Goal: Task Accomplishment & Management: Use online tool/utility

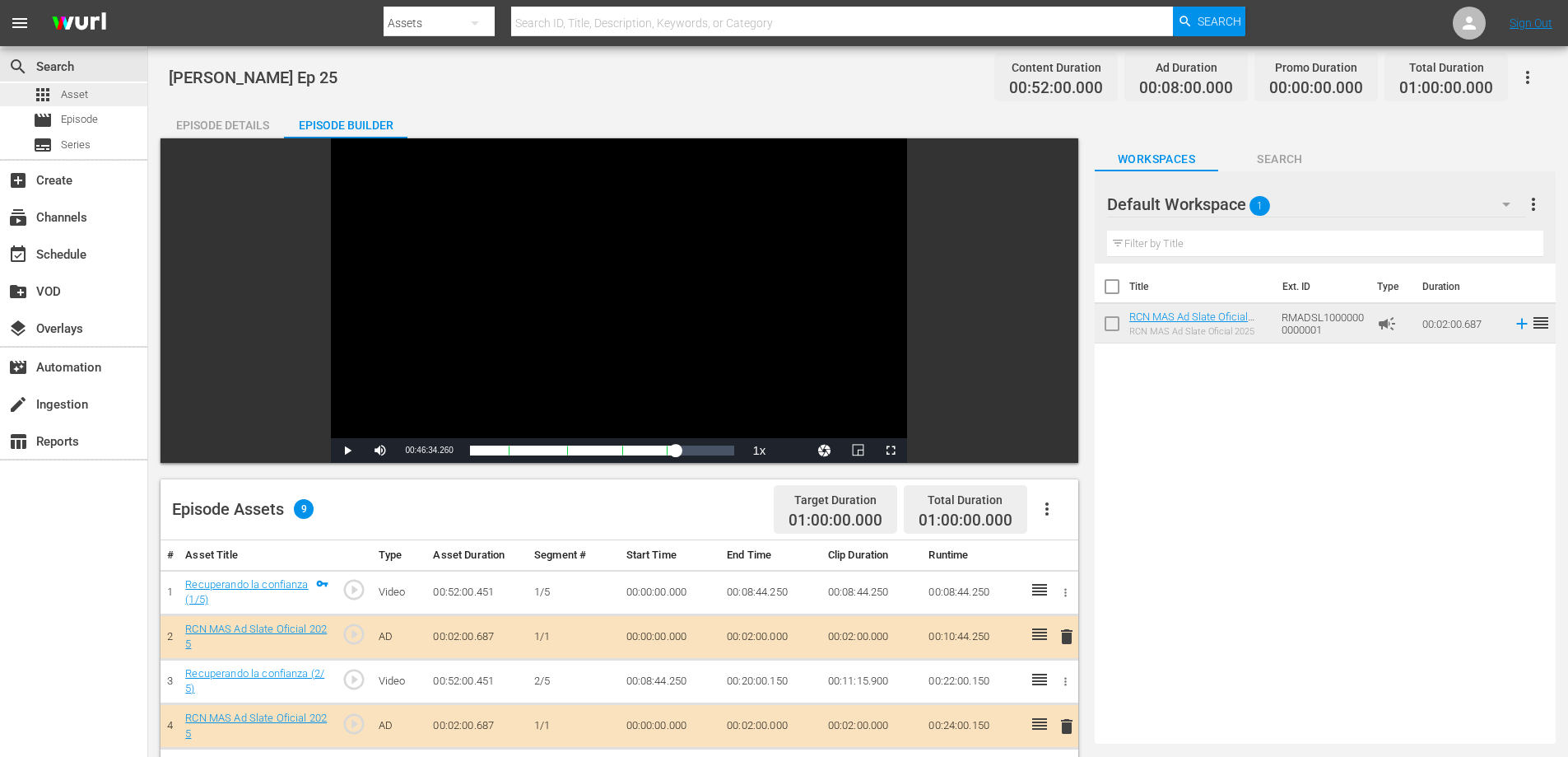
click at [53, 92] on div "apps Asset" at bounding box center [61, 95] width 55 height 23
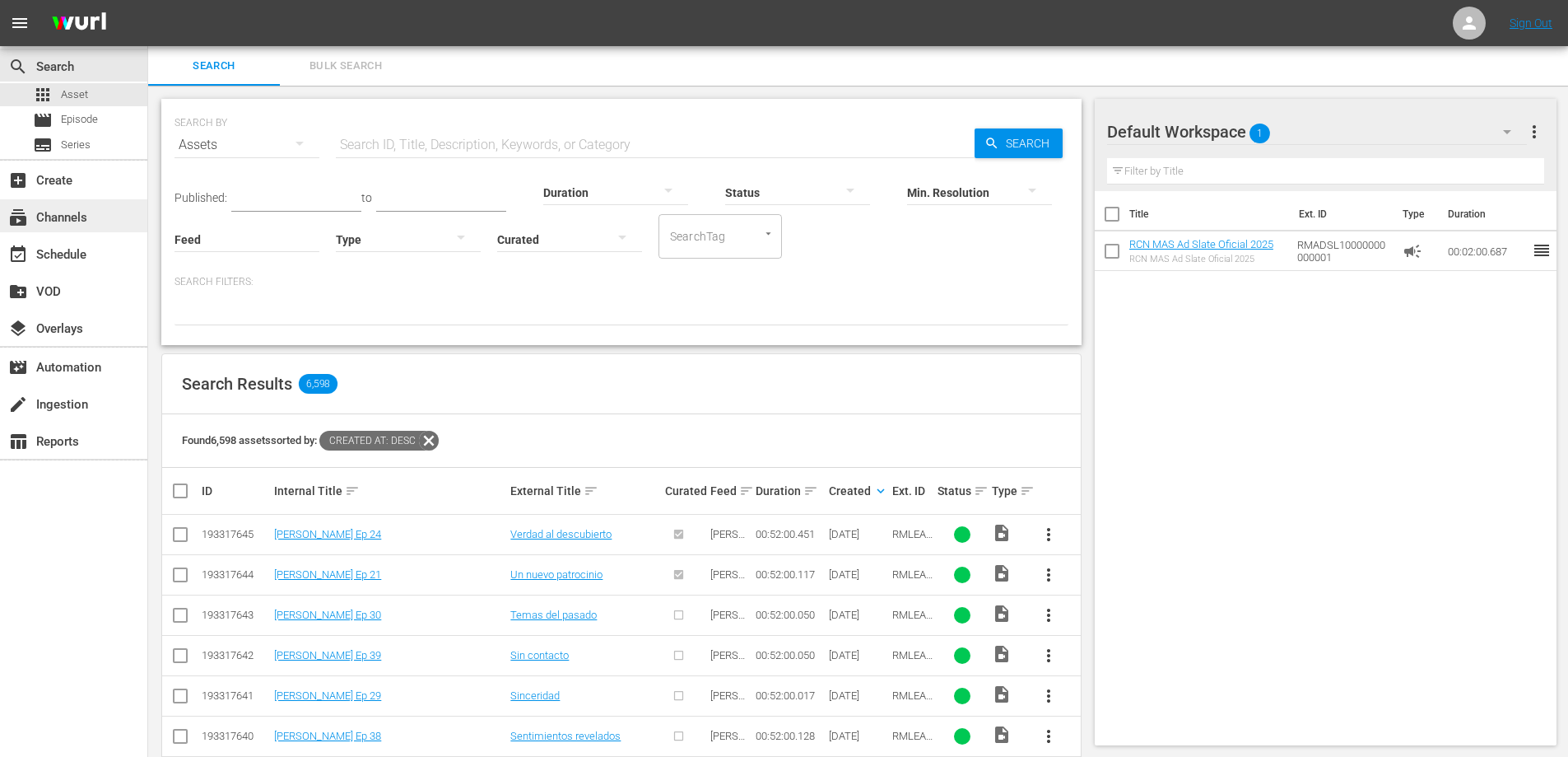
click at [90, 208] on div "subscriptions Channels" at bounding box center [46, 215] width 93 height 15
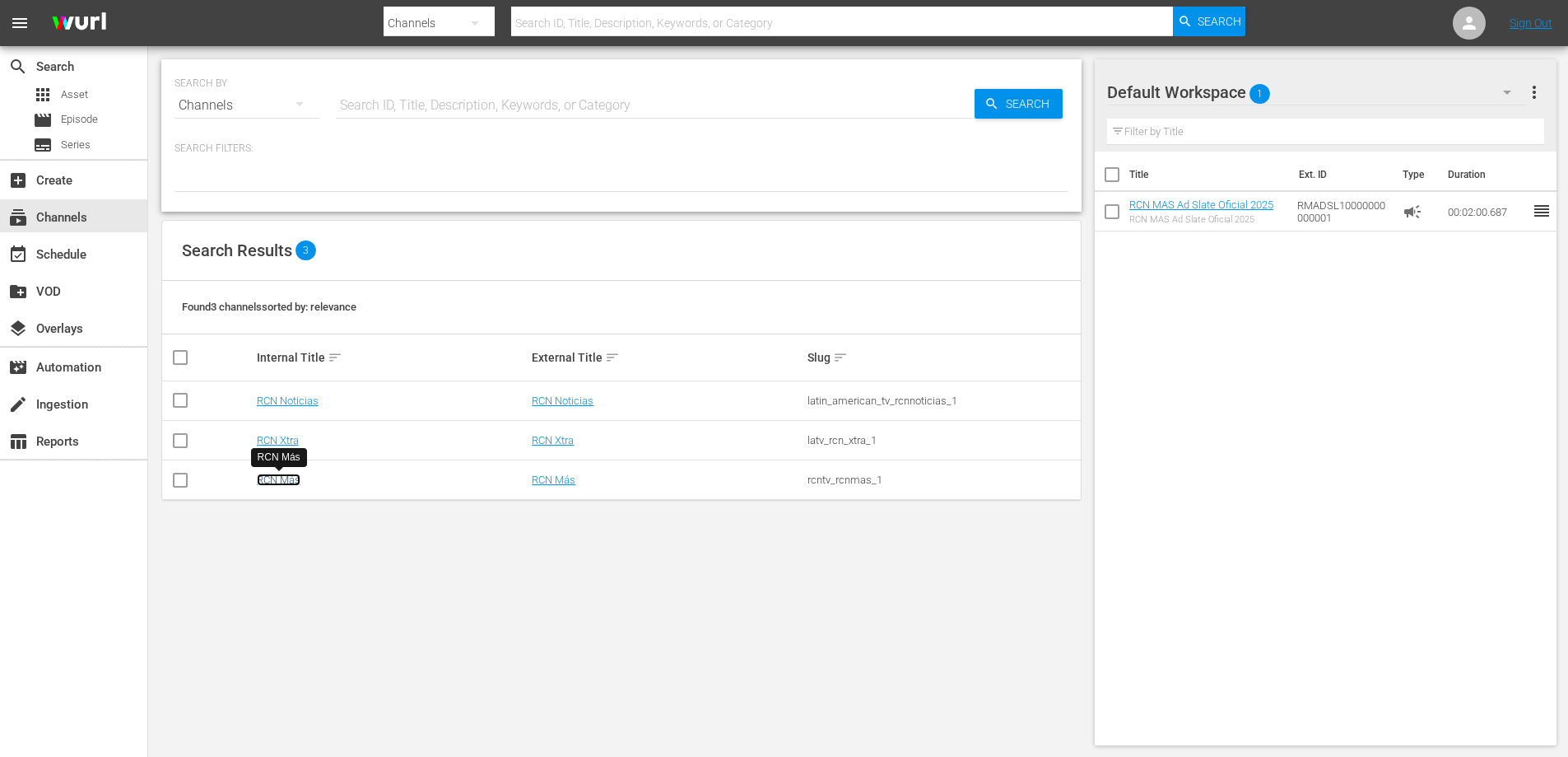
click at [280, 479] on link "RCN Más" at bounding box center [278, 479] width 43 height 13
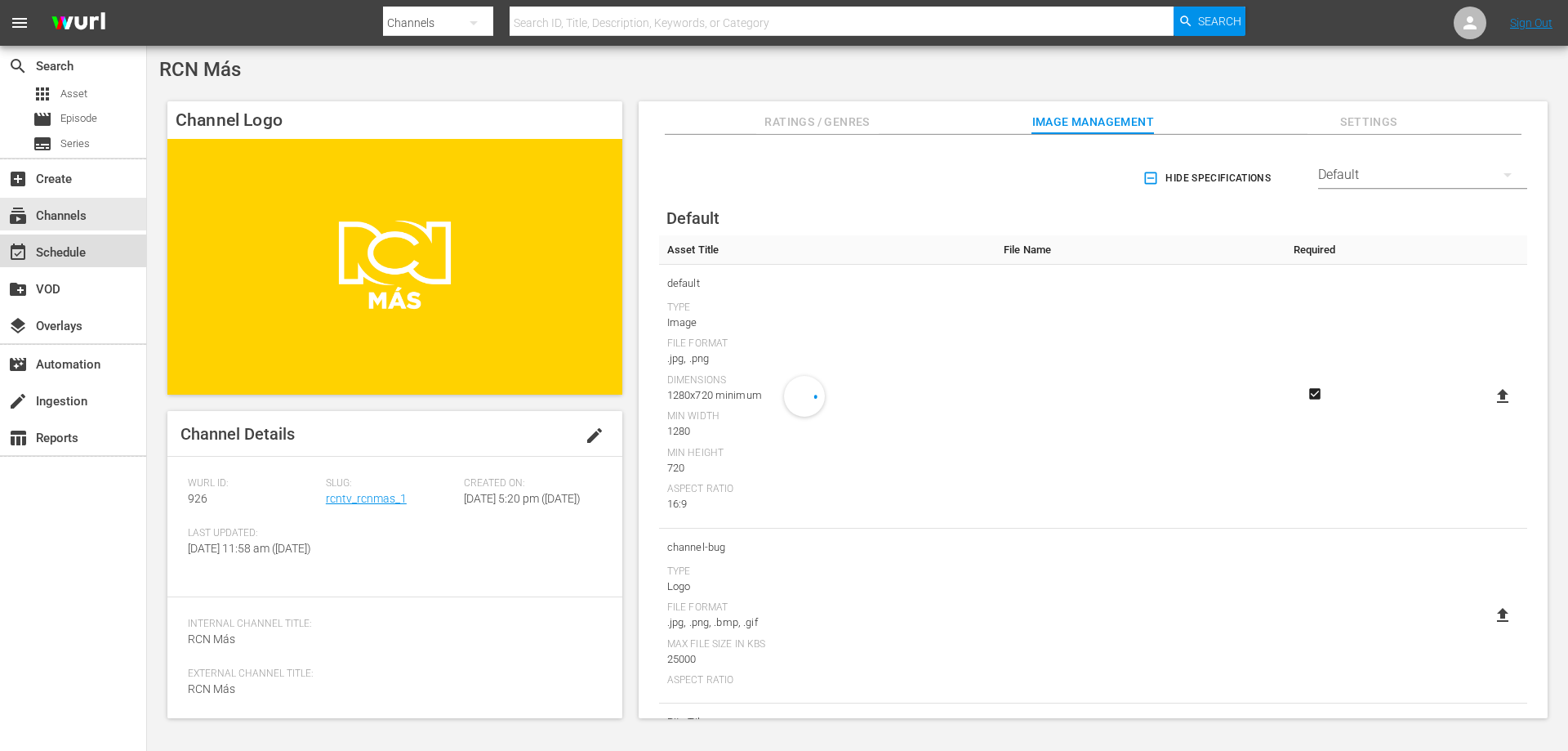
click at [75, 247] on div "event_available Schedule" at bounding box center [45, 250] width 92 height 15
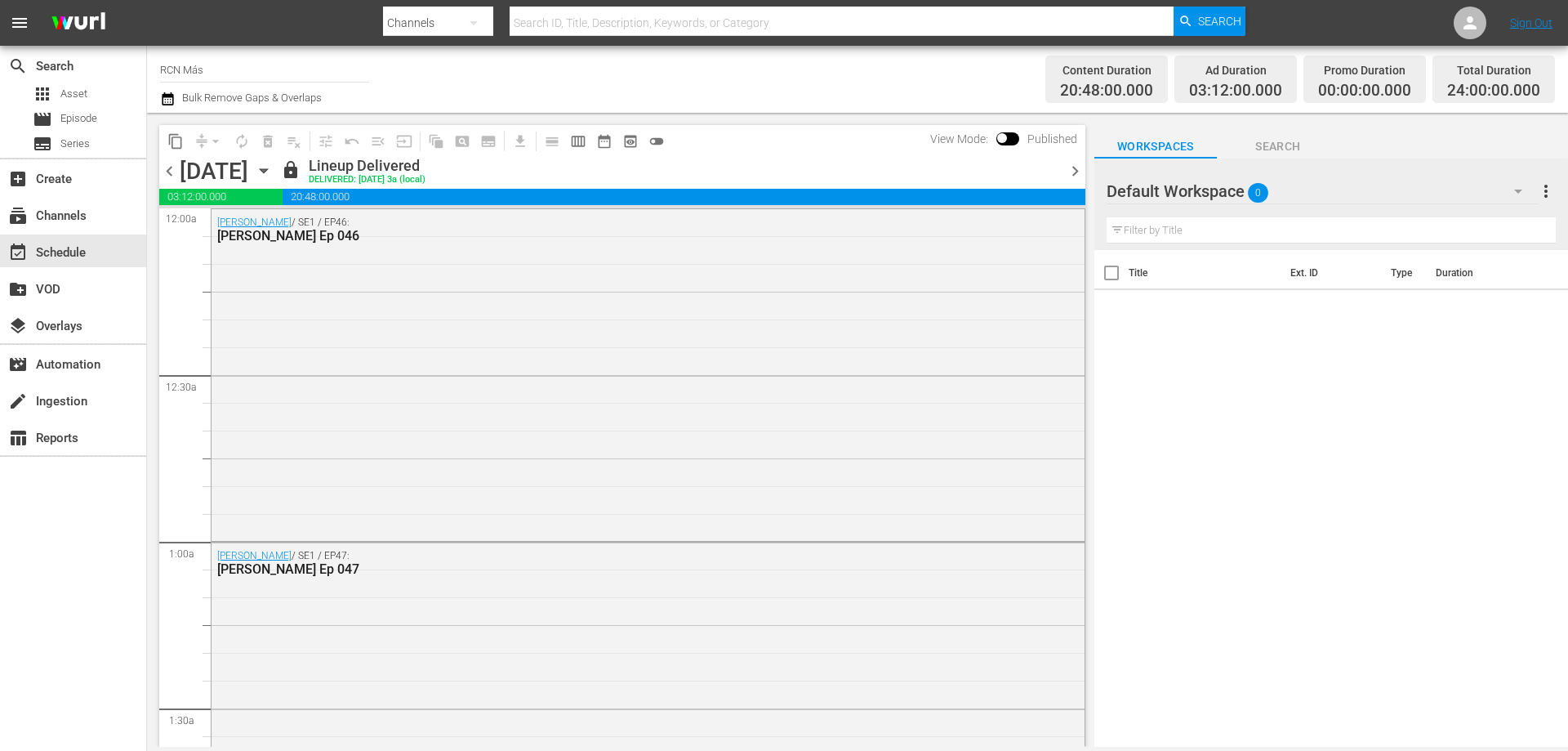
click at [1074, 171] on span "chevron_right" at bounding box center [1075, 171] width 21 height 21
click at [1076, 167] on span "chevron_right" at bounding box center [1075, 171] width 21 height 21
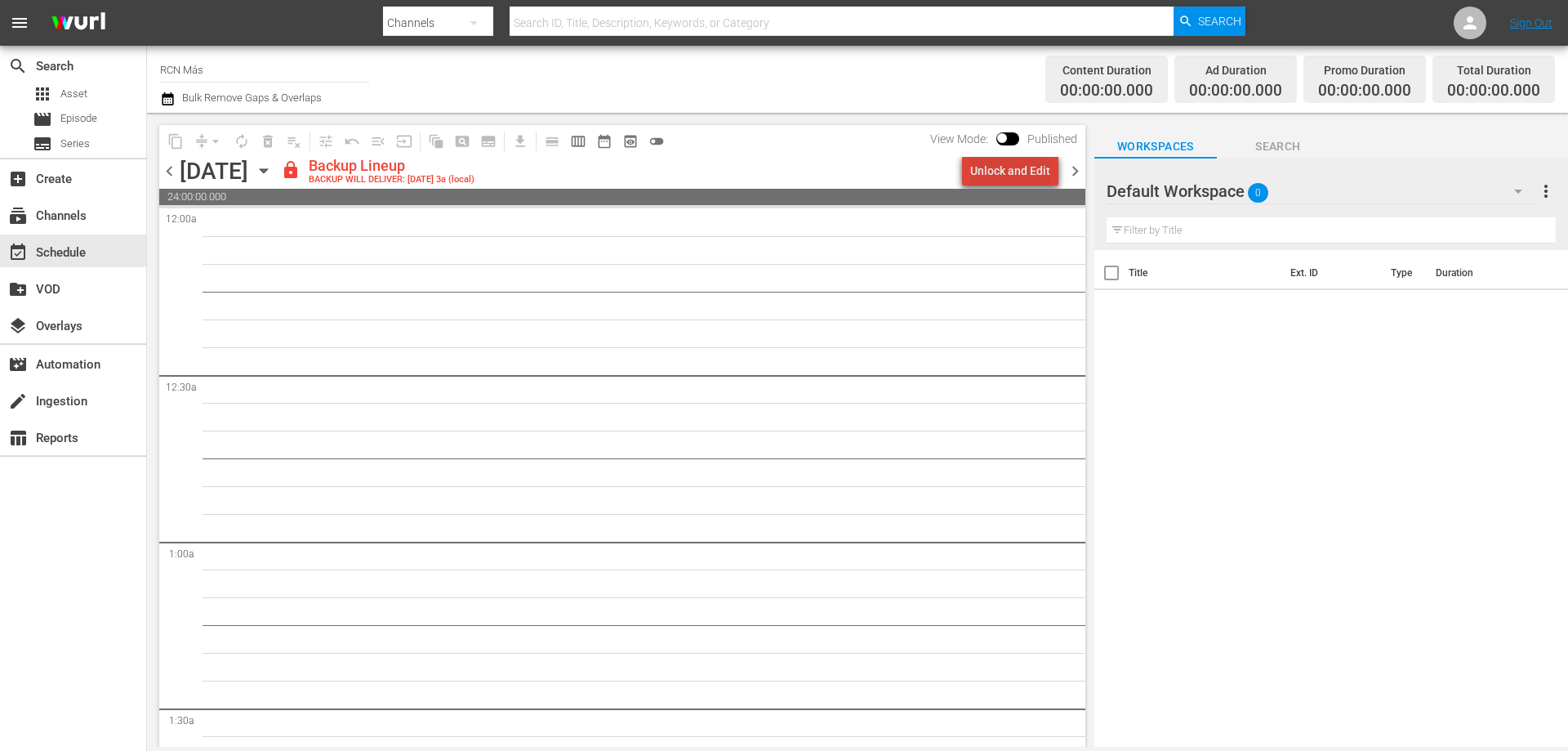
click at [1030, 177] on div "Unlock and Edit" at bounding box center [1010, 171] width 80 height 30
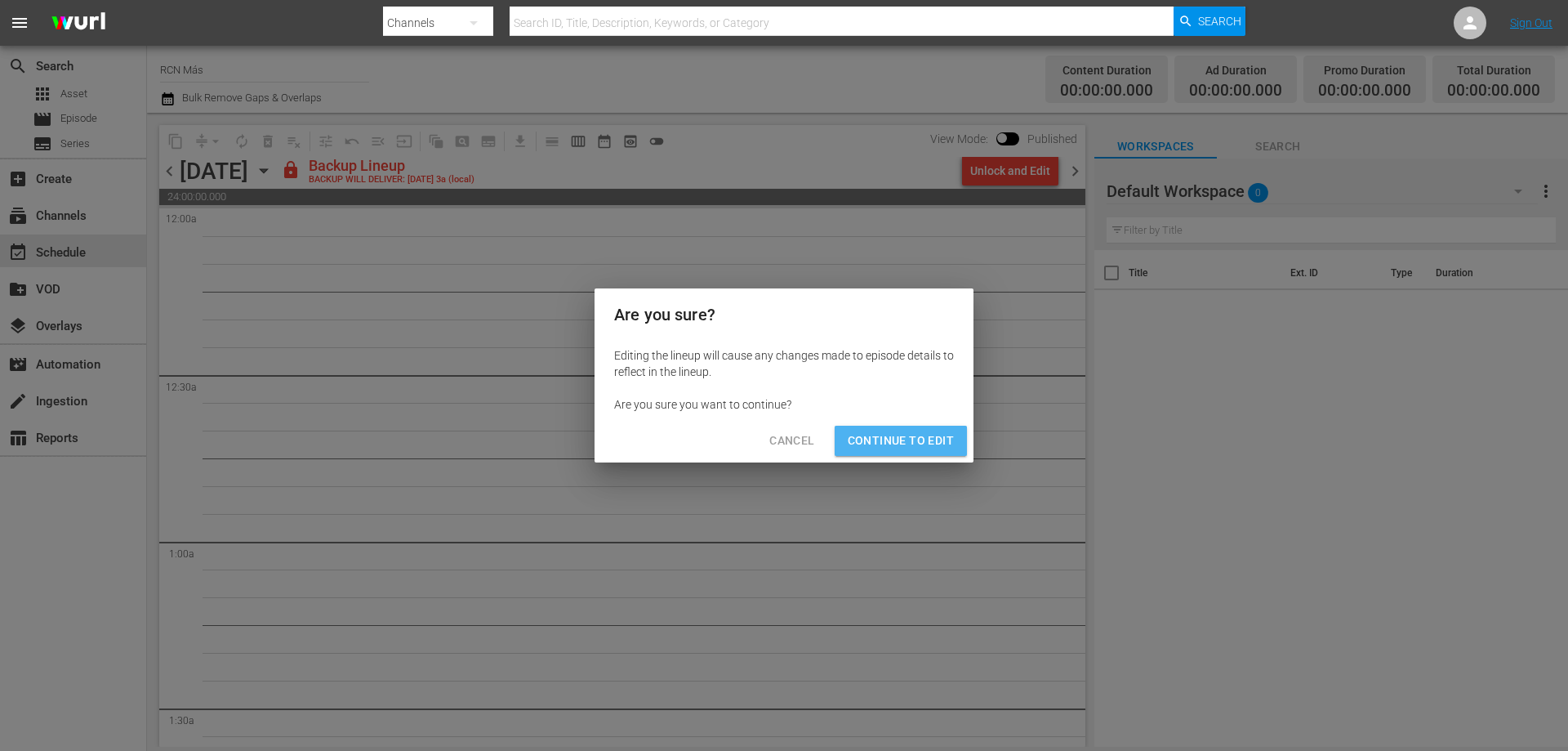
click at [925, 442] on span "Continue to Edit" at bounding box center [901, 440] width 106 height 21
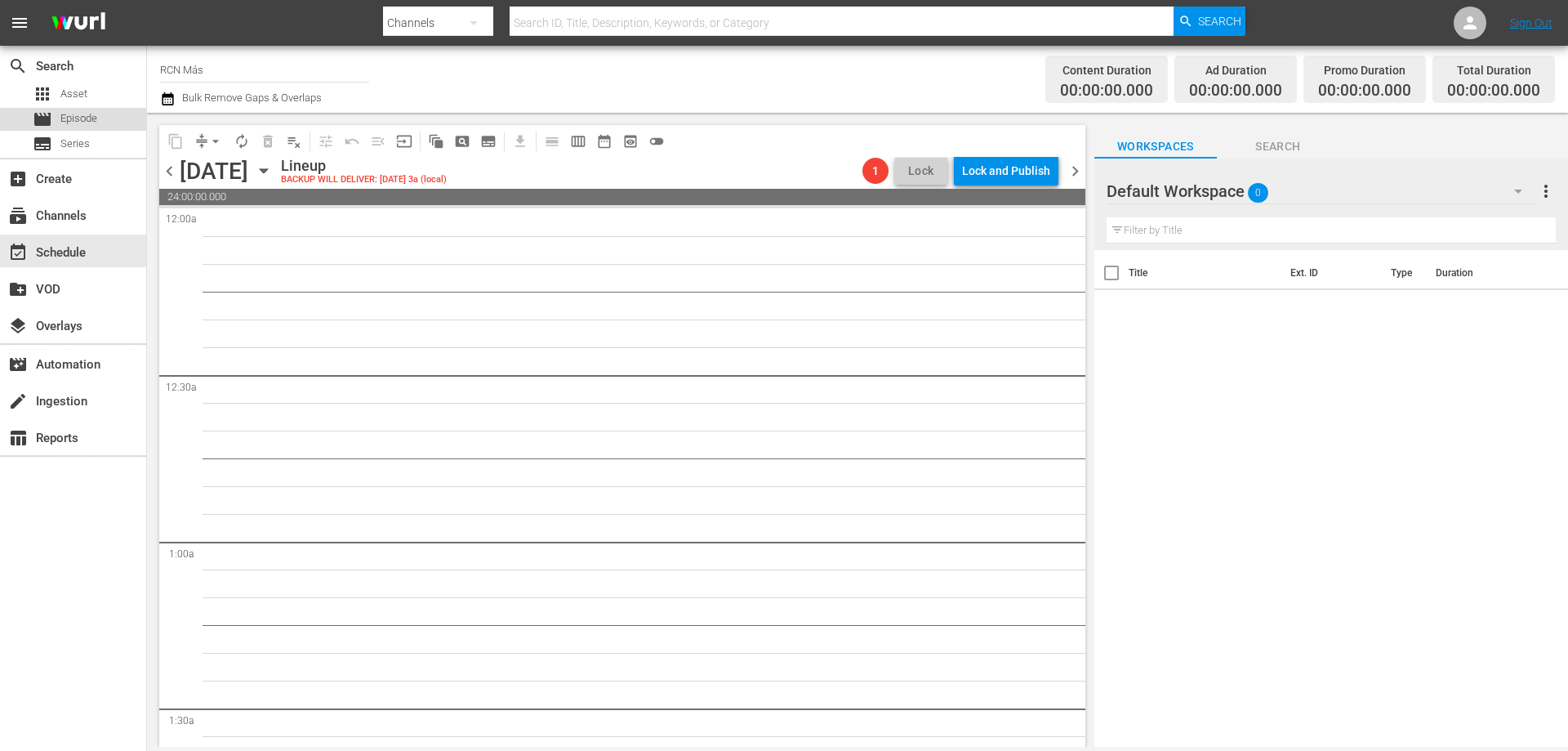
click at [74, 117] on span "Episode" at bounding box center [79, 118] width 36 height 17
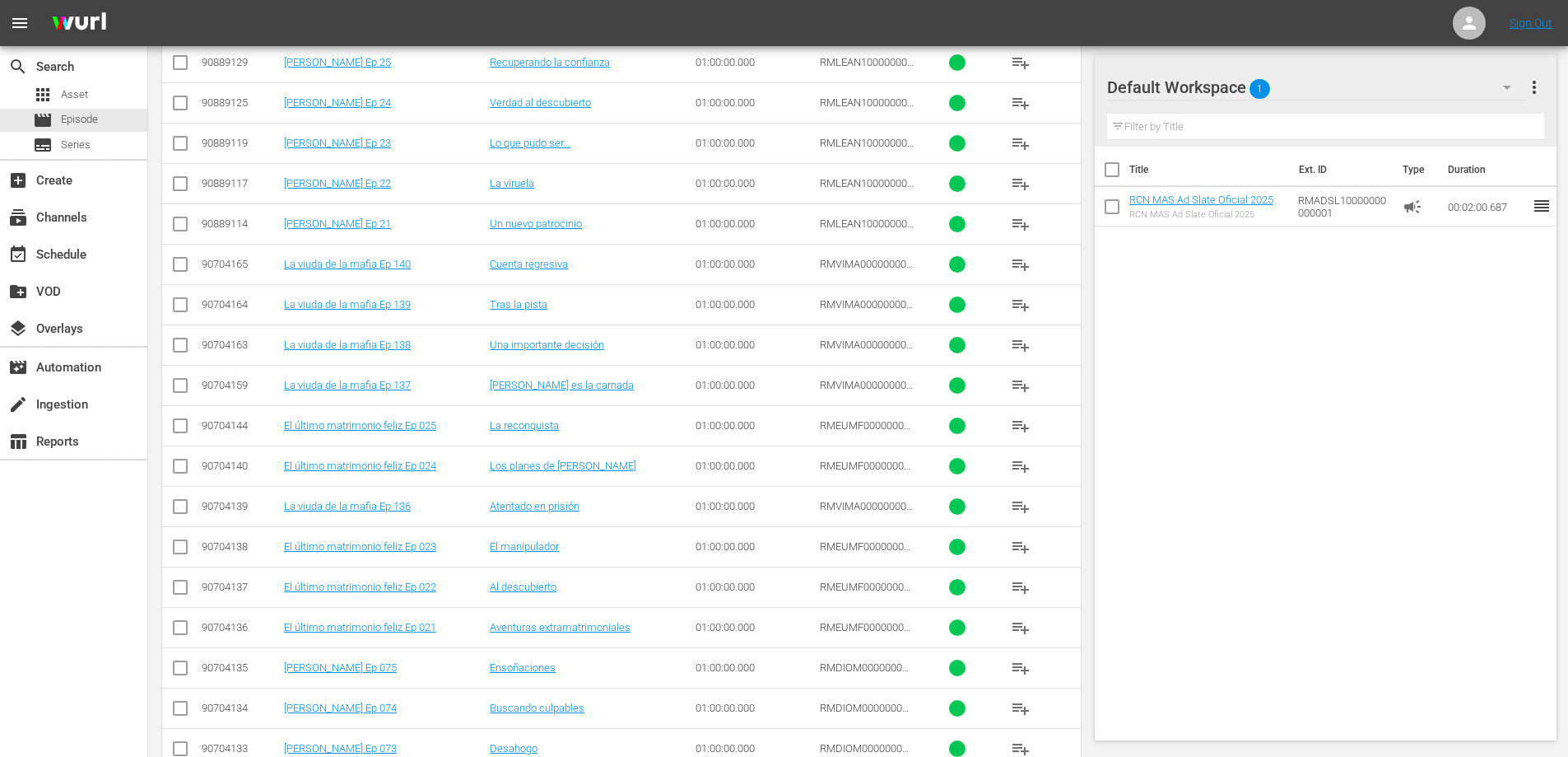
scroll to position [403, 0]
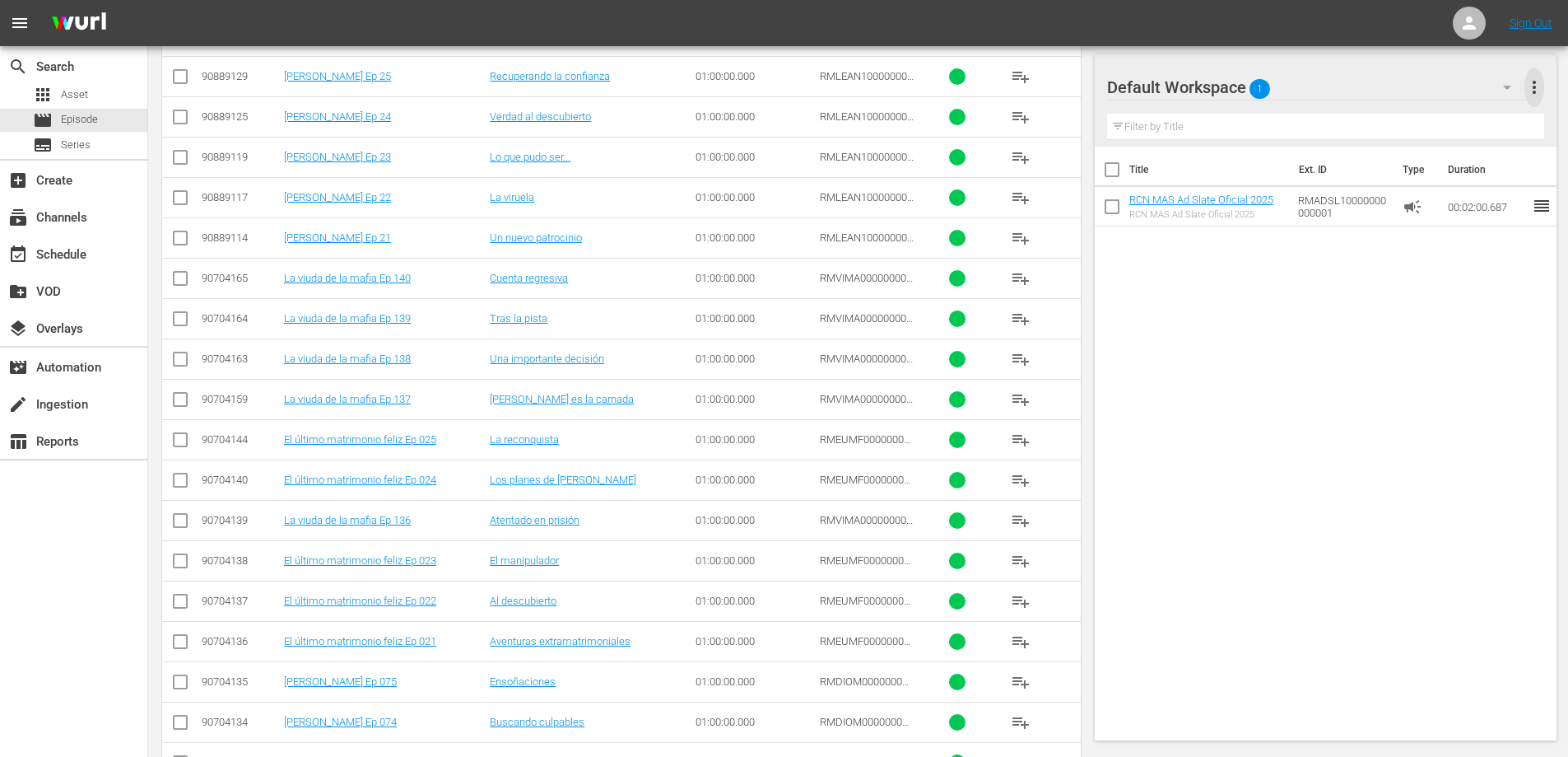
click at [1534, 81] on span "more_vert" at bounding box center [1535, 88] width 20 height 20
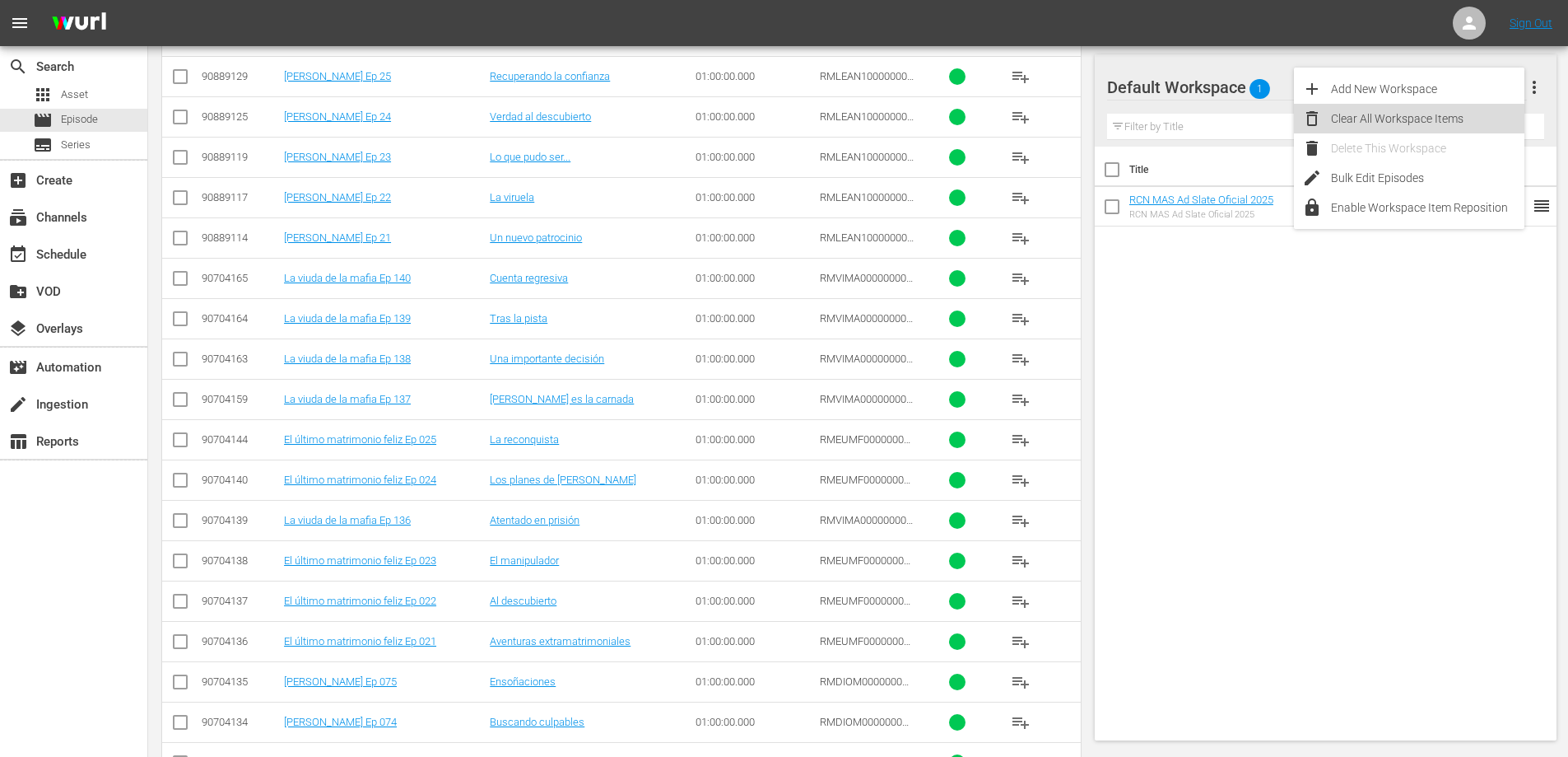
click at [1387, 113] on div "Clear All Workspace Items" at bounding box center [1428, 118] width 193 height 30
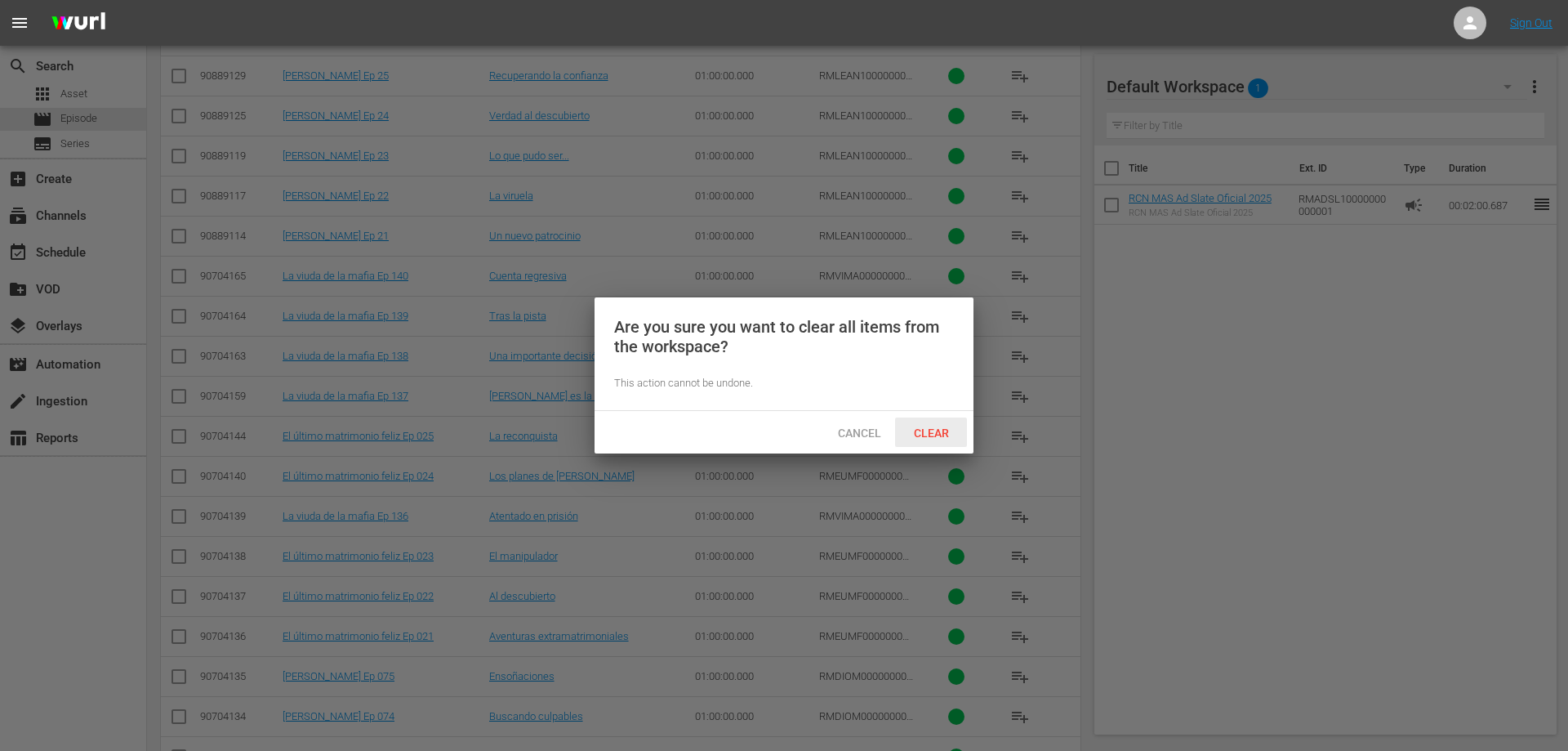
click at [944, 439] on div "Clear" at bounding box center [930, 433] width 72 height 31
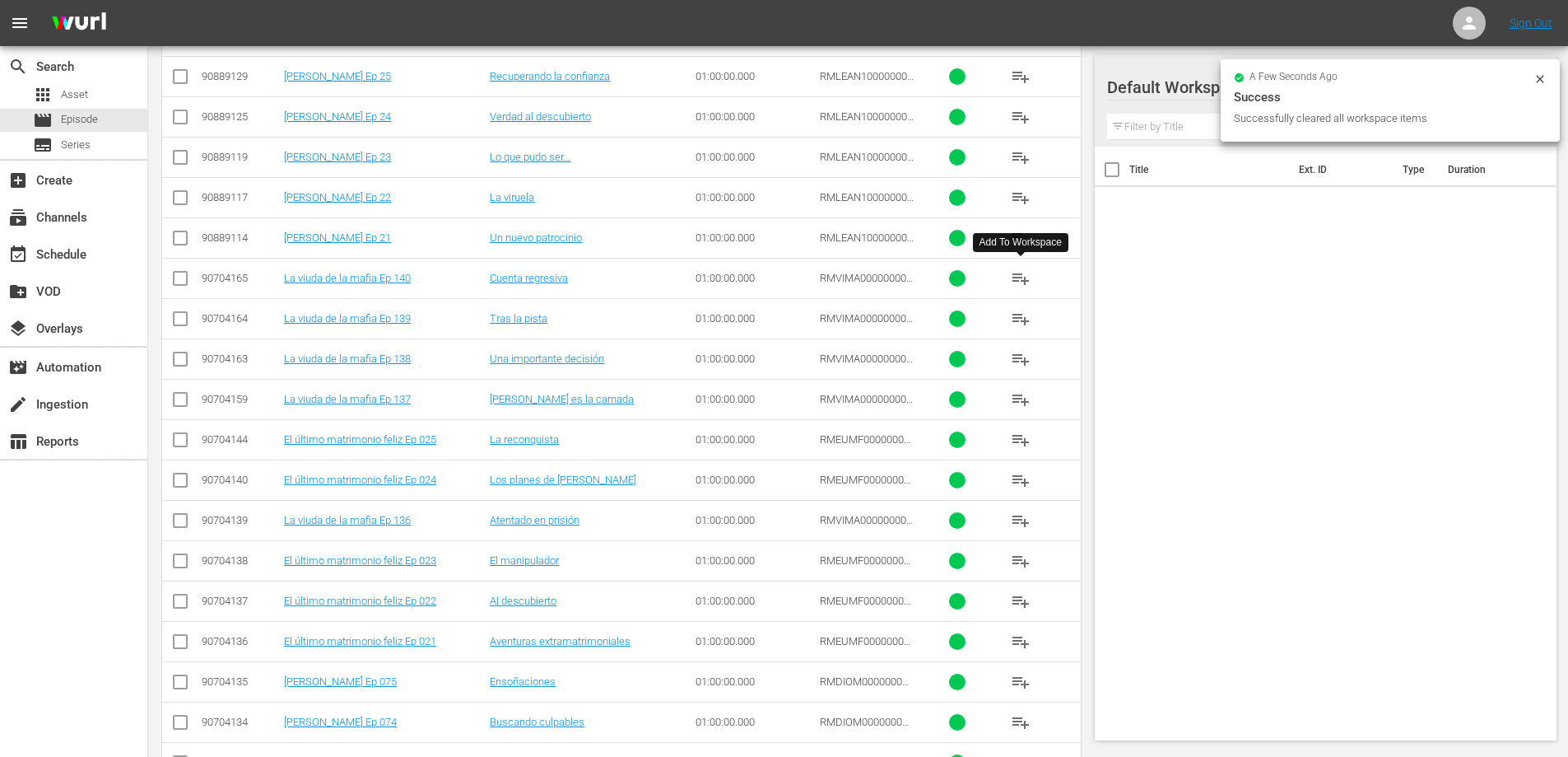
click at [1022, 278] on span "playlist_add" at bounding box center [1021, 278] width 20 height 20
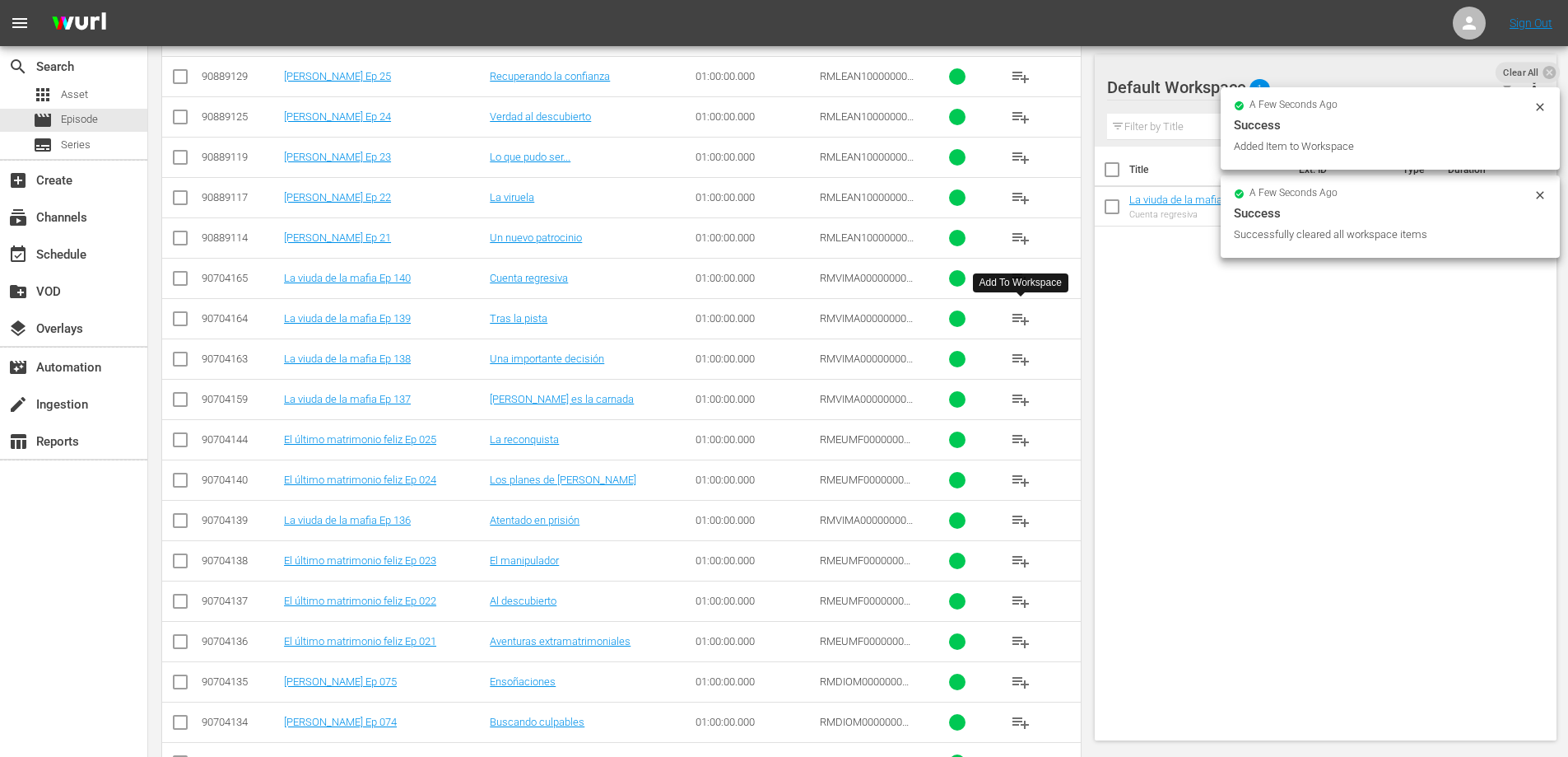
click at [1019, 323] on span "playlist_add" at bounding box center [1021, 318] width 20 height 20
click at [1017, 363] on span "playlist_add" at bounding box center [1021, 359] width 20 height 20
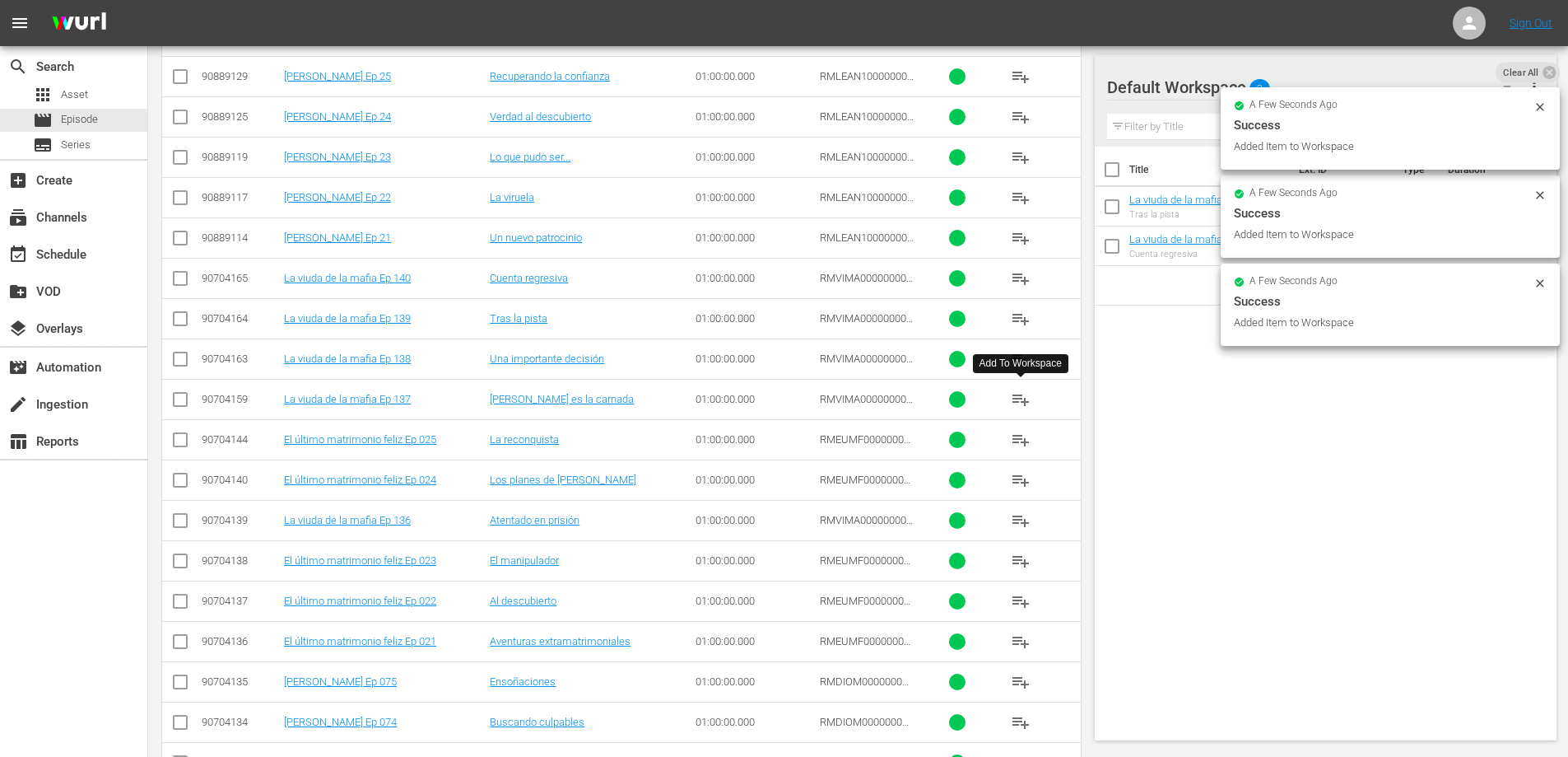
click at [1019, 402] on span "playlist_add" at bounding box center [1021, 399] width 20 height 20
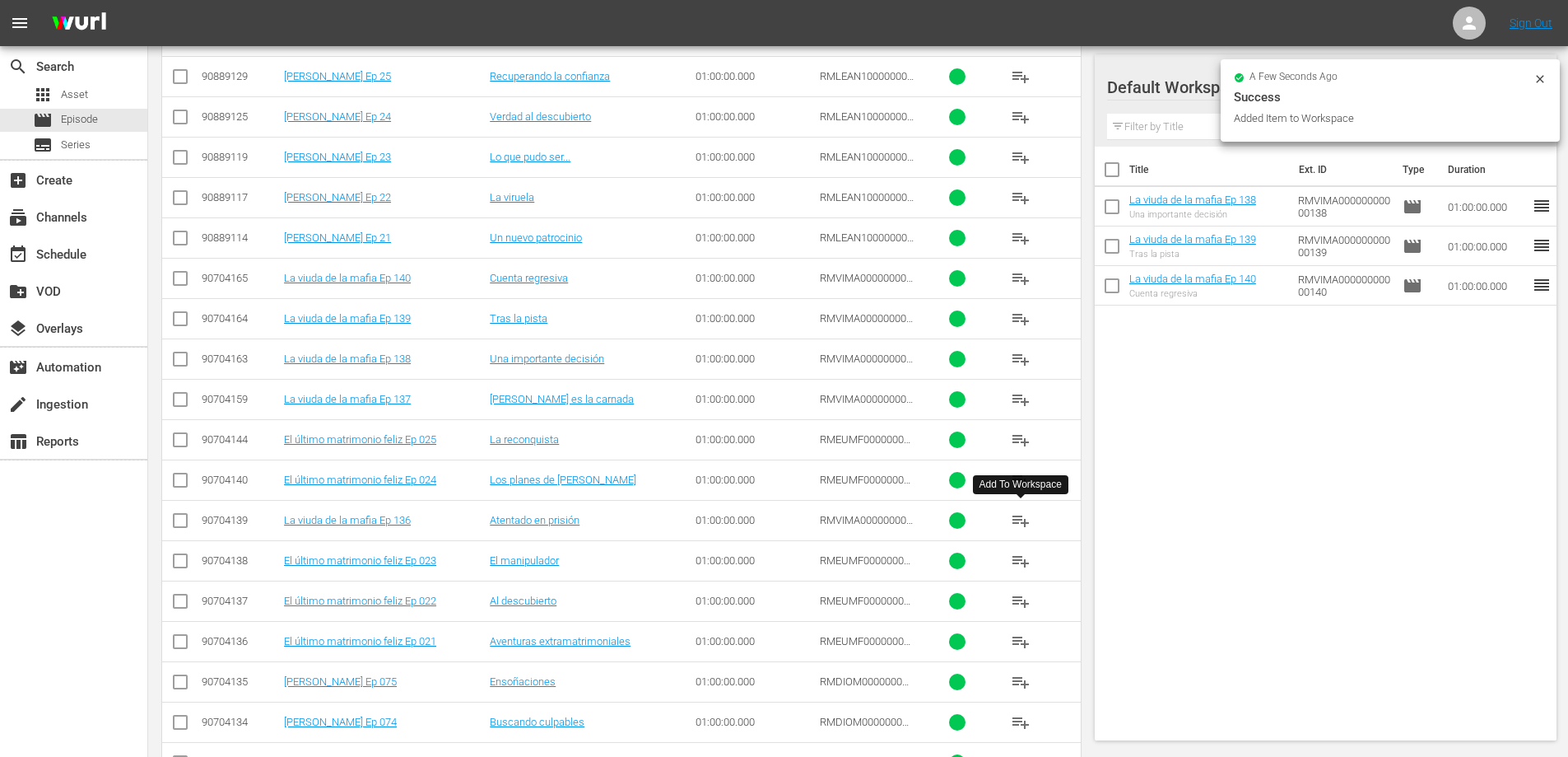
click at [1020, 519] on span "playlist_add" at bounding box center [1021, 520] width 20 height 20
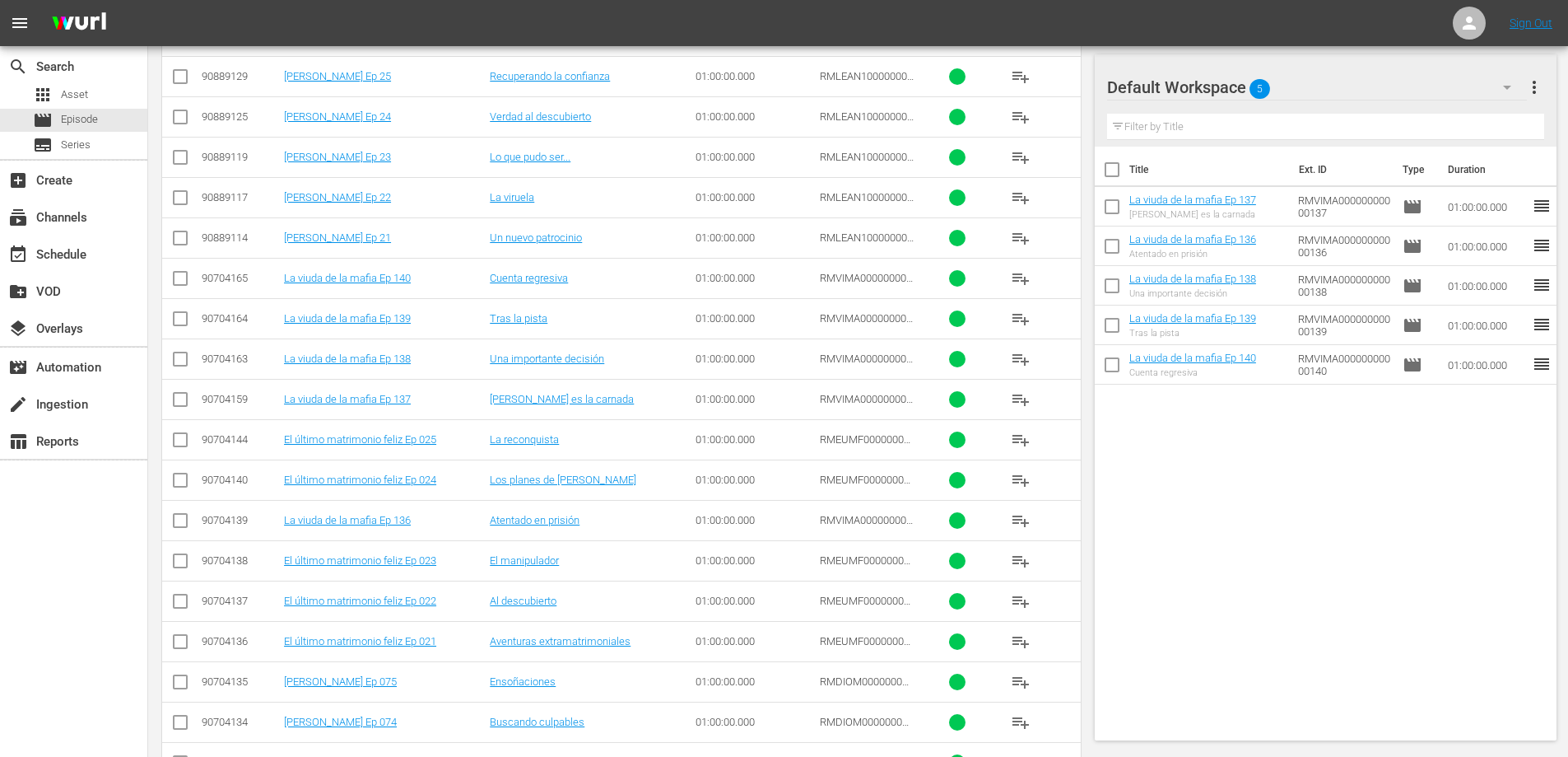
drag, startPoint x: 1244, startPoint y: 458, endPoint x: 1103, endPoint y: 263, distance: 240.6
click at [1243, 457] on div "Title Ext. ID Type Duration La viuda de la mafia Ep 137 [PERSON_NAME] es la car…" at bounding box center [1325, 440] width 463 height 587
click at [1109, 239] on input "checkbox" at bounding box center [1111, 248] width 34 height 34
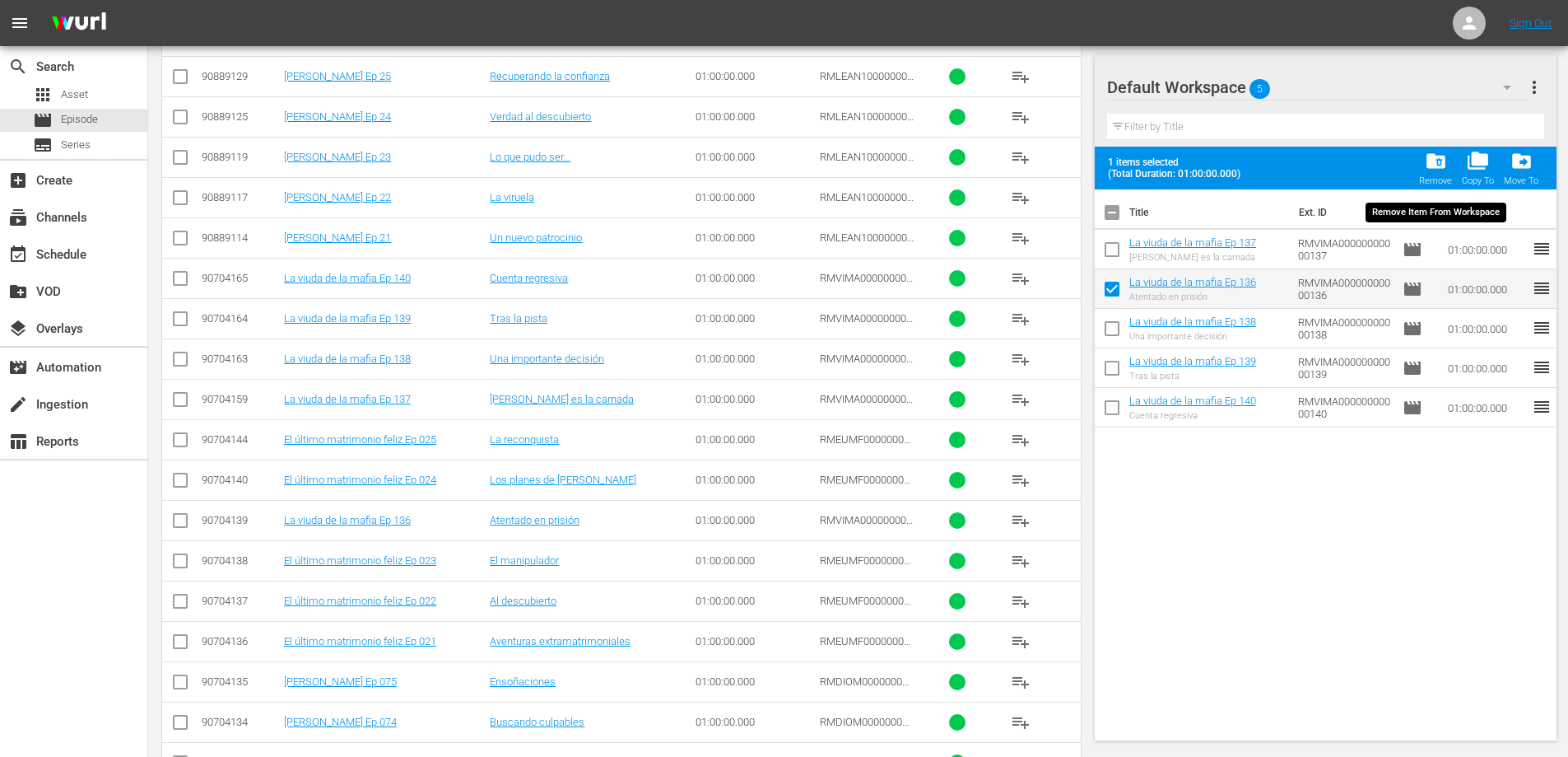
click at [1436, 156] on span "folder_delete" at bounding box center [1435, 161] width 23 height 23
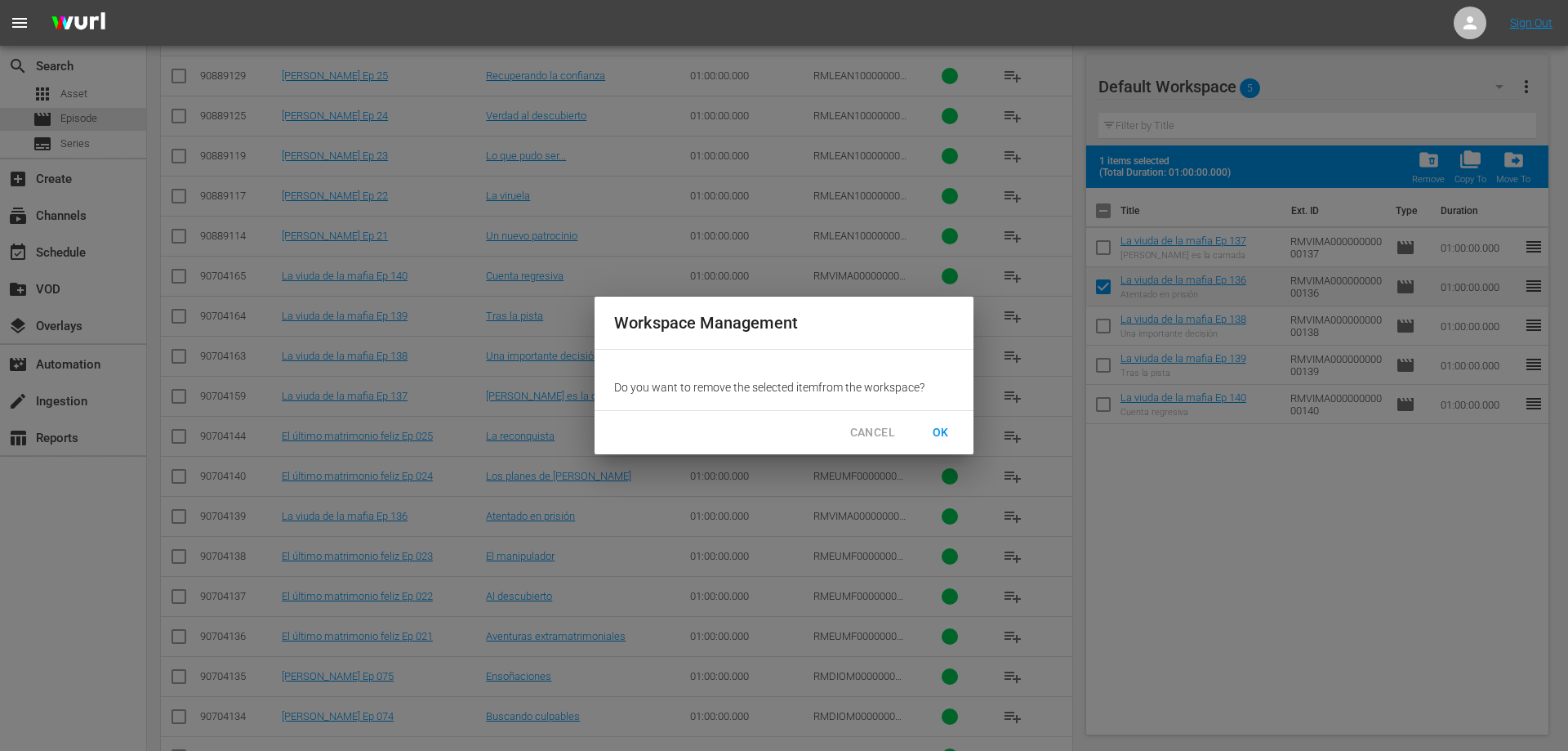
click at [926, 437] on button "OK" at bounding box center [940, 433] width 52 height 31
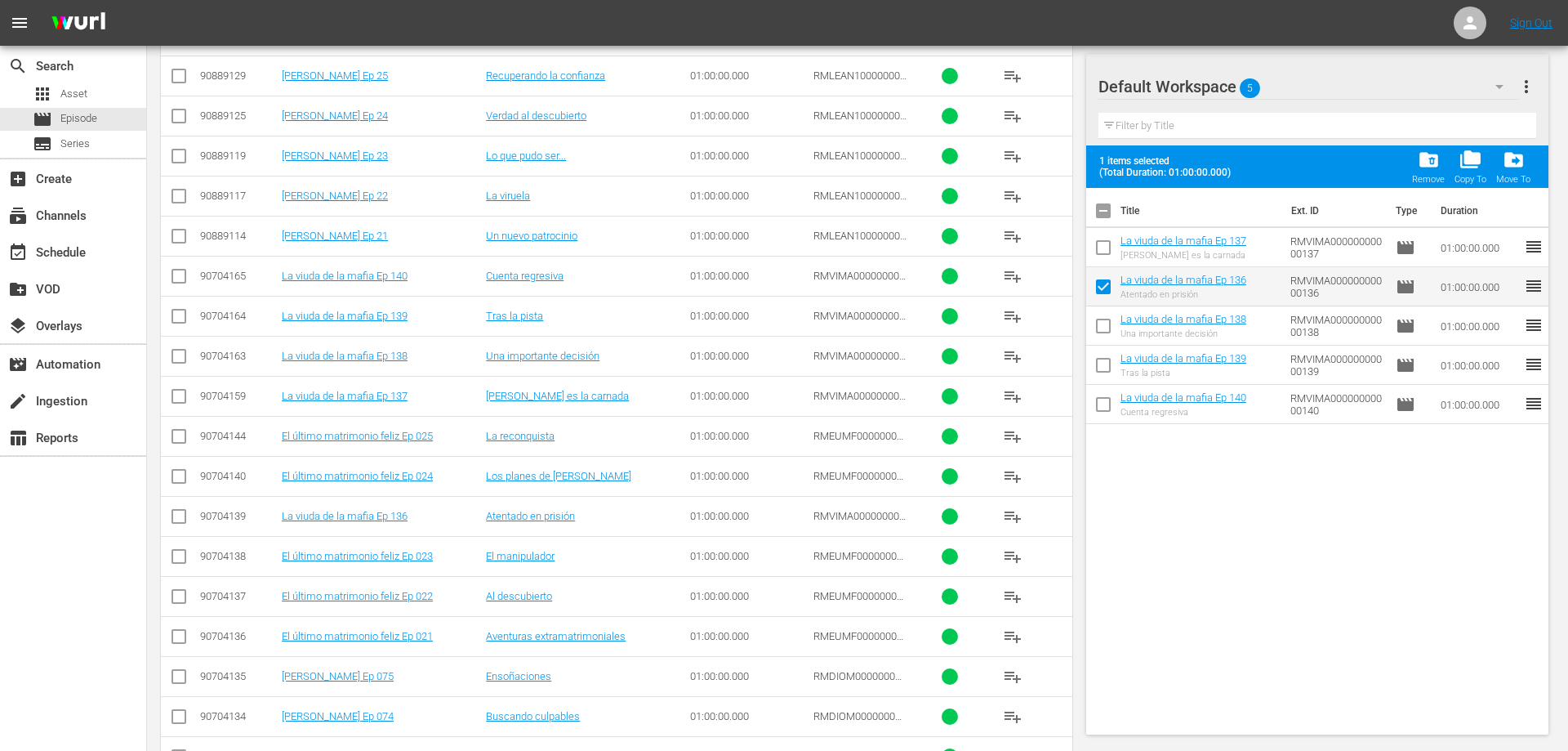
checkbox input "false"
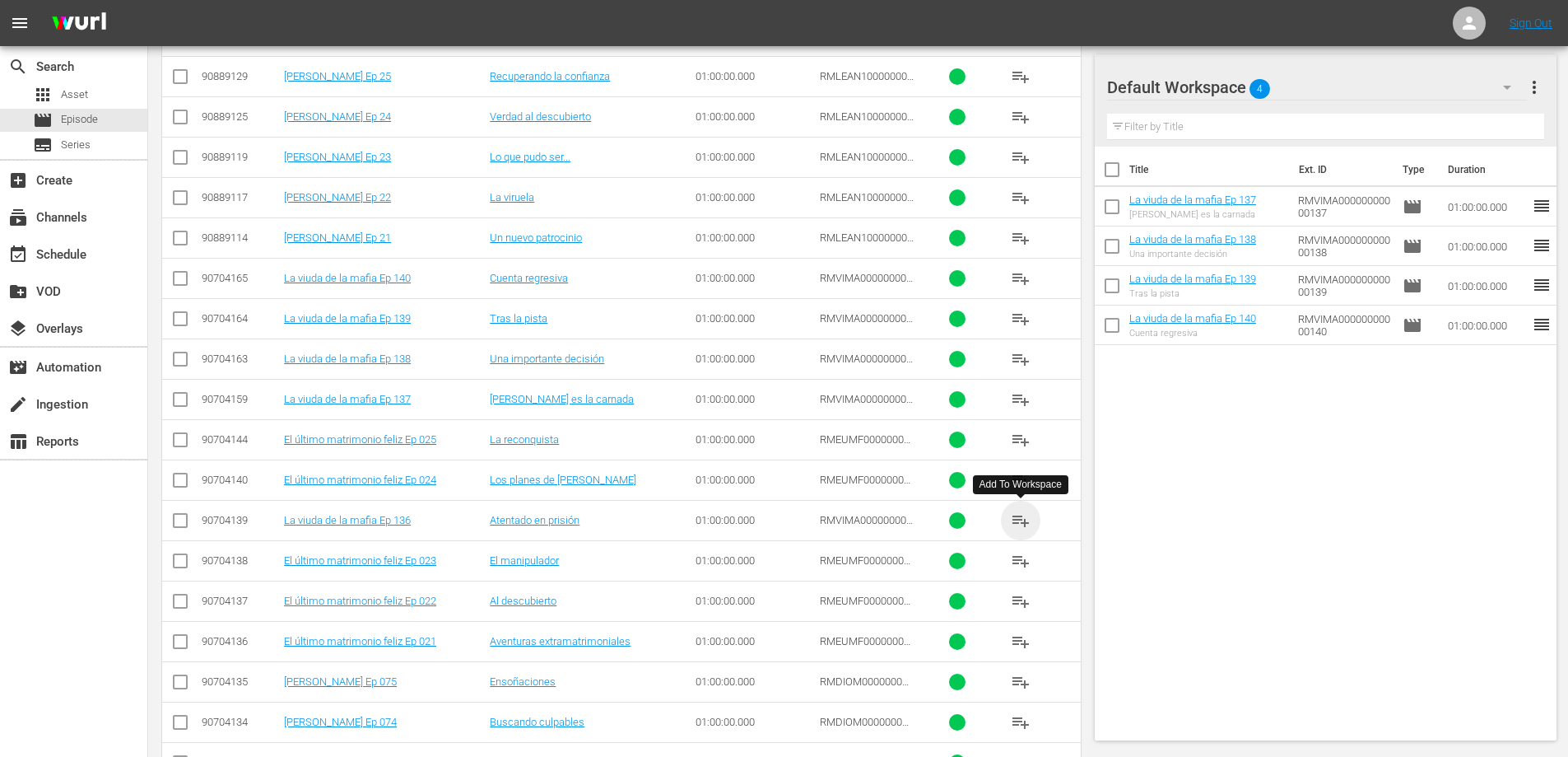
click at [1014, 520] on span "playlist_add" at bounding box center [1021, 520] width 20 height 20
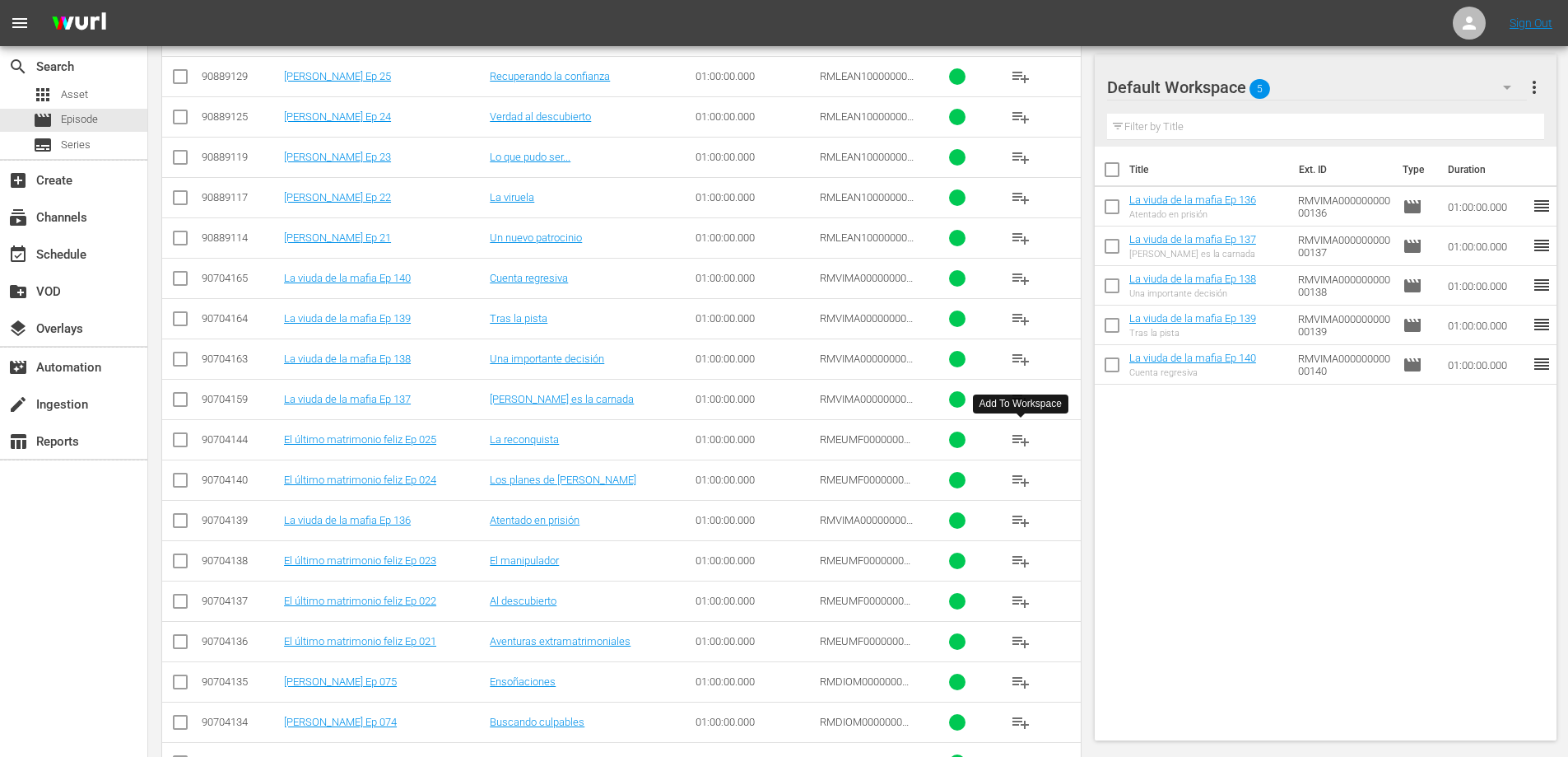
click at [1024, 438] on span "playlist_add" at bounding box center [1021, 440] width 20 height 20
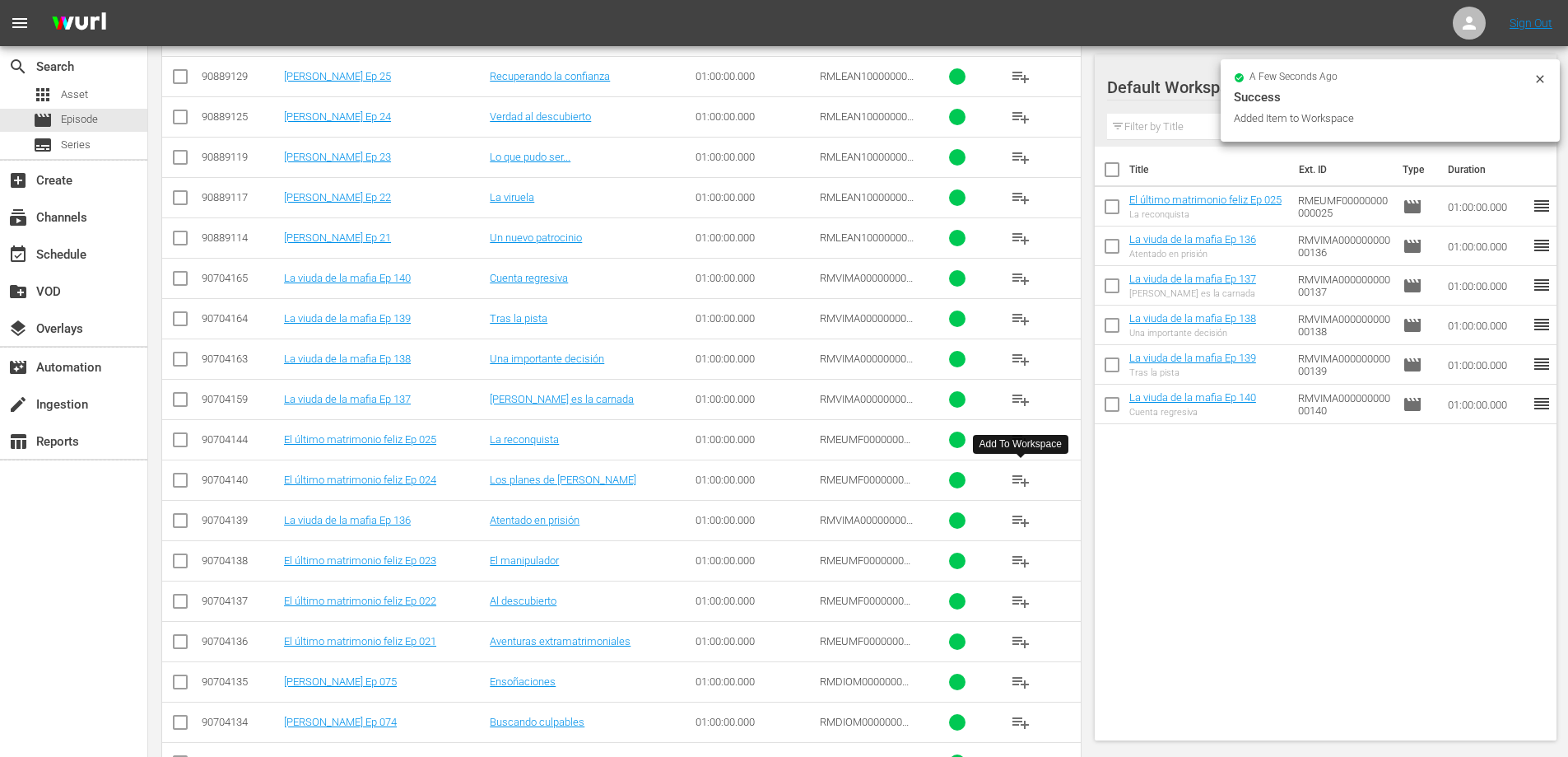
click at [1018, 479] on span "playlist_add" at bounding box center [1021, 480] width 20 height 20
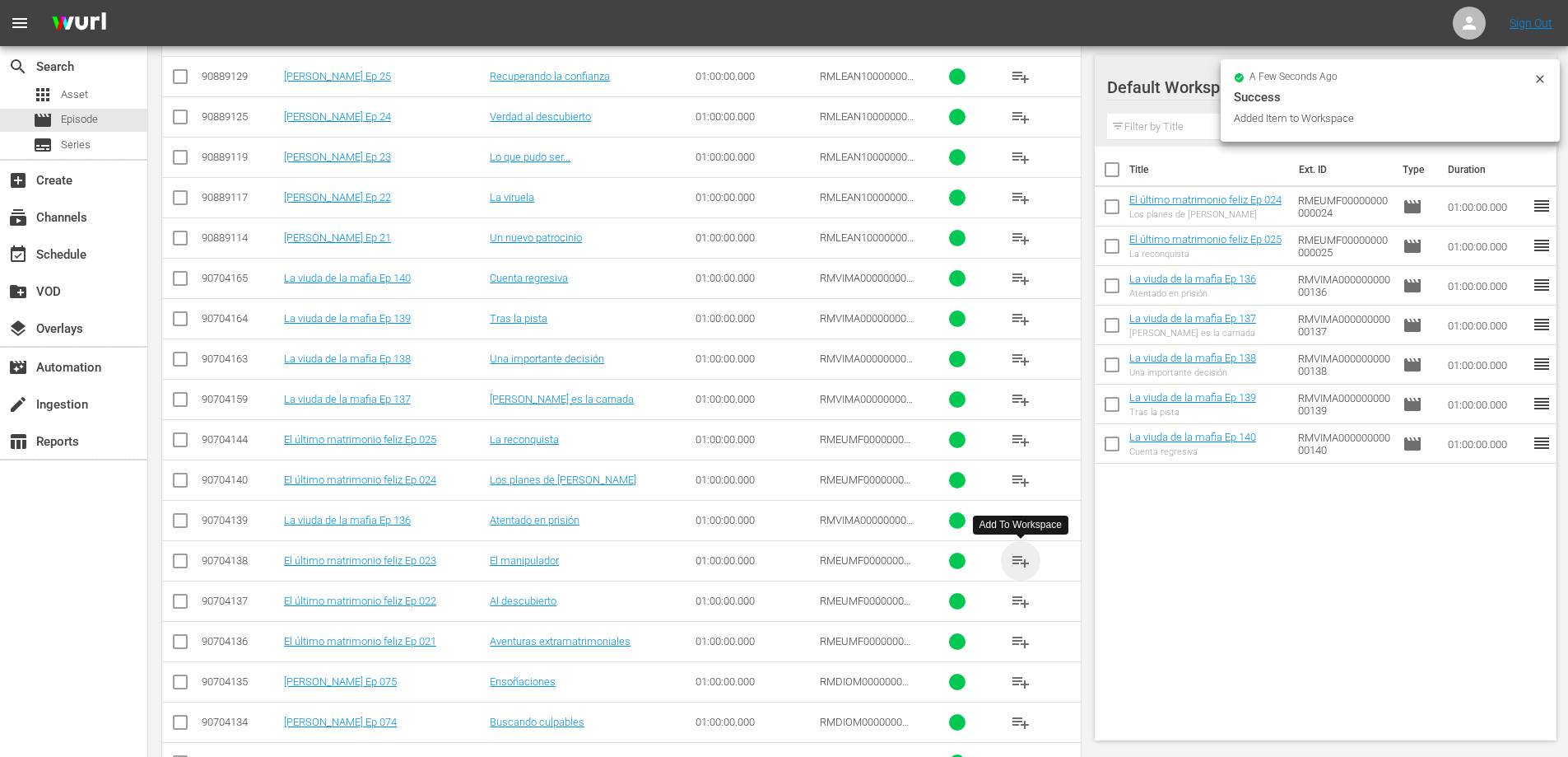
click at [1022, 562] on span "playlist_add" at bounding box center [1021, 561] width 20 height 20
click at [1022, 599] on span "playlist_add" at bounding box center [1021, 601] width 20 height 20
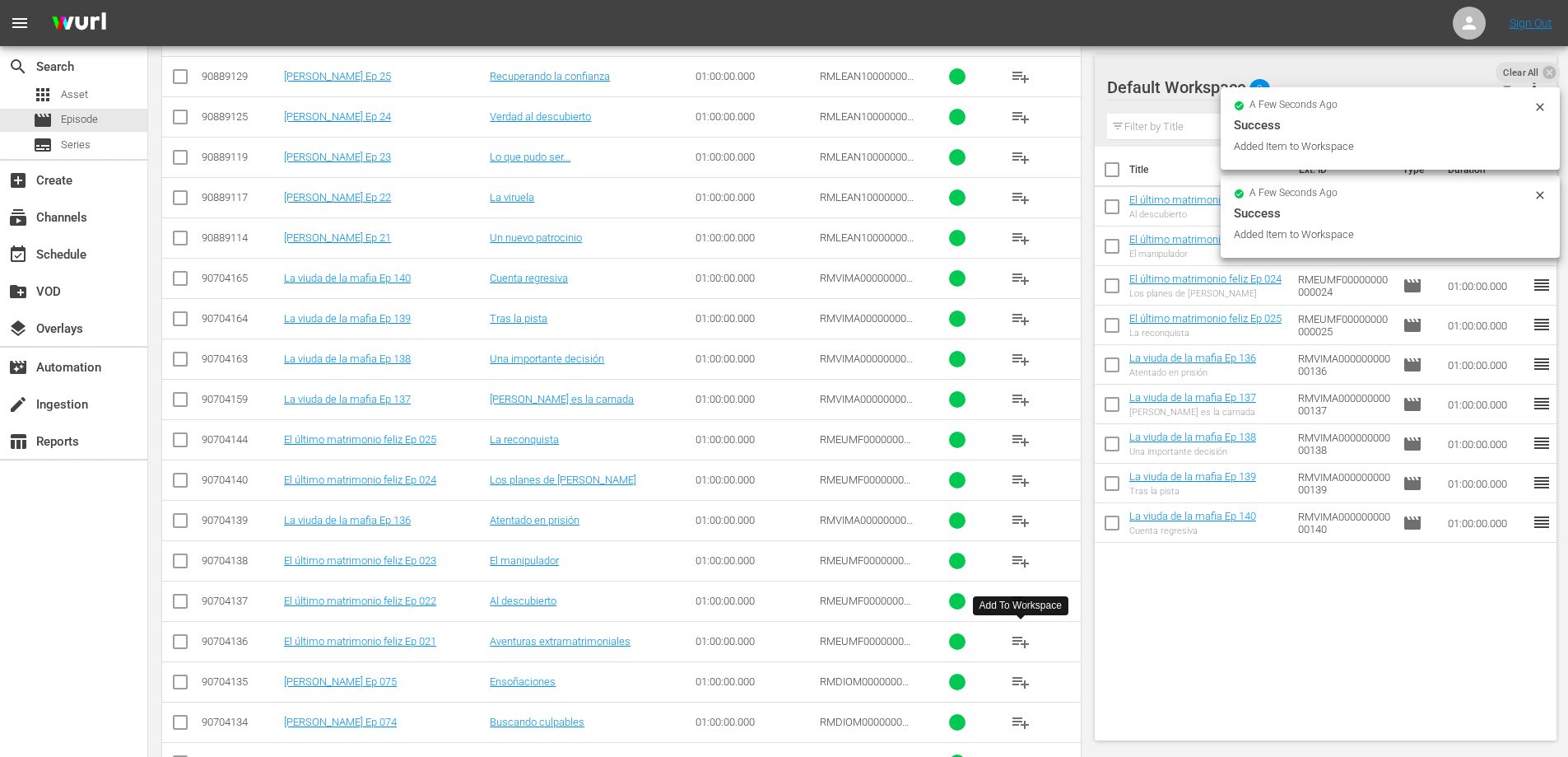
click at [1016, 638] on span "playlist_add" at bounding box center [1021, 641] width 20 height 20
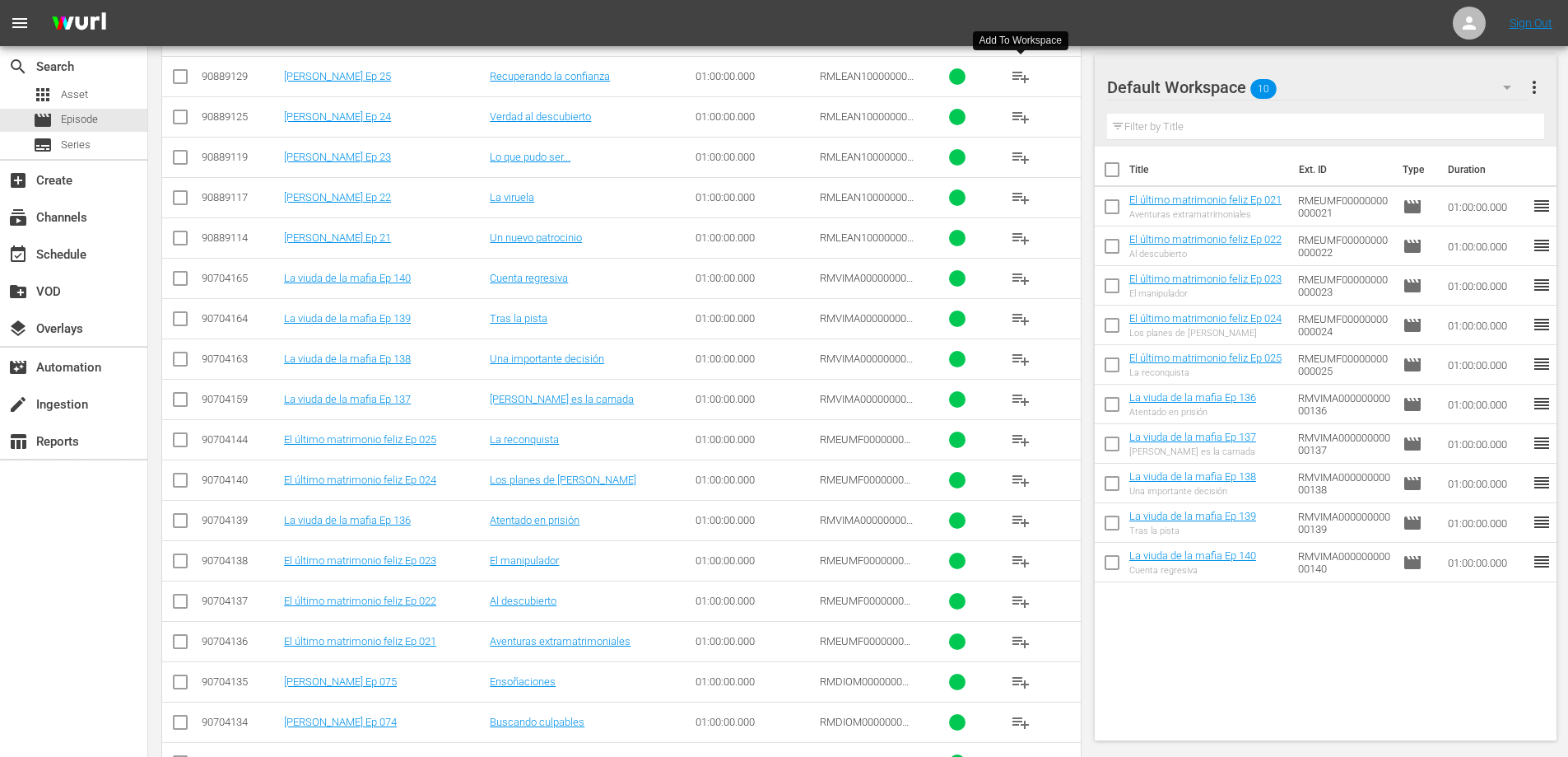
click at [1012, 73] on span "playlist_add" at bounding box center [1021, 77] width 20 height 20
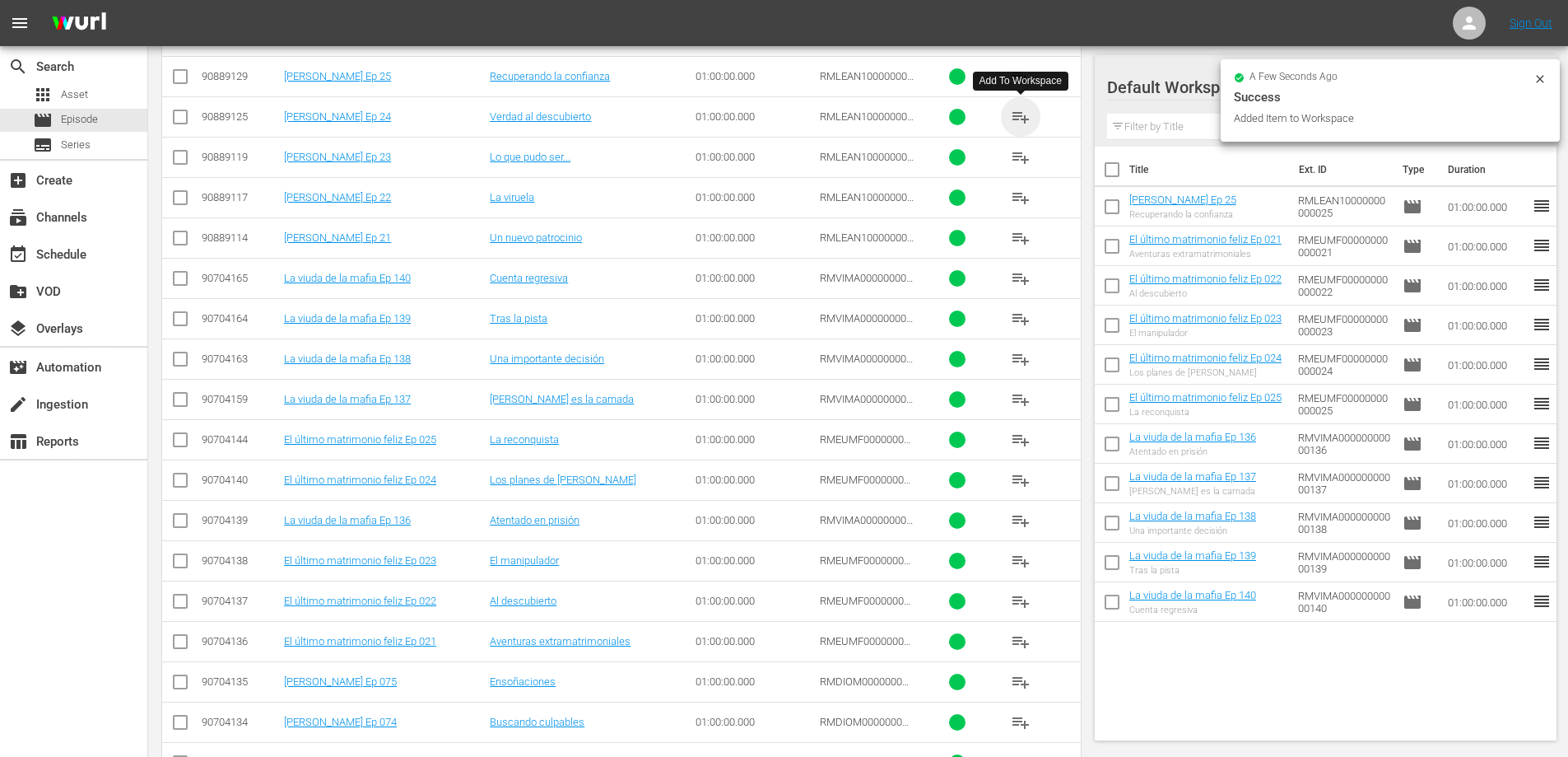
click at [1019, 118] on span "playlist_add" at bounding box center [1021, 117] width 20 height 20
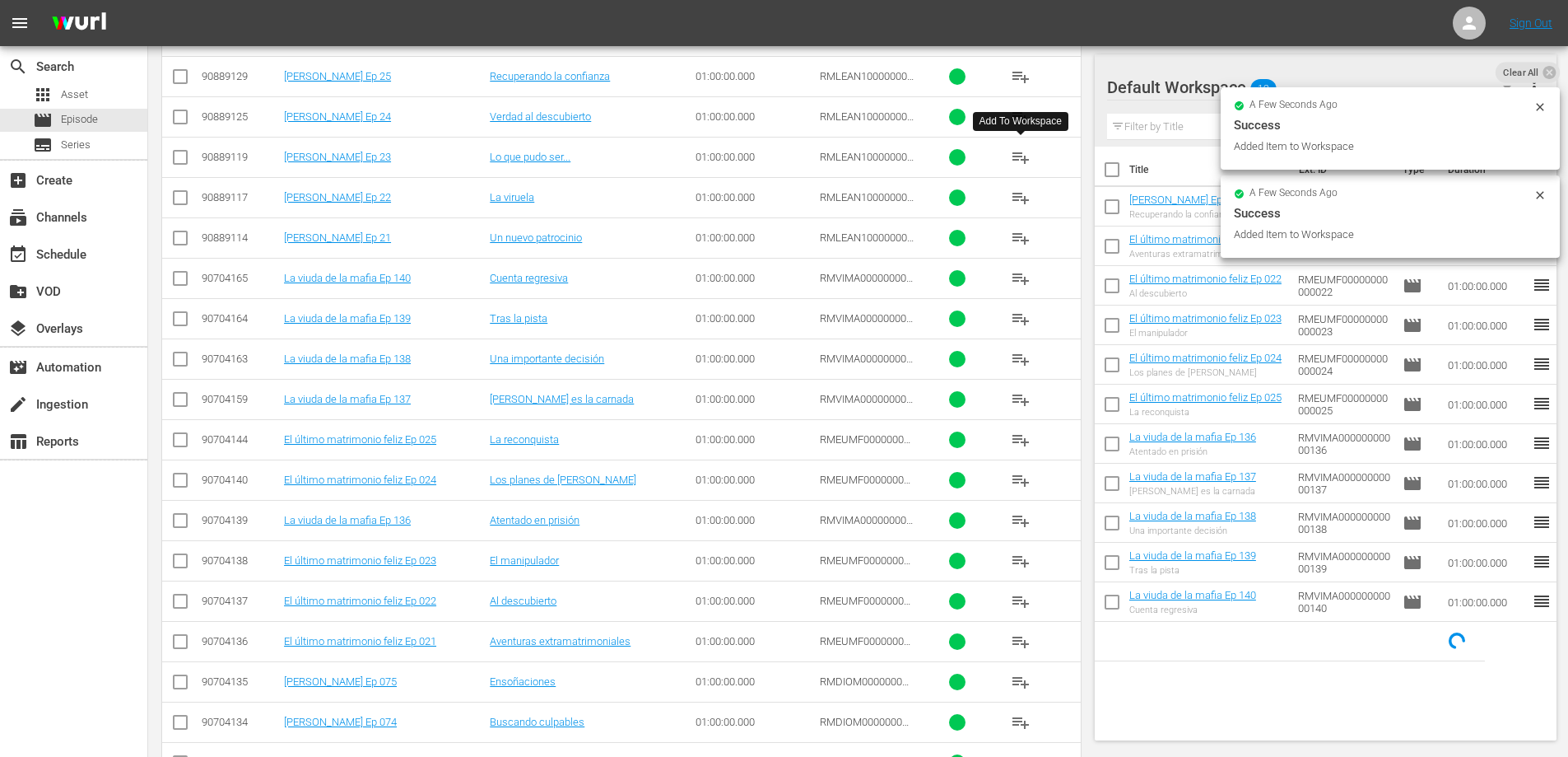
click at [1014, 162] on span "playlist_add" at bounding box center [1021, 158] width 20 height 20
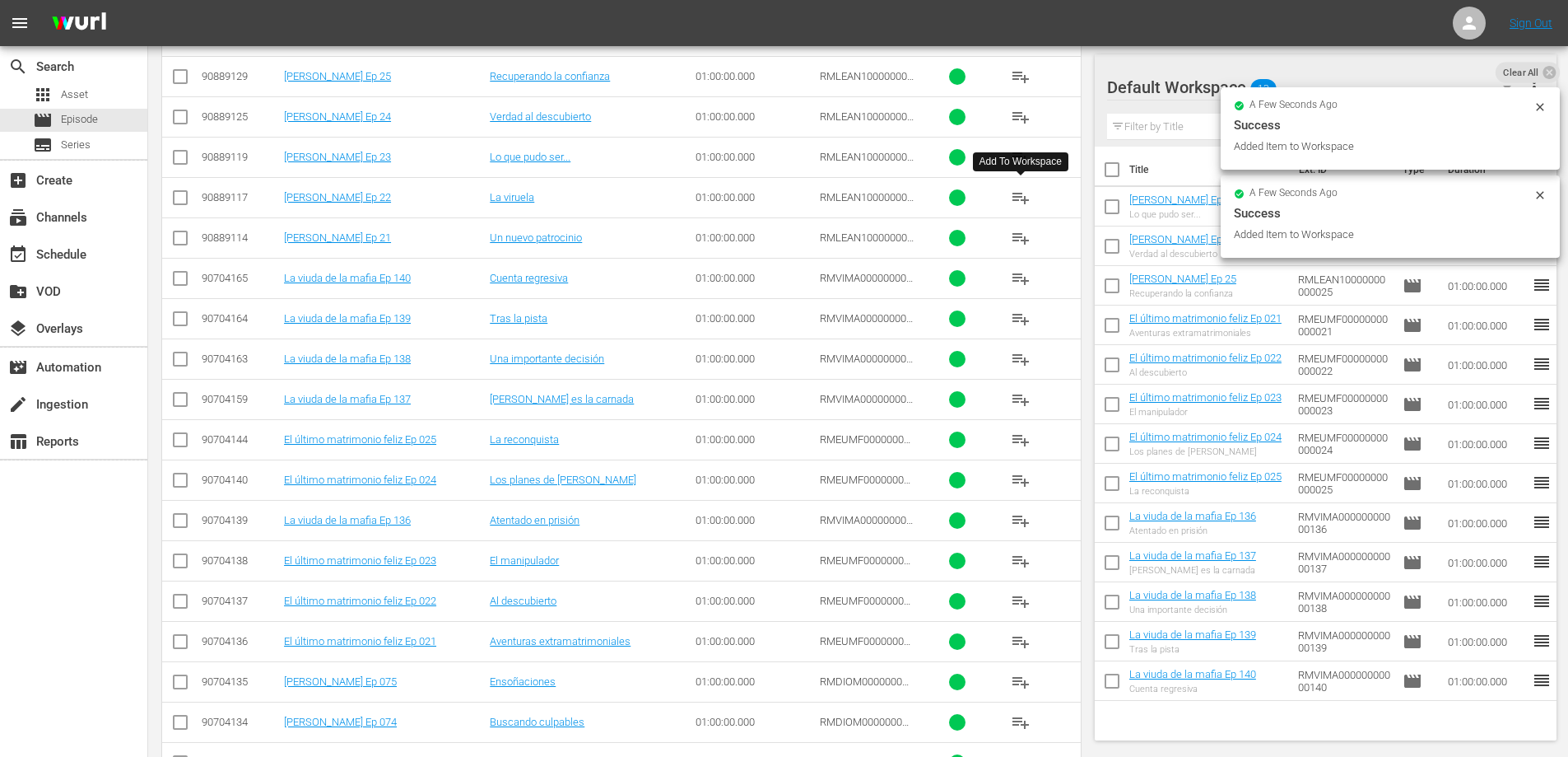
click at [1028, 196] on span "playlist_add" at bounding box center [1021, 198] width 20 height 20
click at [1022, 235] on span "playlist_add" at bounding box center [1021, 238] width 20 height 20
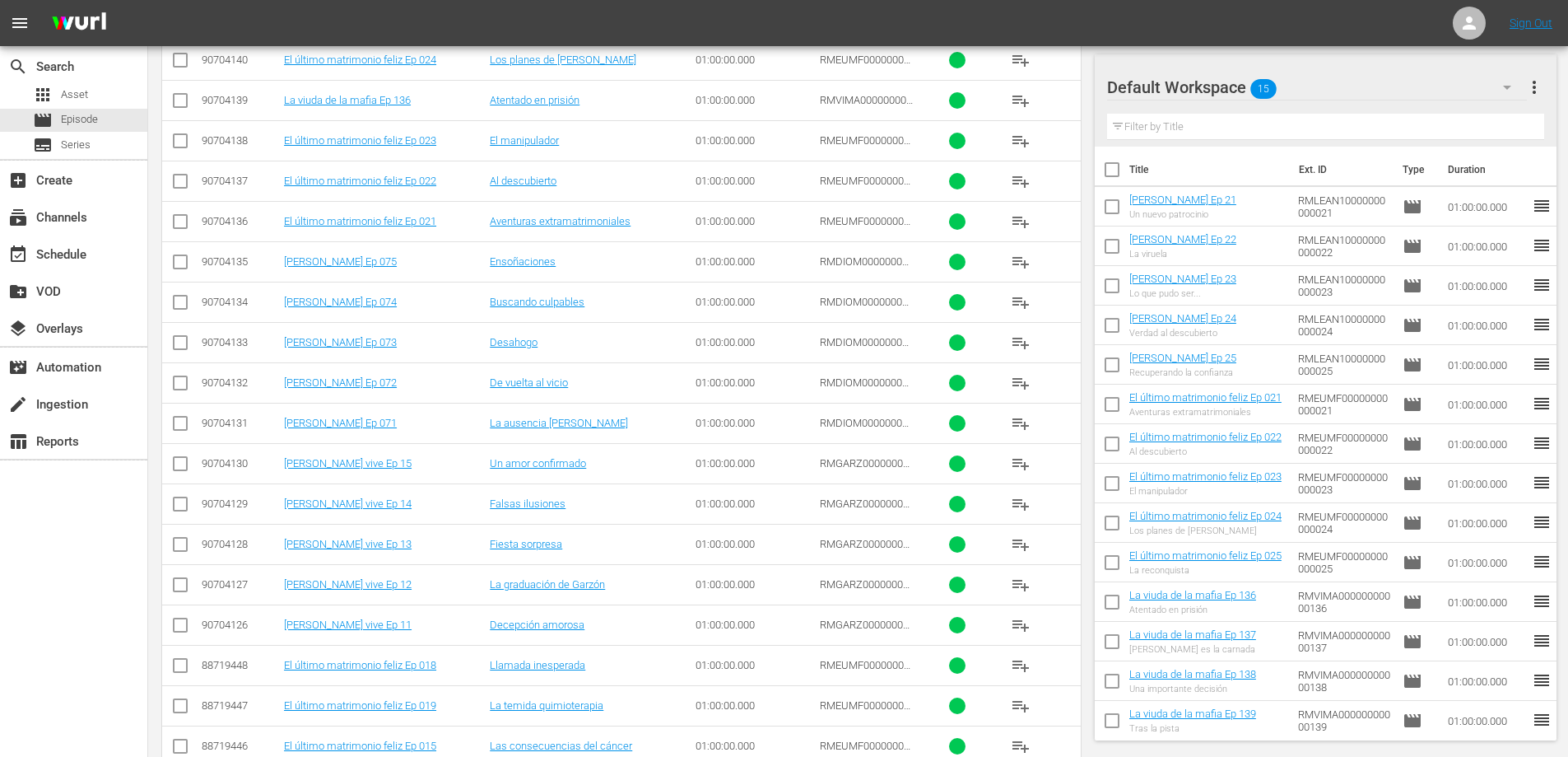
scroll to position [881, 0]
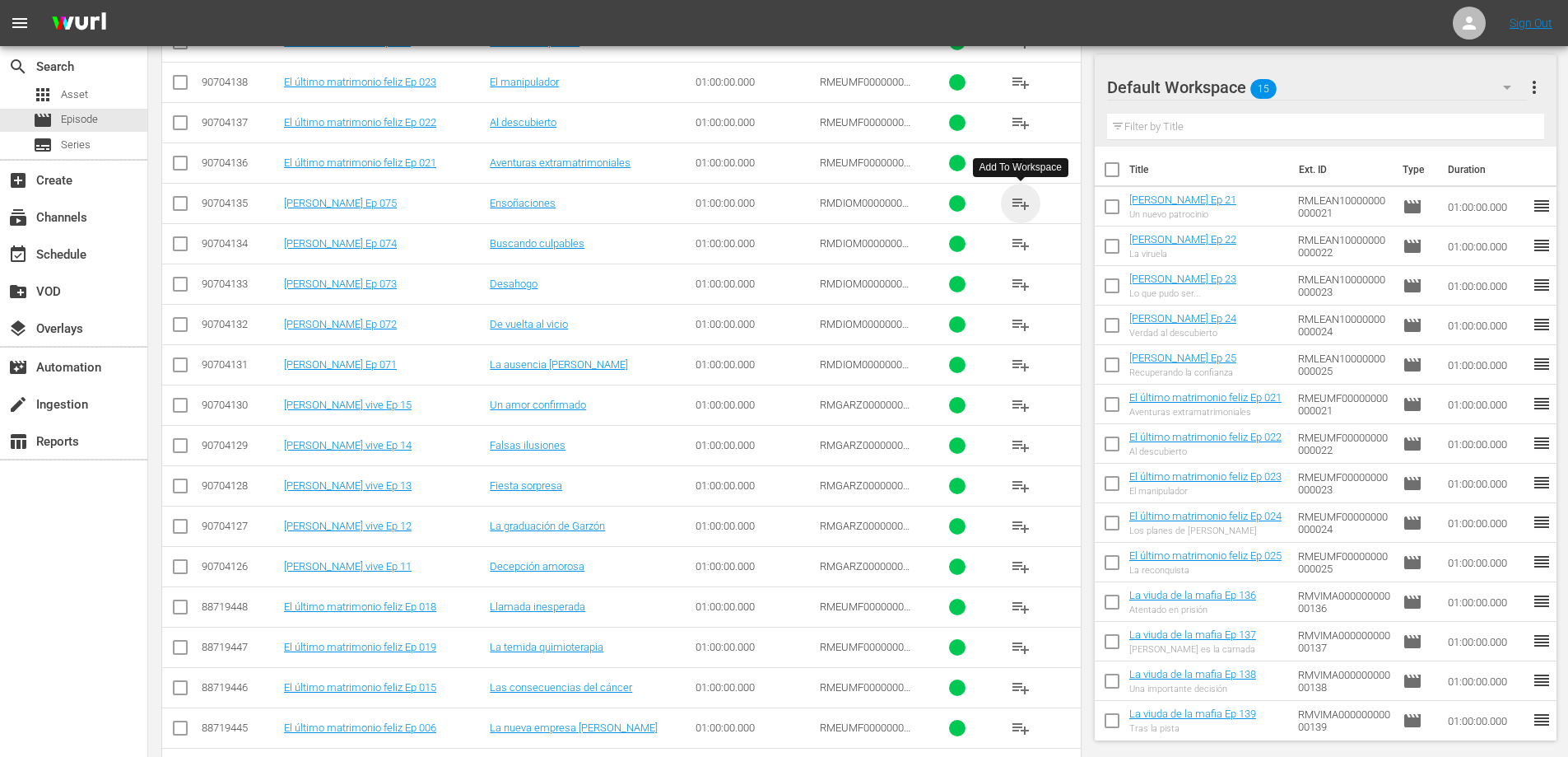
click at [1014, 207] on span "playlist_add" at bounding box center [1021, 203] width 20 height 20
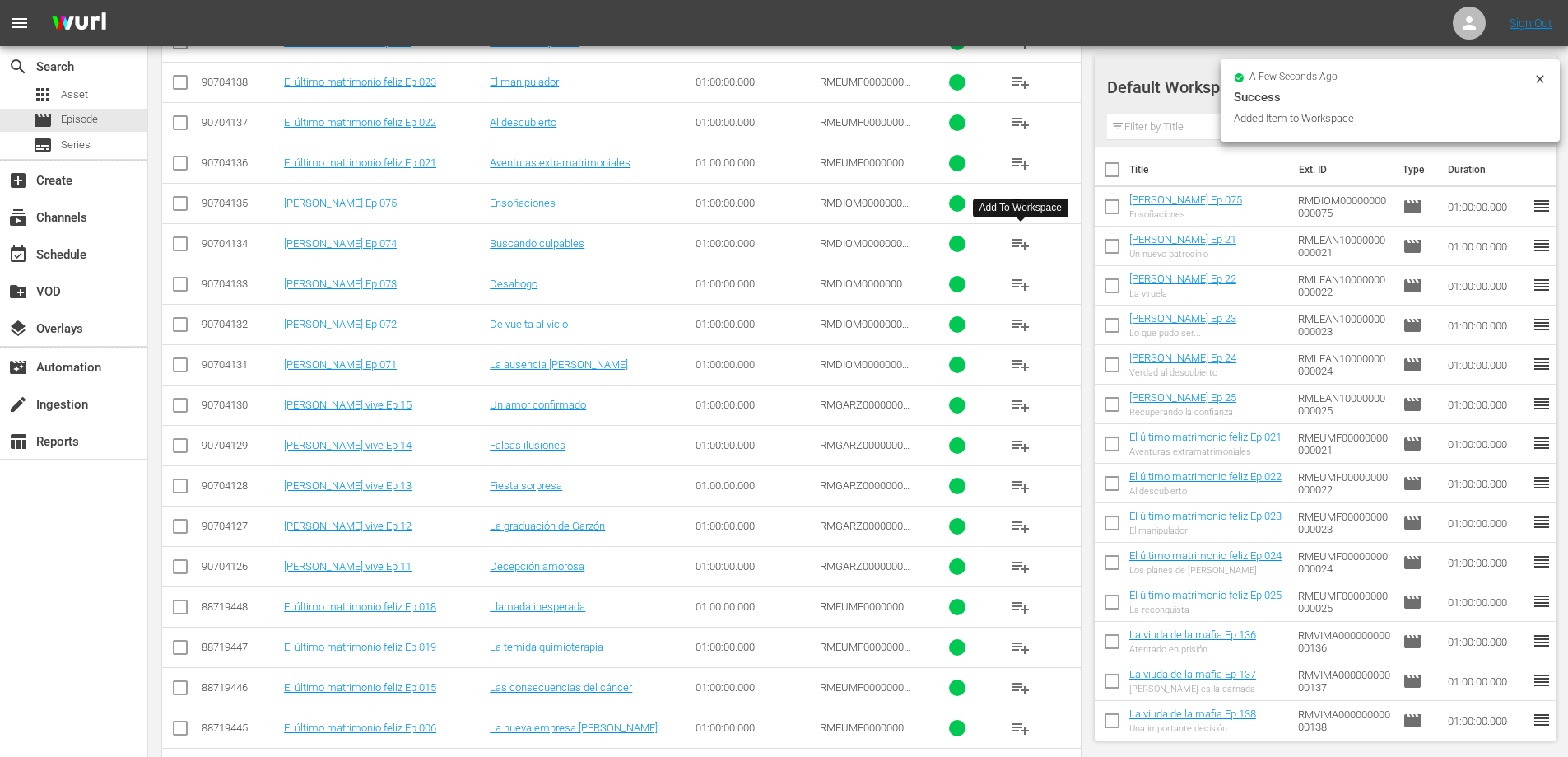
click at [1021, 239] on span "playlist_add" at bounding box center [1021, 243] width 20 height 20
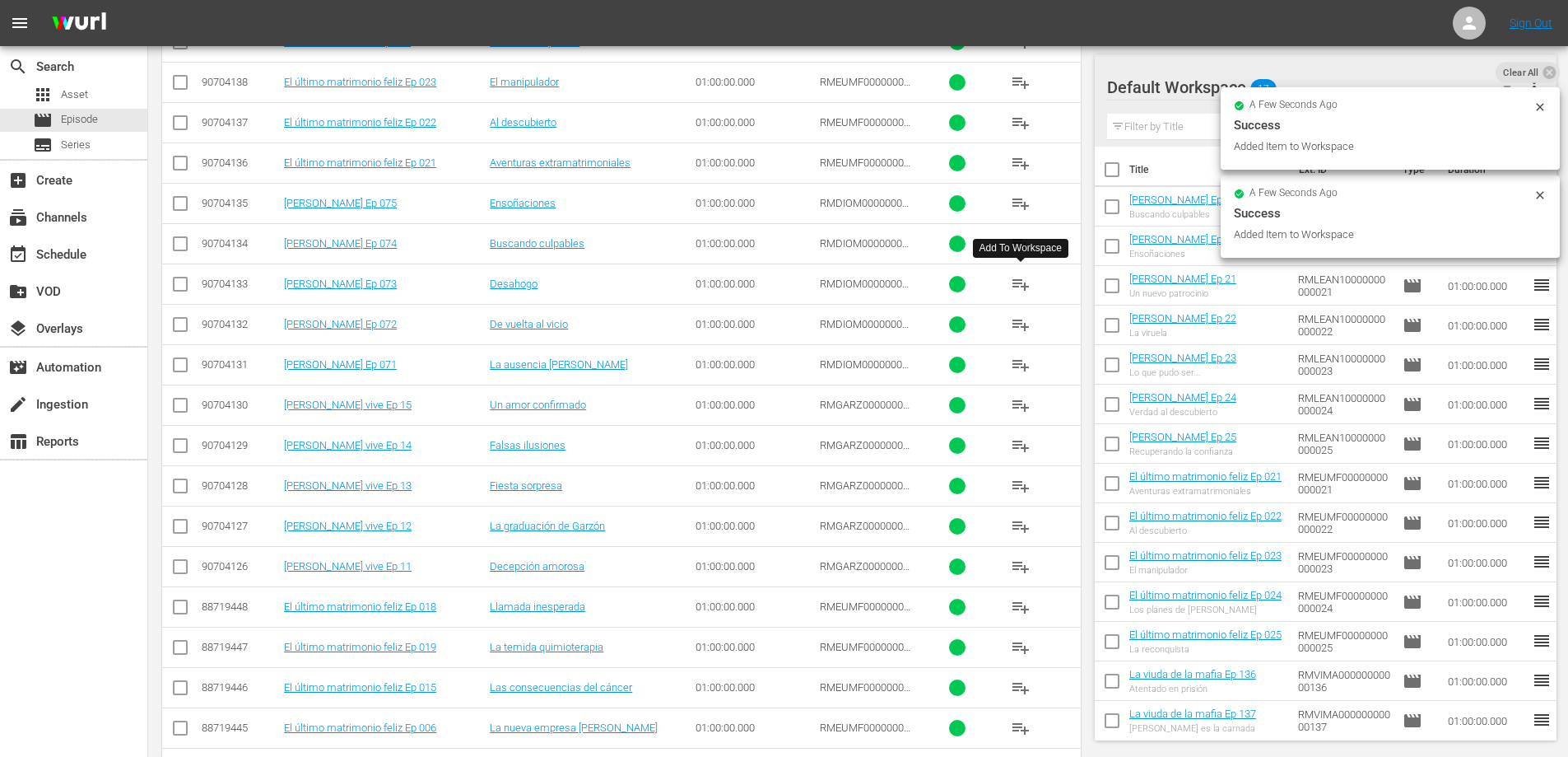
click at [1019, 284] on span "playlist_add" at bounding box center [1021, 284] width 20 height 20
click at [1020, 325] on span "playlist_add" at bounding box center [1021, 324] width 20 height 20
click at [1019, 361] on span "playlist_add" at bounding box center [1021, 365] width 20 height 20
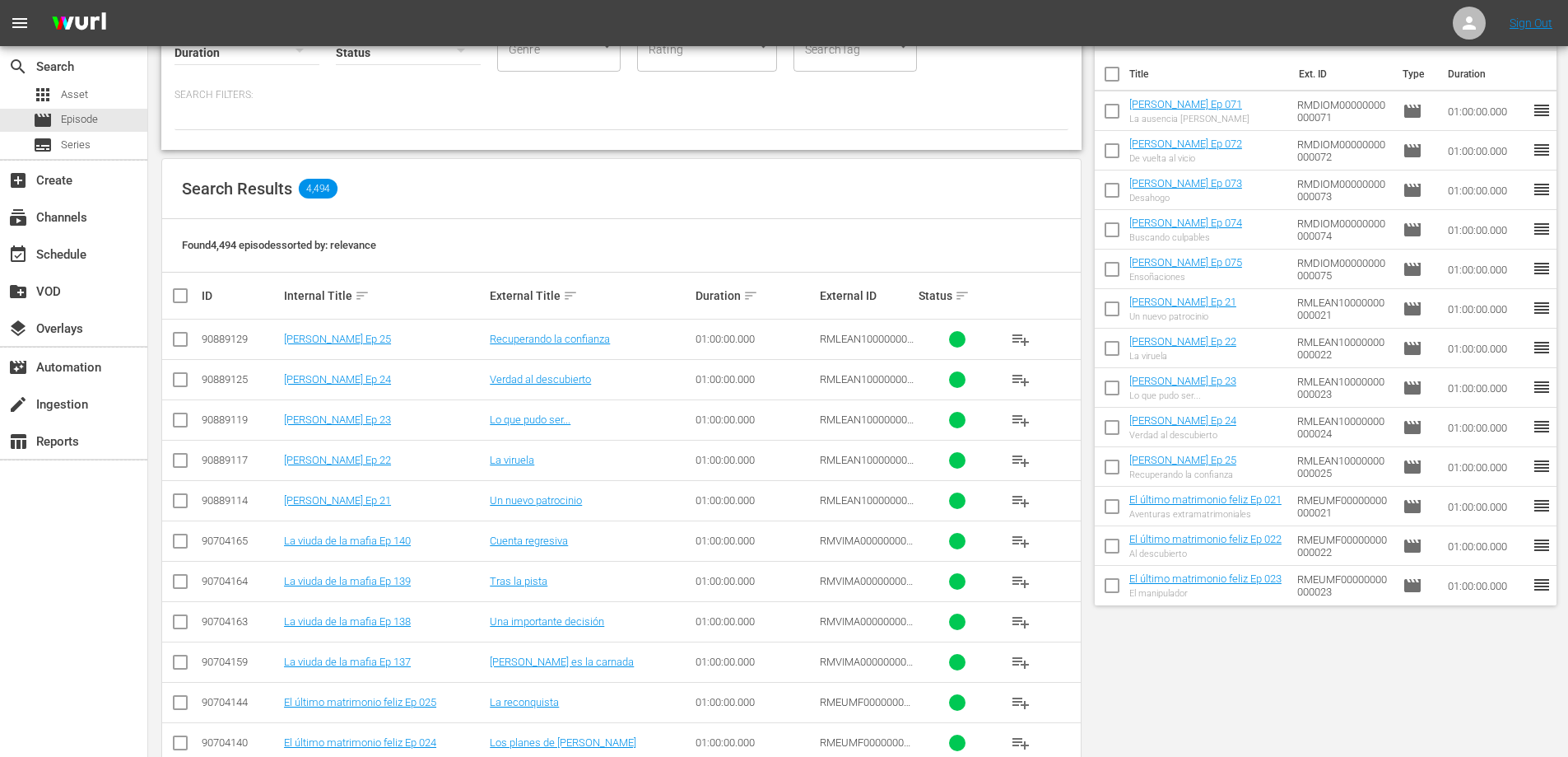
scroll to position [0, 0]
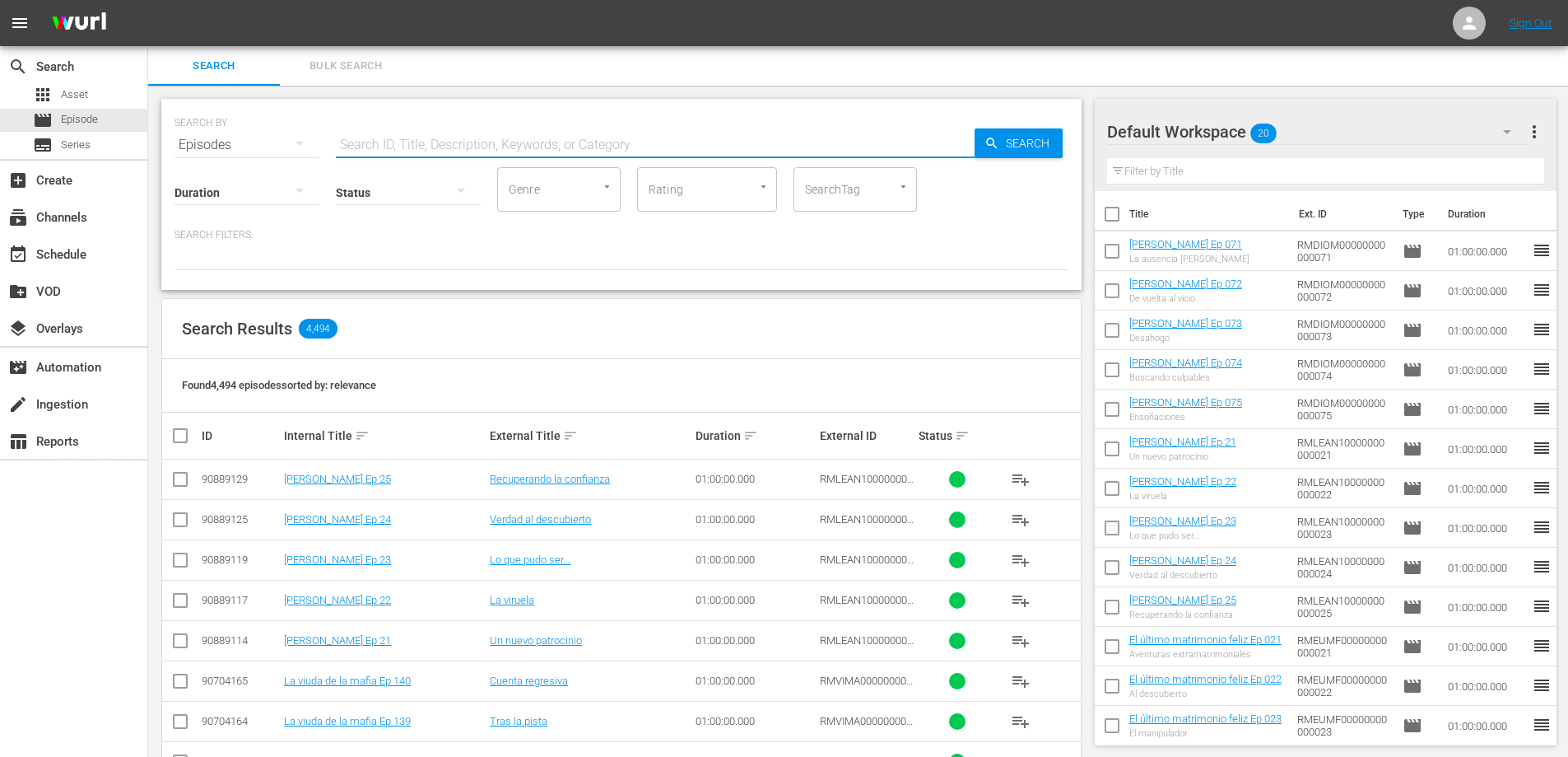
click at [478, 139] on input "text" at bounding box center [655, 144] width 639 height 39
type input "La hija"
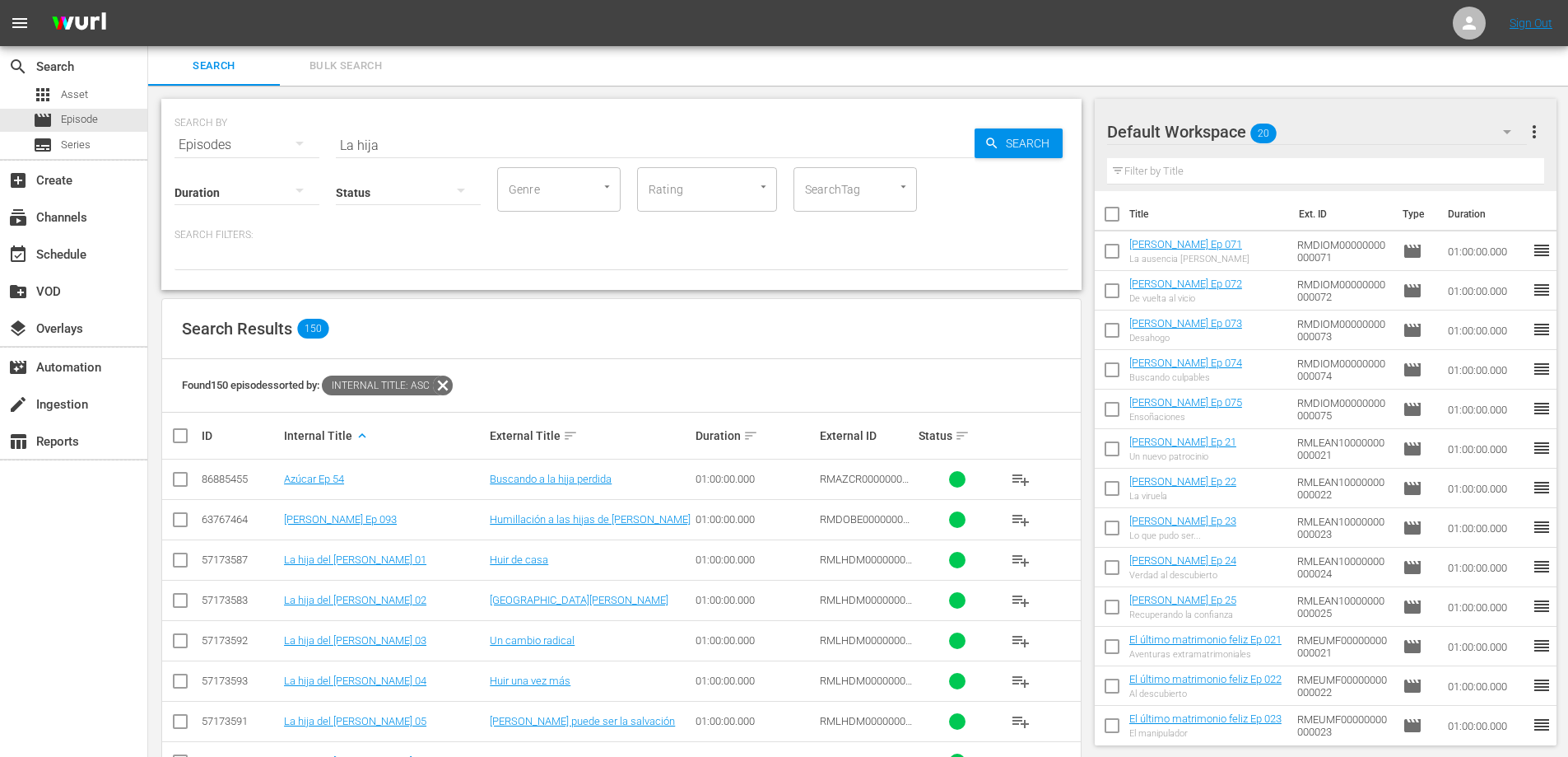
click at [414, 136] on input "La hija" at bounding box center [655, 144] width 639 height 39
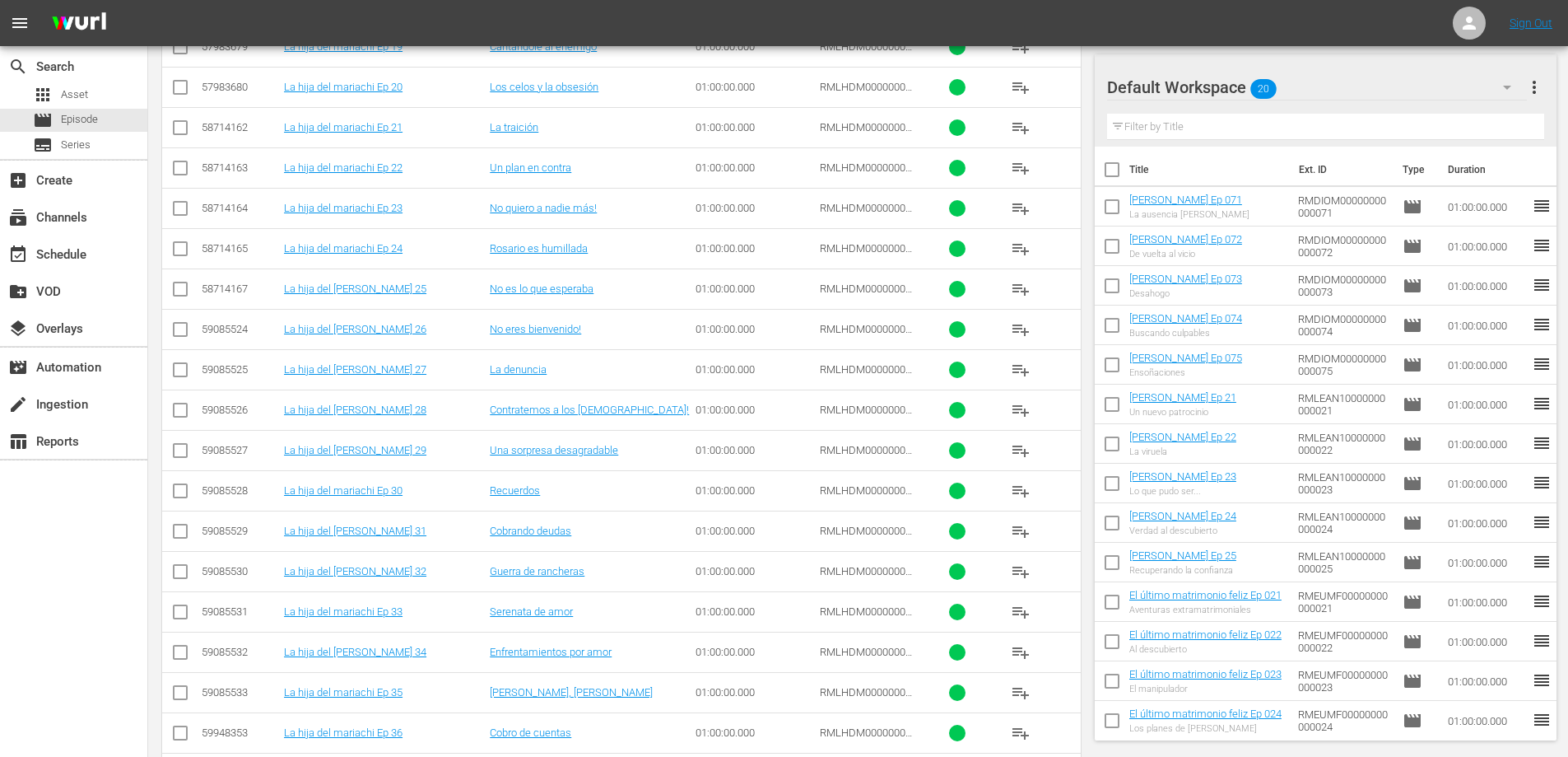
scroll to position [1216, 0]
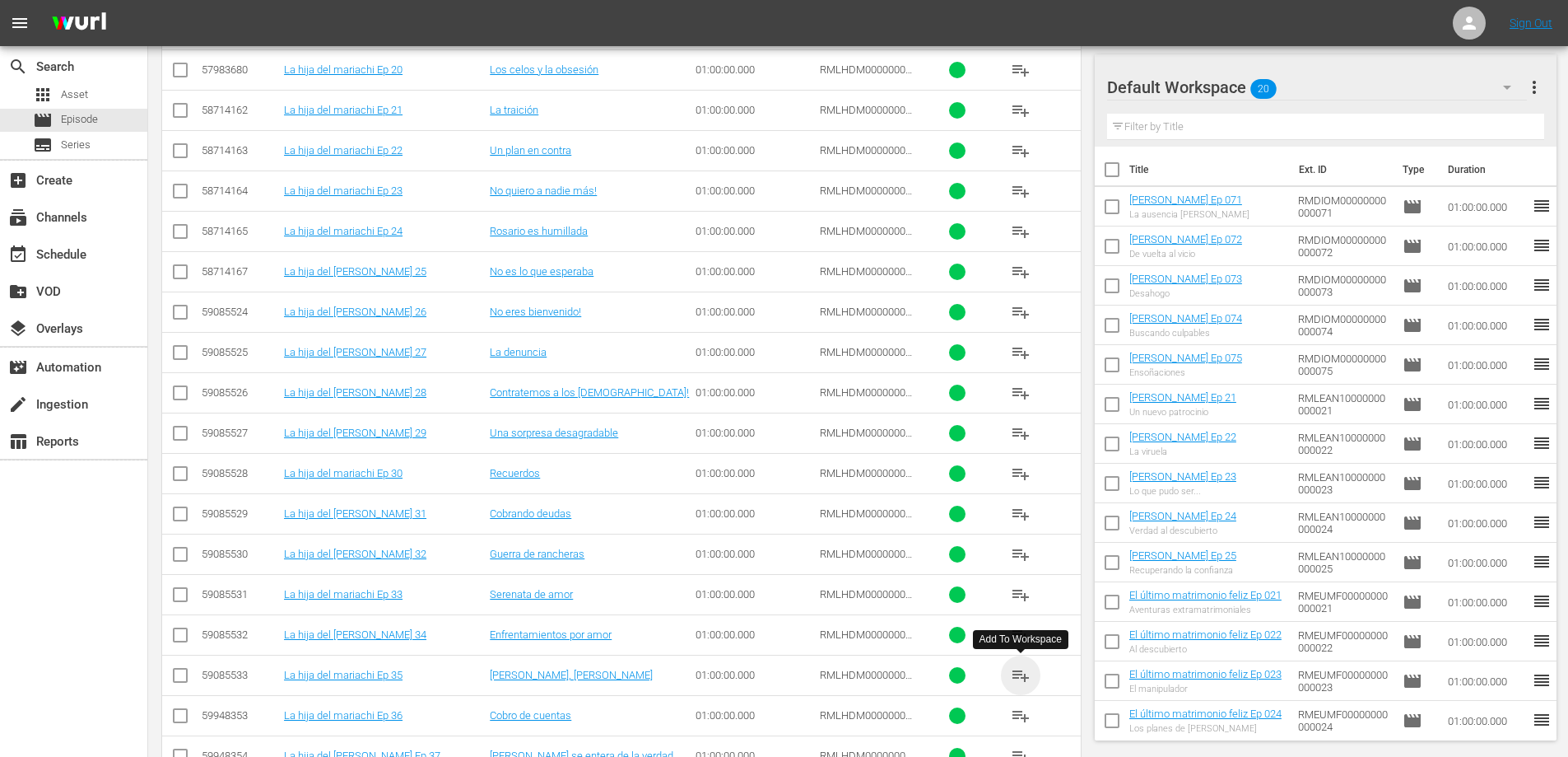
click at [1017, 676] on span "playlist_add" at bounding box center [1021, 675] width 20 height 20
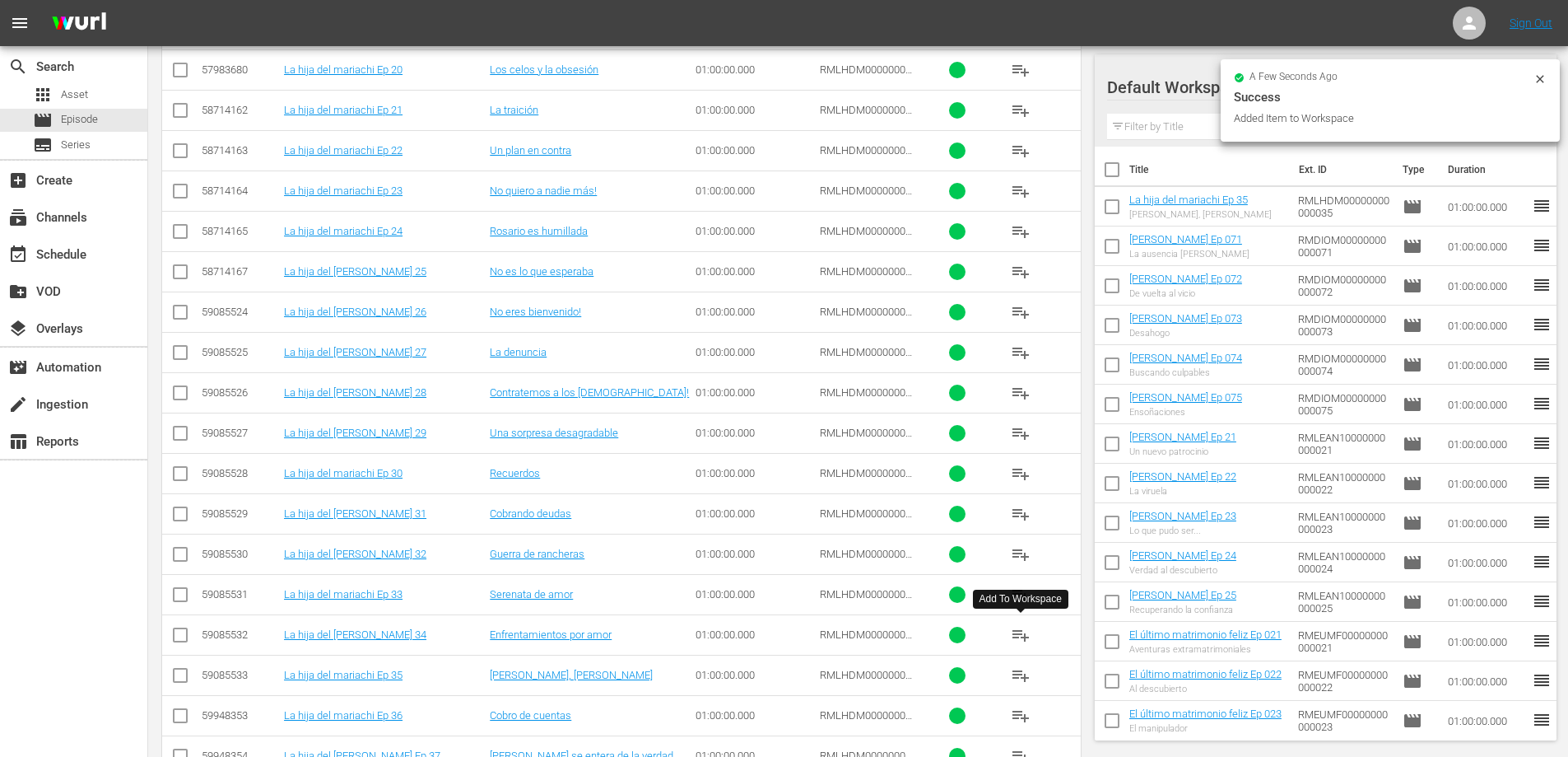
click at [1017, 631] on span "playlist_add" at bounding box center [1021, 635] width 20 height 20
click at [1019, 595] on span "playlist_add" at bounding box center [1021, 594] width 20 height 20
click at [1020, 551] on span "playlist_add" at bounding box center [1021, 554] width 20 height 20
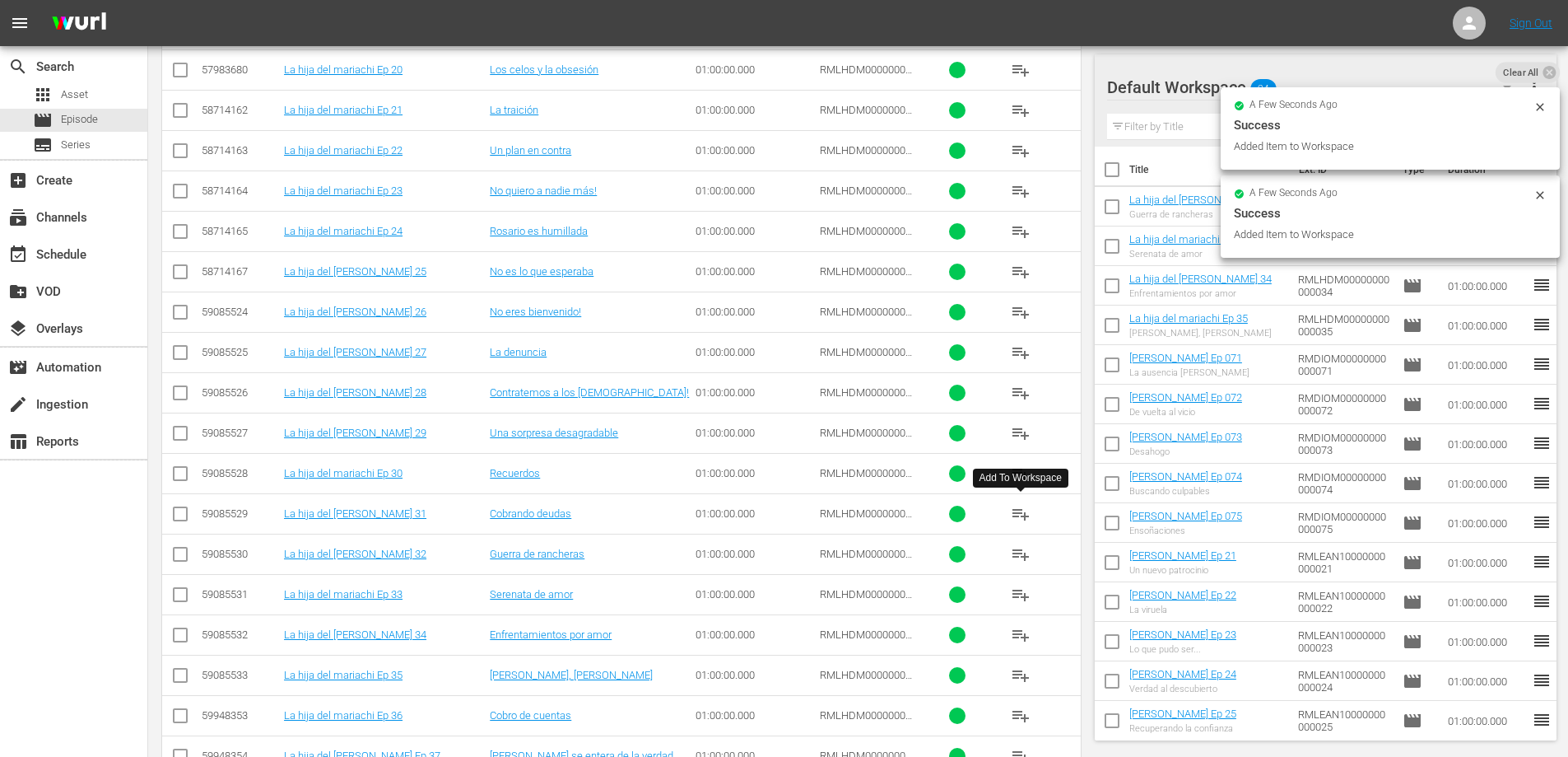
click at [1017, 509] on span "playlist_add" at bounding box center [1021, 514] width 20 height 20
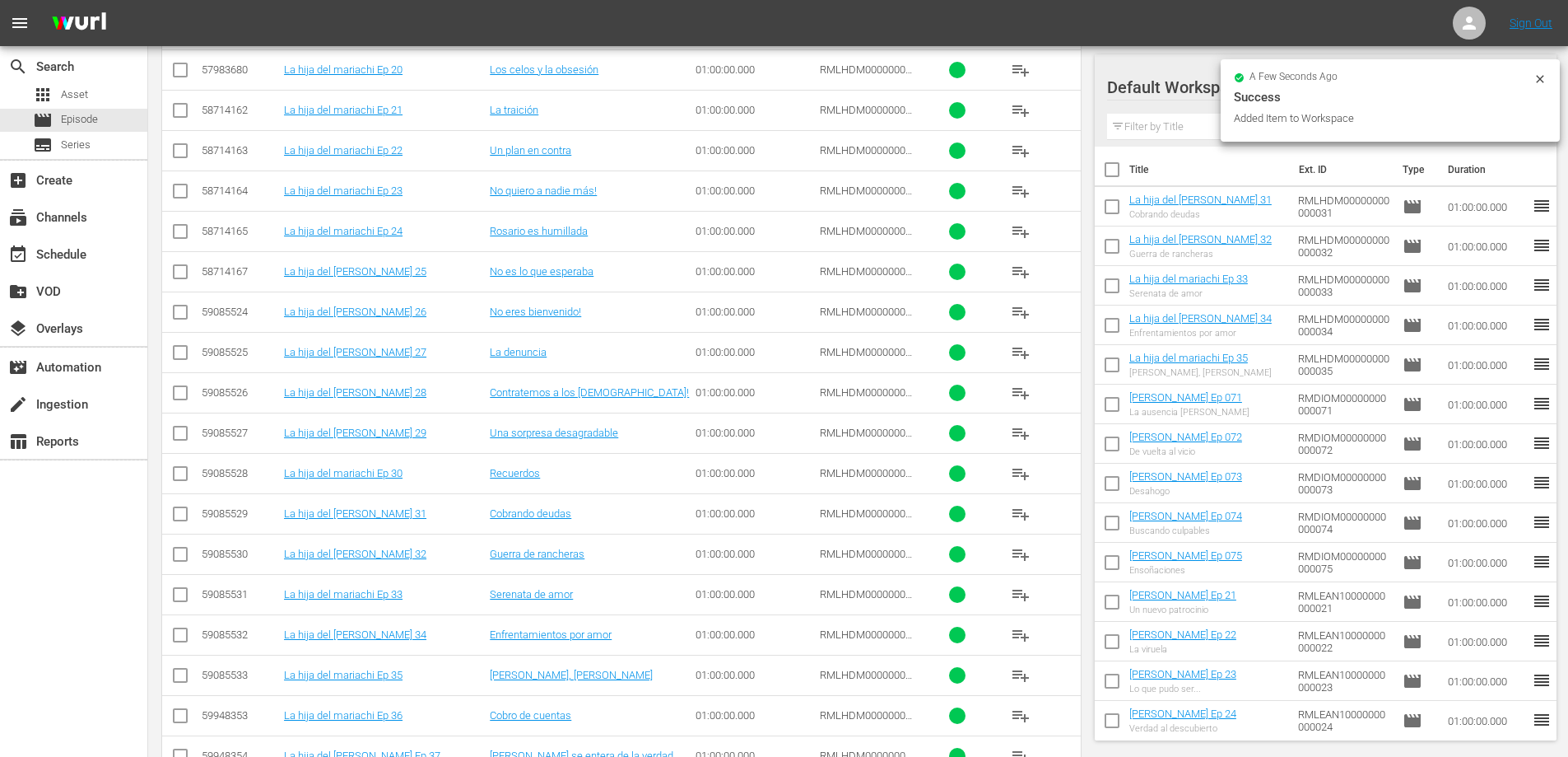
click at [1023, 474] on span "playlist_add" at bounding box center [1021, 474] width 20 height 20
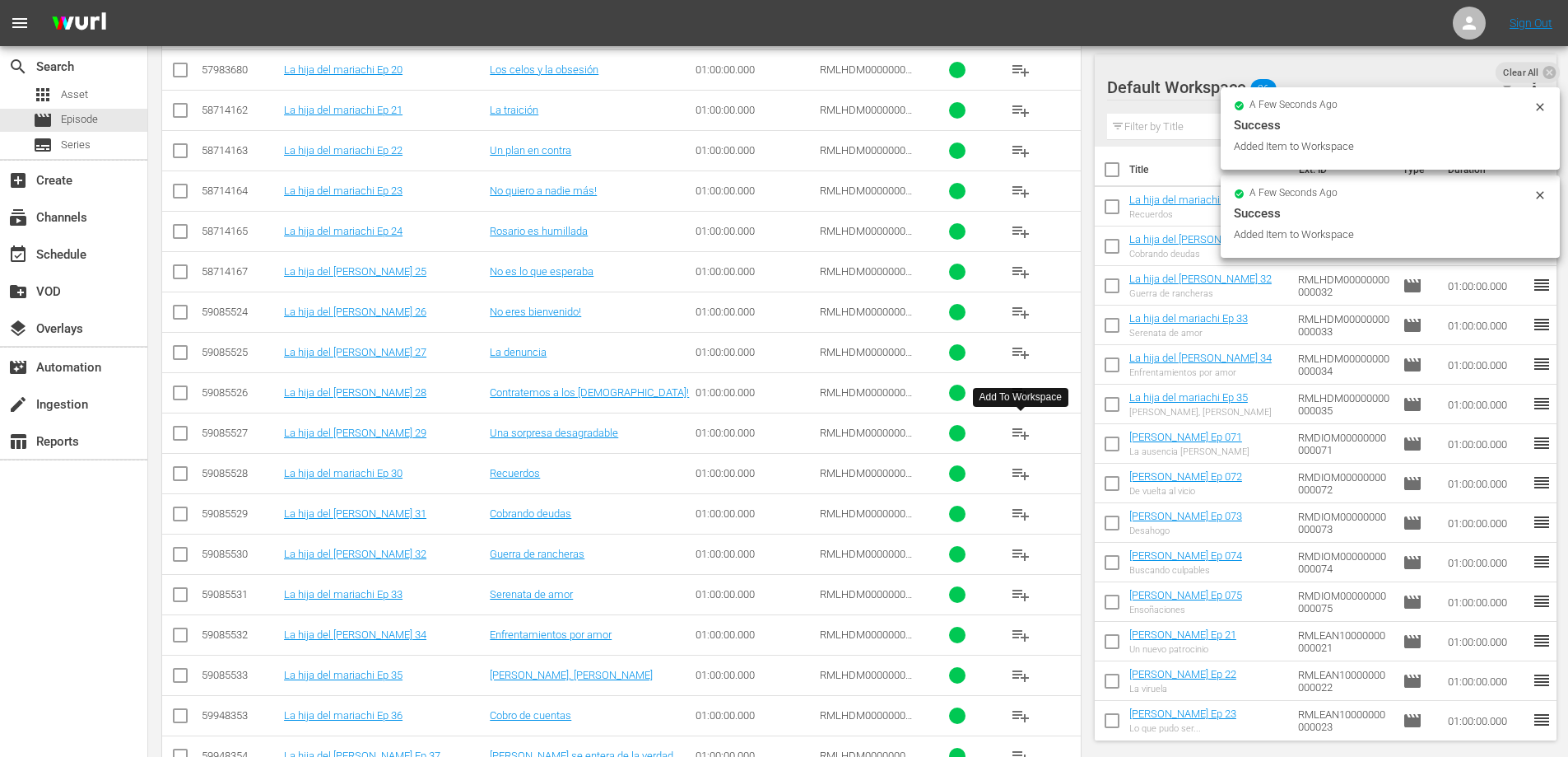
click at [1023, 436] on span "playlist_add" at bounding box center [1021, 434] width 20 height 20
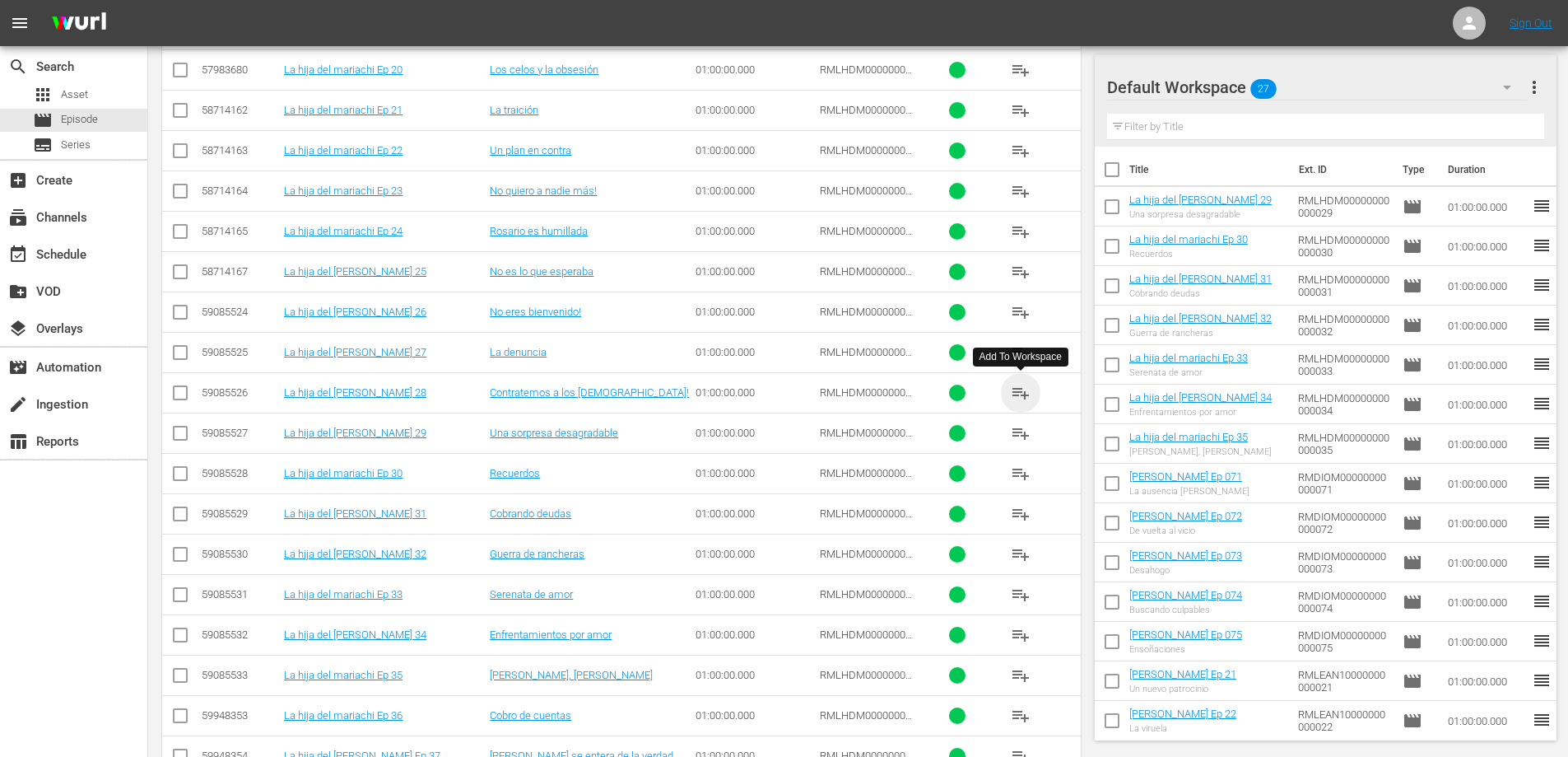
click at [1015, 386] on span "playlist_add" at bounding box center [1021, 393] width 20 height 20
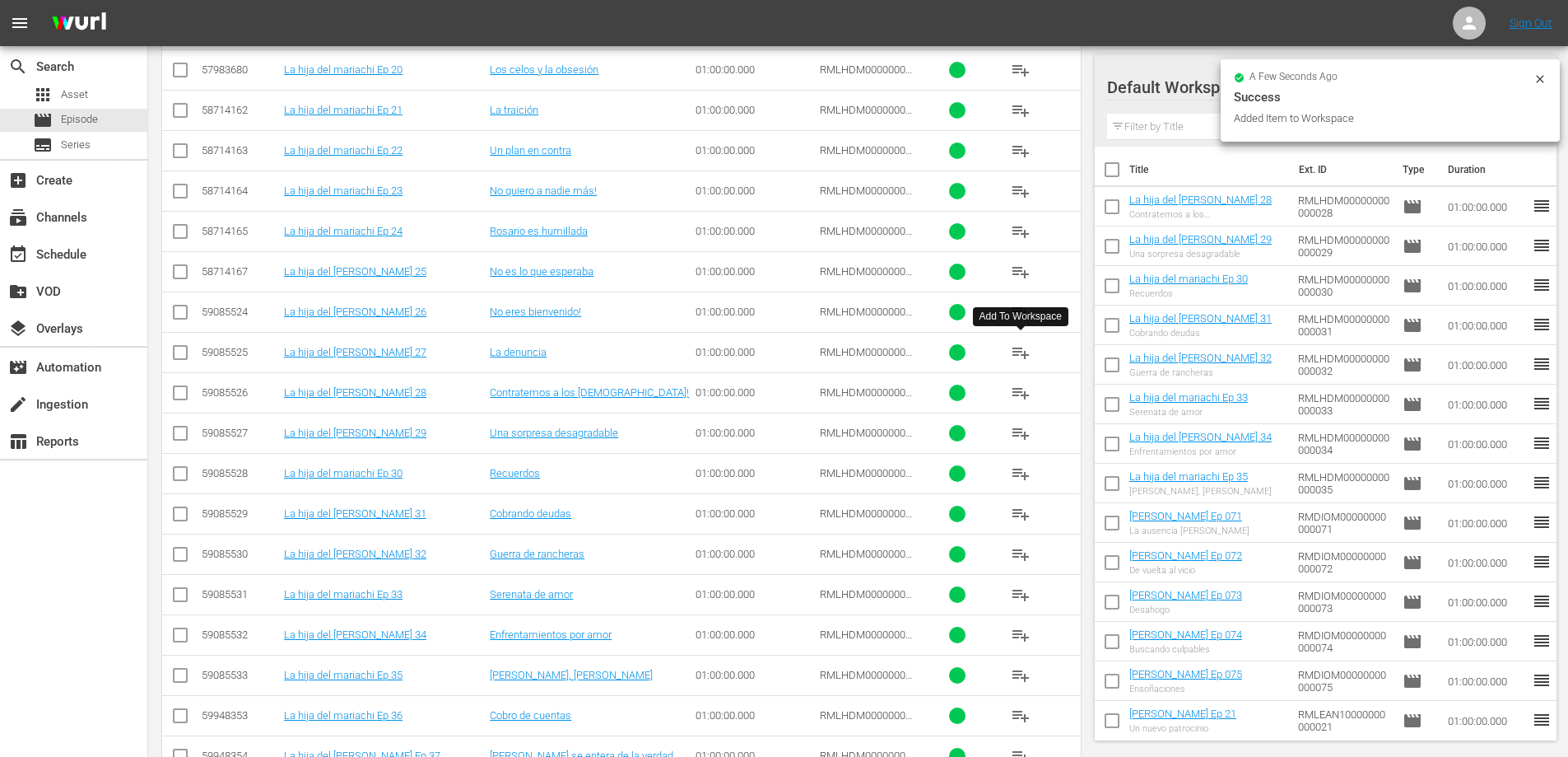
click at [1017, 347] on span "playlist_add" at bounding box center [1021, 353] width 20 height 20
click at [1019, 309] on span "playlist_add" at bounding box center [1021, 312] width 20 height 20
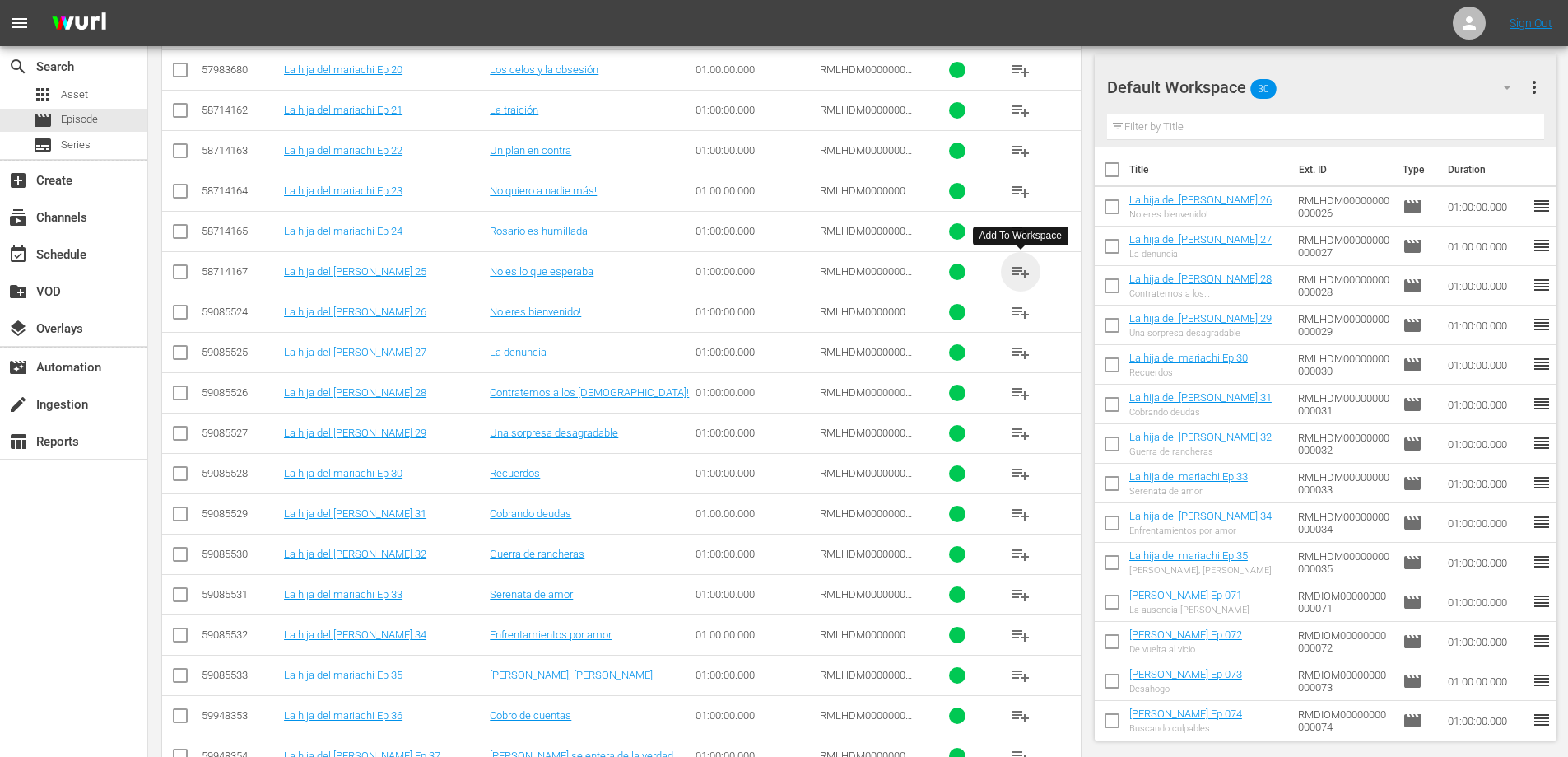
click at [1014, 266] on span "playlist_add" at bounding box center [1021, 272] width 20 height 20
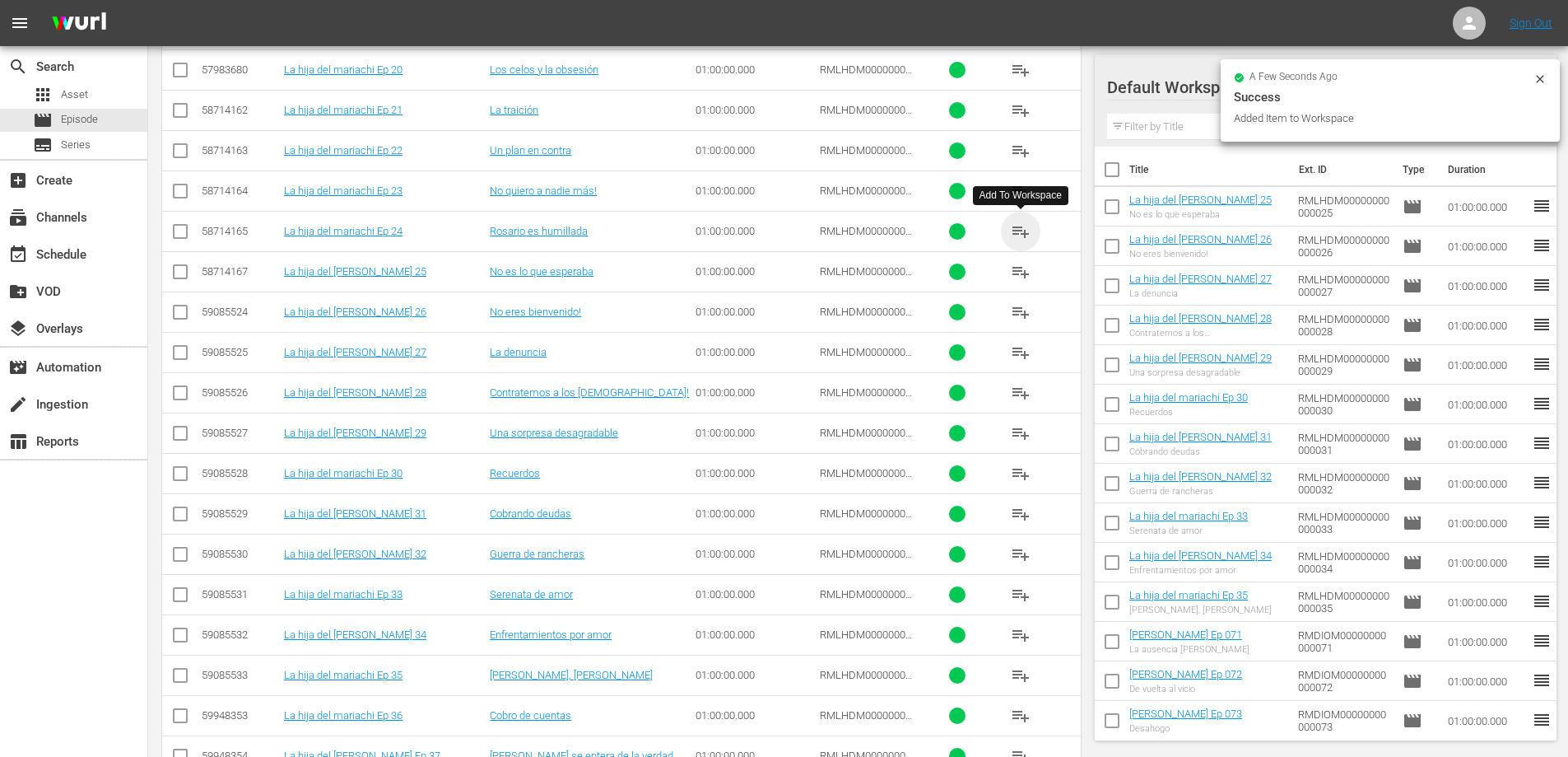
click at [1017, 232] on span "playlist_add" at bounding box center [1021, 232] width 20 height 20
click at [1013, 187] on span "playlist_add" at bounding box center [1021, 191] width 20 height 20
click at [1013, 148] on span "playlist_add" at bounding box center [1021, 151] width 20 height 20
click at [1016, 110] on span "playlist_add" at bounding box center [1021, 110] width 20 height 20
click at [1014, 72] on span "playlist_add" at bounding box center [1021, 70] width 20 height 20
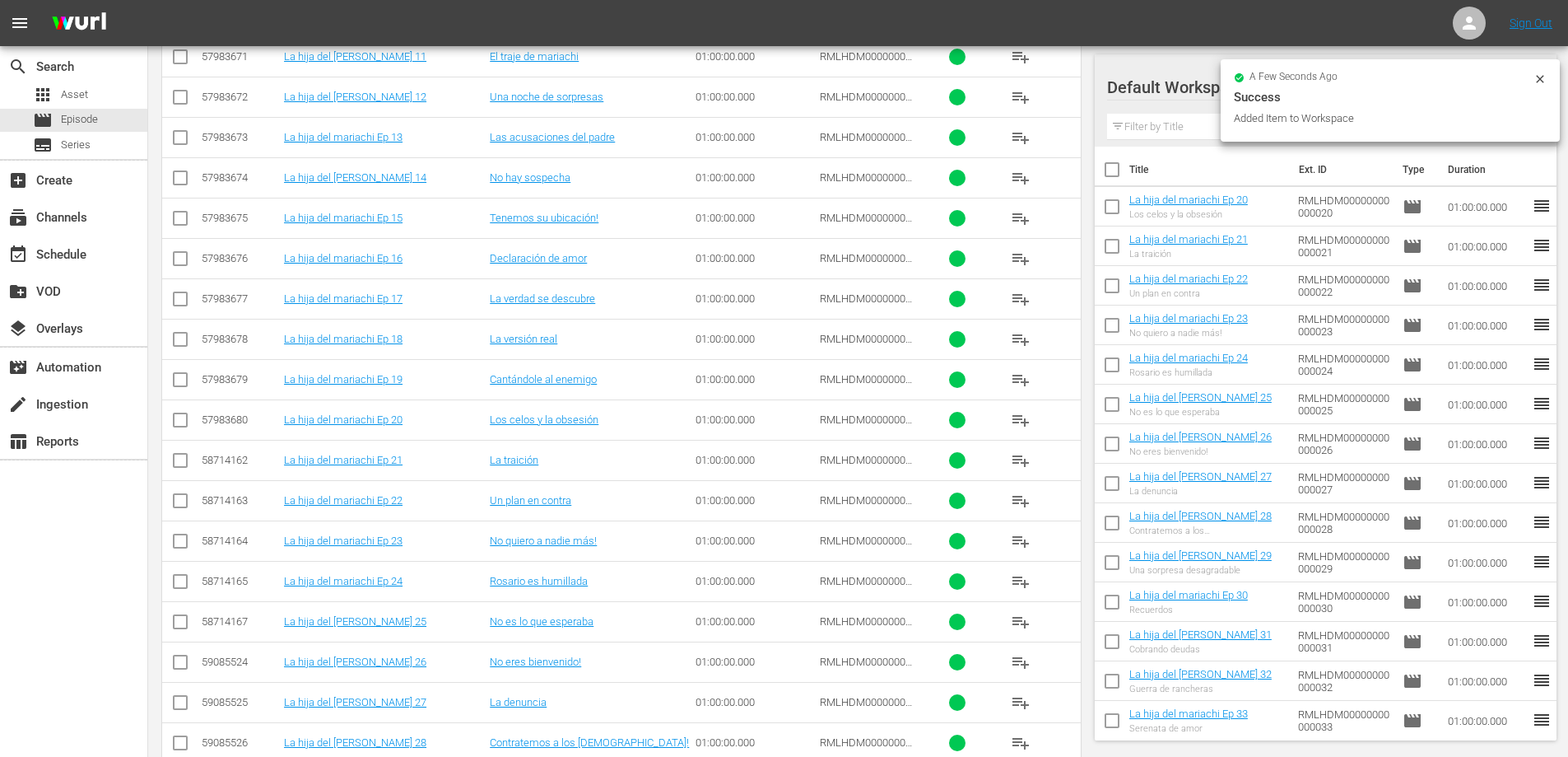
scroll to position [779, 0]
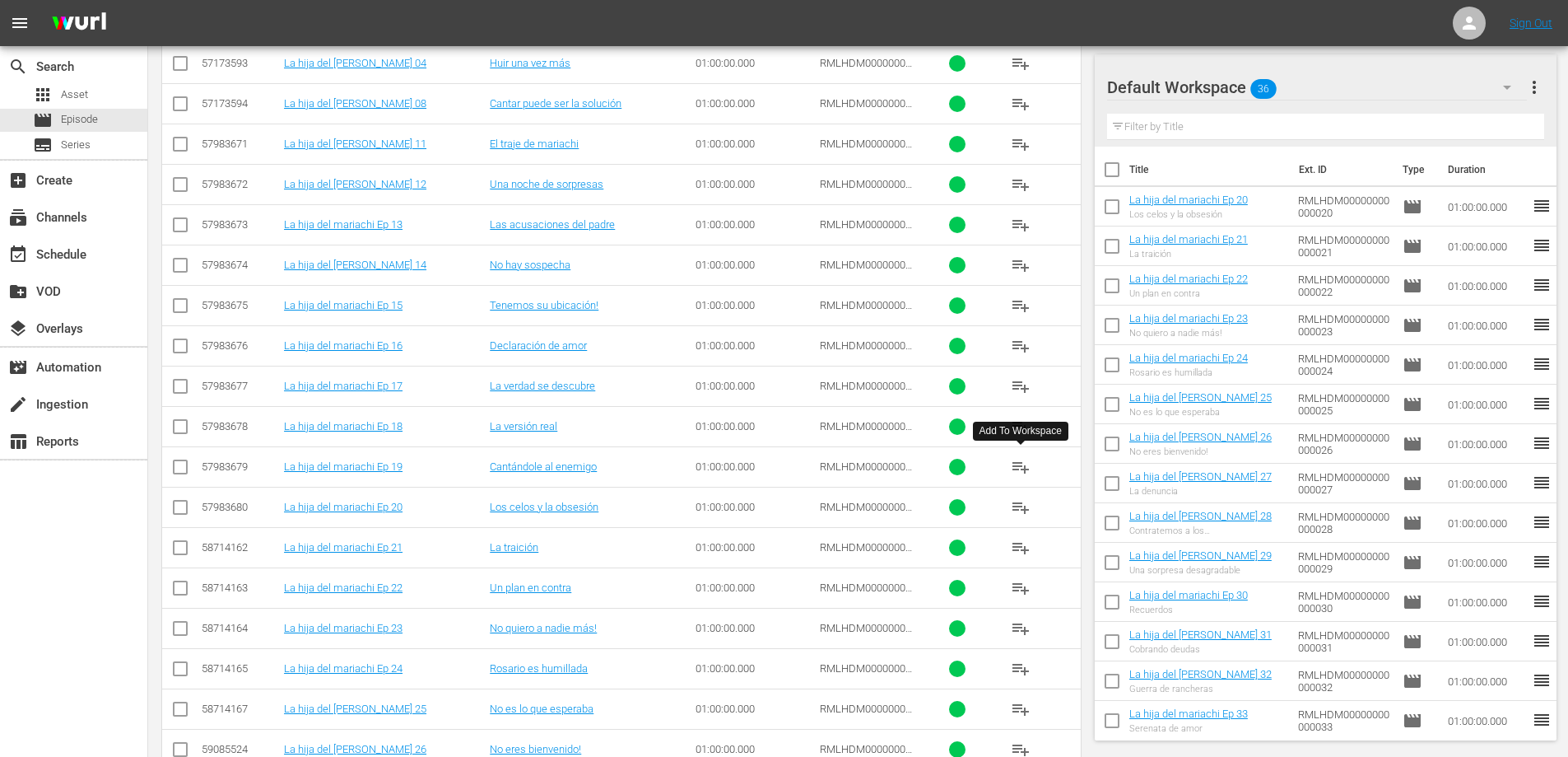
click at [1019, 468] on span "playlist_add" at bounding box center [1021, 467] width 20 height 20
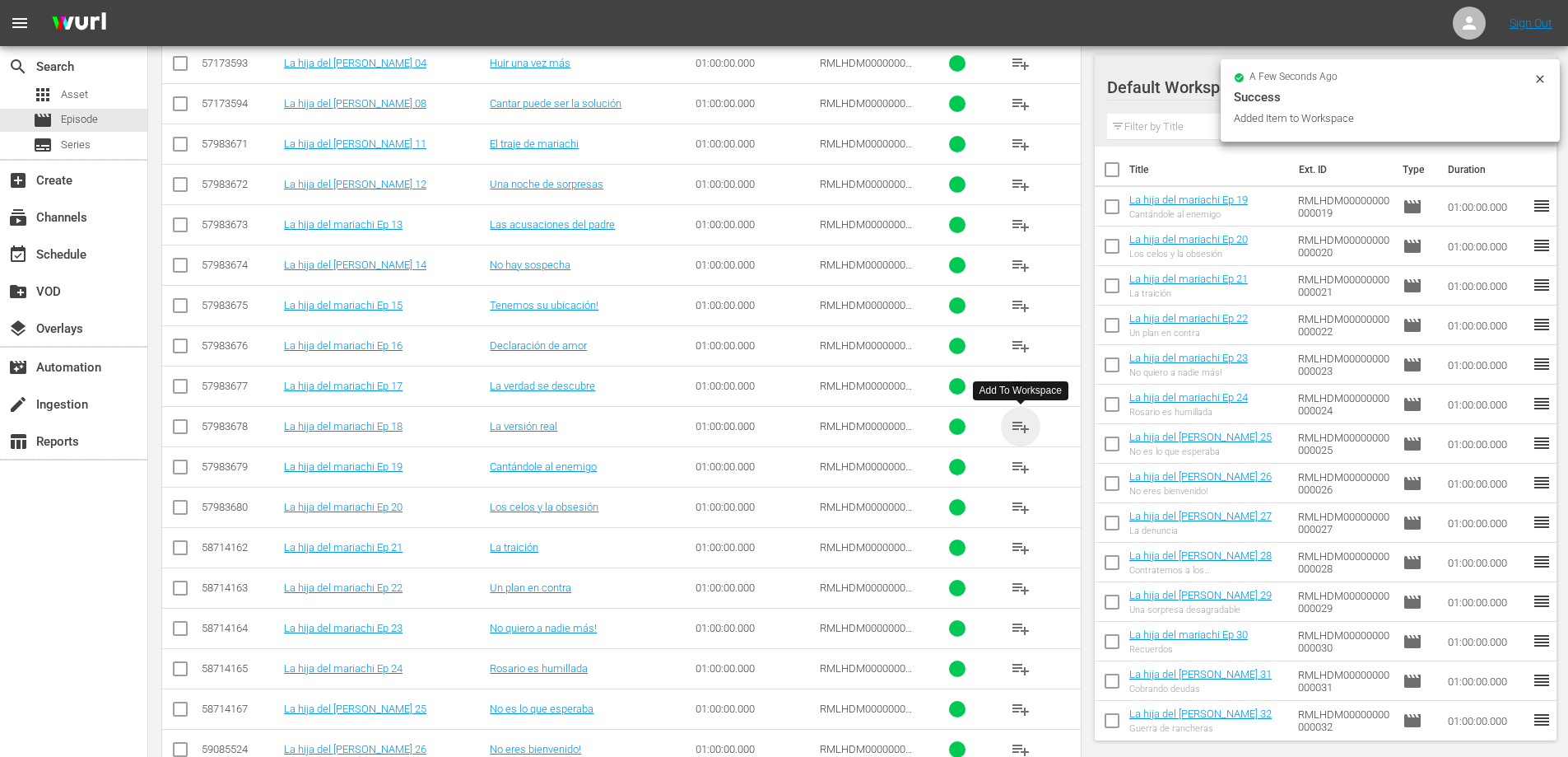
click at [1017, 425] on span "playlist_add" at bounding box center [1021, 427] width 20 height 20
click at [83, 118] on span "Episode" at bounding box center [79, 119] width 37 height 17
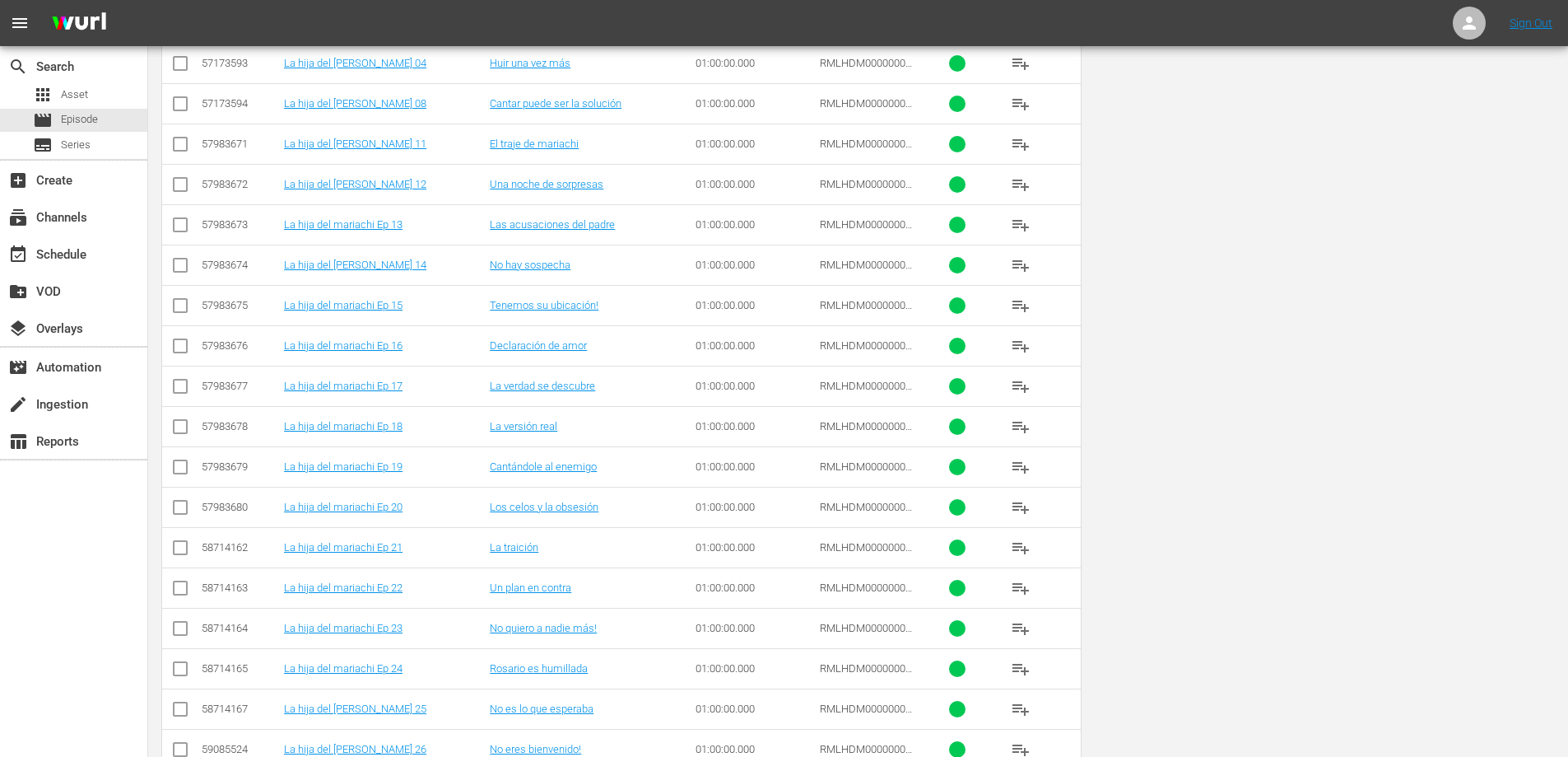
scroll to position [0, 0]
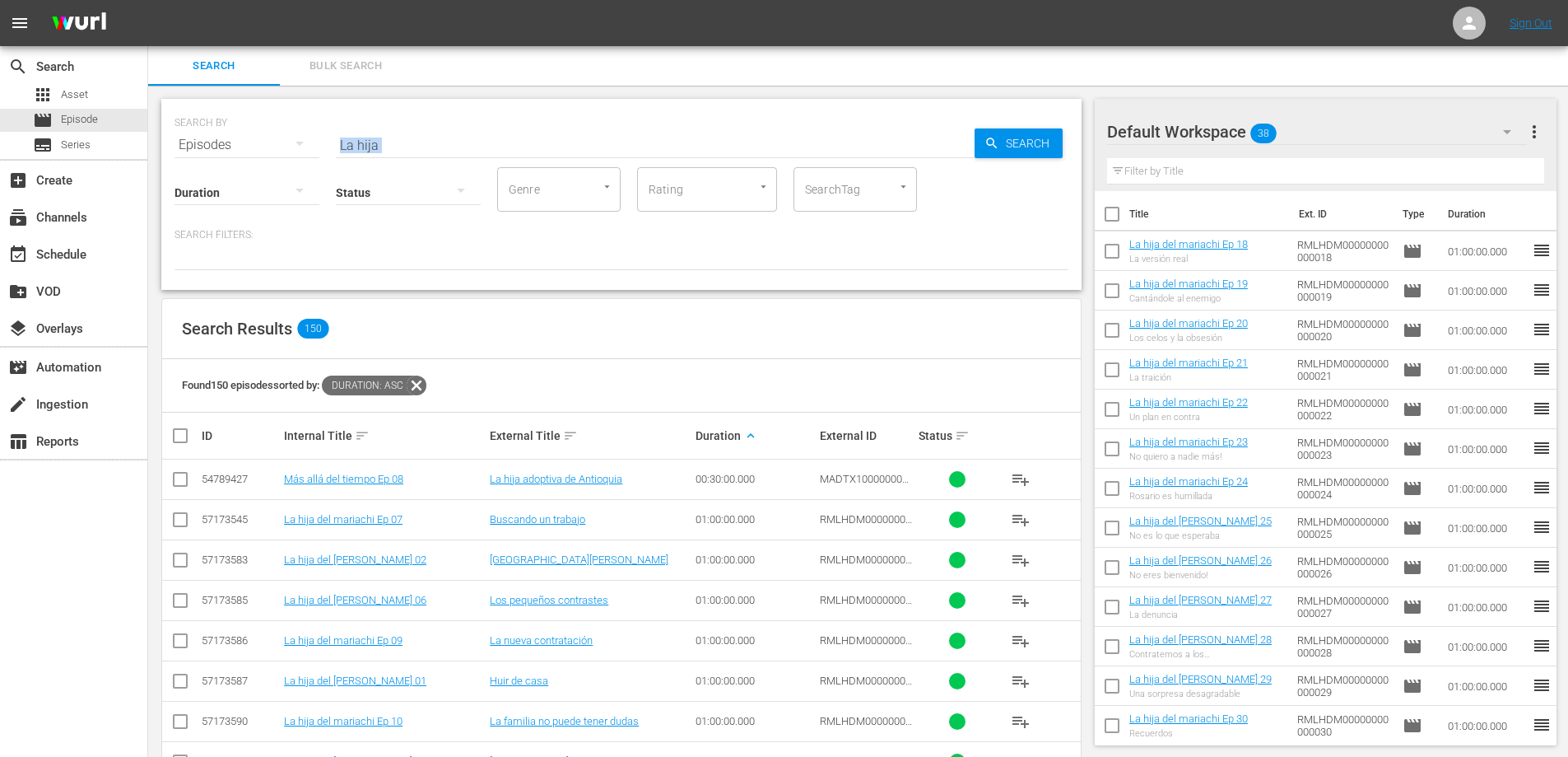
drag, startPoint x: 407, startPoint y: 144, endPoint x: 223, endPoint y: 149, distance: 184.1
click at [226, 148] on div "SEARCH BY Search By Episodes Search ID, Title, Description, Keywords, or Catego…" at bounding box center [622, 194] width 920 height 191
click at [433, 143] on input "La hija" at bounding box center [655, 144] width 639 height 39
drag, startPoint x: 437, startPoint y: 143, endPoint x: 53, endPoint y: 148, distance: 384.0
click at [148, 0] on div "search Search apps Asset movie Episode subtitles Series add_box Create subscrip…" at bounding box center [859, 0] width 1420 height 0
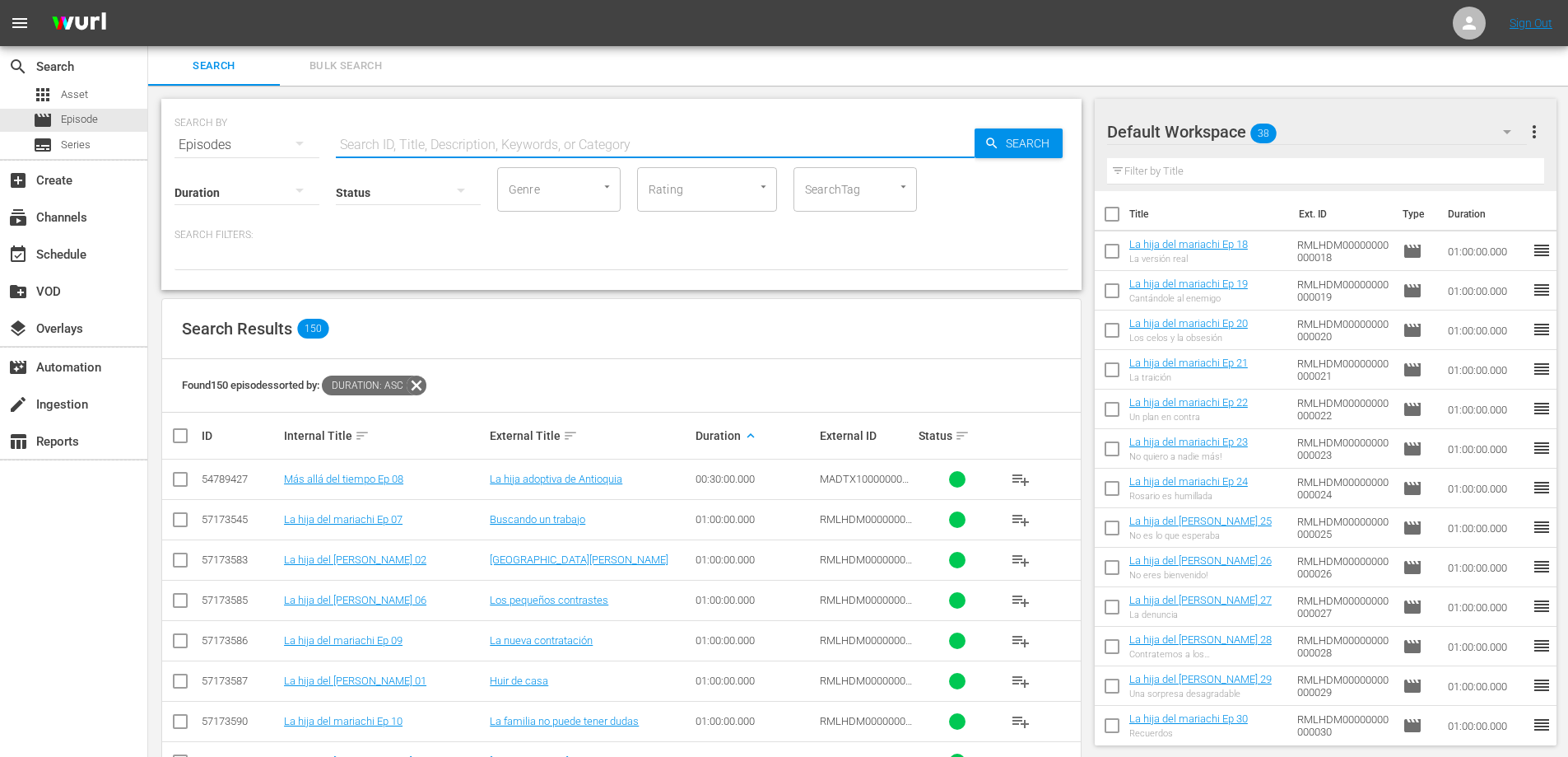
click at [574, 246] on div at bounding box center [621, 256] width 894 height 28
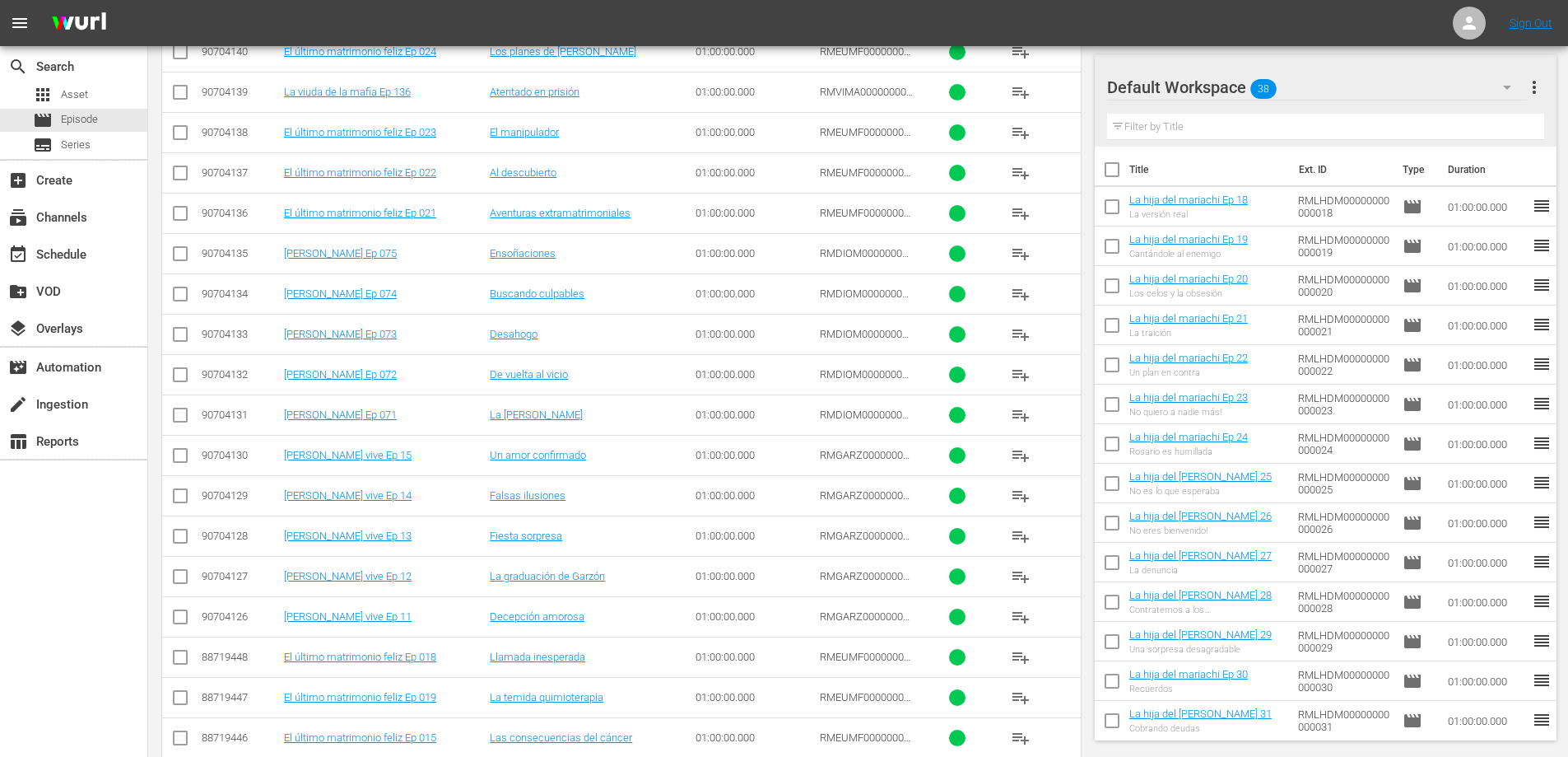
scroll to position [844, 0]
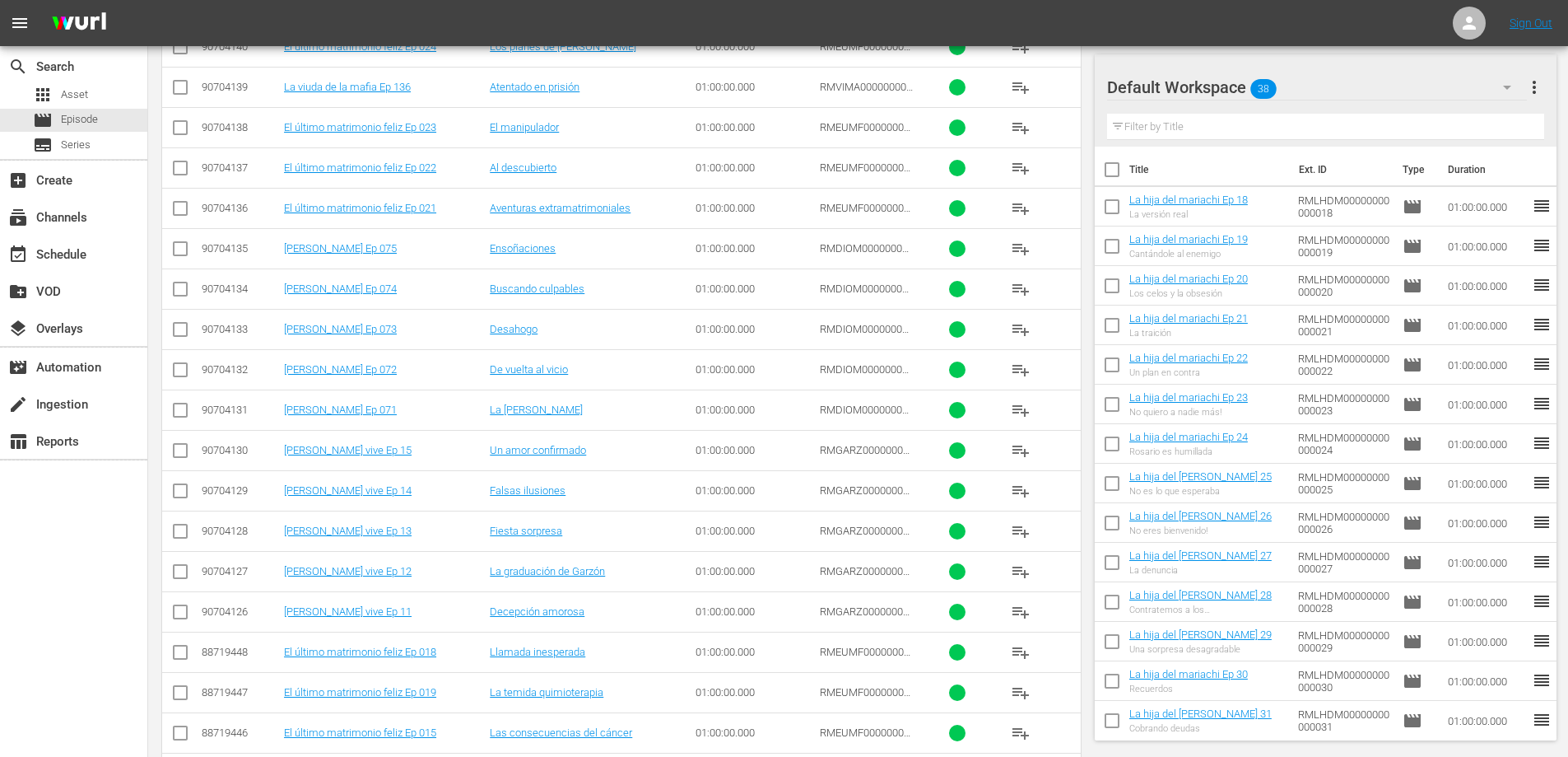
click at [1019, 451] on span "playlist_add" at bounding box center [1021, 450] width 20 height 20
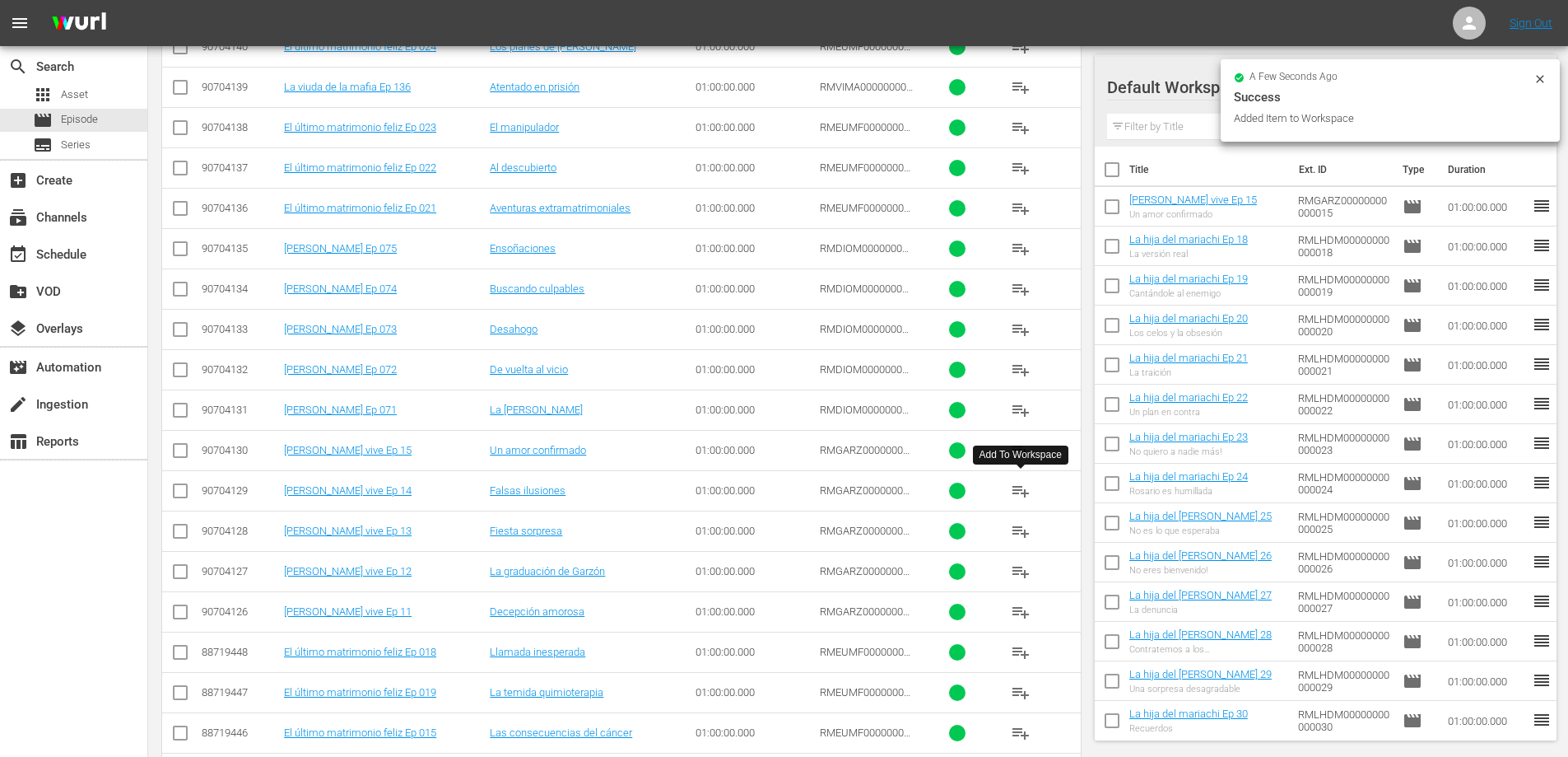
click at [1019, 492] on span "playlist_add" at bounding box center [1021, 491] width 20 height 20
click at [1013, 530] on span "playlist_add" at bounding box center [1021, 531] width 20 height 20
click at [1018, 569] on span "playlist_add" at bounding box center [1021, 572] width 20 height 20
click at [1024, 612] on span "playlist_add" at bounding box center [1021, 612] width 20 height 20
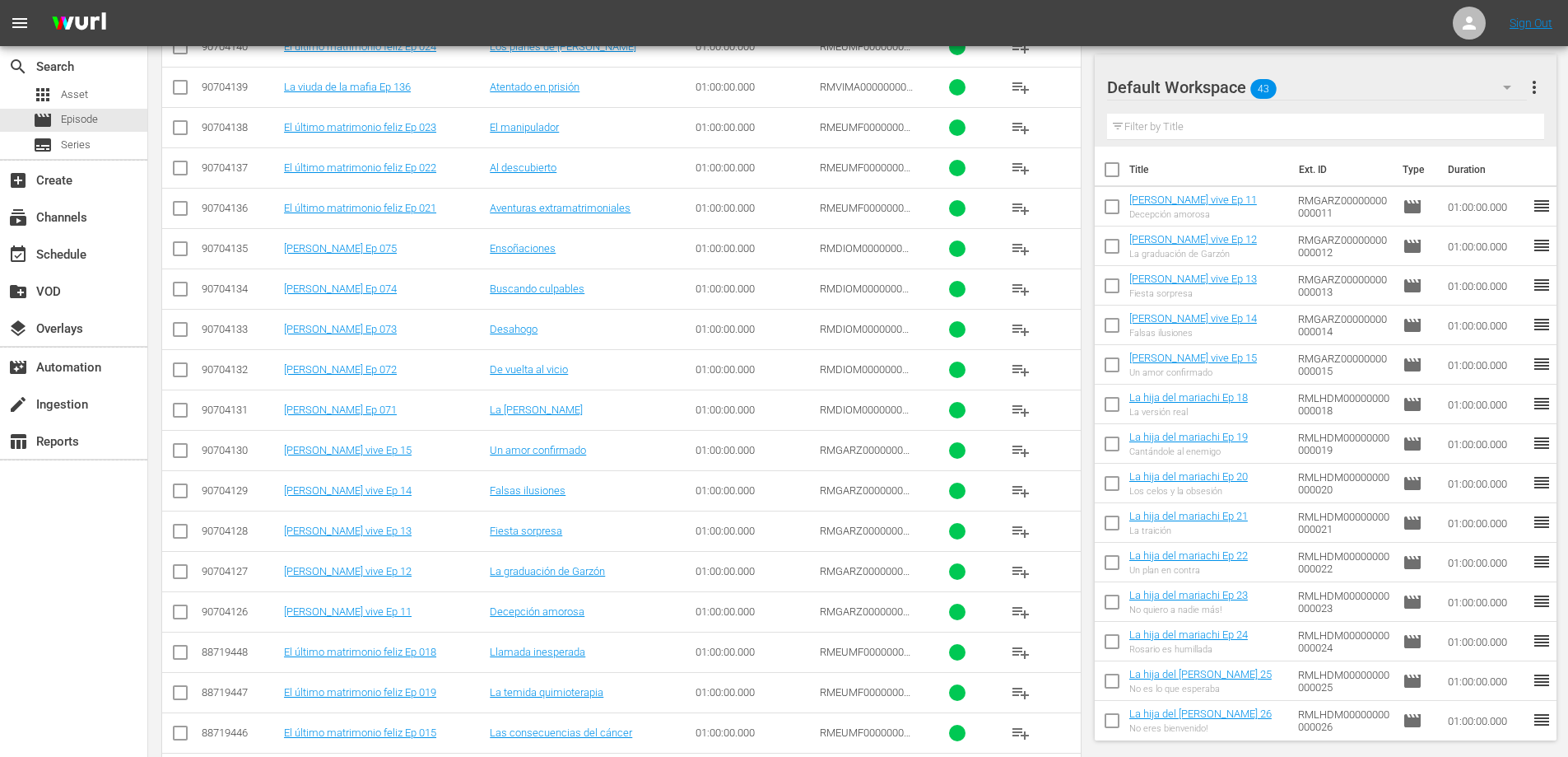
scroll to position [0, 0]
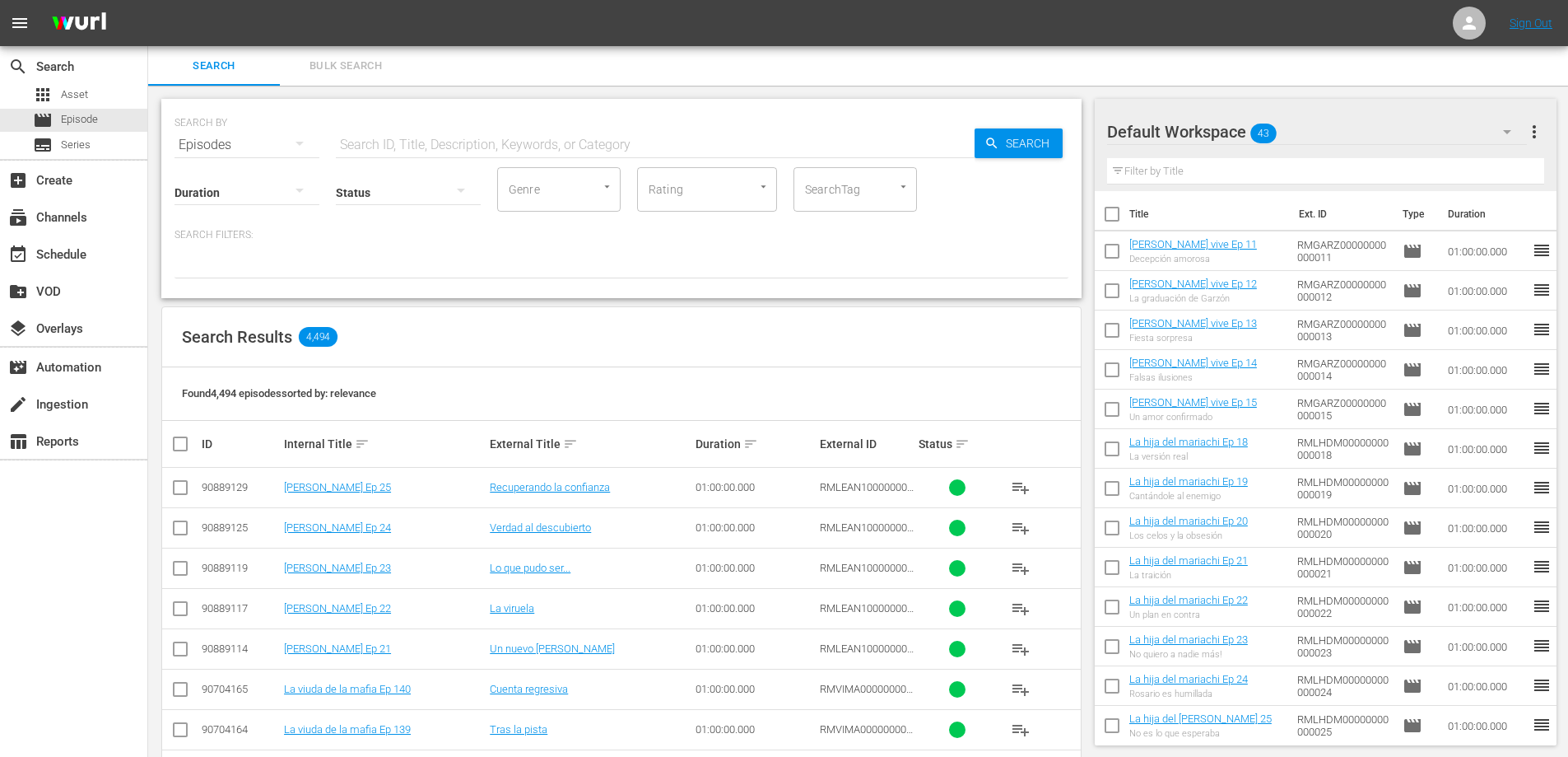
click at [435, 149] on input "text" at bounding box center [655, 144] width 639 height 39
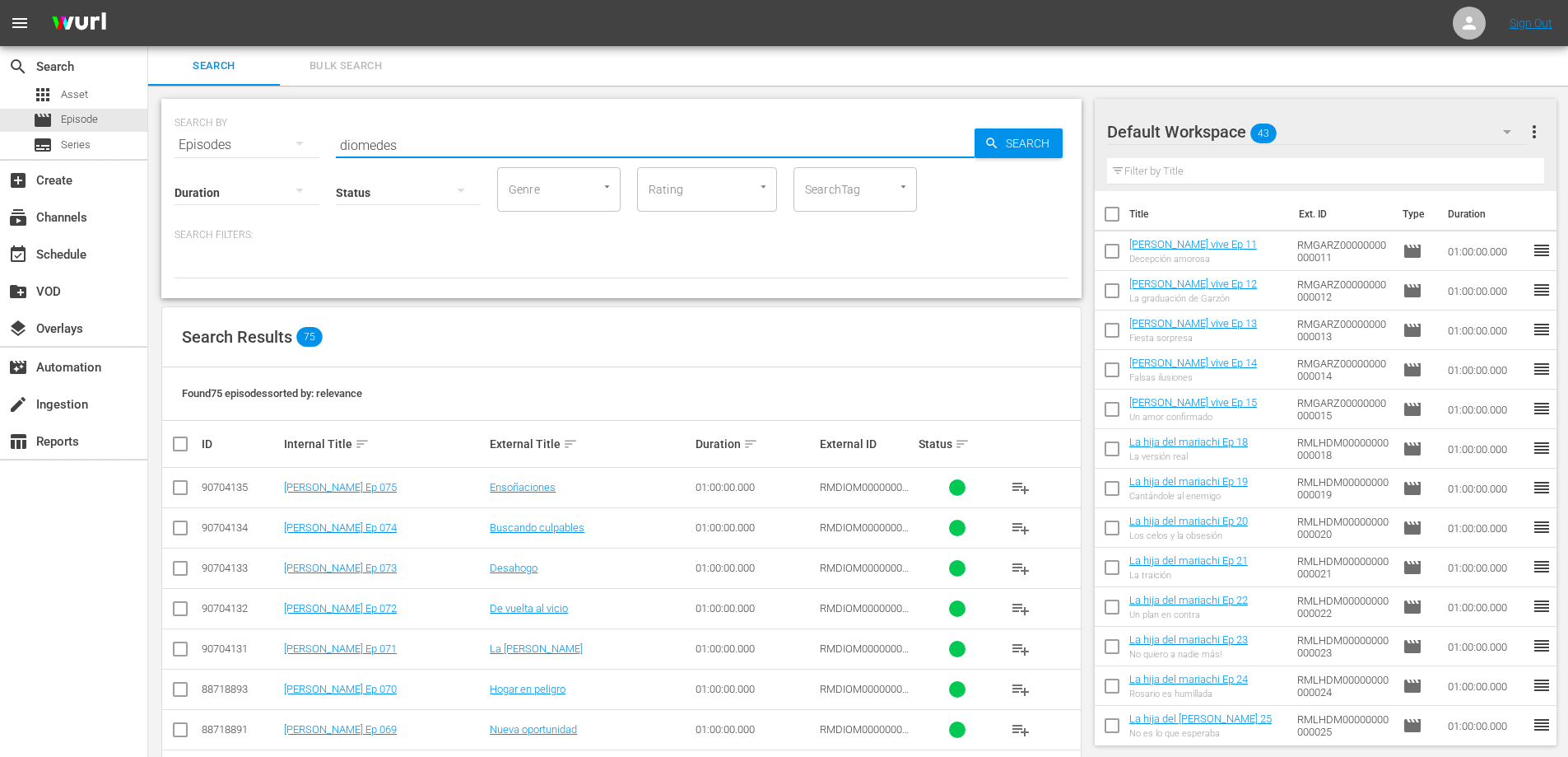
type input "diomedes"
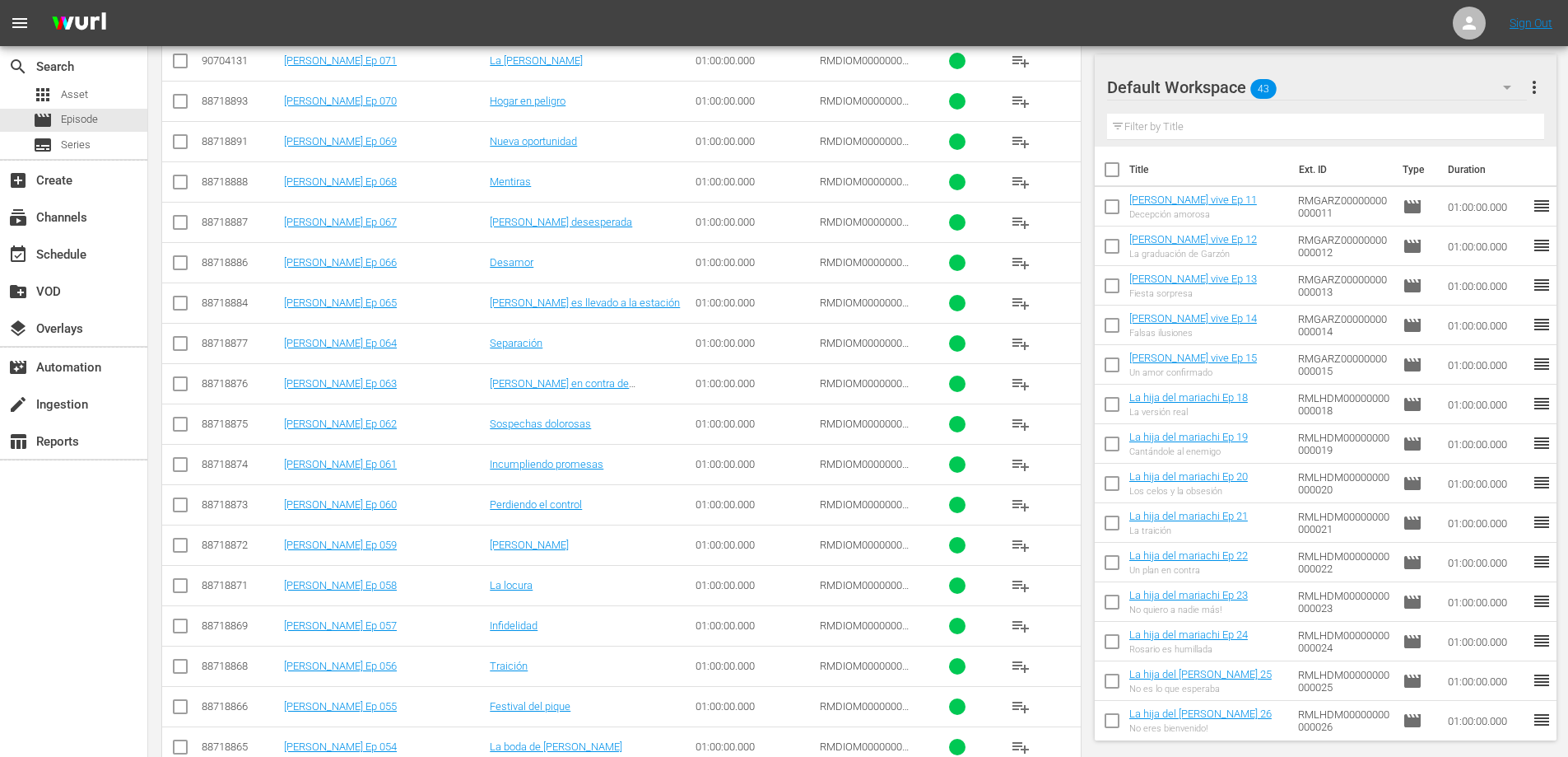
scroll to position [639, 0]
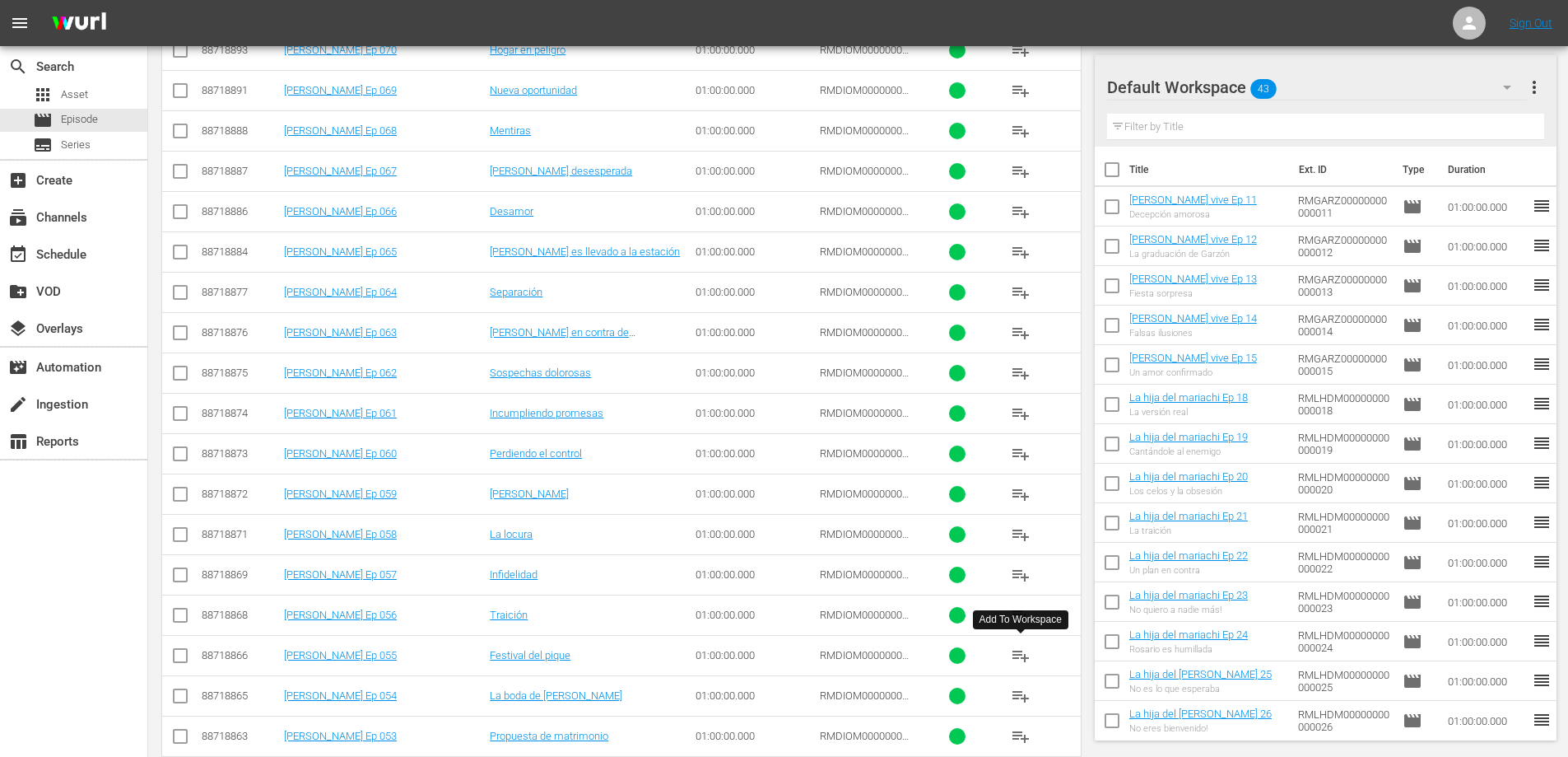
click at [1020, 658] on span "playlist_add" at bounding box center [1021, 655] width 20 height 20
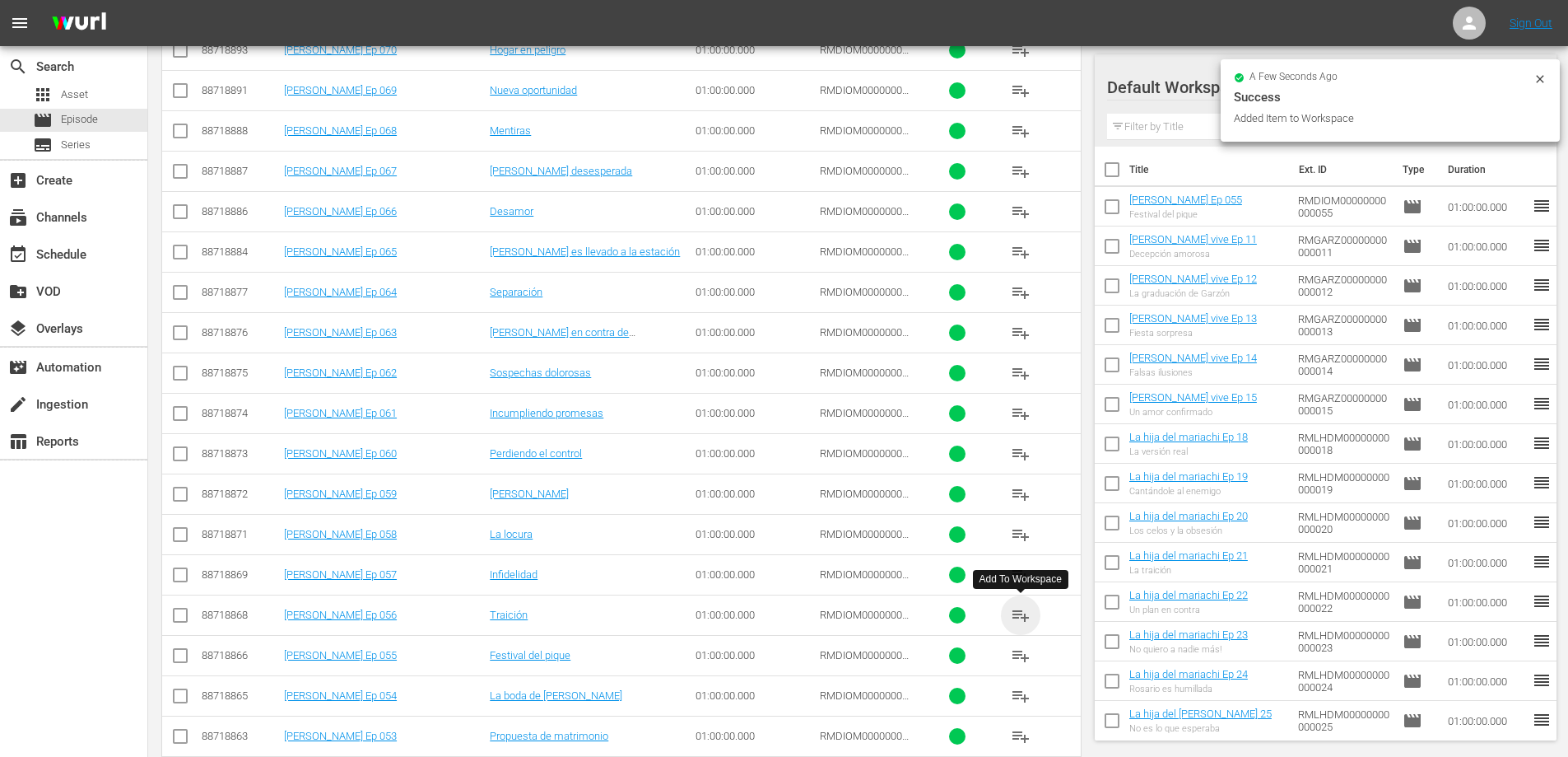
click at [1019, 616] on span "playlist_add" at bounding box center [1021, 615] width 20 height 20
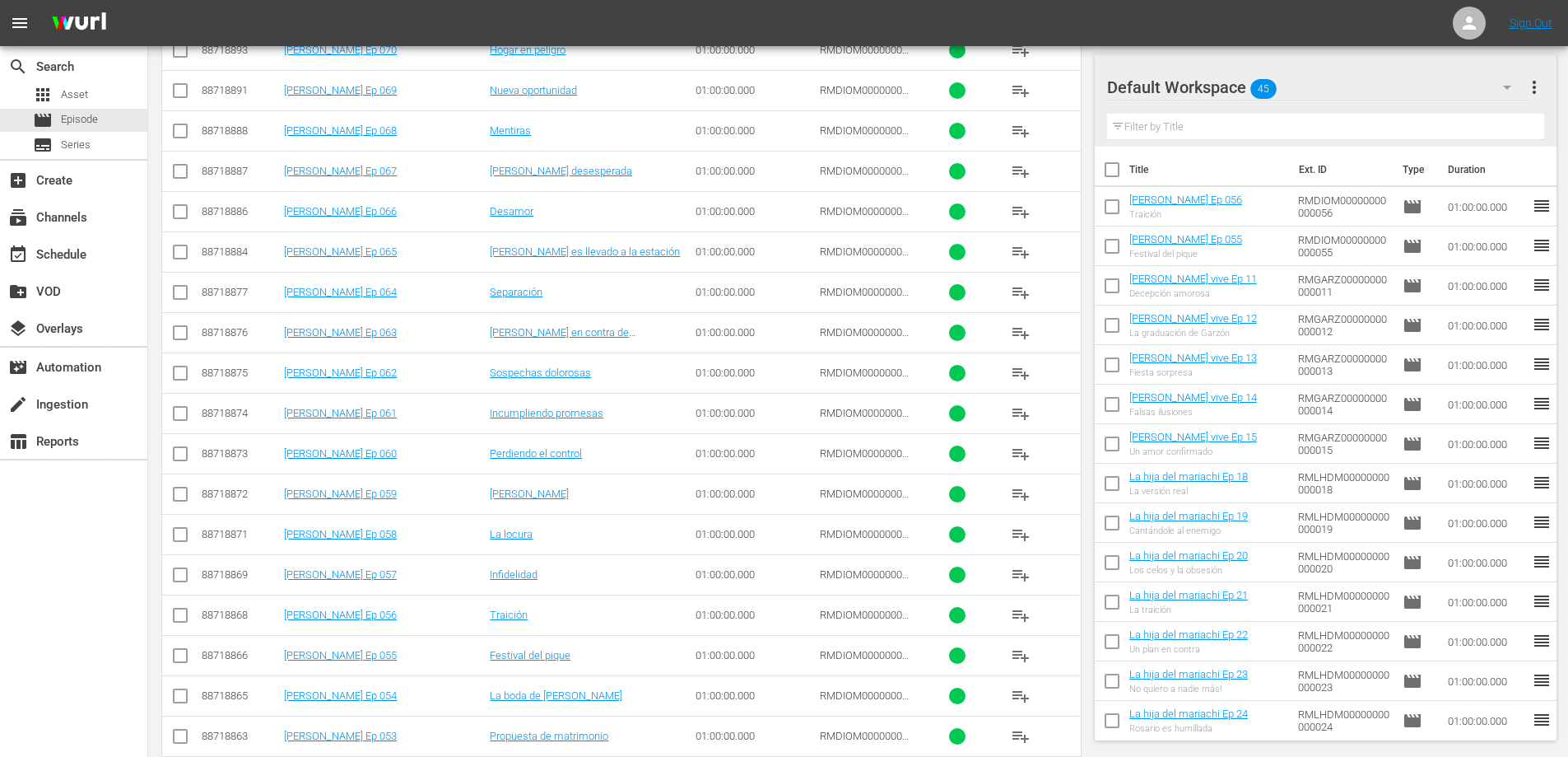
click at [1112, 206] on input "checkbox" at bounding box center [1111, 209] width 34 height 34
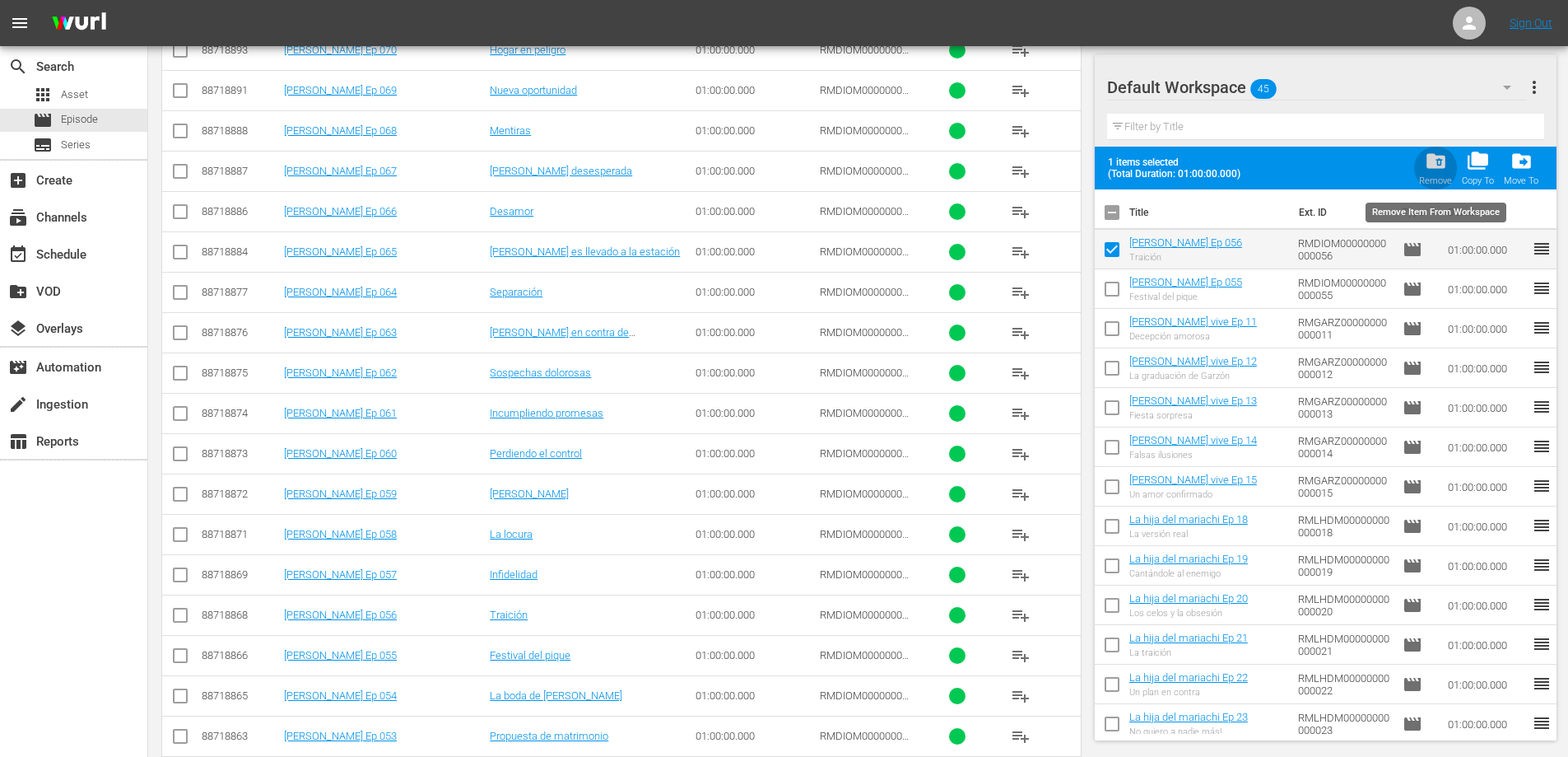
click at [1440, 158] on span "folder_delete" at bounding box center [1435, 161] width 23 height 23
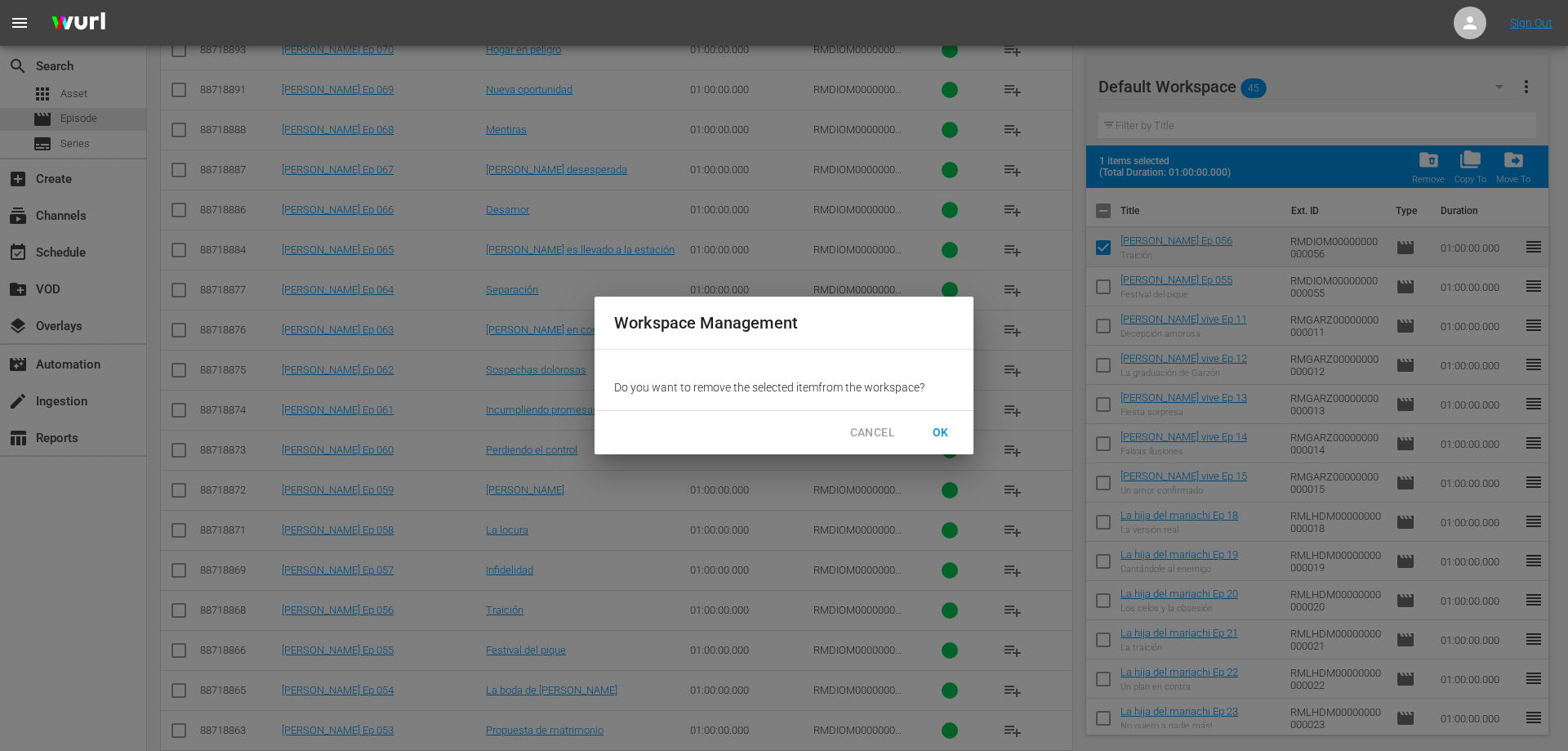
click at [937, 424] on span "OK" at bounding box center [941, 433] width 26 height 21
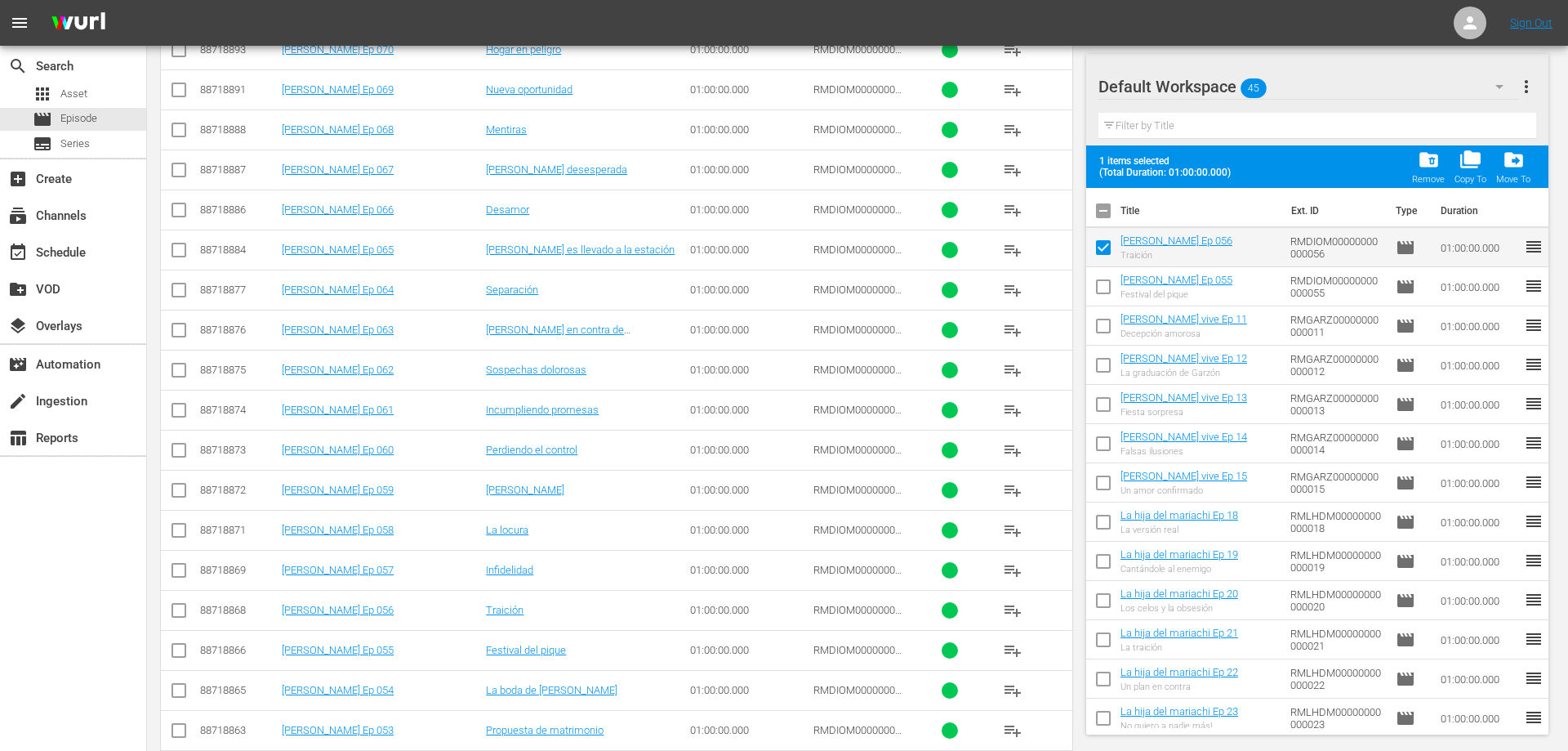
checkbox input "false"
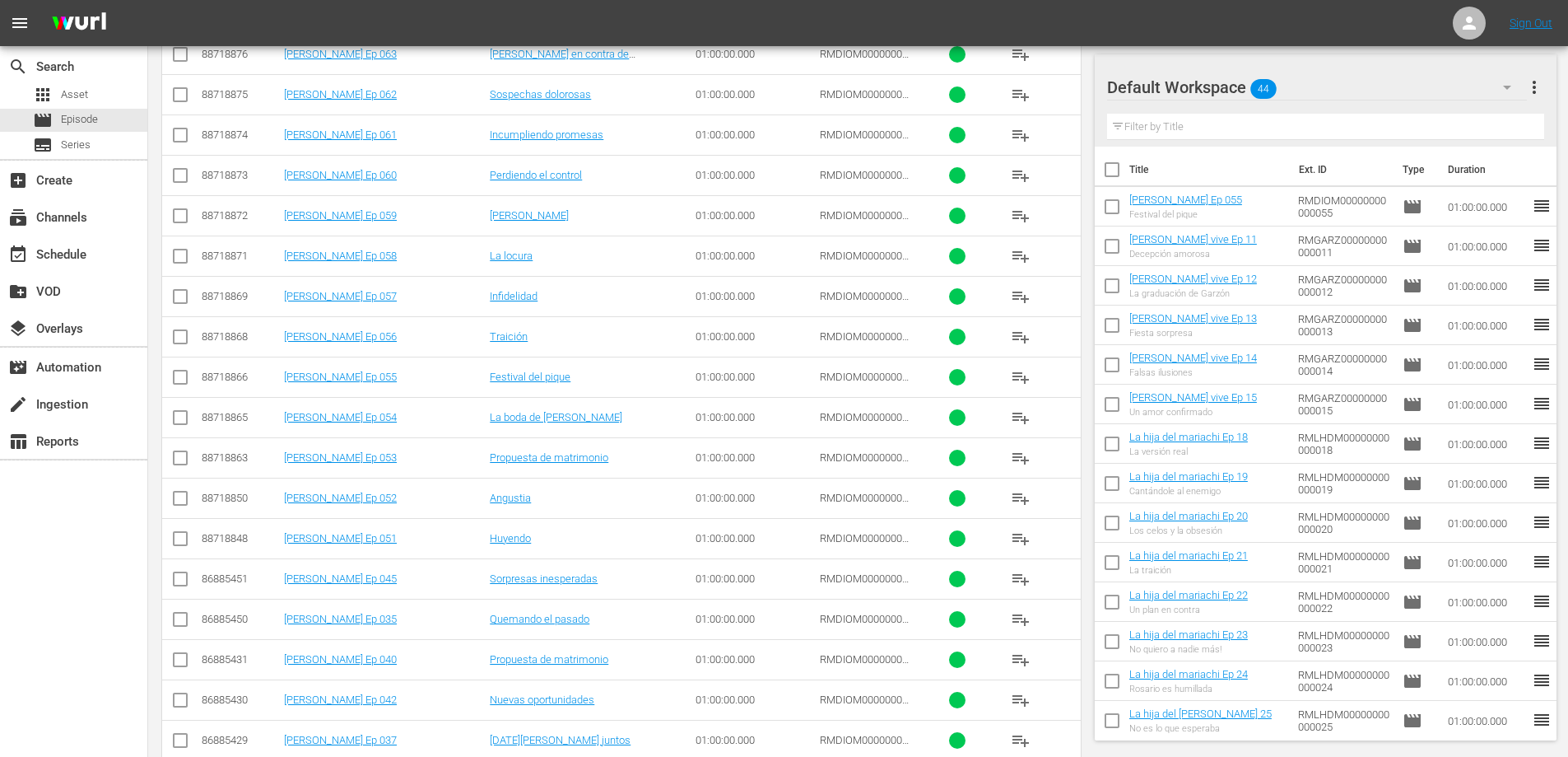
scroll to position [910, 0]
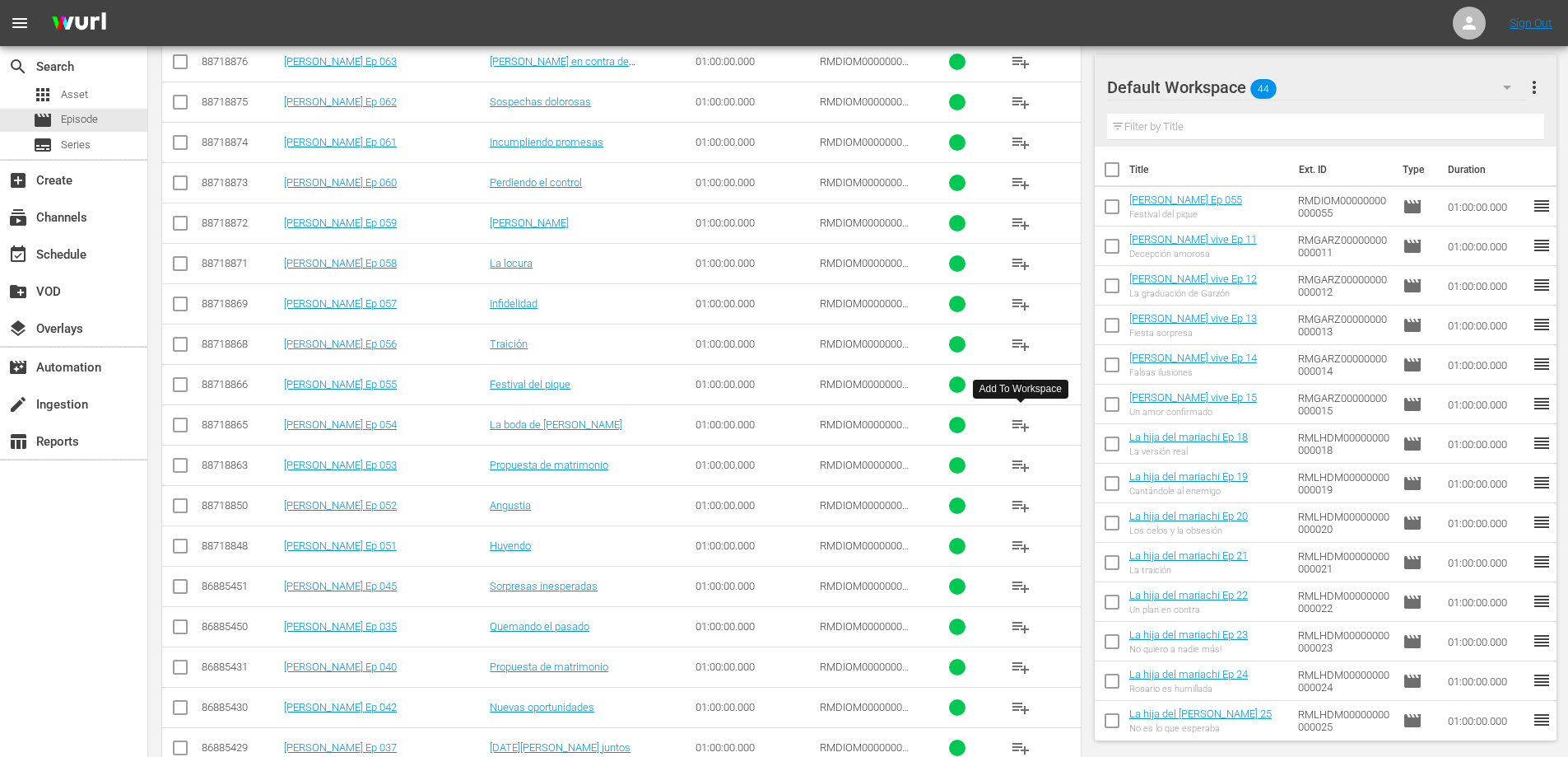
click at [1017, 425] on span "playlist_add" at bounding box center [1021, 425] width 20 height 20
click at [1017, 469] on span "playlist_add" at bounding box center [1021, 465] width 20 height 20
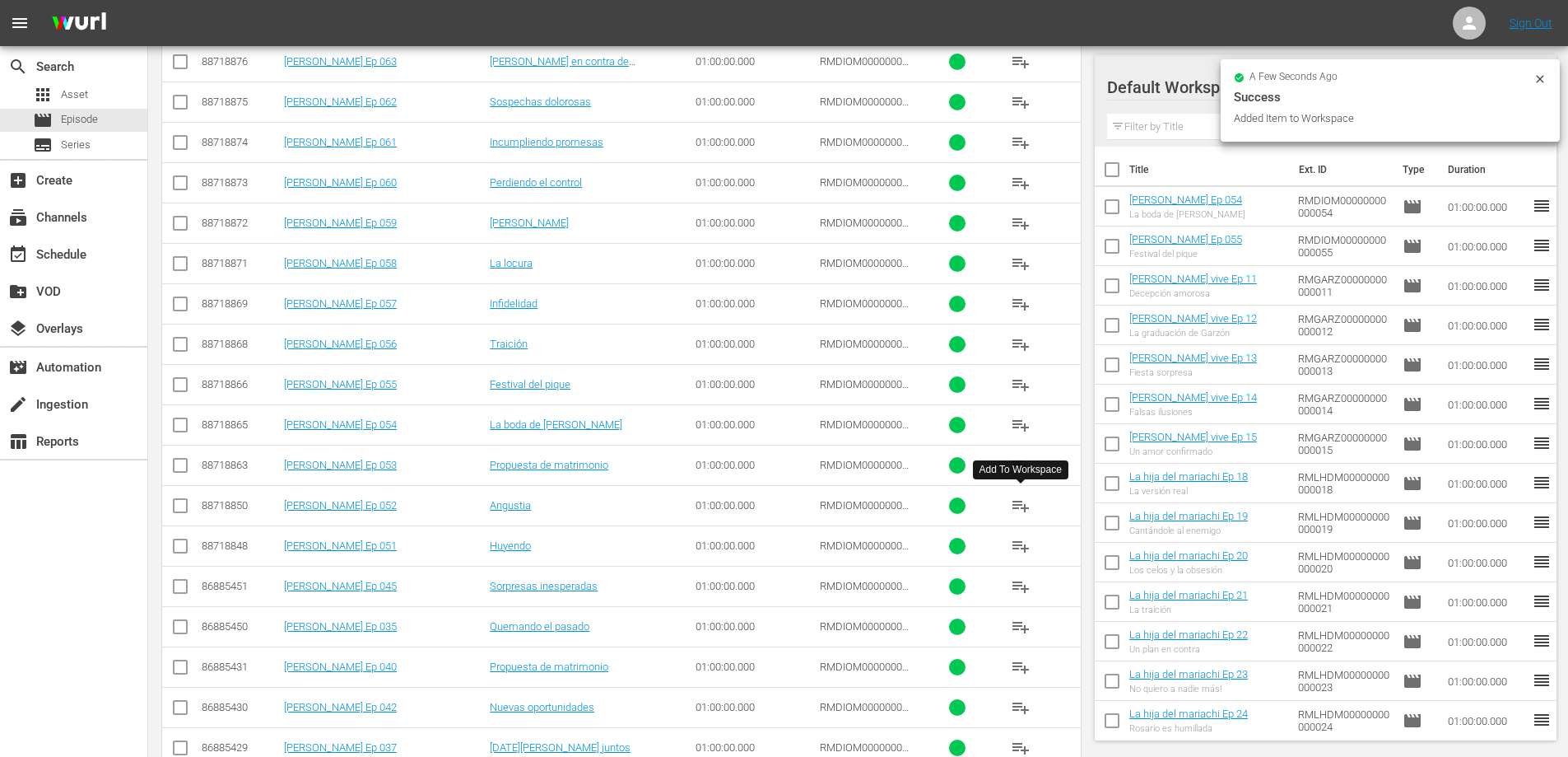
click at [1021, 508] on span "playlist_add" at bounding box center [1021, 506] width 20 height 20
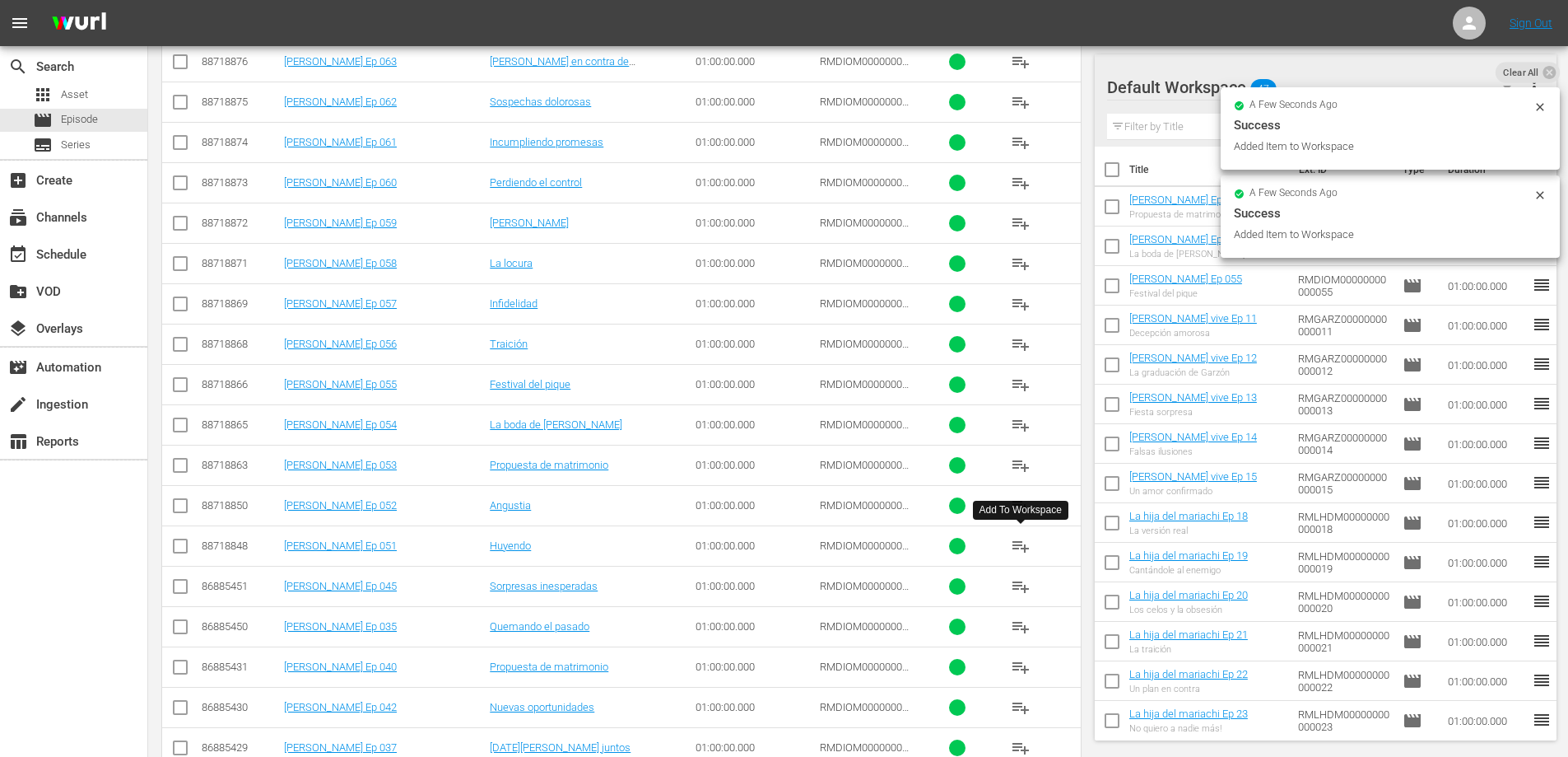
click at [1022, 543] on span "playlist_add" at bounding box center [1021, 546] width 20 height 20
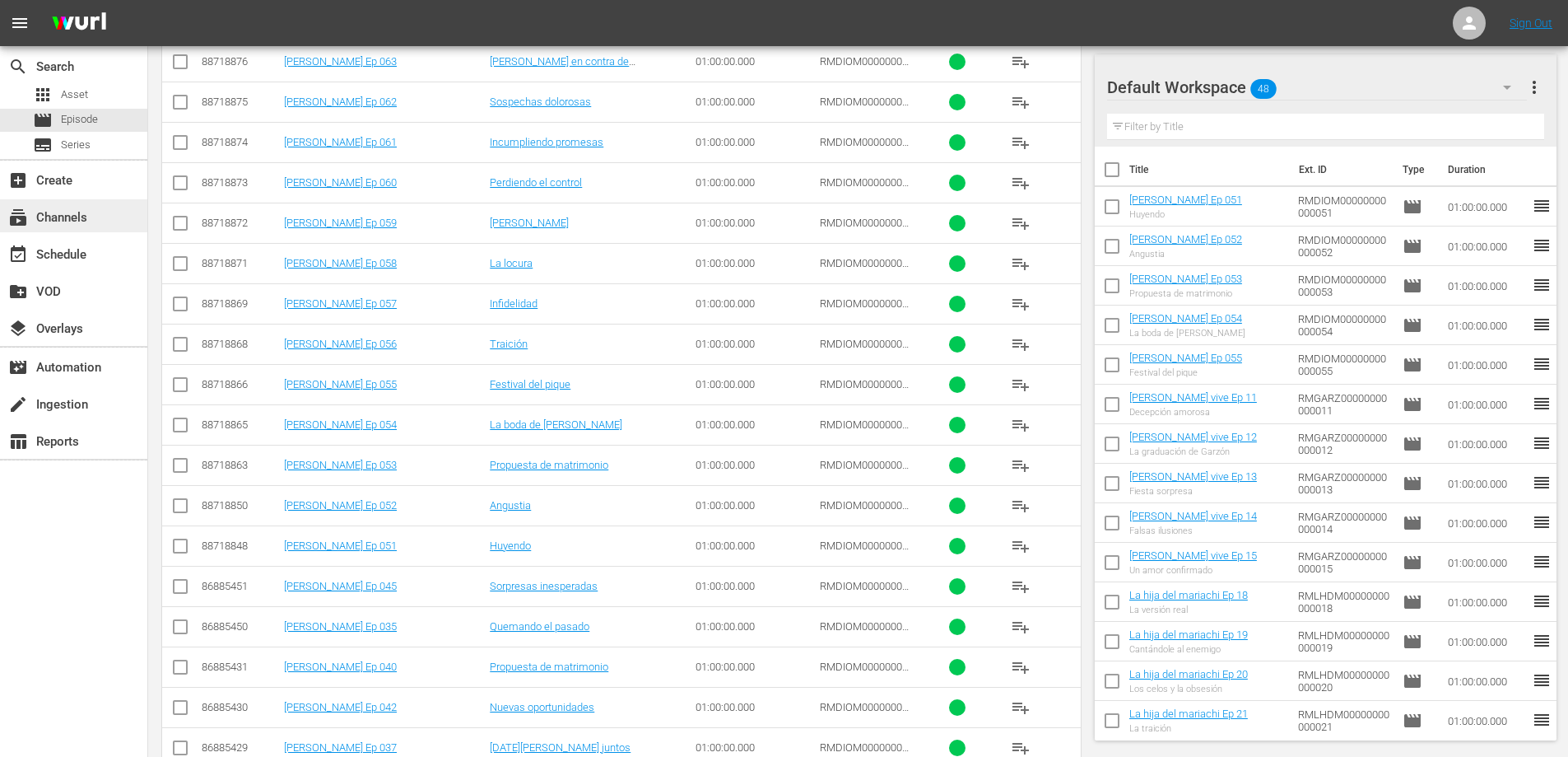
click at [77, 228] on div "subscriptions Channels" at bounding box center [73, 216] width 148 height 33
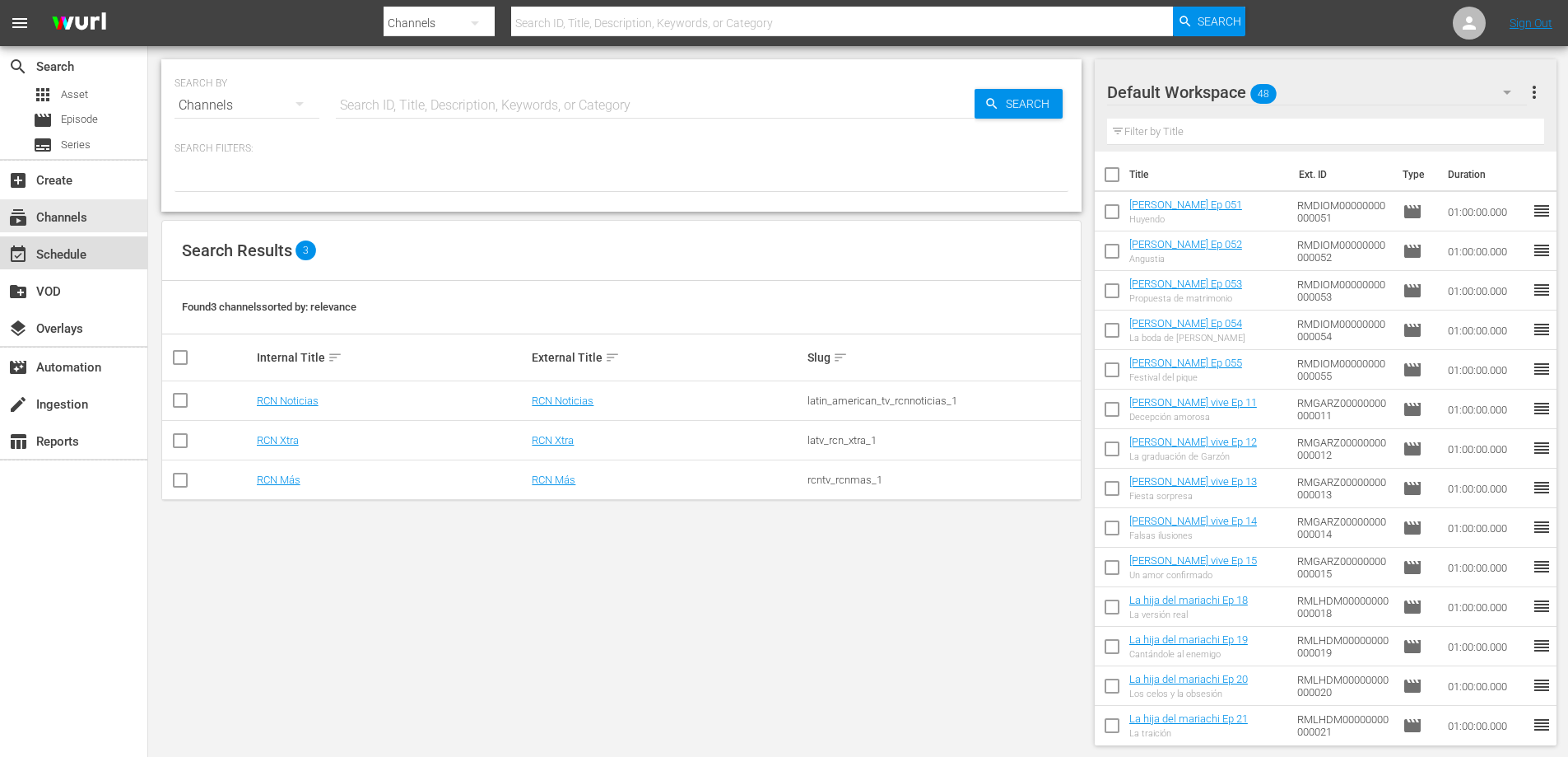
click at [91, 260] on div "event_available Schedule" at bounding box center [73, 253] width 148 height 33
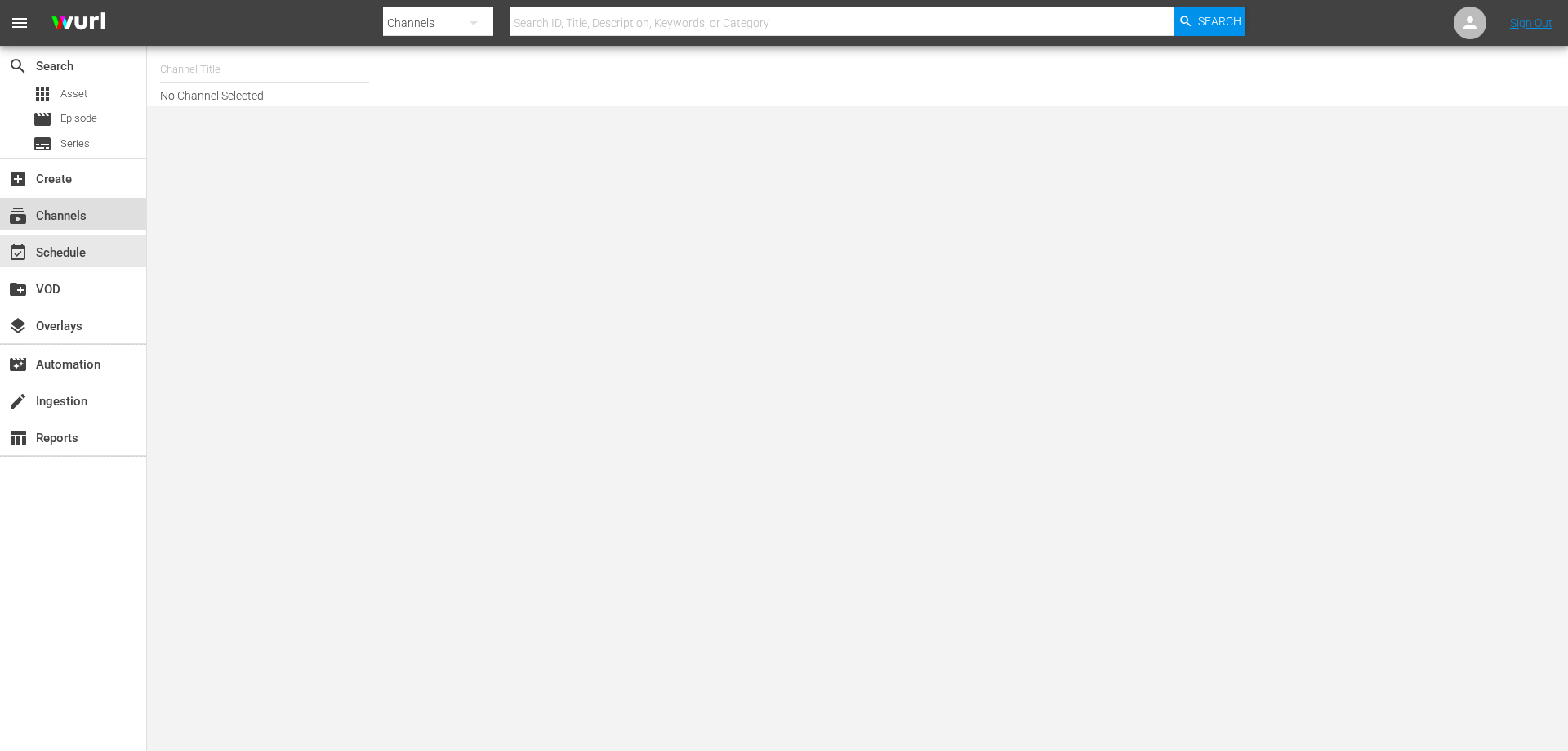
click at [85, 218] on div "subscriptions Channels" at bounding box center [45, 213] width 92 height 15
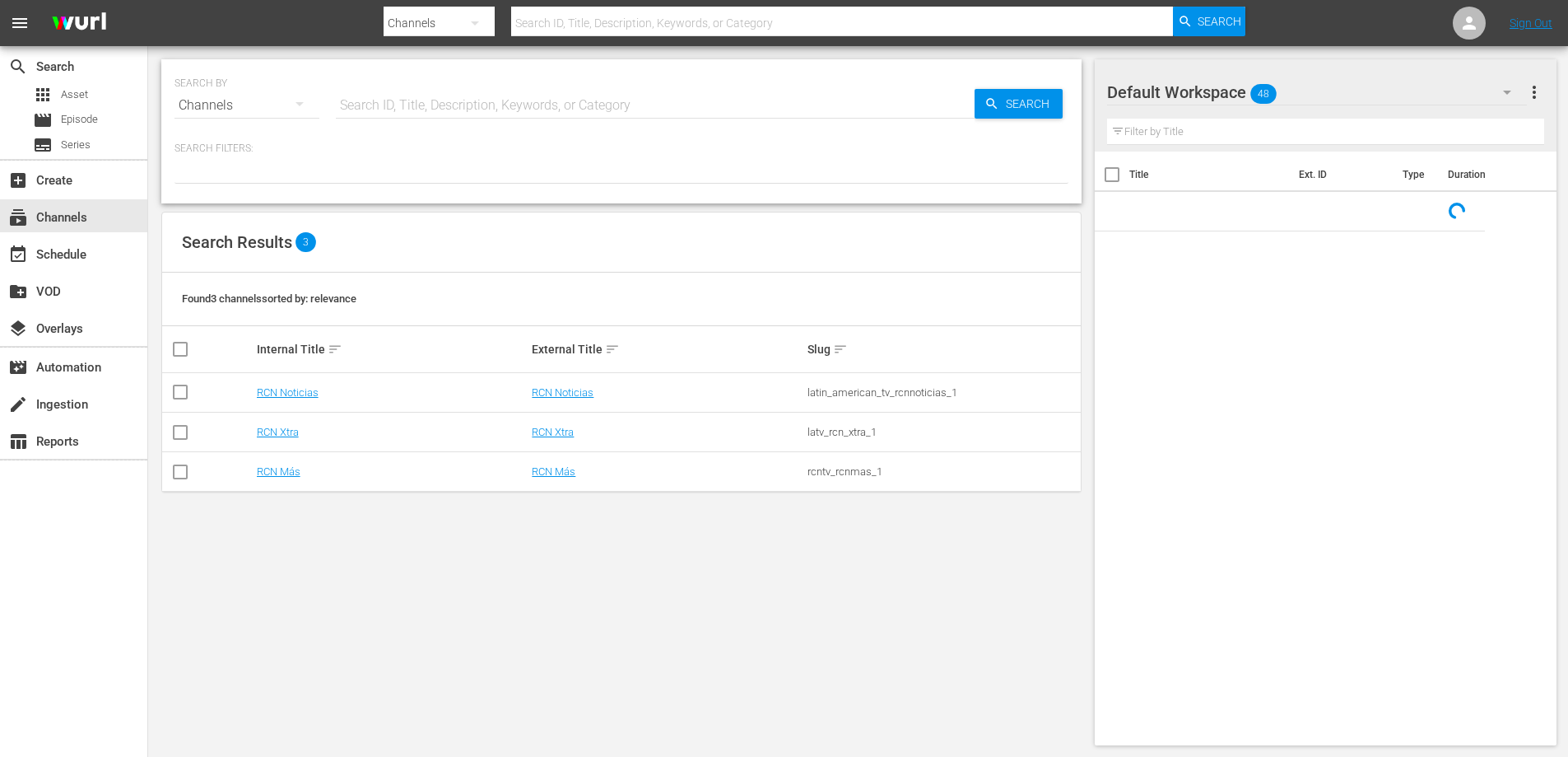
click at [281, 464] on td "RCN Más" at bounding box center [392, 471] width 276 height 39
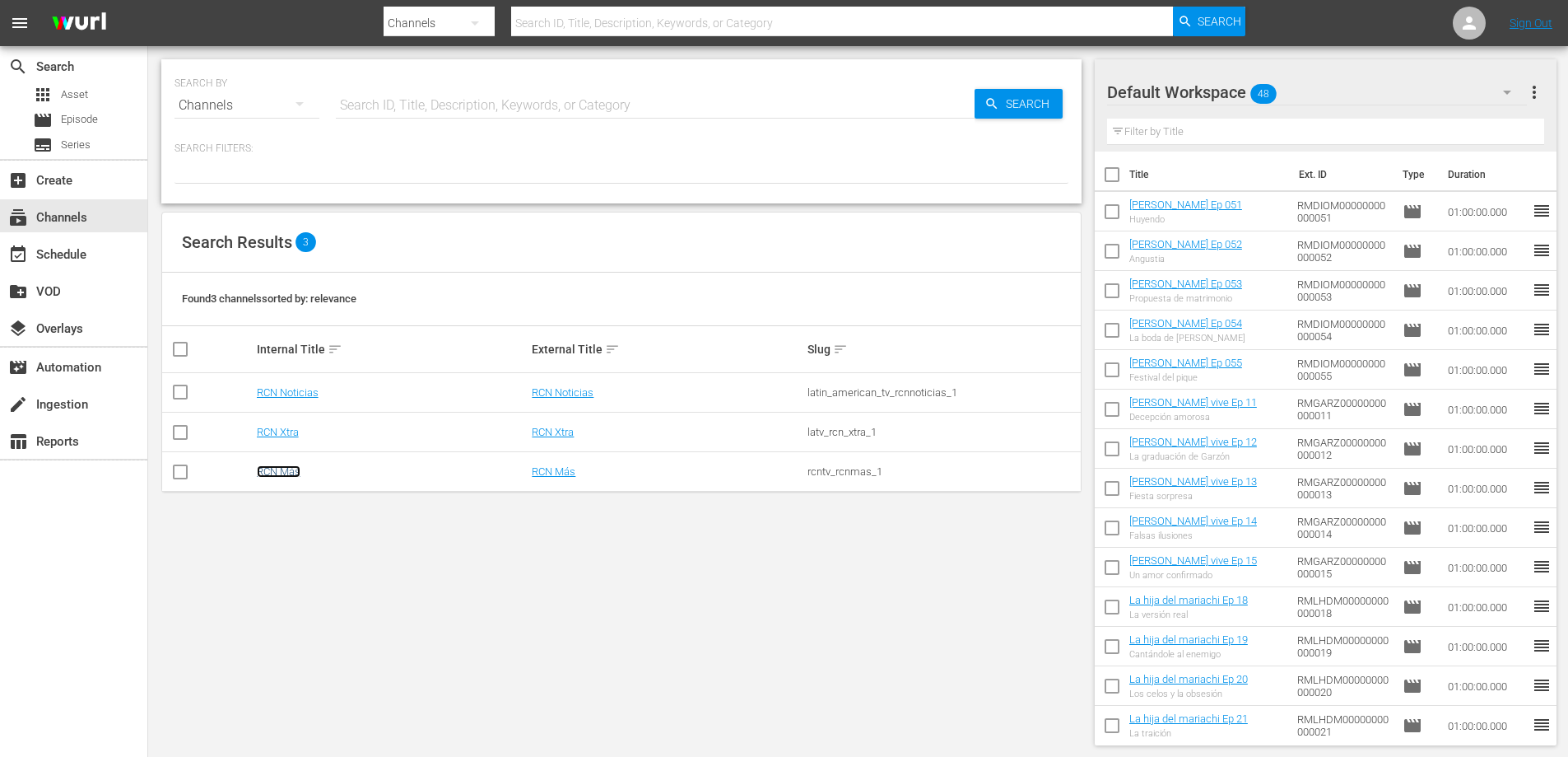
click at [281, 474] on link "RCN Más" at bounding box center [278, 471] width 43 height 13
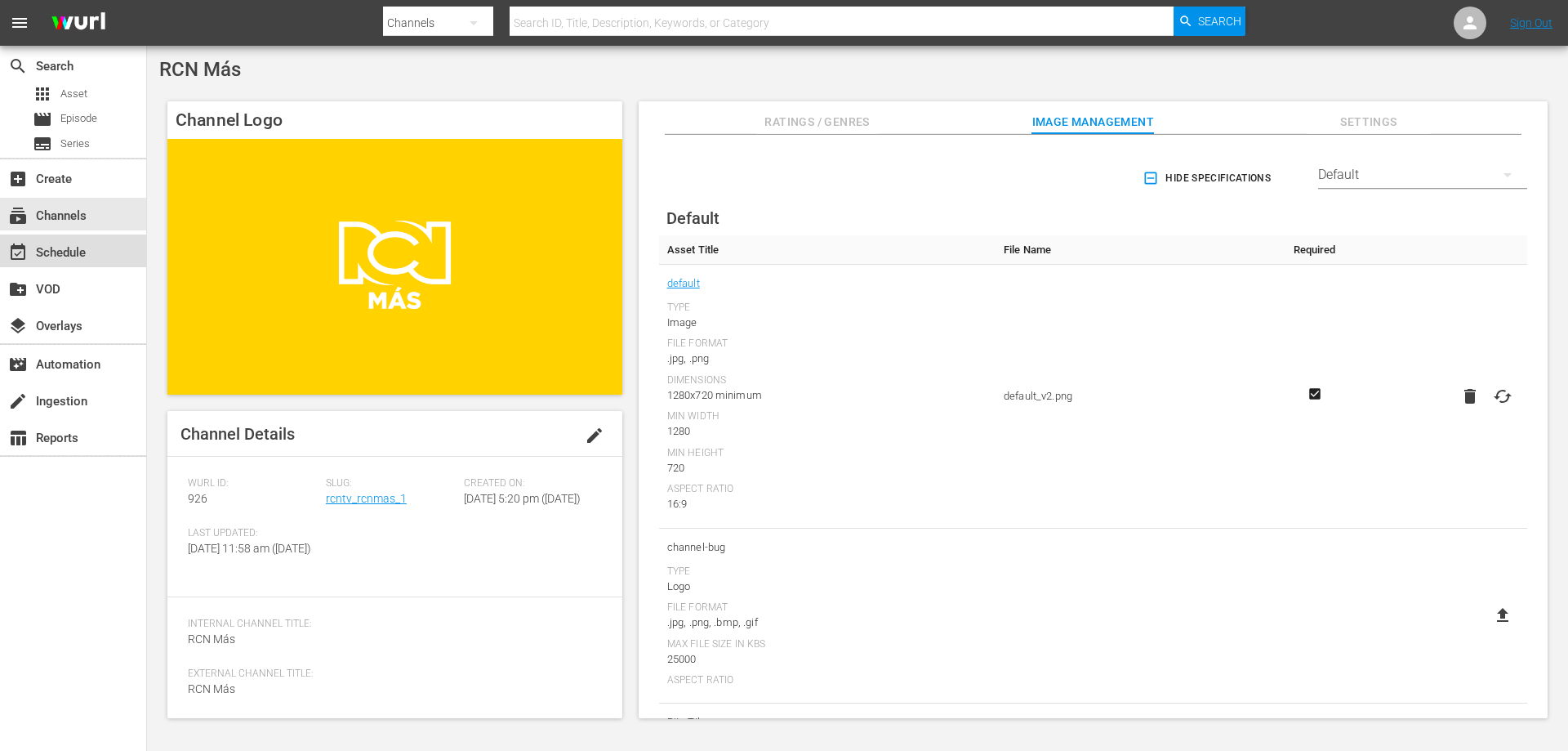
click at [65, 251] on div "event_available Schedule" at bounding box center [45, 250] width 92 height 15
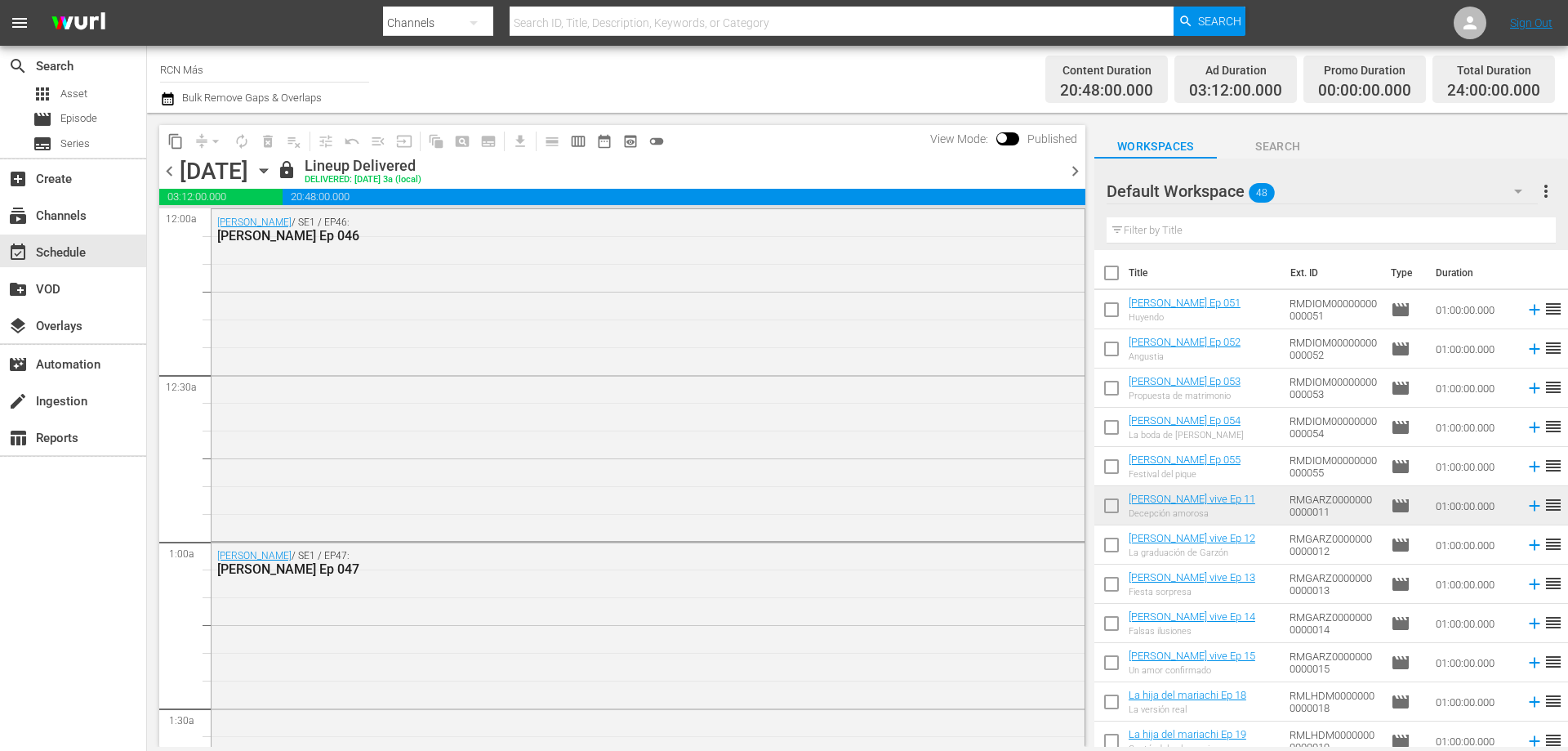
click at [1076, 170] on span "chevron_right" at bounding box center [1075, 171] width 21 height 21
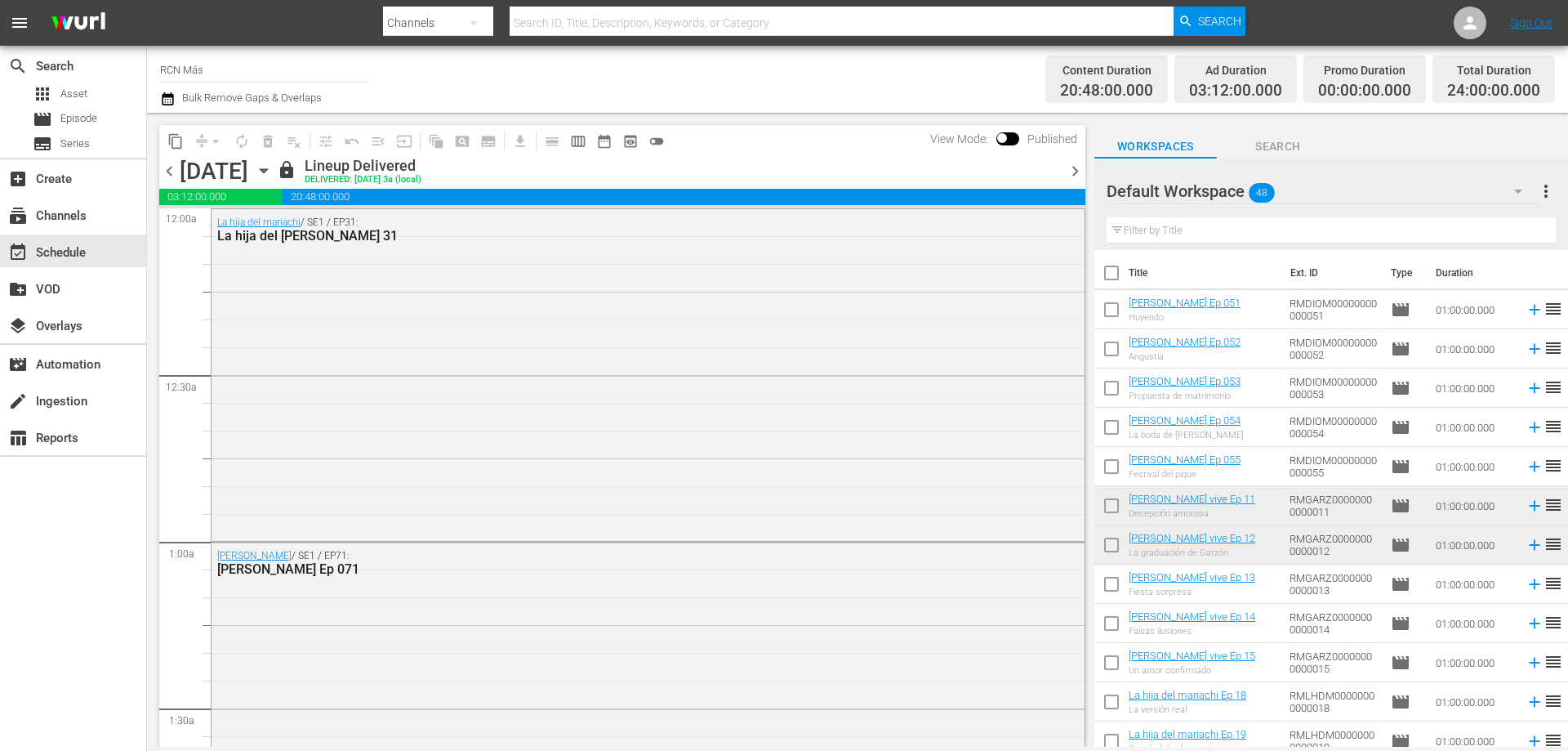
click at [1076, 170] on span "chevron_right" at bounding box center [1075, 171] width 21 height 21
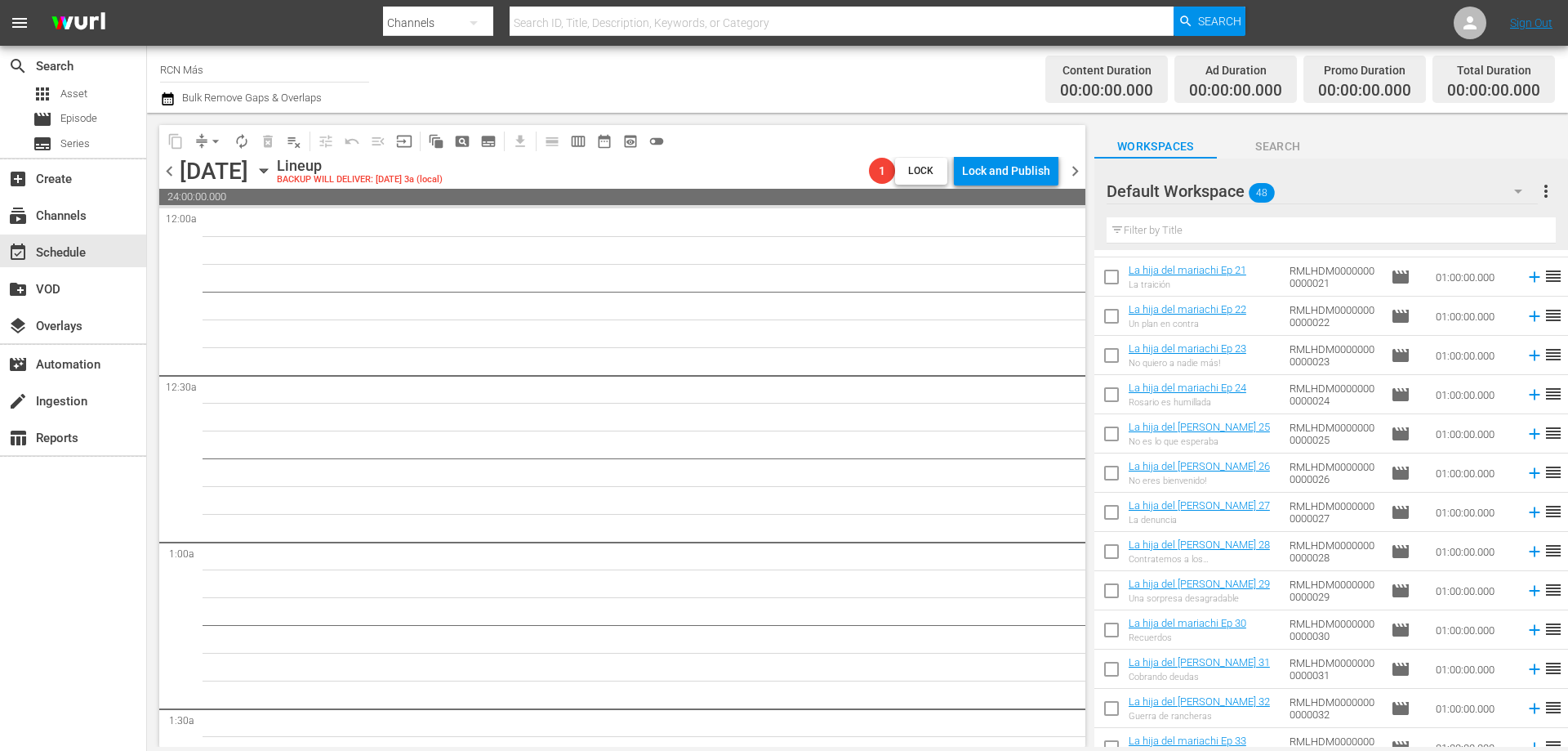
scroll to position [756, 0]
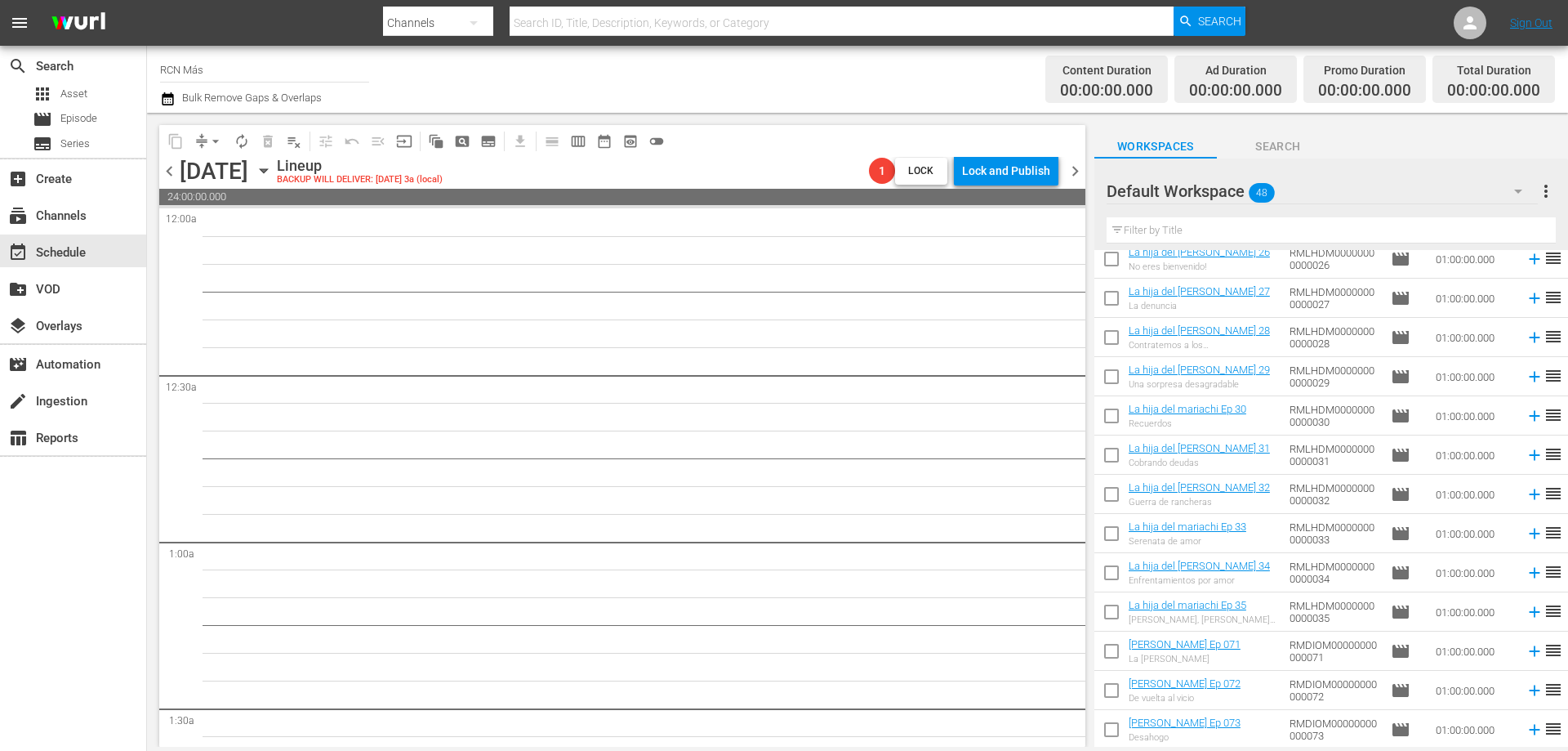
drag, startPoint x: 1109, startPoint y: 501, endPoint x: 1130, endPoint y: 506, distance: 21.6
click at [1109, 501] on input "checkbox" at bounding box center [1111, 497] width 34 height 34
checkbox input "true"
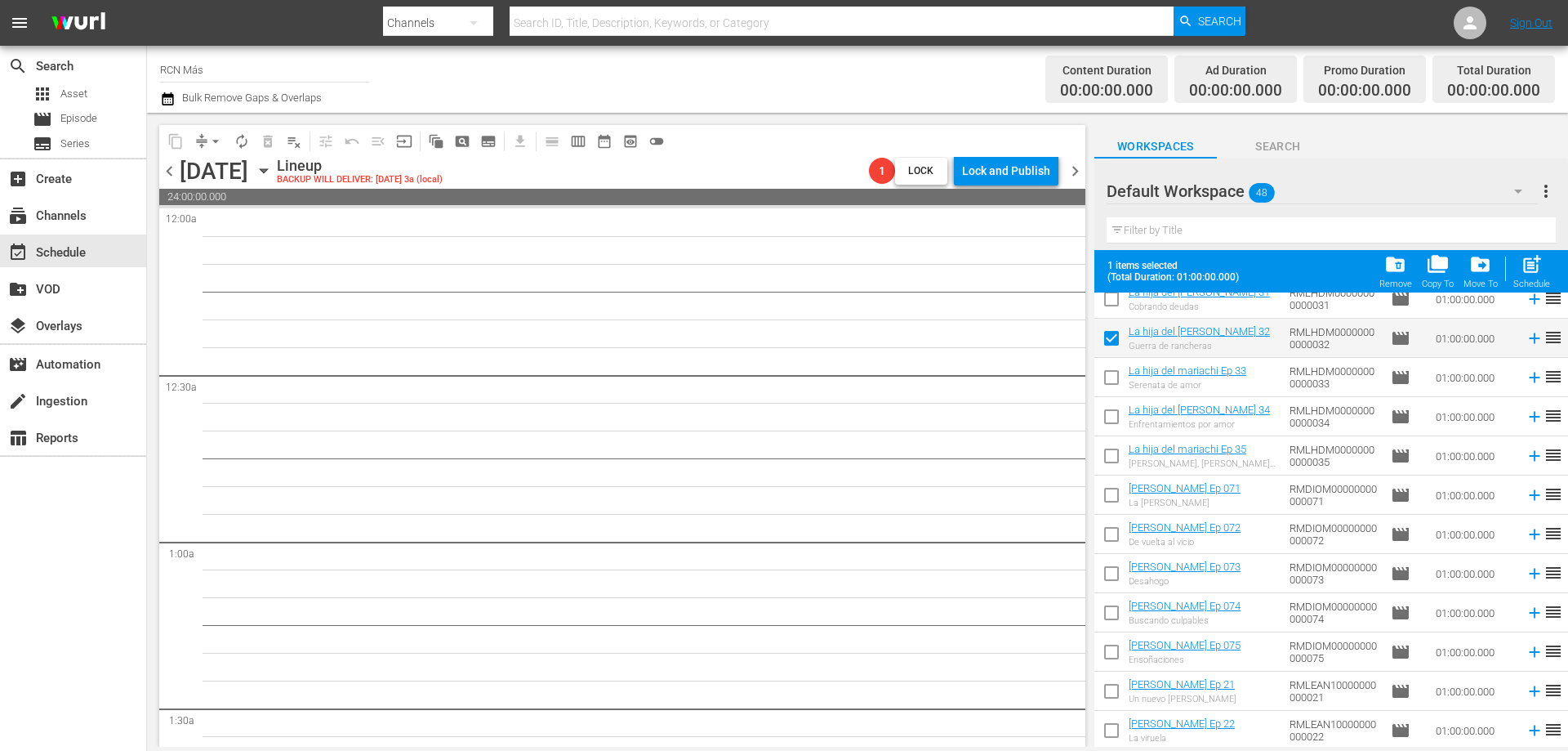
scroll to position [999, 0]
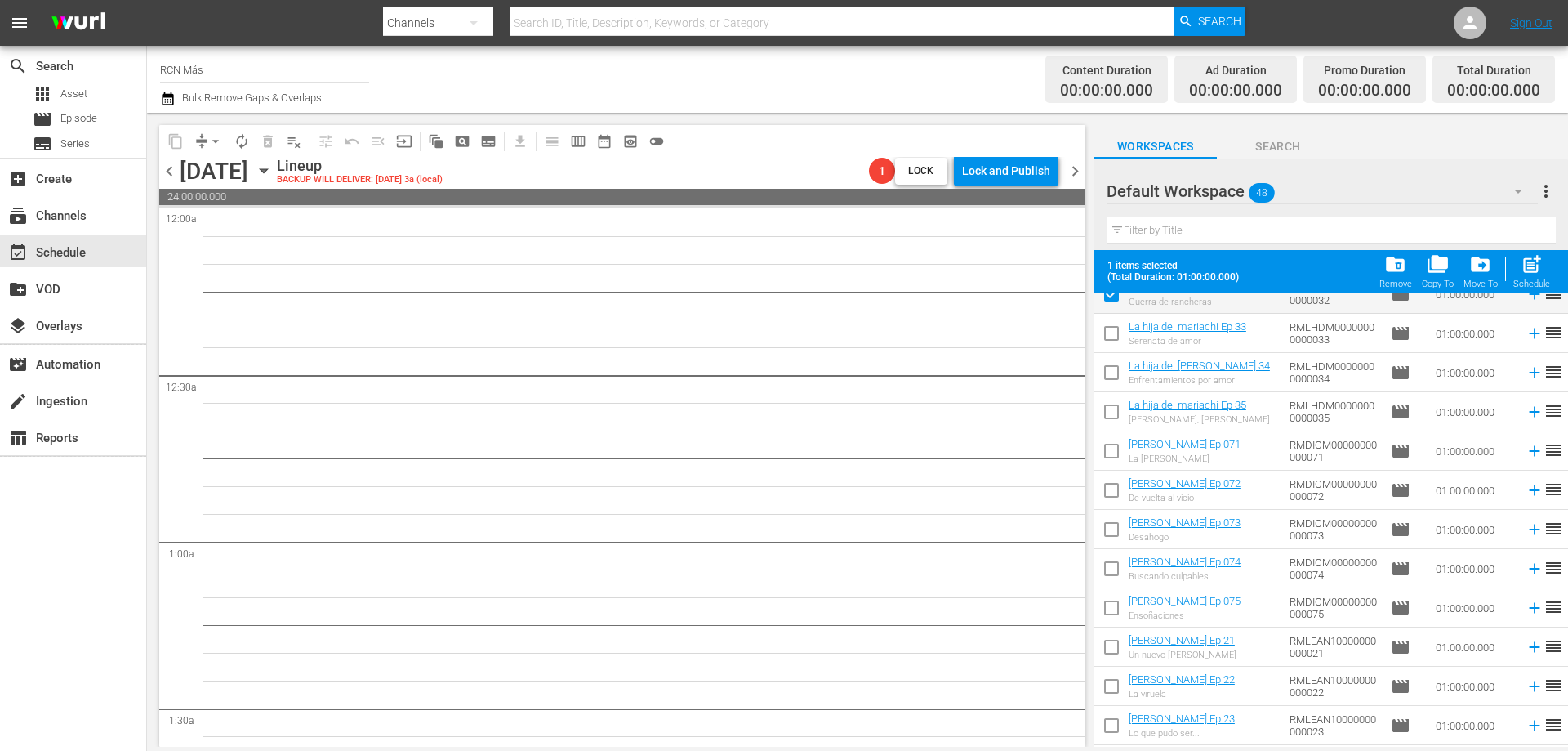
click at [1109, 490] on input "checkbox" at bounding box center [1111, 493] width 34 height 34
checkbox input "true"
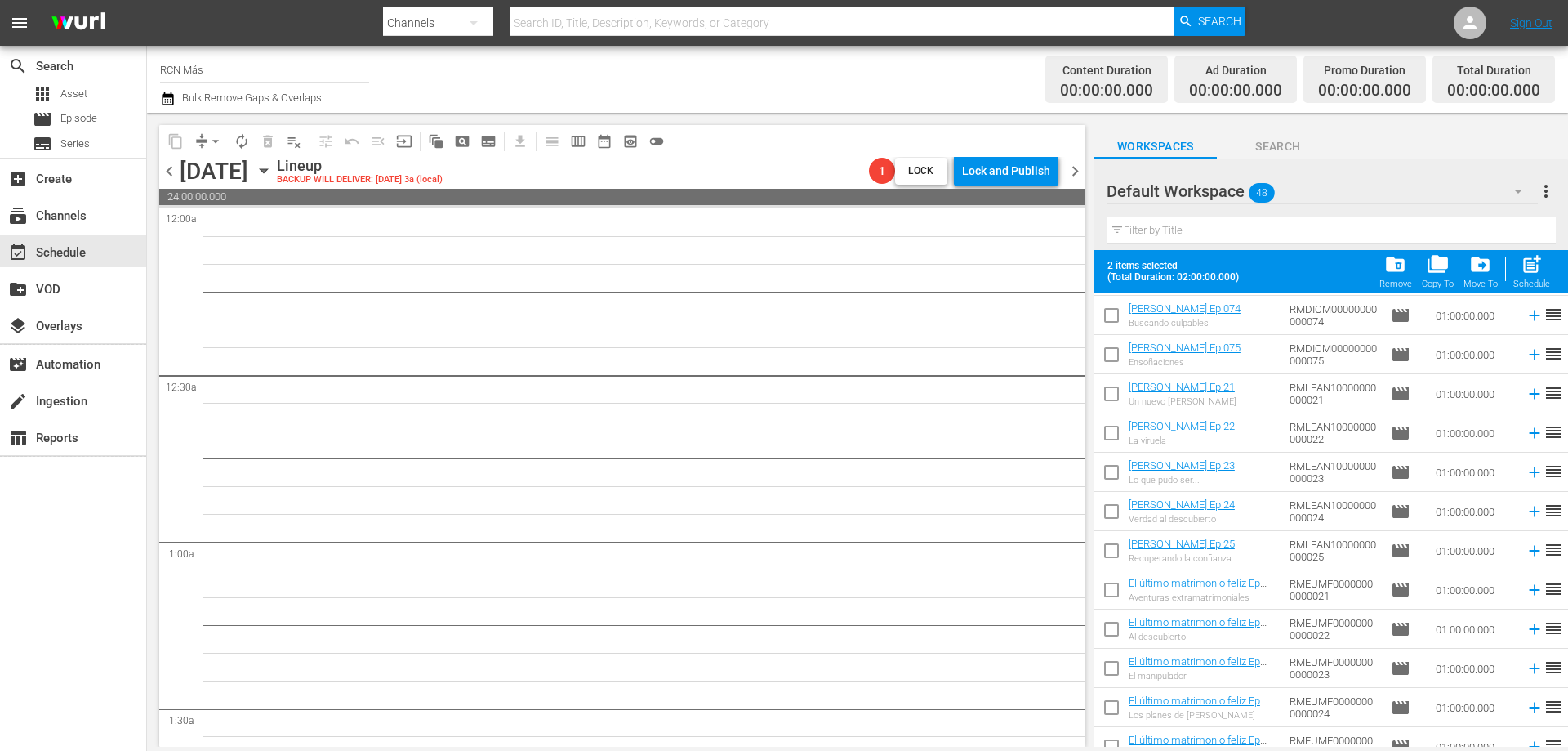
scroll to position [1267, 0]
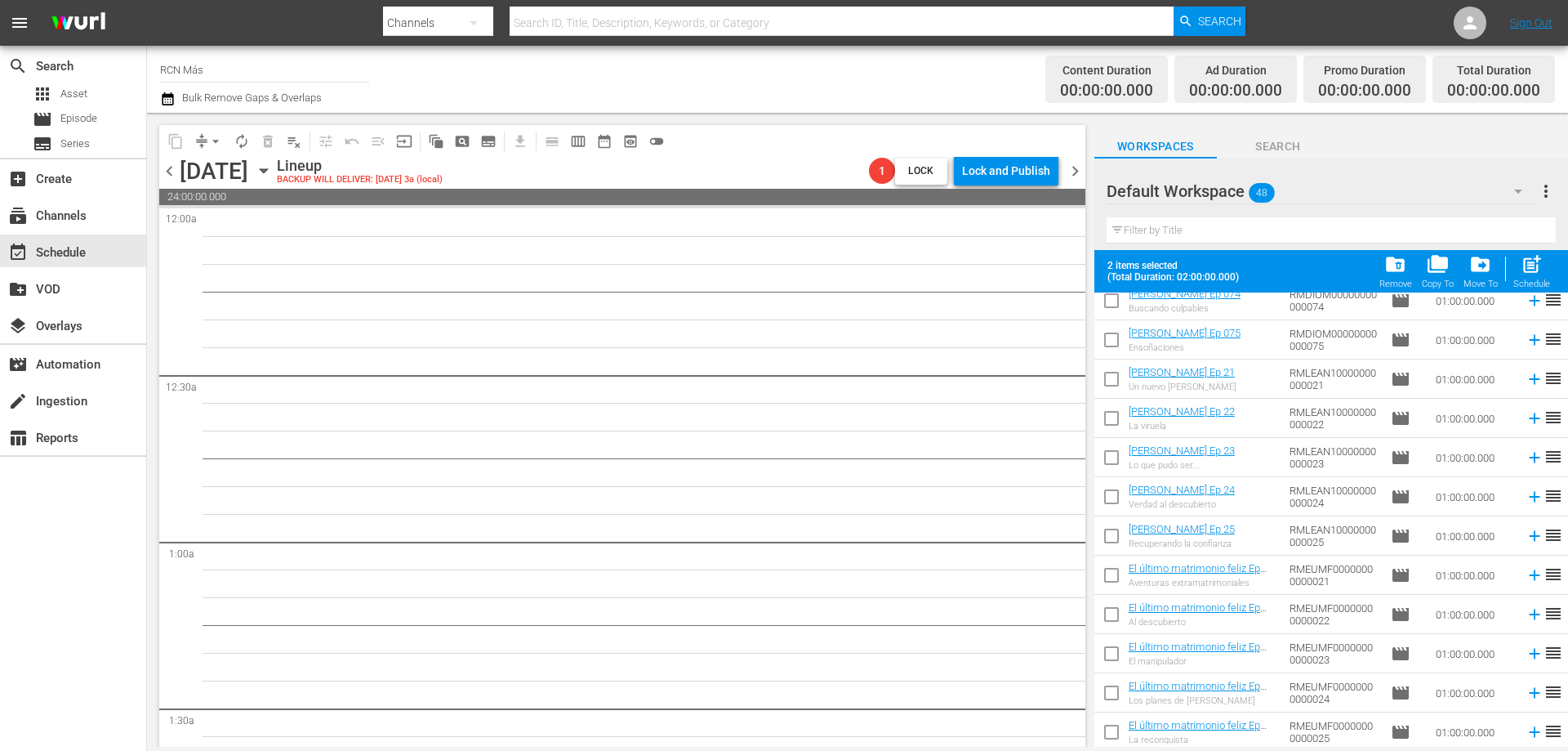
click at [1113, 381] on input "checkbox" at bounding box center [1111, 381] width 34 height 34
checkbox input "true"
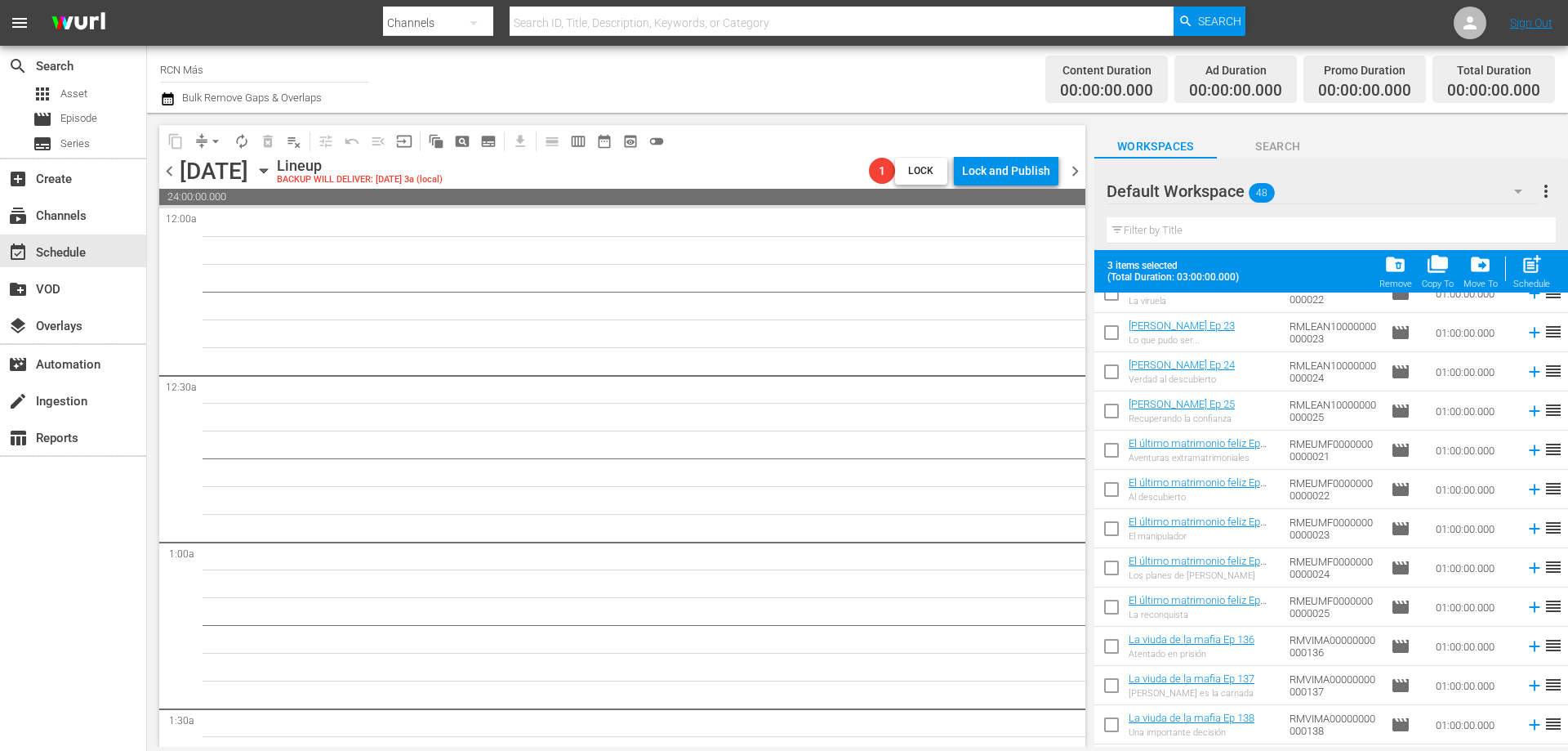
scroll to position [1443, 0]
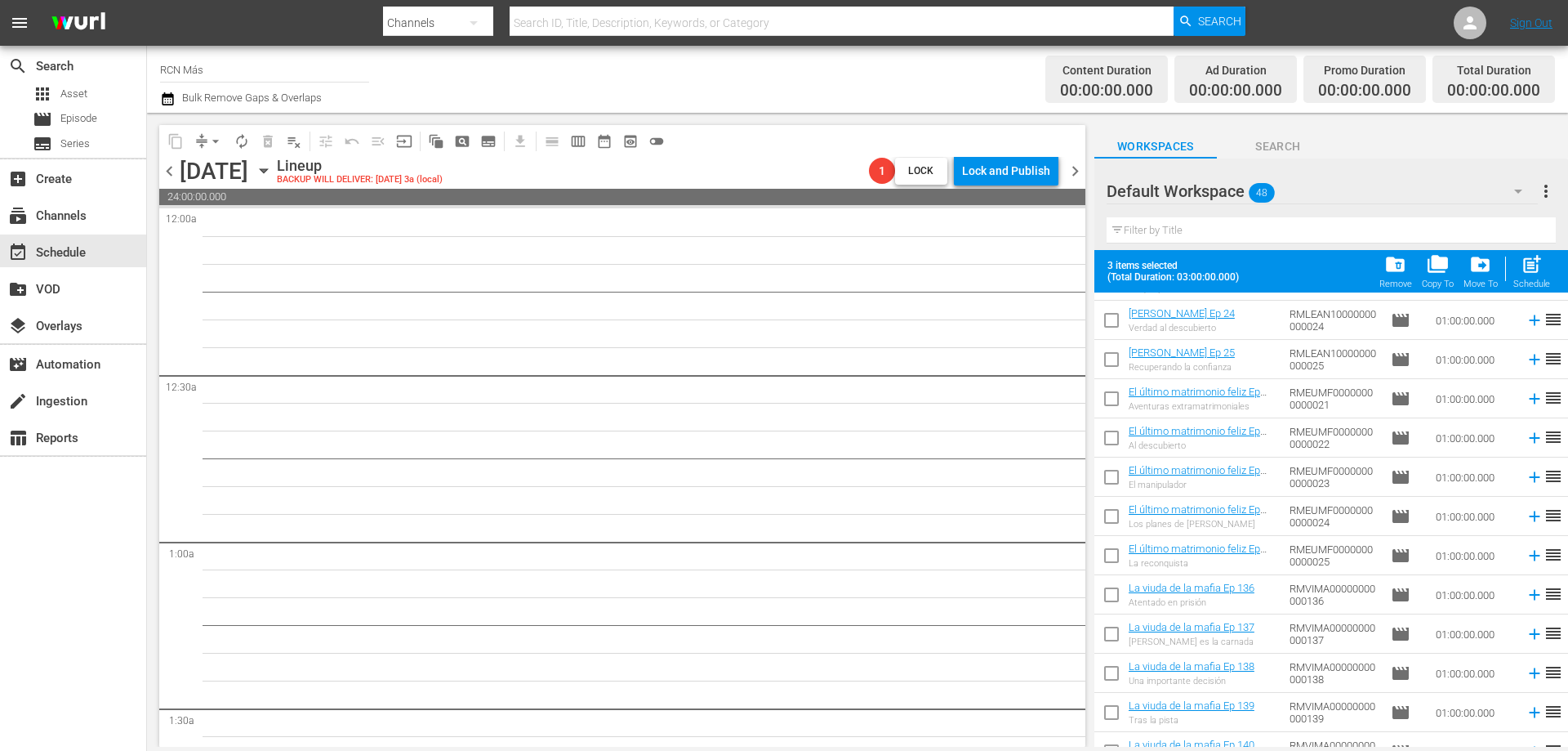
click at [1108, 440] on input "checkbox" at bounding box center [1111, 441] width 34 height 34
checkbox input "true"
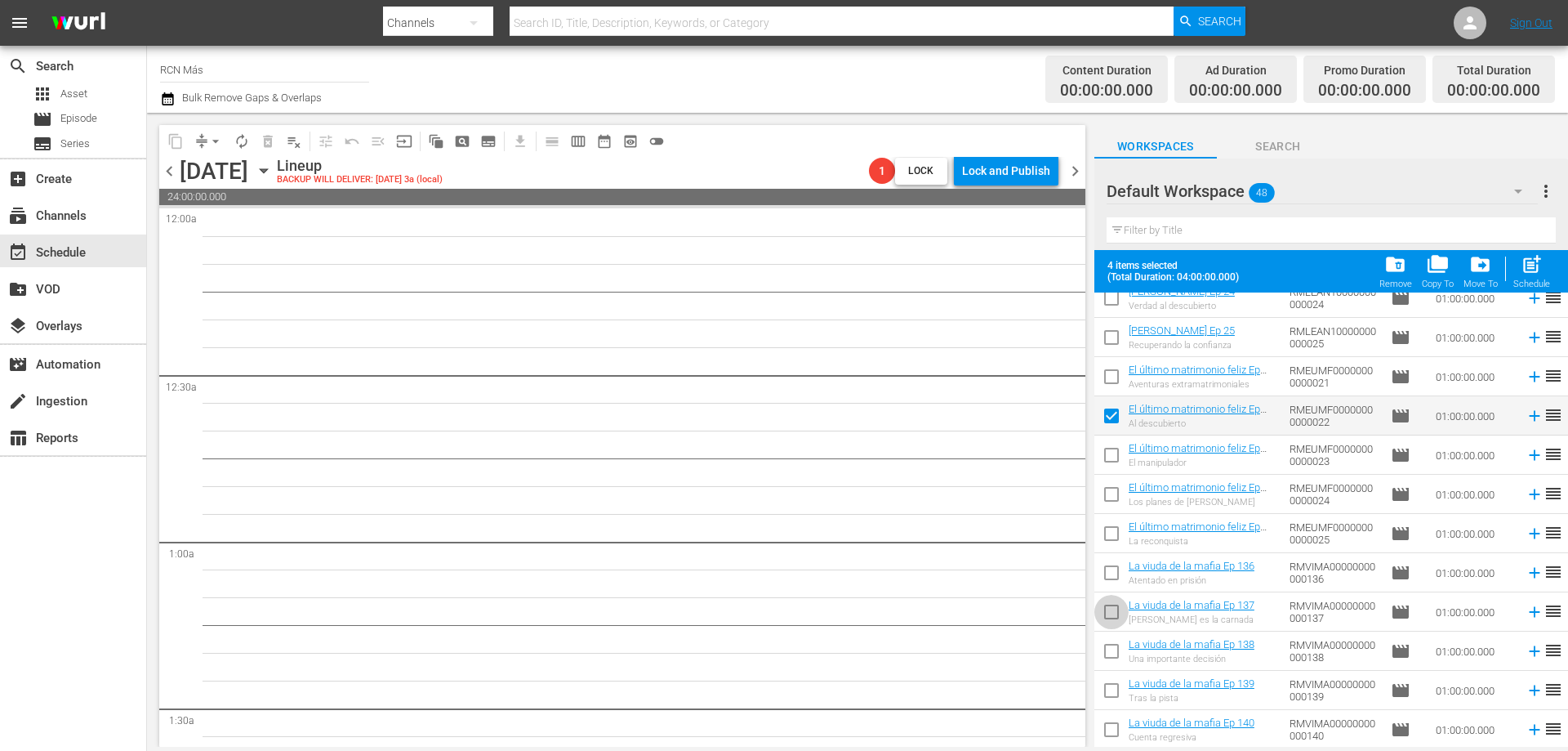
click at [1114, 616] on input "checkbox" at bounding box center [1111, 615] width 34 height 34
checkbox input "true"
click at [1529, 268] on span "post_add" at bounding box center [1532, 264] width 22 height 22
checkbox input "false"
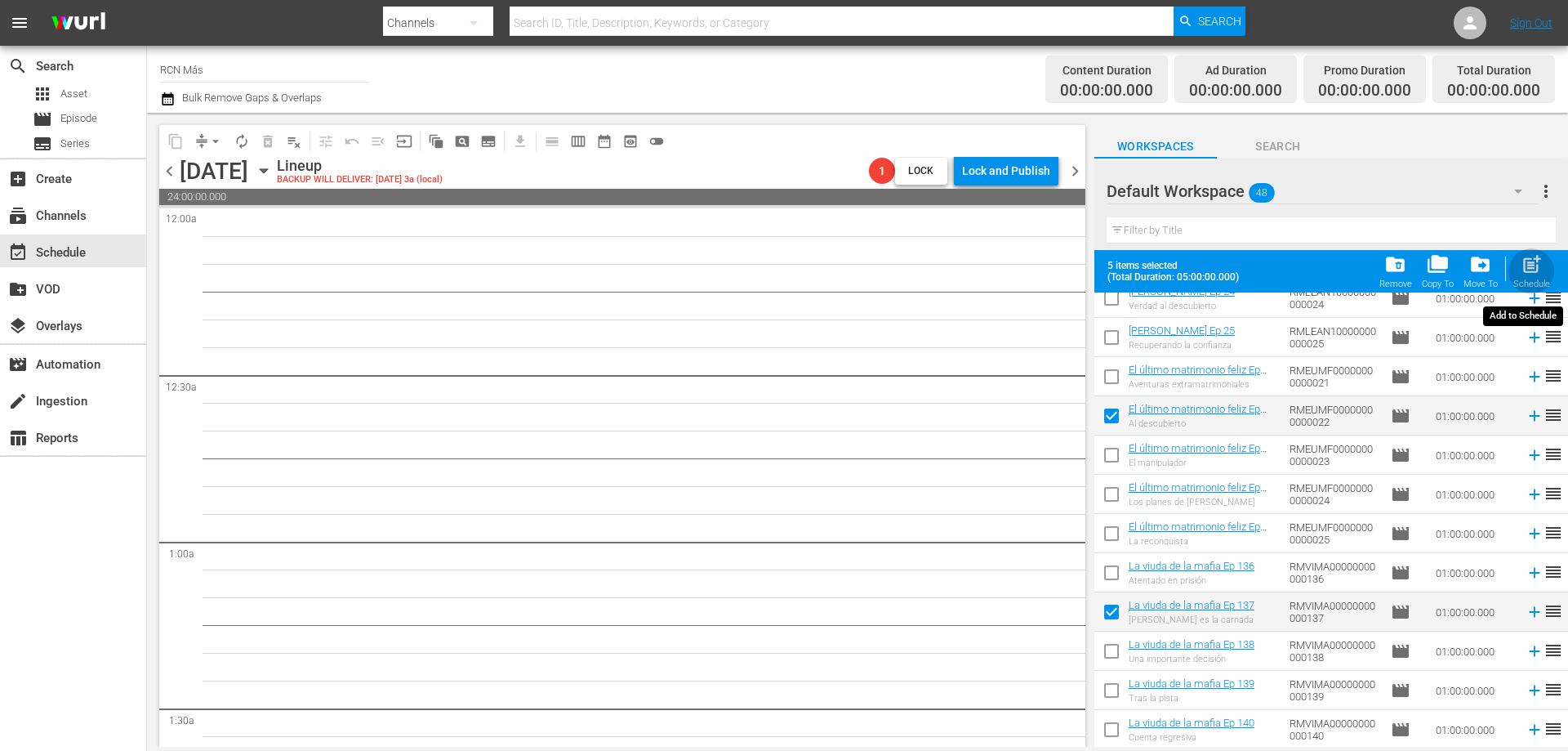
checkbox input "false"
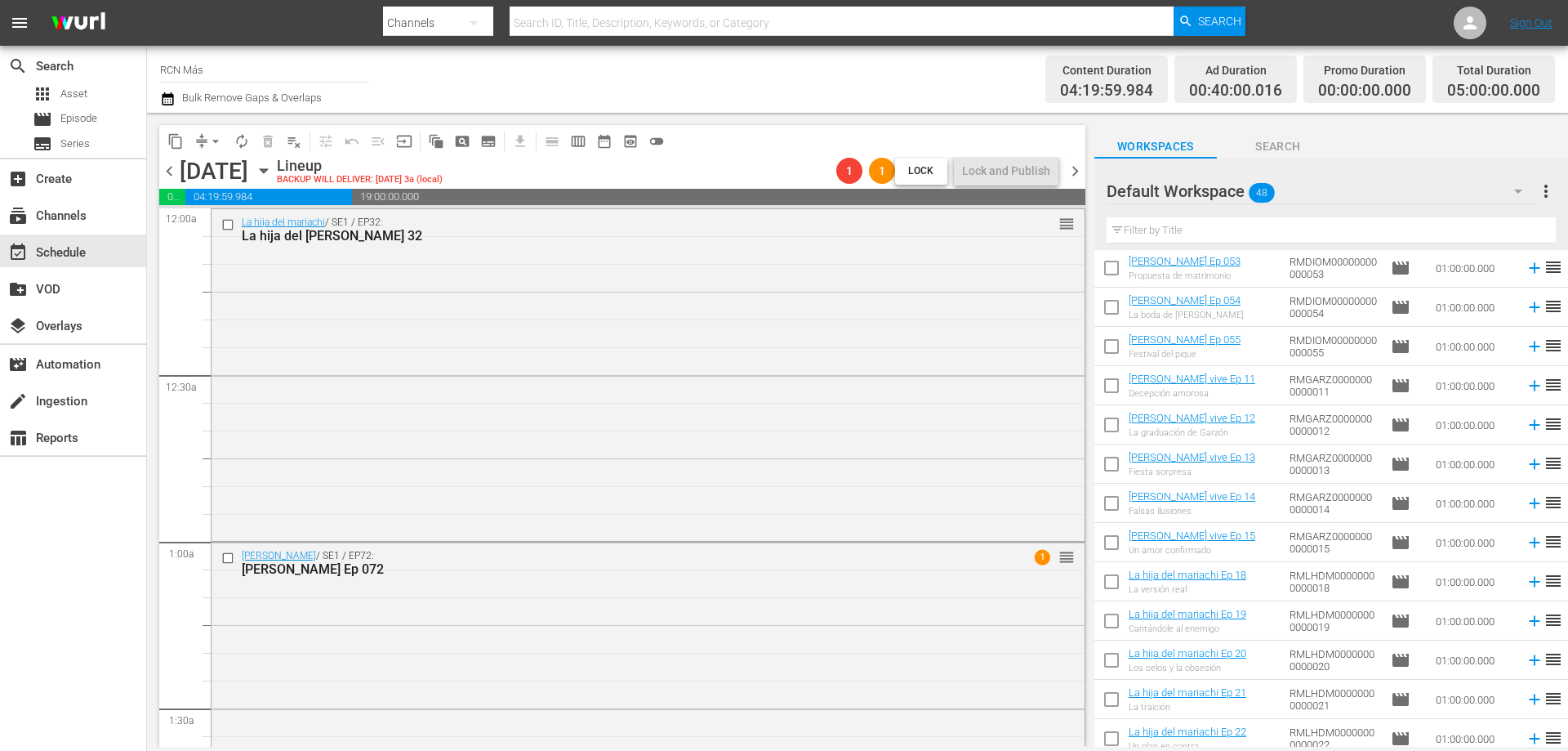
scroll to position [64, 0]
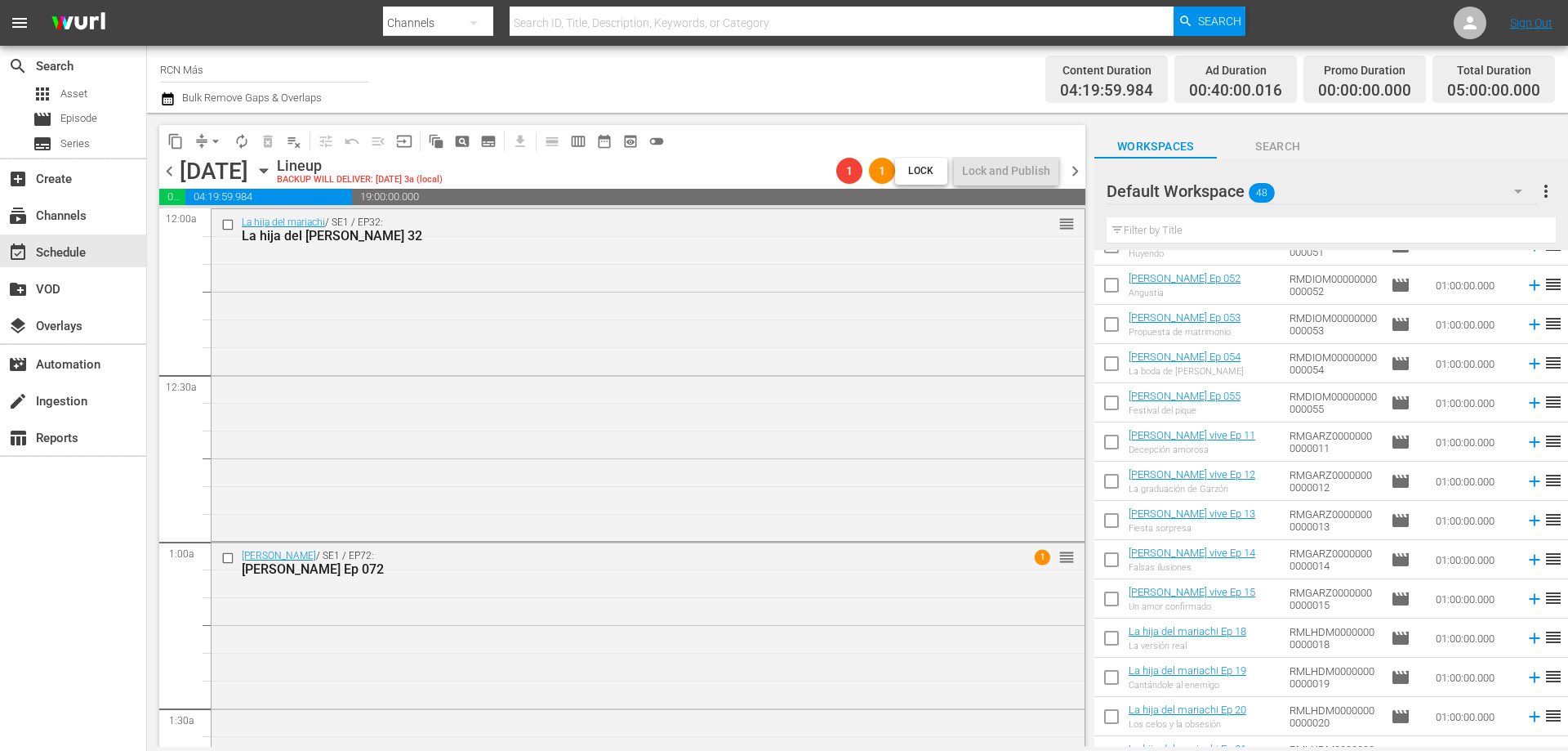
click at [1113, 468] on input "checkbox" at bounding box center [1111, 484] width 34 height 34
checkbox input "true"
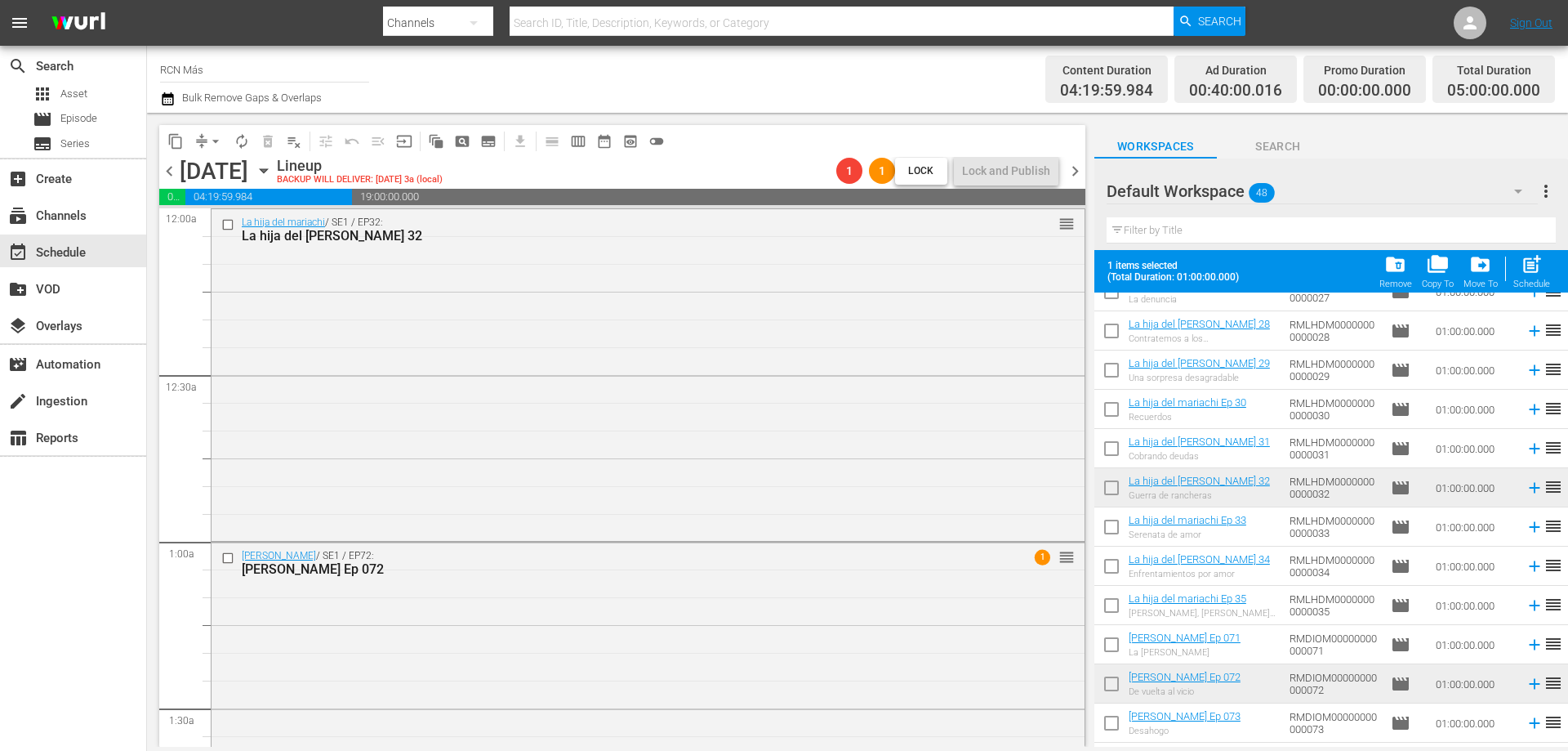
scroll to position [842, 0]
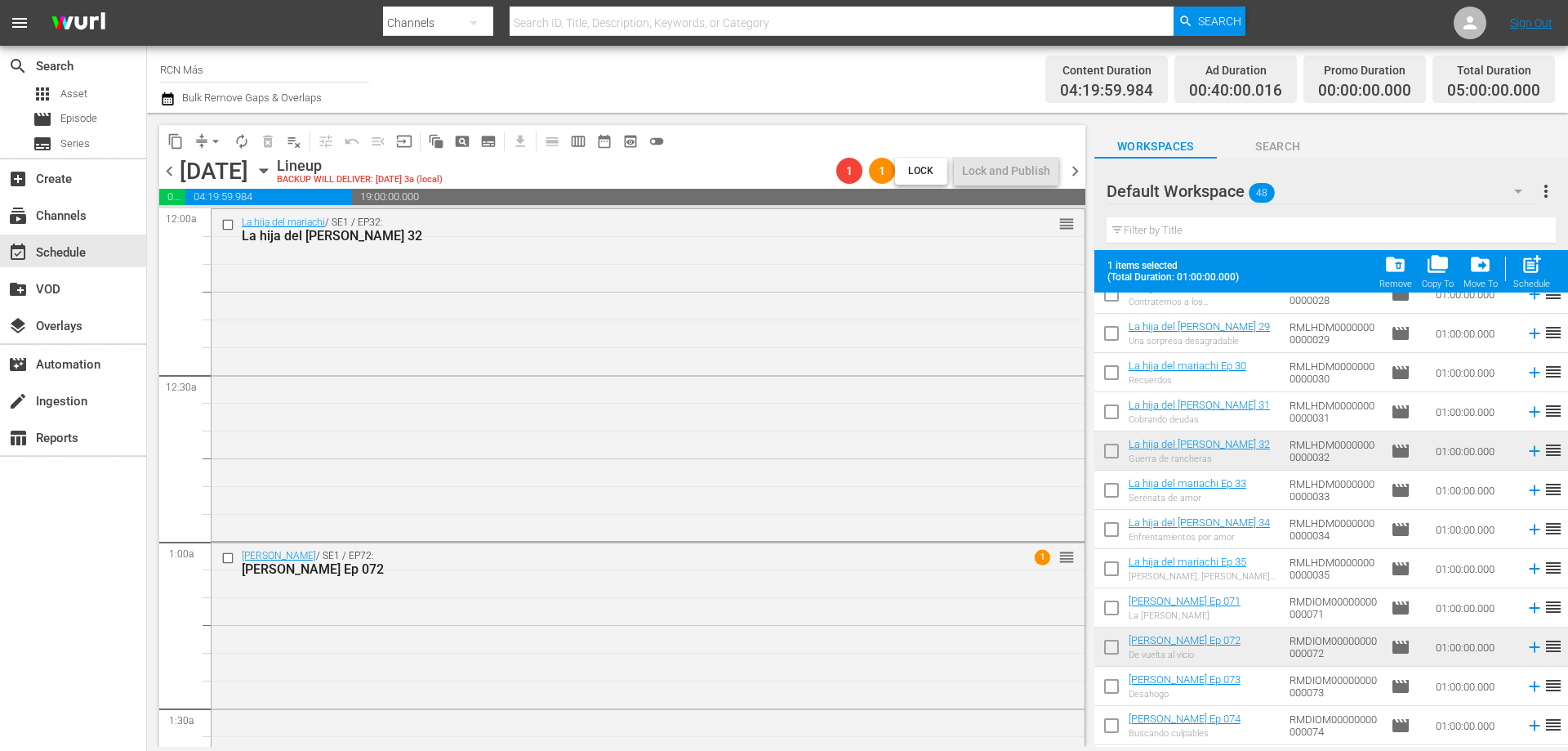
click at [1097, 452] on input "checkbox" at bounding box center [1111, 453] width 34 height 34
checkbox input "true"
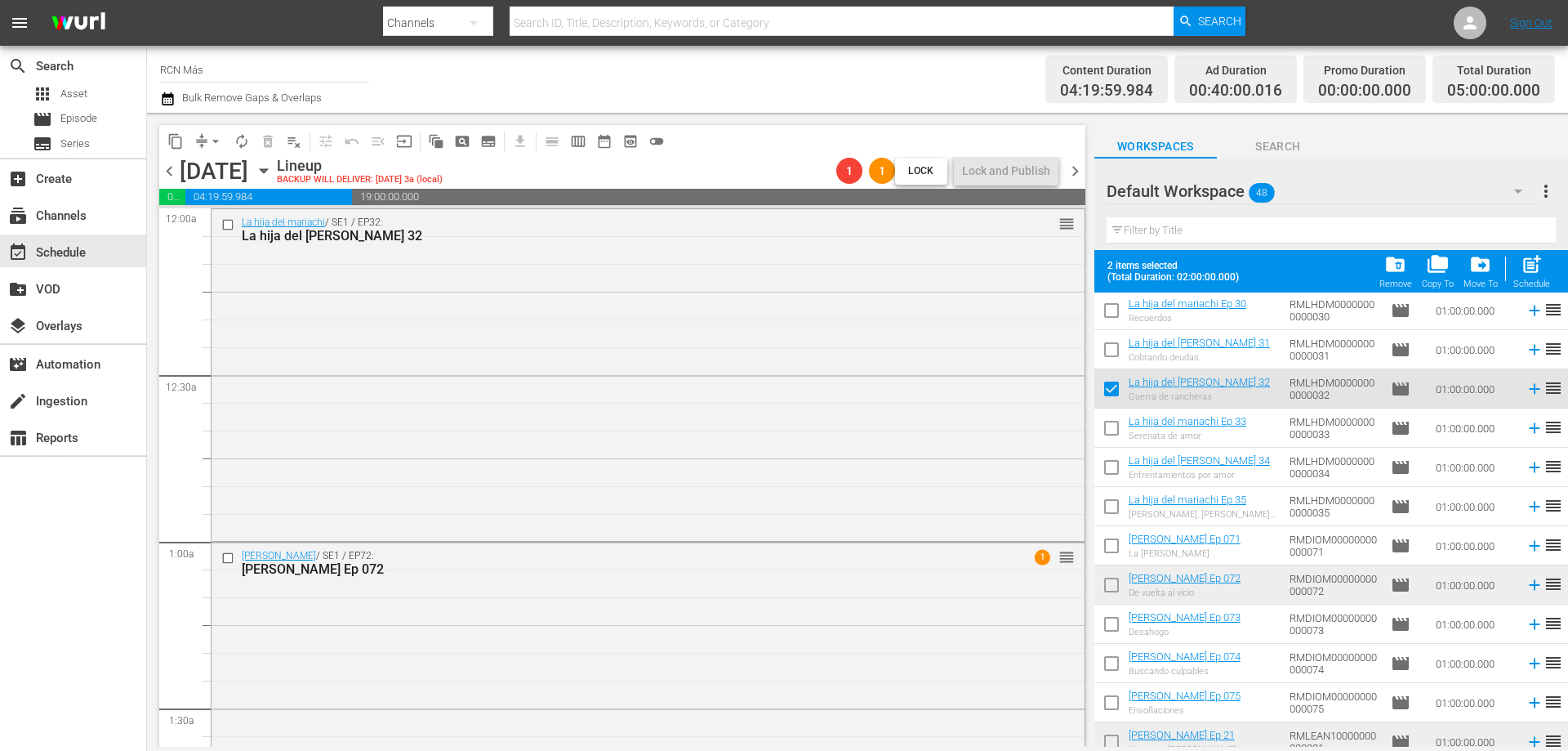
scroll to position [930, 0]
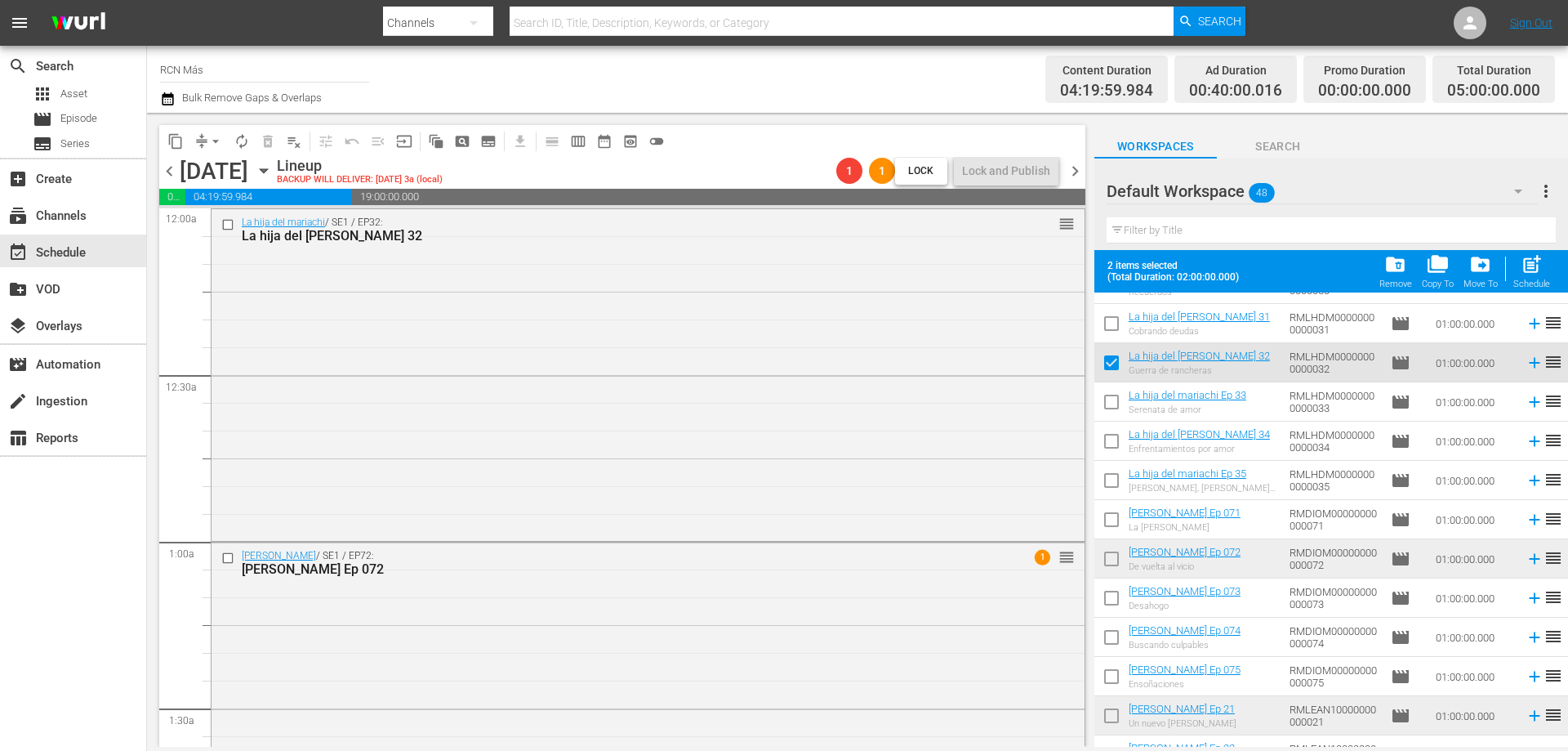
click at [1110, 562] on input "checkbox" at bounding box center [1111, 562] width 34 height 34
checkbox input "true"
click at [1100, 719] on input "checkbox" at bounding box center [1111, 718] width 34 height 34
checkbox input "true"
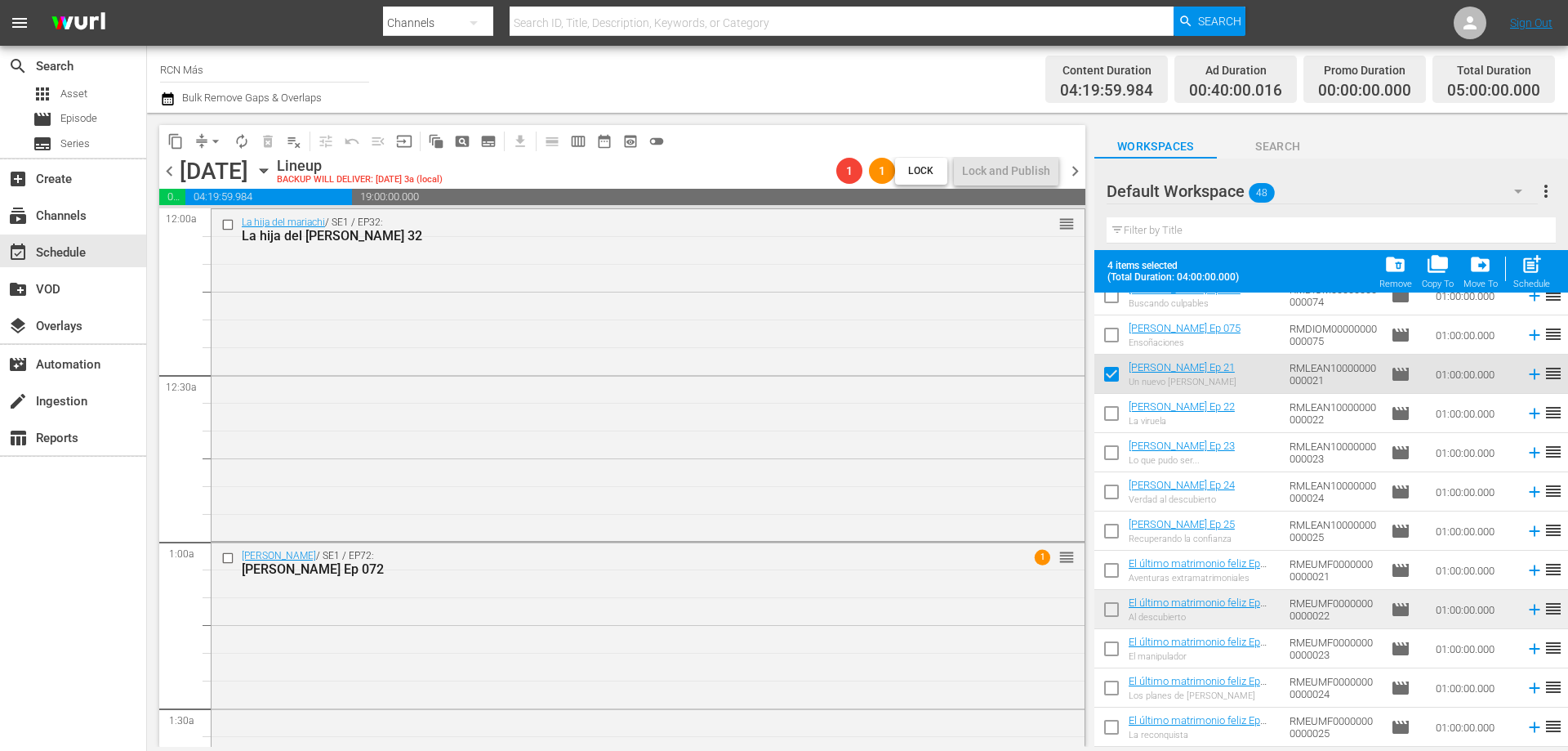
scroll to position [1282, 0]
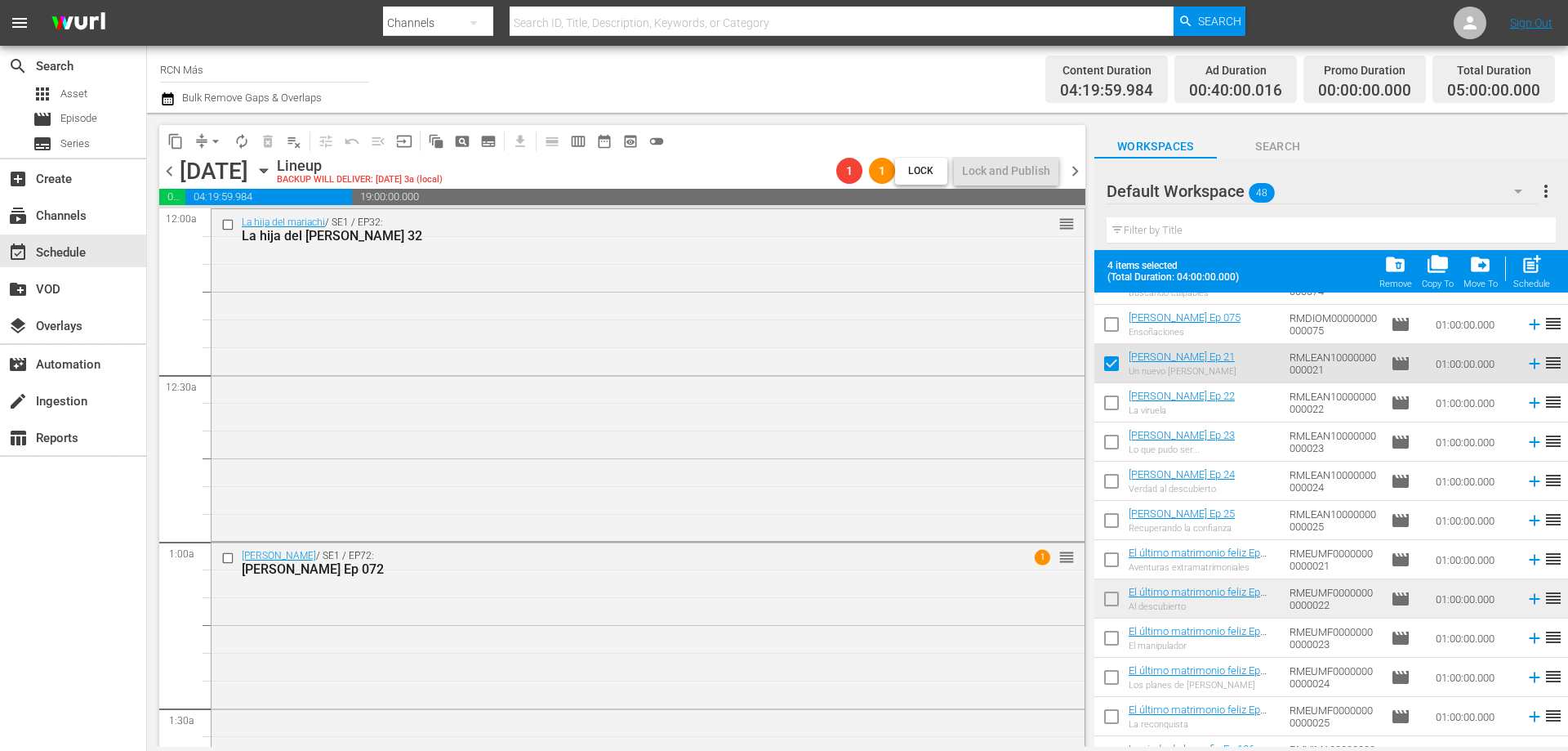
click at [1116, 609] on input "checkbox" at bounding box center [1111, 601] width 34 height 34
checkbox input "true"
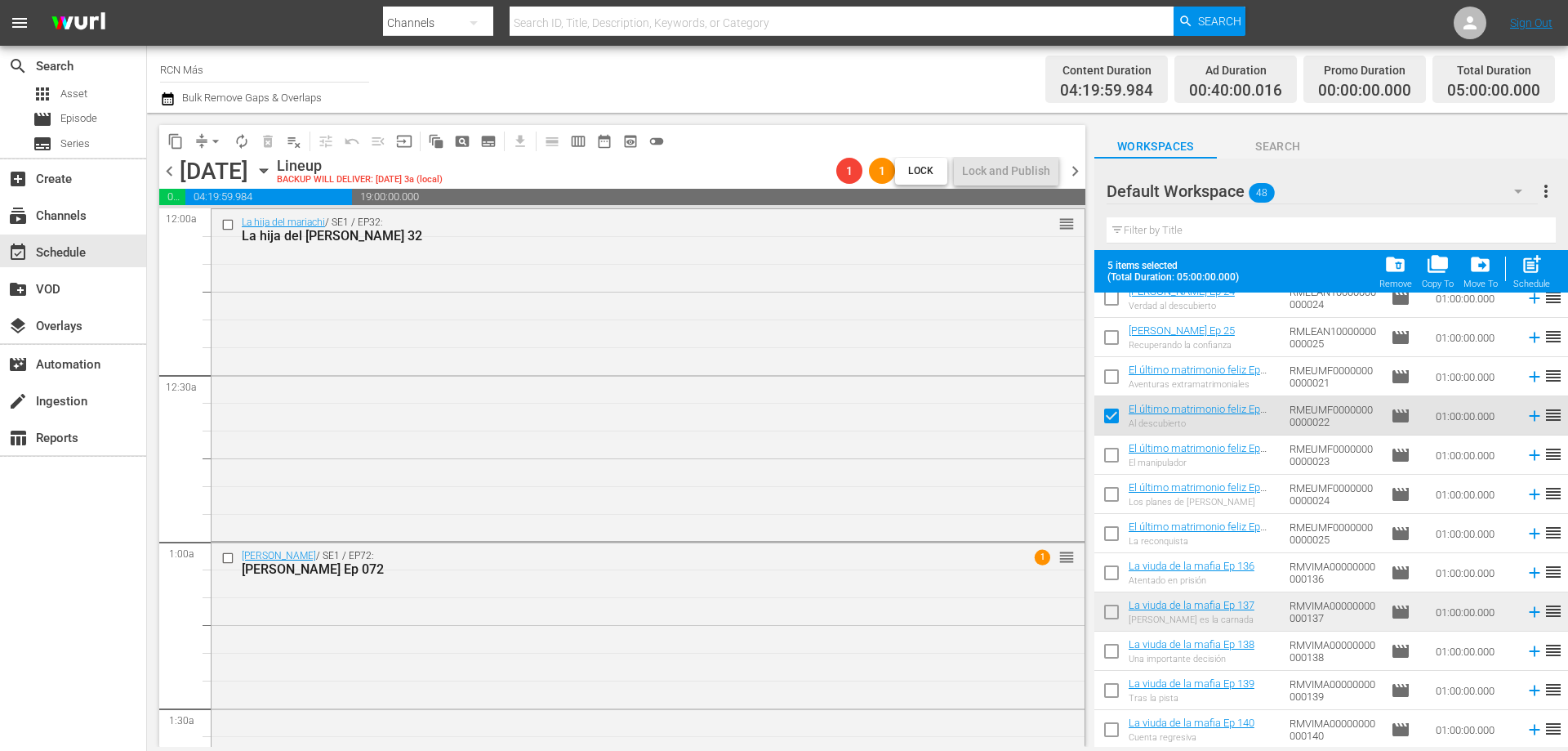
click at [1116, 619] on input "checkbox" at bounding box center [1111, 615] width 34 height 34
checkbox input "true"
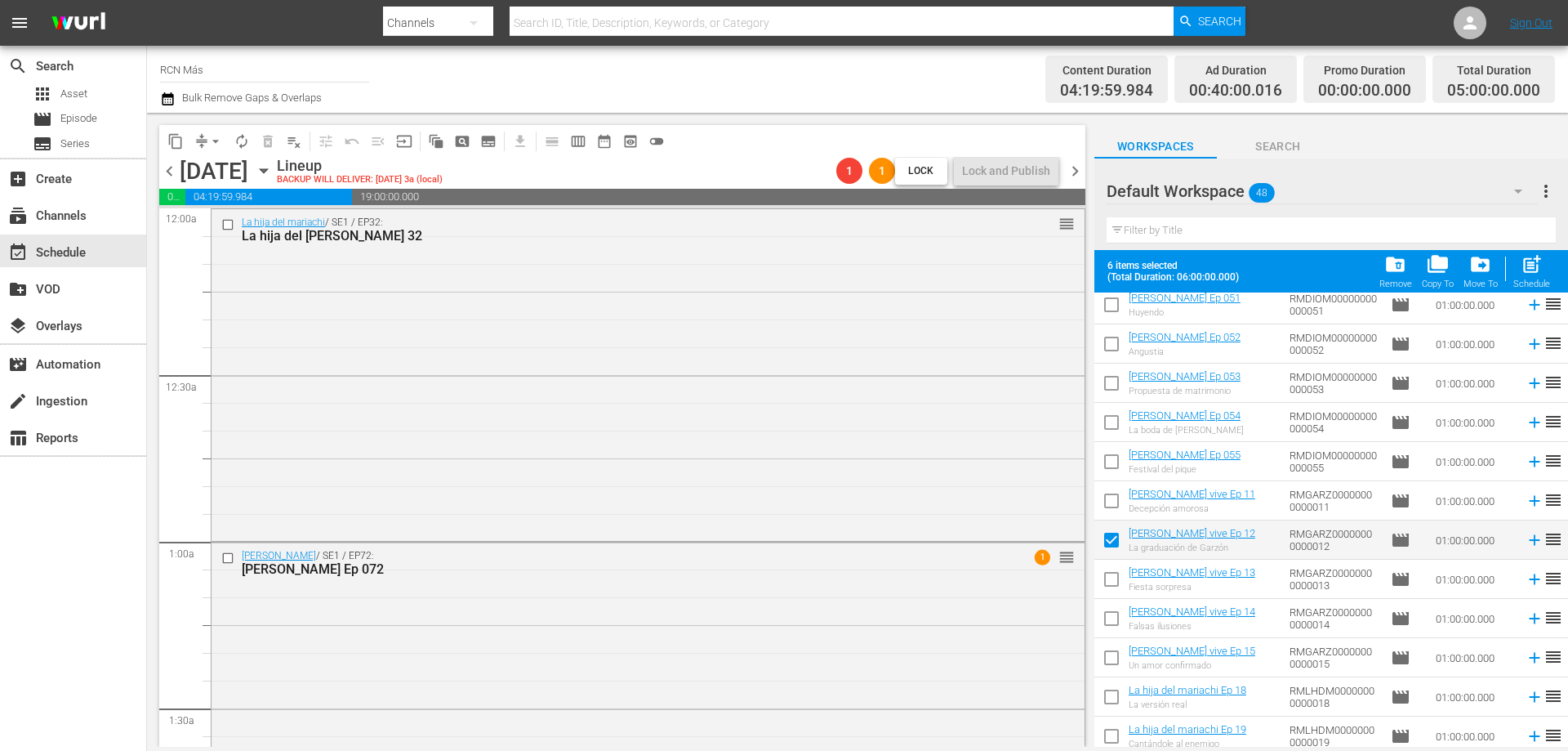
scroll to position [0, 0]
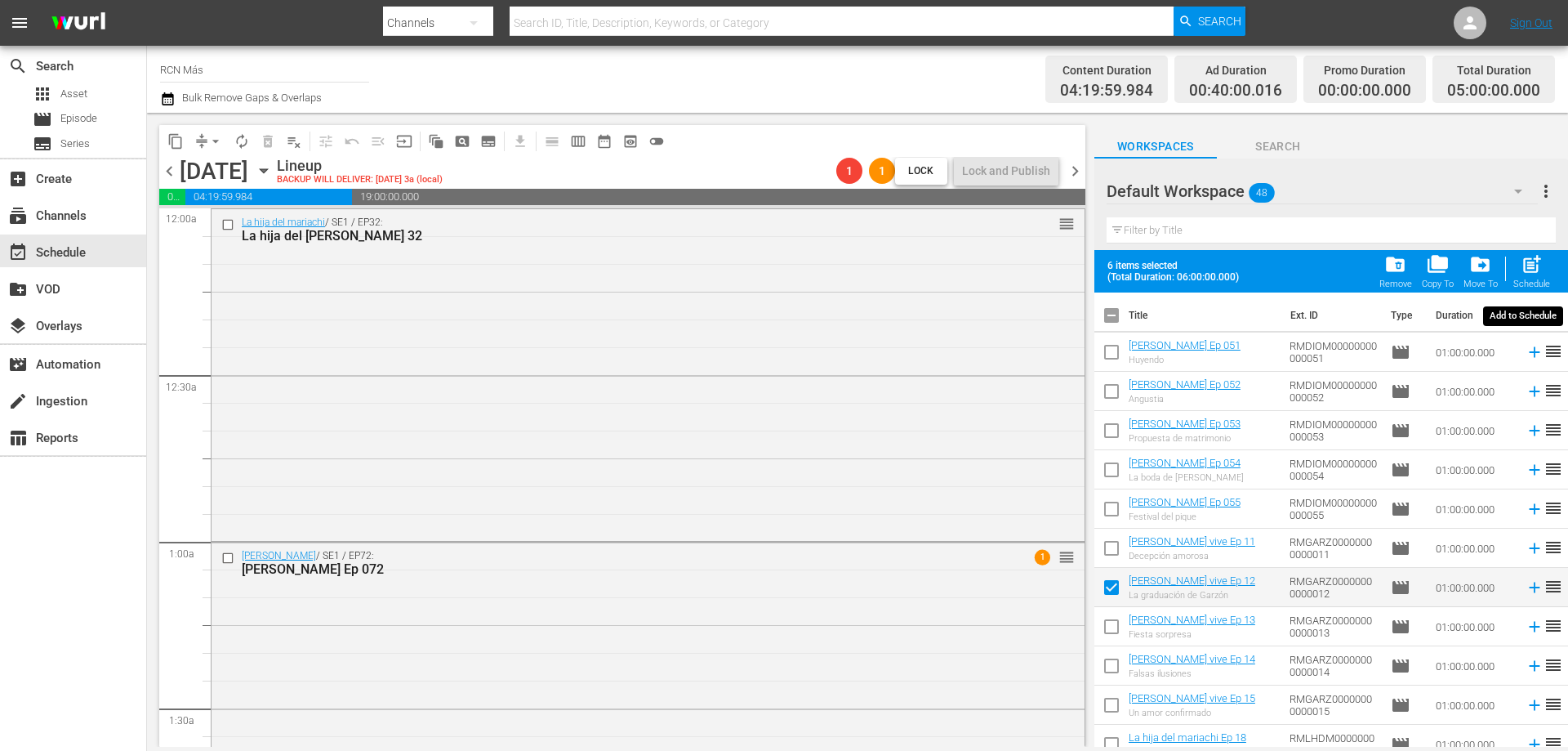
click at [1520, 269] on div "post_add Schedule" at bounding box center [1532, 270] width 36 height 36
checkbox input "false"
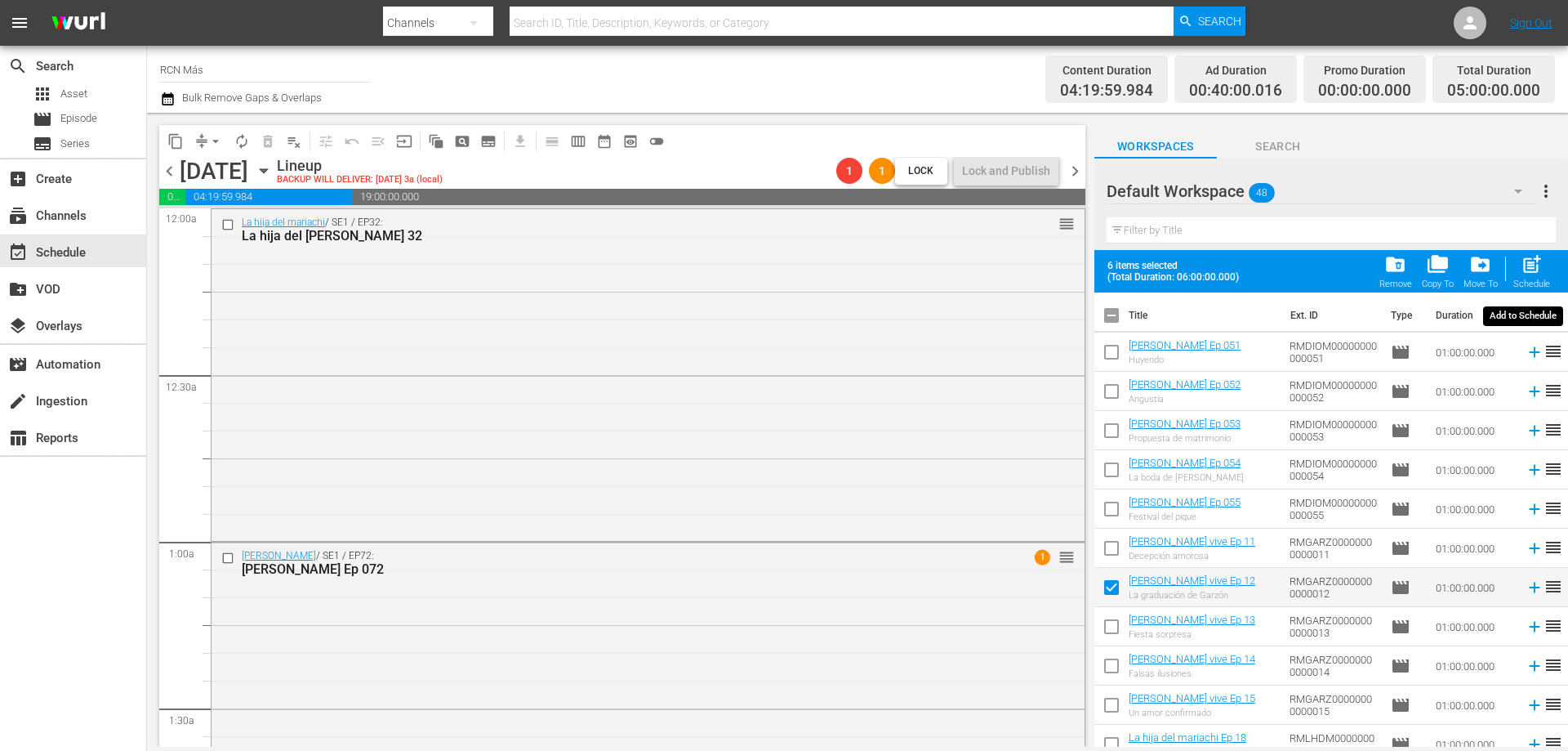
checkbox input "false"
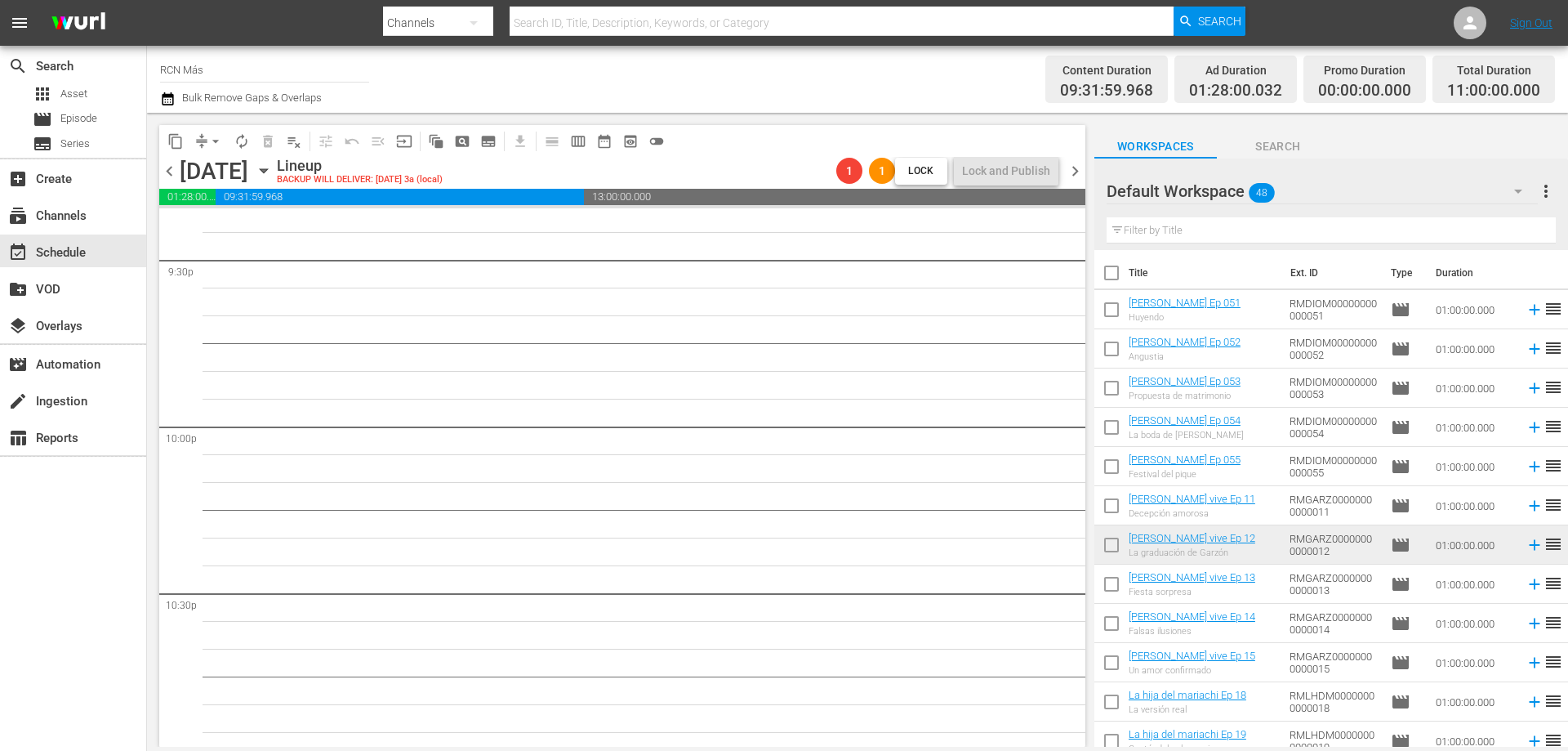
scroll to position [7460, 0]
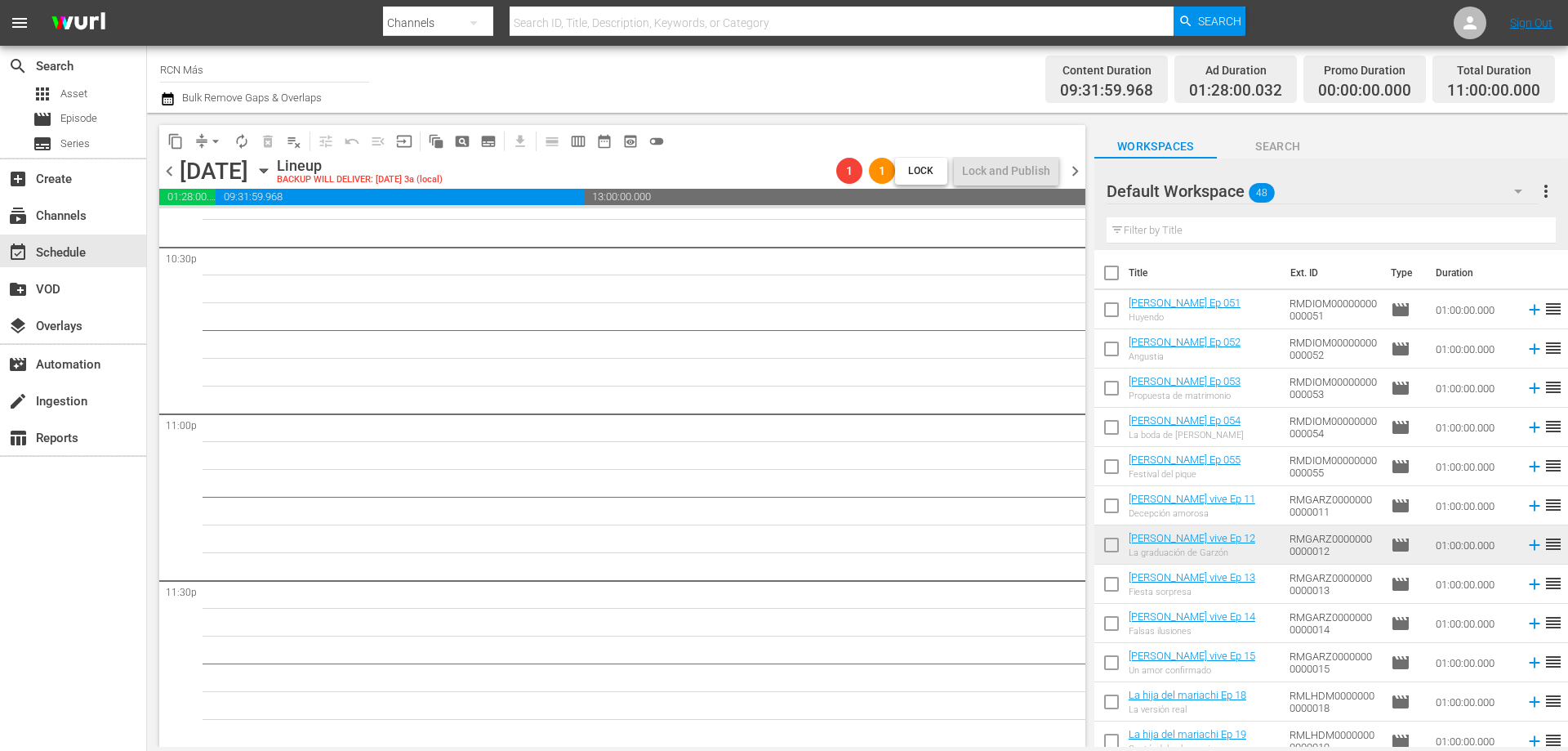
click at [1101, 559] on input "checkbox" at bounding box center [1111, 548] width 34 height 34
checkbox input "true"
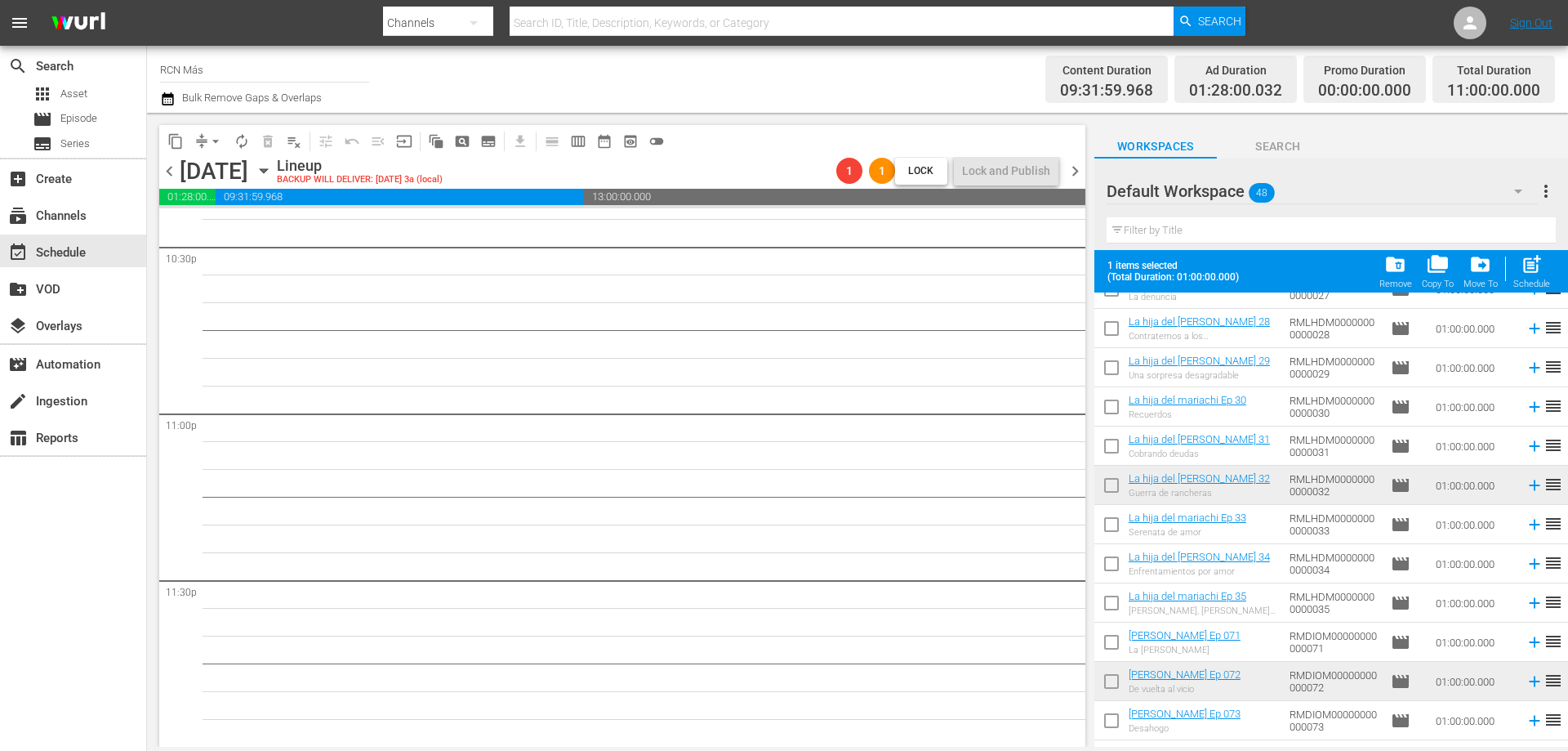
scroll to position [816, 0]
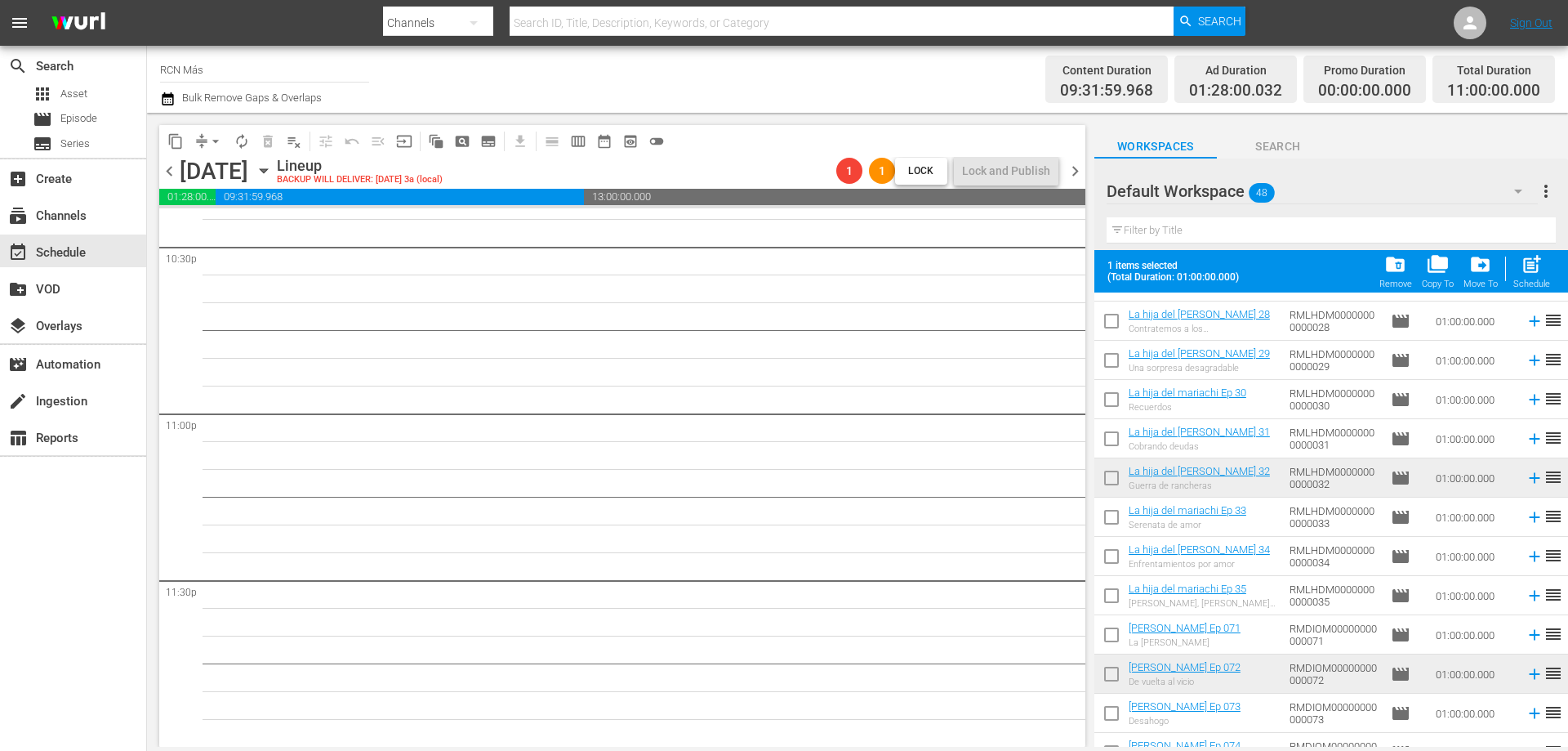
click at [1115, 489] on input "checkbox" at bounding box center [1111, 481] width 34 height 34
checkbox input "true"
drag, startPoint x: 1106, startPoint y: 683, endPoint x: 1131, endPoint y: 685, distance: 25.1
click at [1105, 683] on input "checkbox" at bounding box center [1111, 677] width 34 height 34
checkbox input "true"
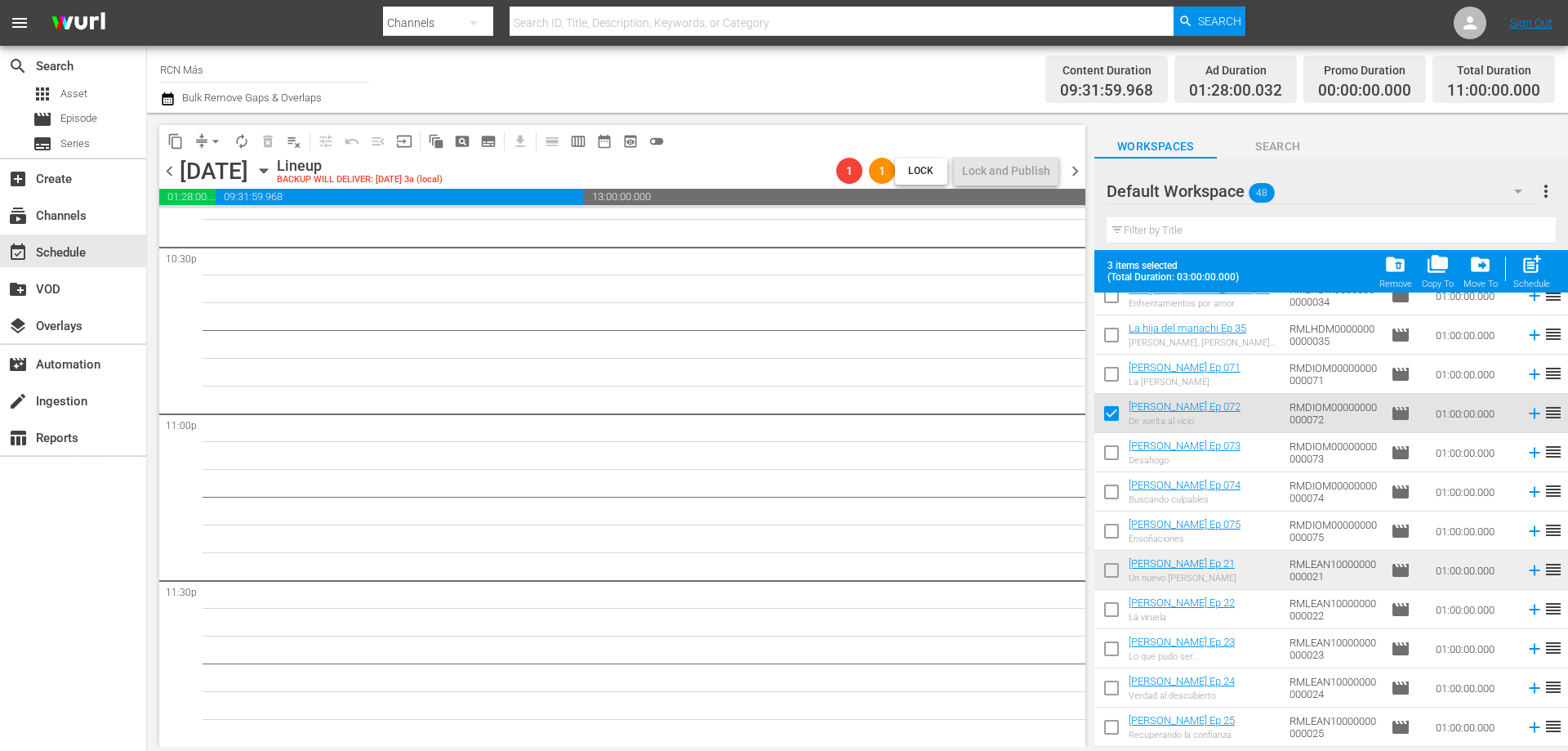
scroll to position [1105, 0]
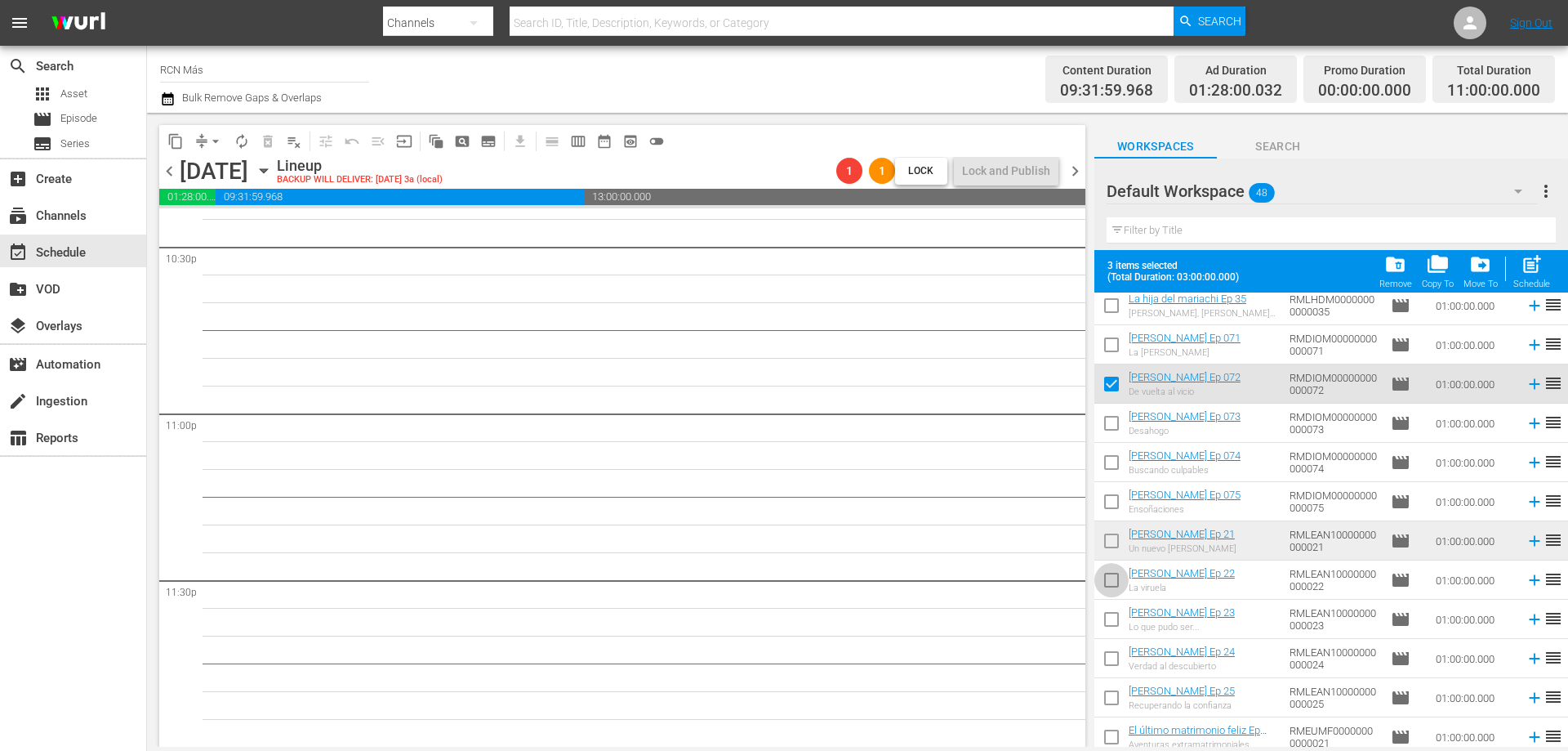
click at [1107, 584] on input "checkbox" at bounding box center [1111, 582] width 34 height 34
checkbox input "true"
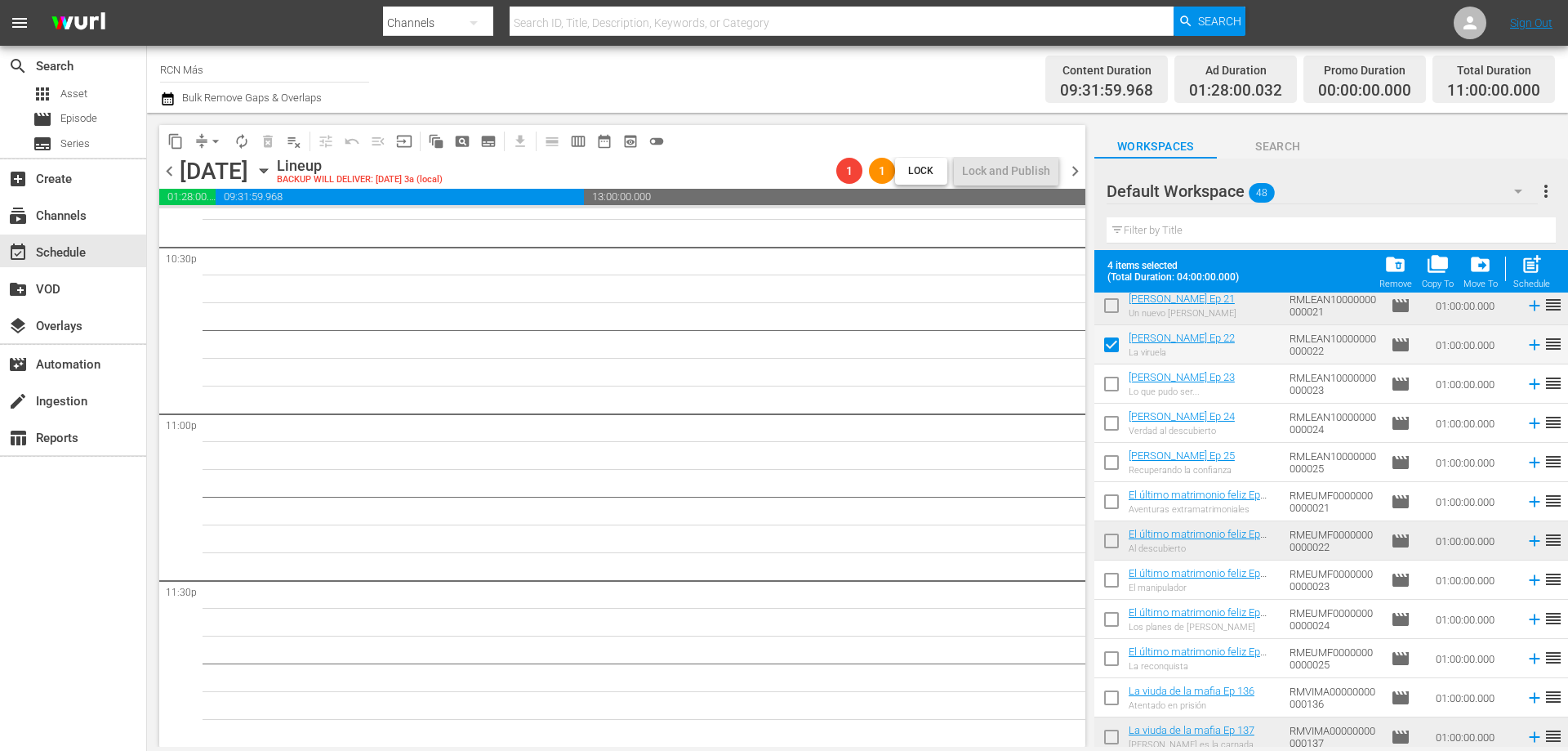
scroll to position [1362, 0]
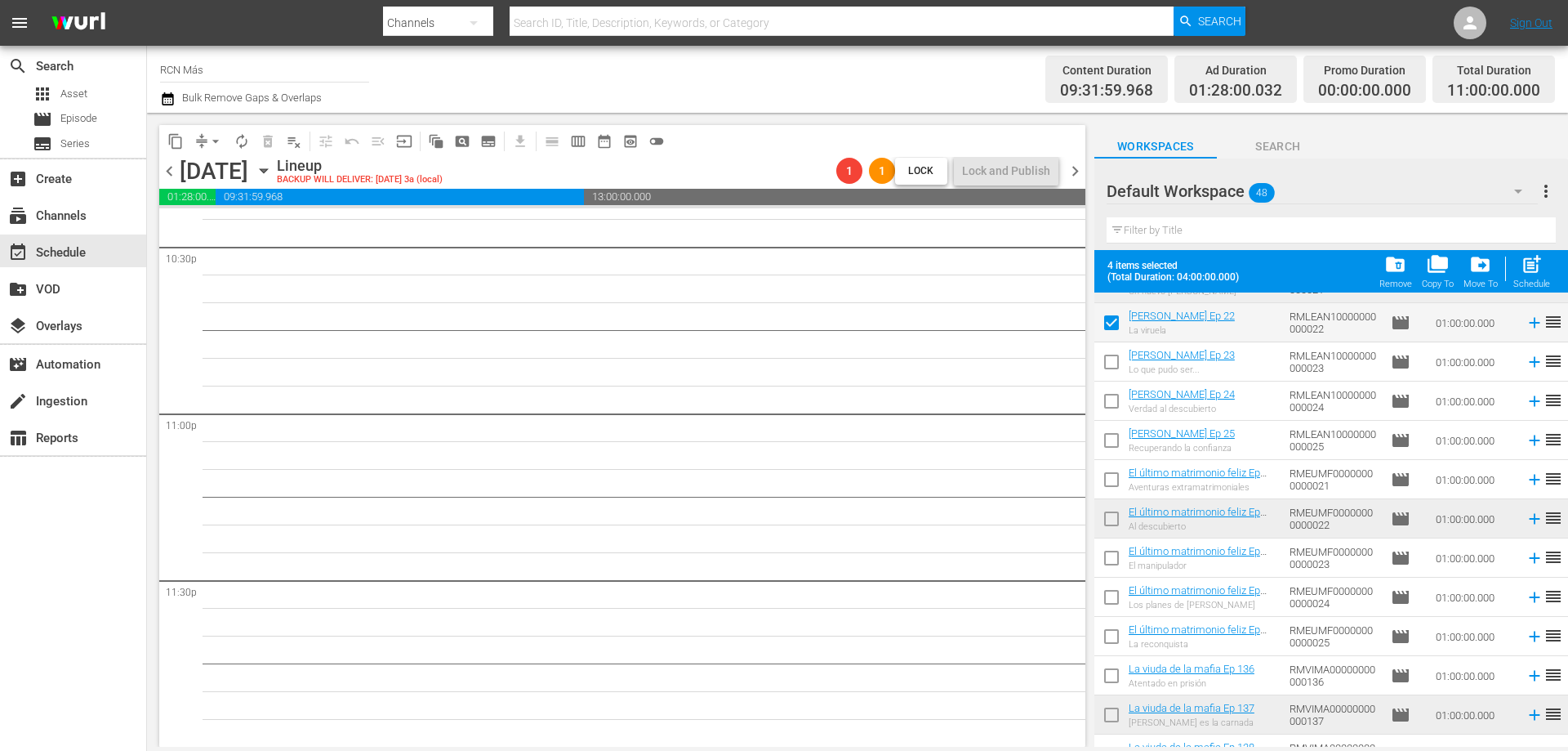
click at [1116, 519] on input "checkbox" at bounding box center [1111, 521] width 34 height 34
checkbox input "true"
click at [1112, 711] on input "checkbox" at bounding box center [1111, 717] width 34 height 34
checkbox input "true"
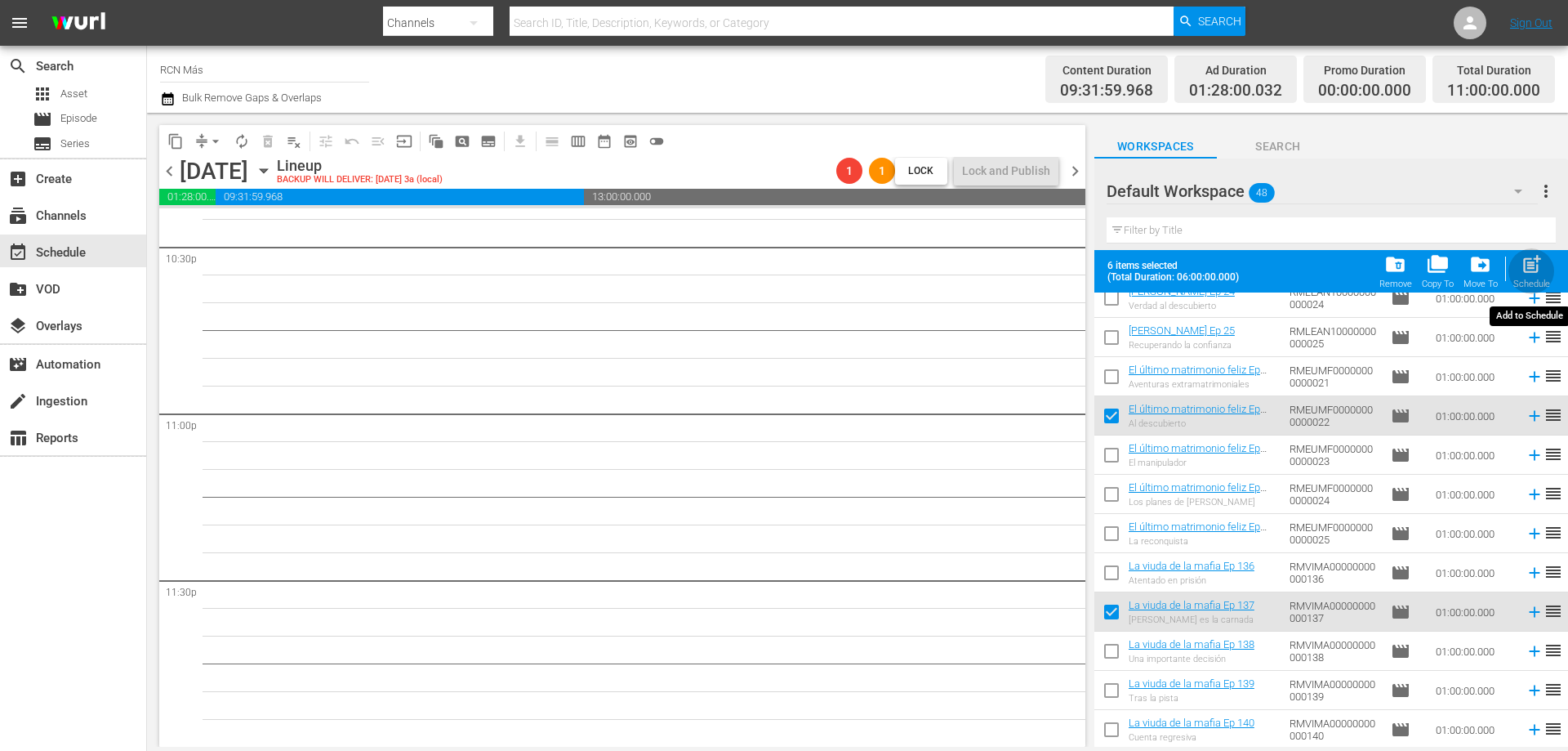
click at [1527, 272] on span "post_add" at bounding box center [1532, 264] width 22 height 22
checkbox input "false"
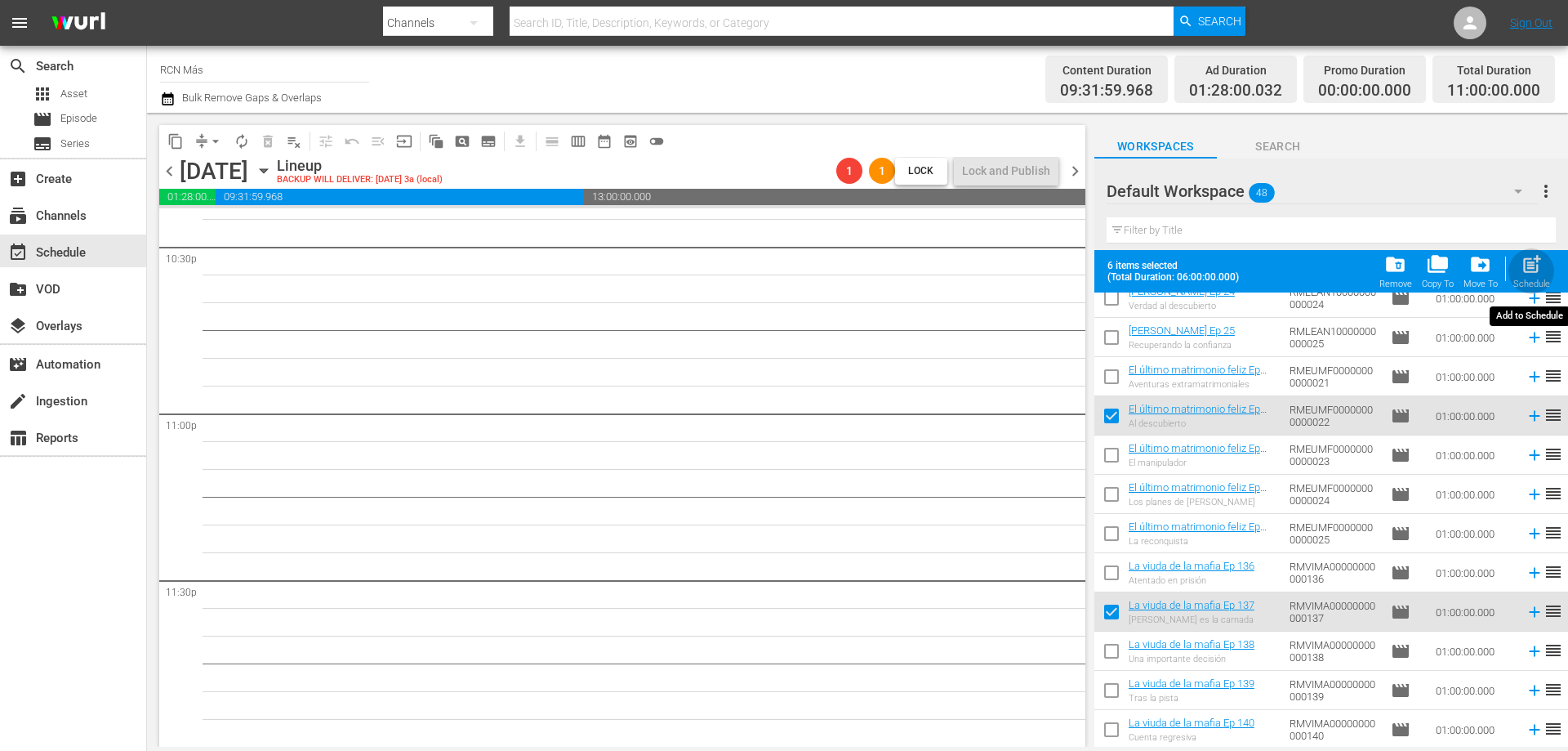
checkbox input "false"
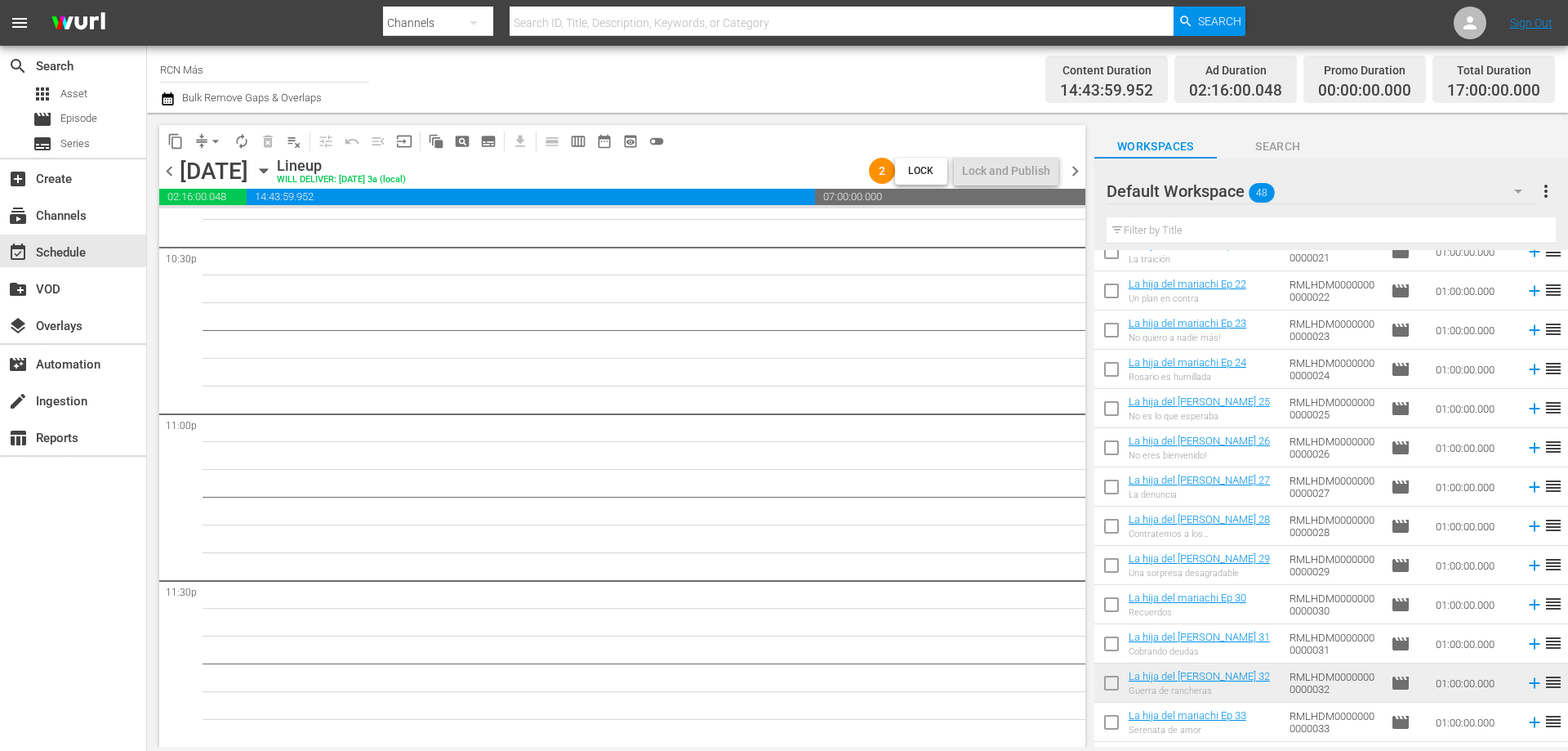
scroll to position [0, 0]
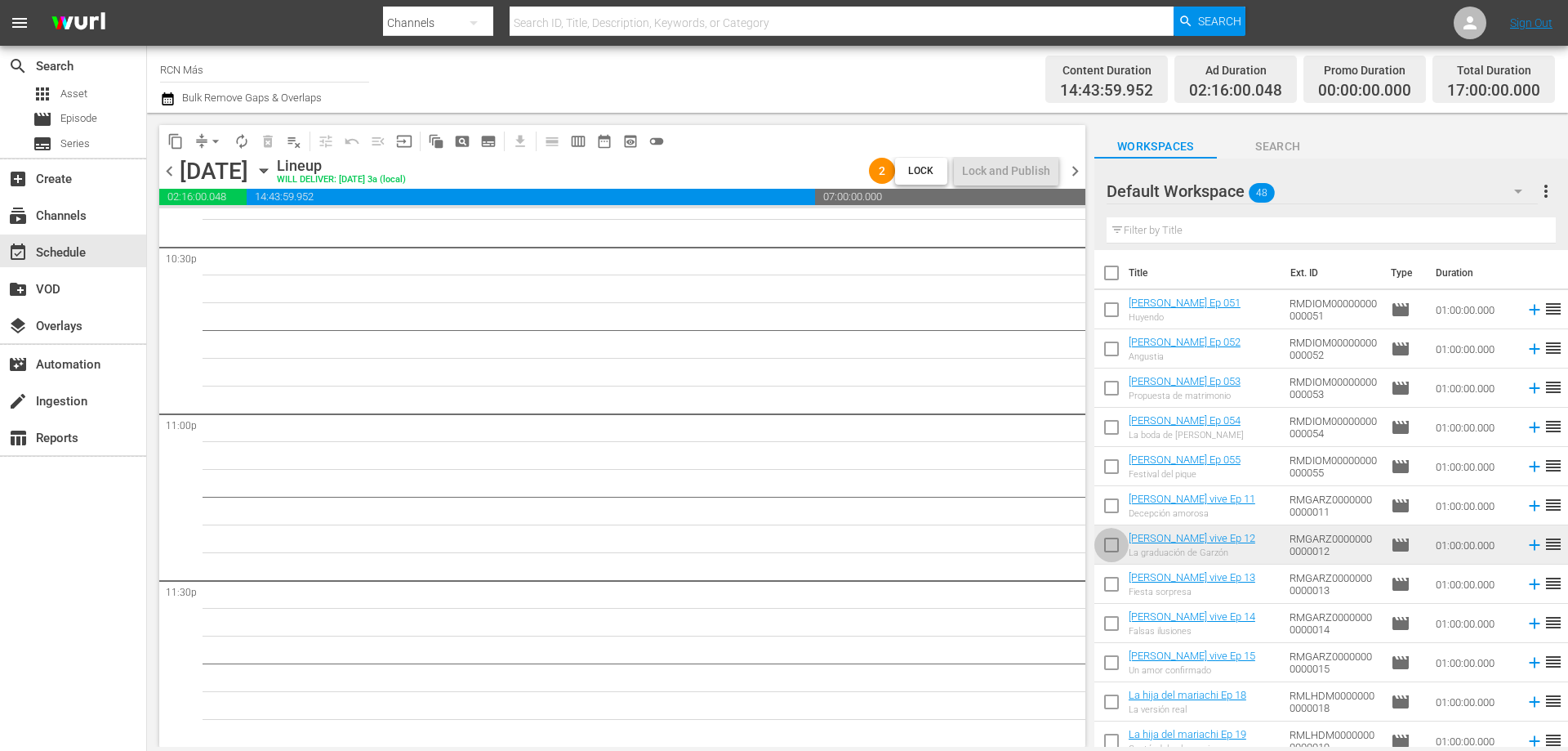
click at [1111, 550] on input "checkbox" at bounding box center [1111, 548] width 34 height 34
checkbox input "true"
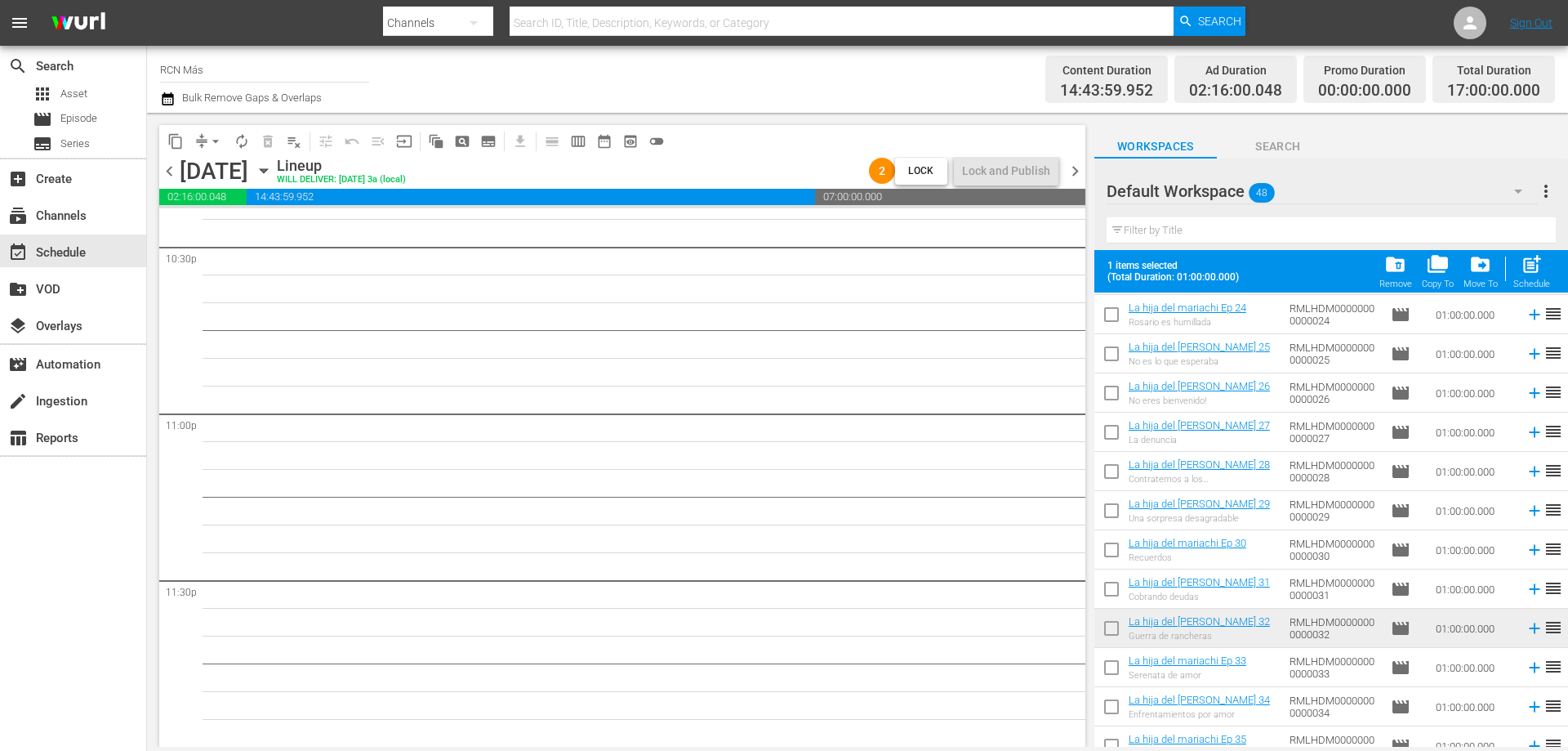
scroll to position [734, 0]
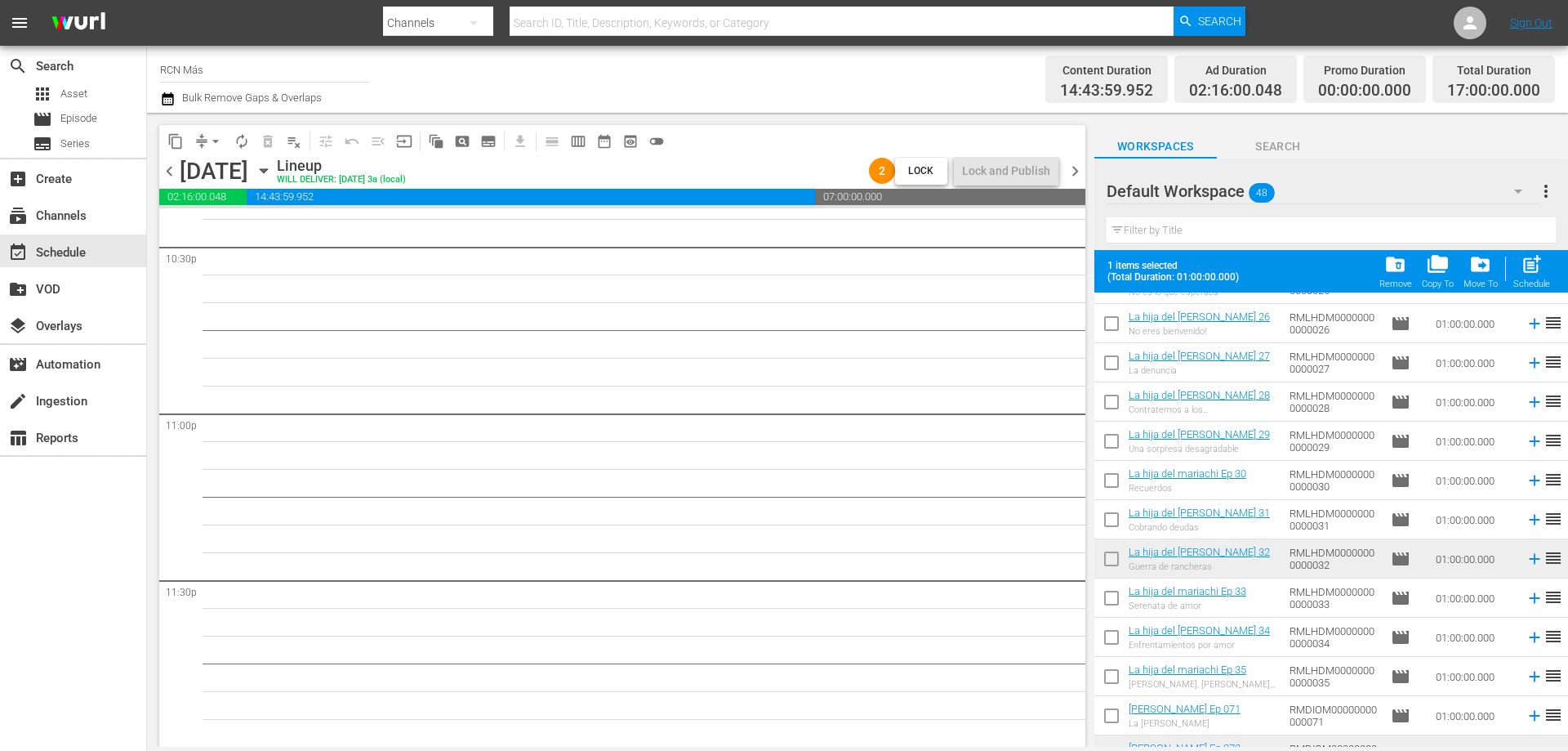
click at [1104, 565] on input "checkbox" at bounding box center [1111, 562] width 34 height 34
checkbox input "true"
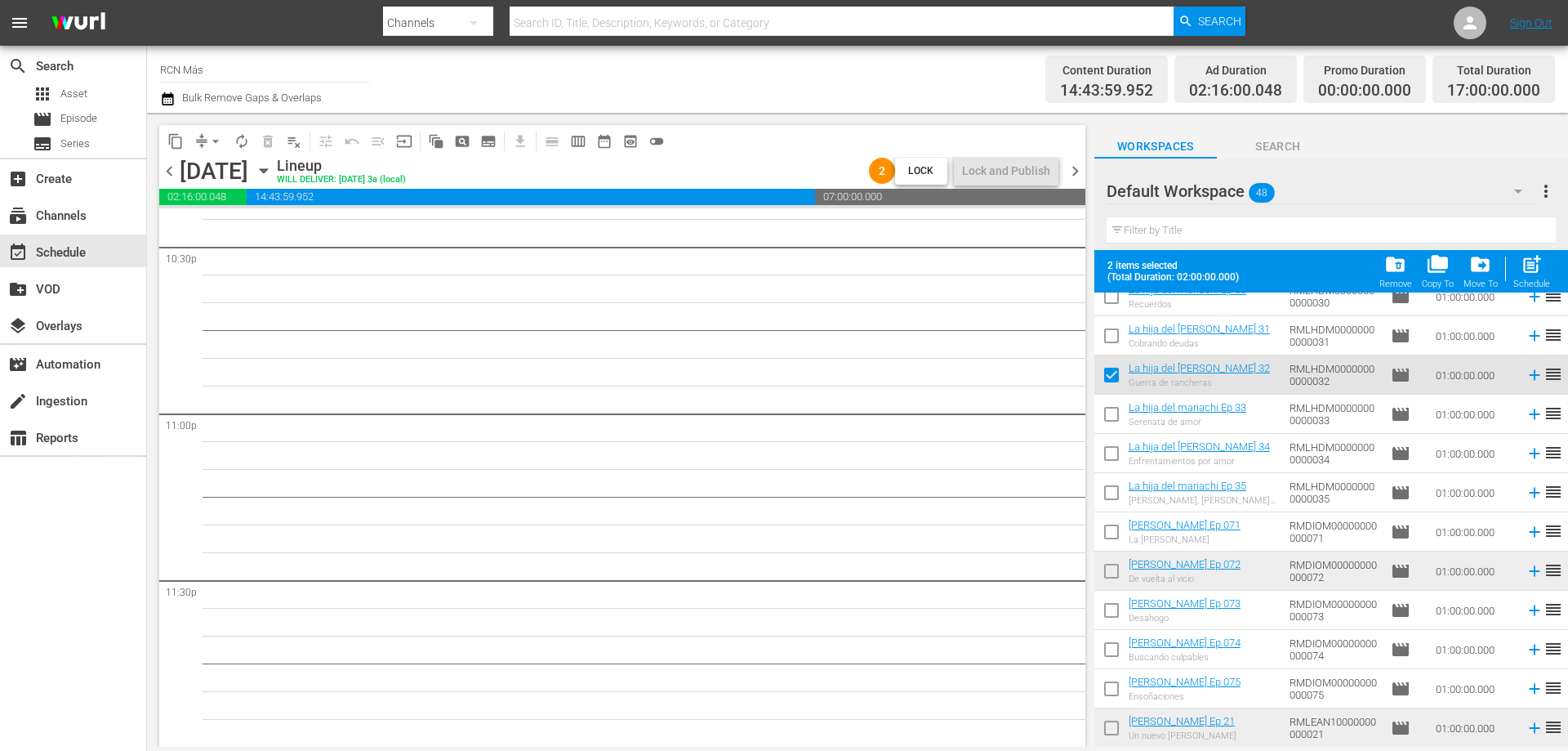
scroll to position [995, 0]
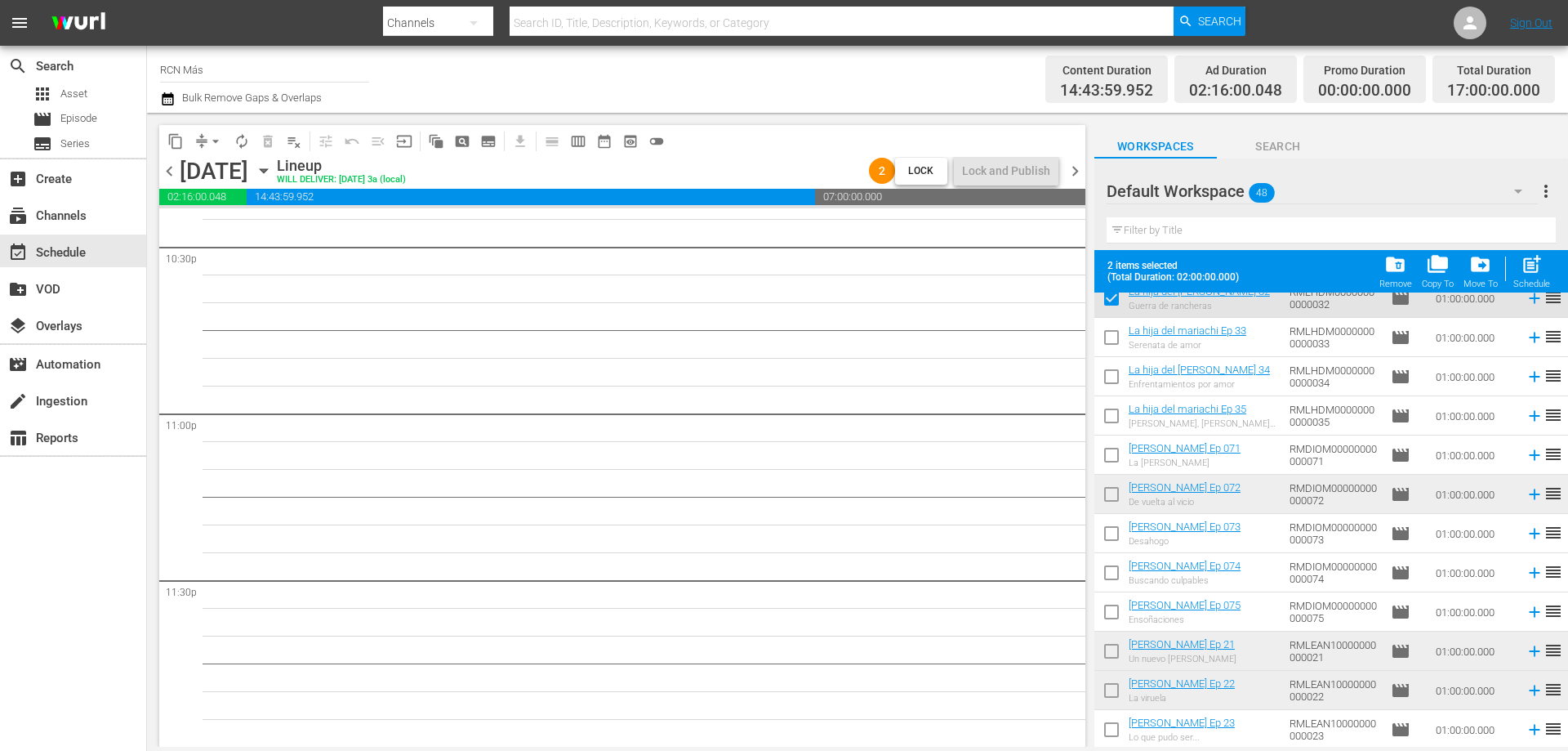
click at [1113, 493] on input "checkbox" at bounding box center [1111, 497] width 34 height 34
checkbox input "true"
click at [1116, 694] on input "checkbox" at bounding box center [1111, 693] width 34 height 34
checkbox input "true"
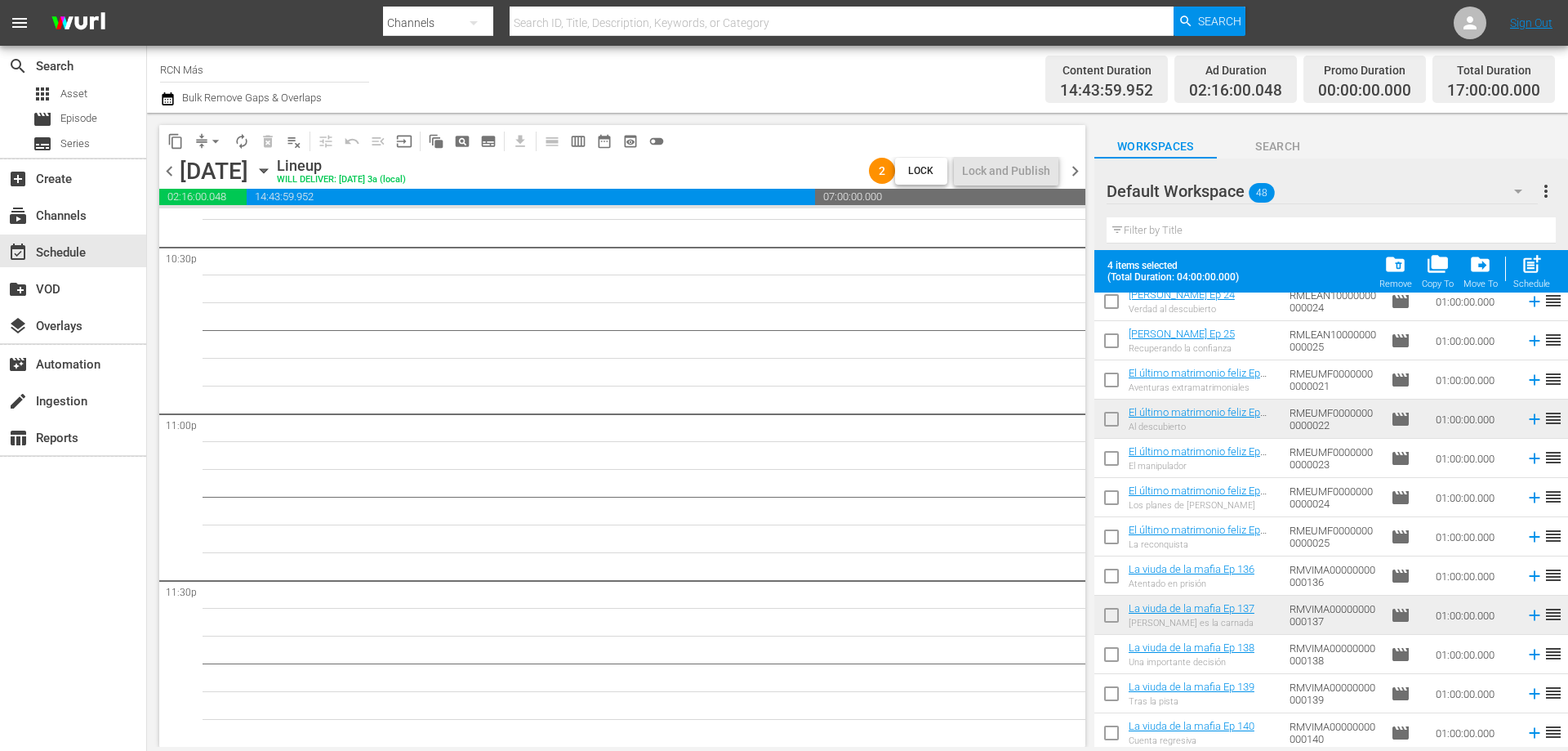
scroll to position [1466, 0]
click at [1107, 427] on input "checkbox" at bounding box center [1111, 419] width 34 height 34
checkbox input "true"
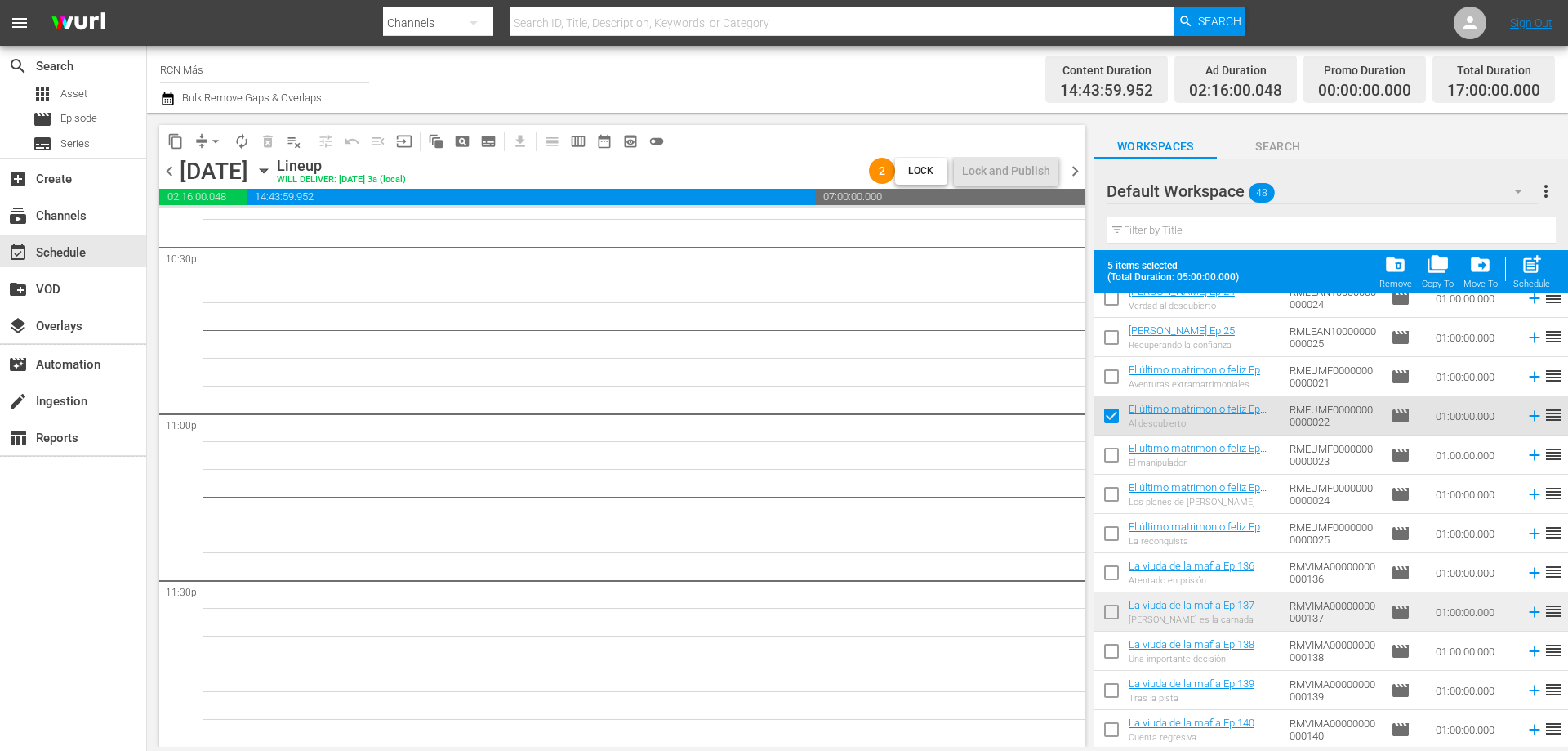
click at [1108, 607] on input "checkbox" at bounding box center [1111, 615] width 34 height 34
checkbox input "true"
click at [1526, 264] on span "post_add" at bounding box center [1532, 264] width 22 height 22
checkbox input "false"
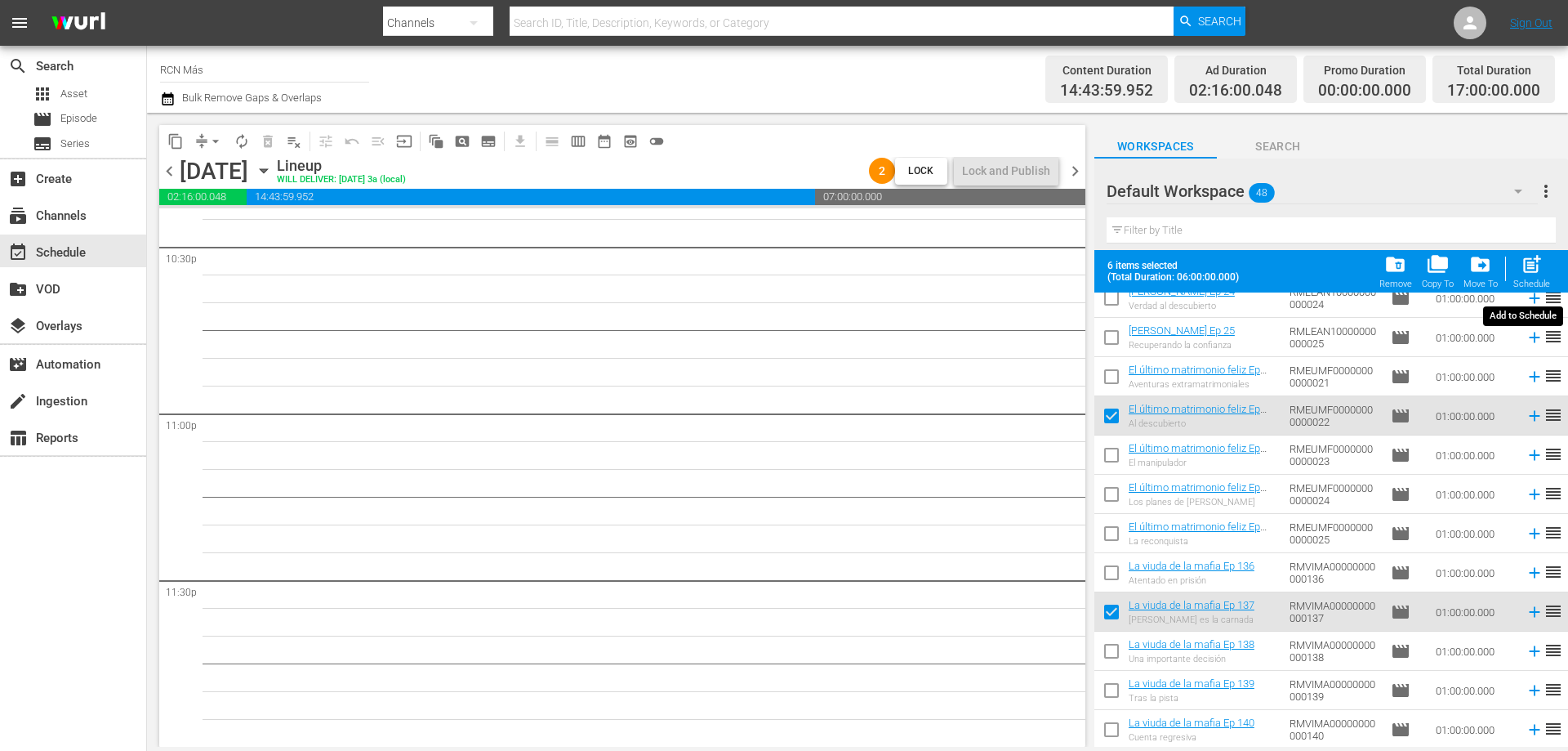
checkbox input "false"
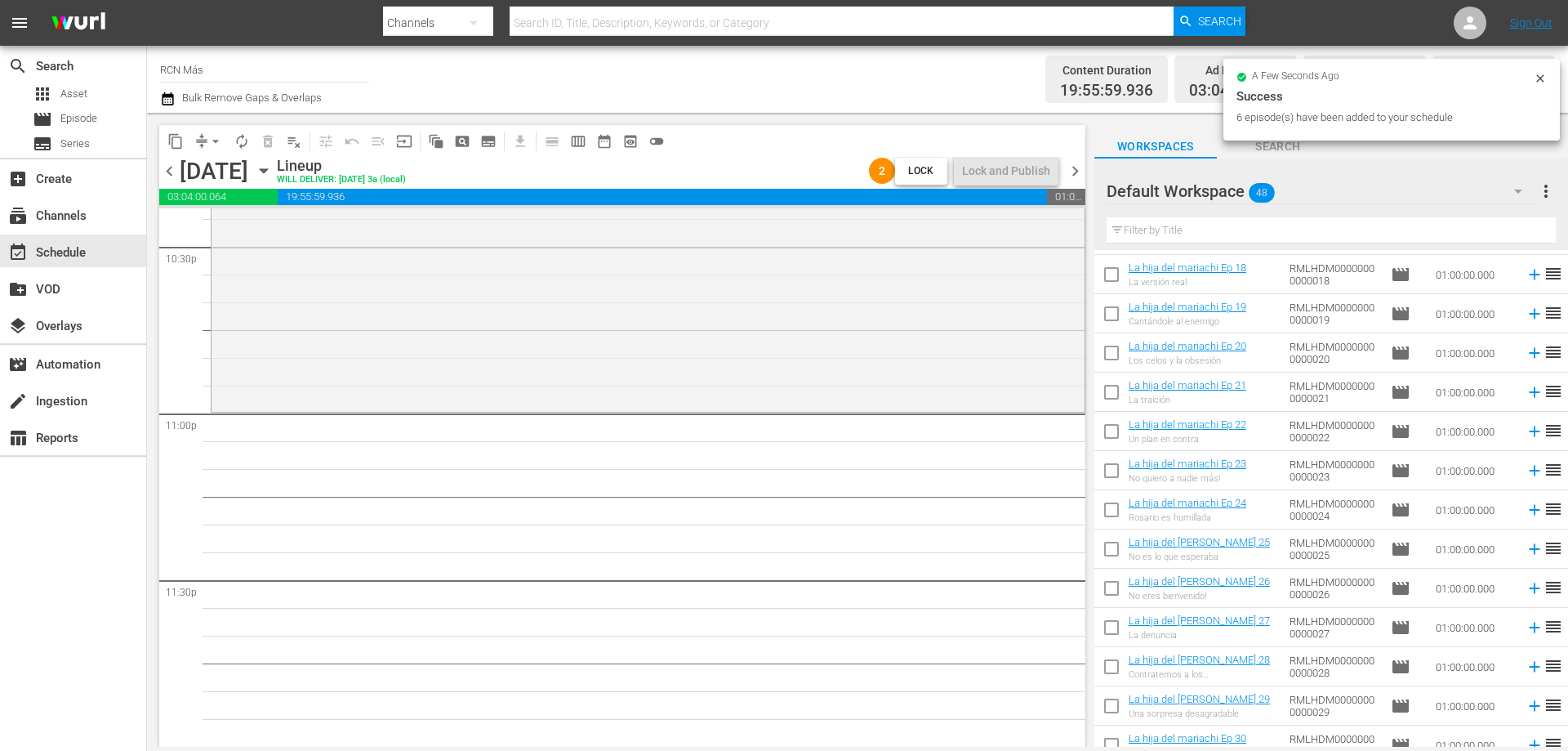
scroll to position [0, 0]
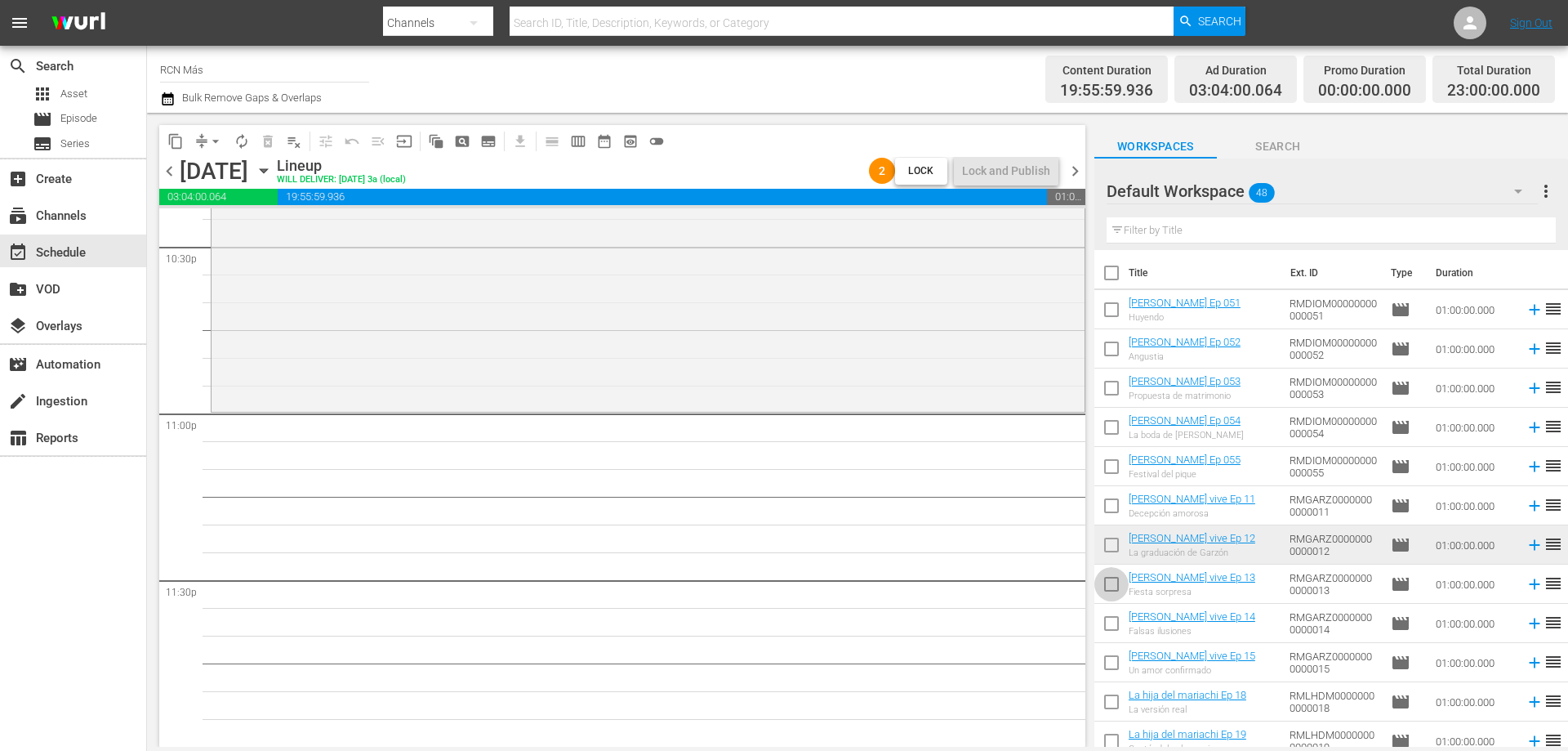
click at [1103, 593] on input "checkbox" at bounding box center [1111, 586] width 34 height 34
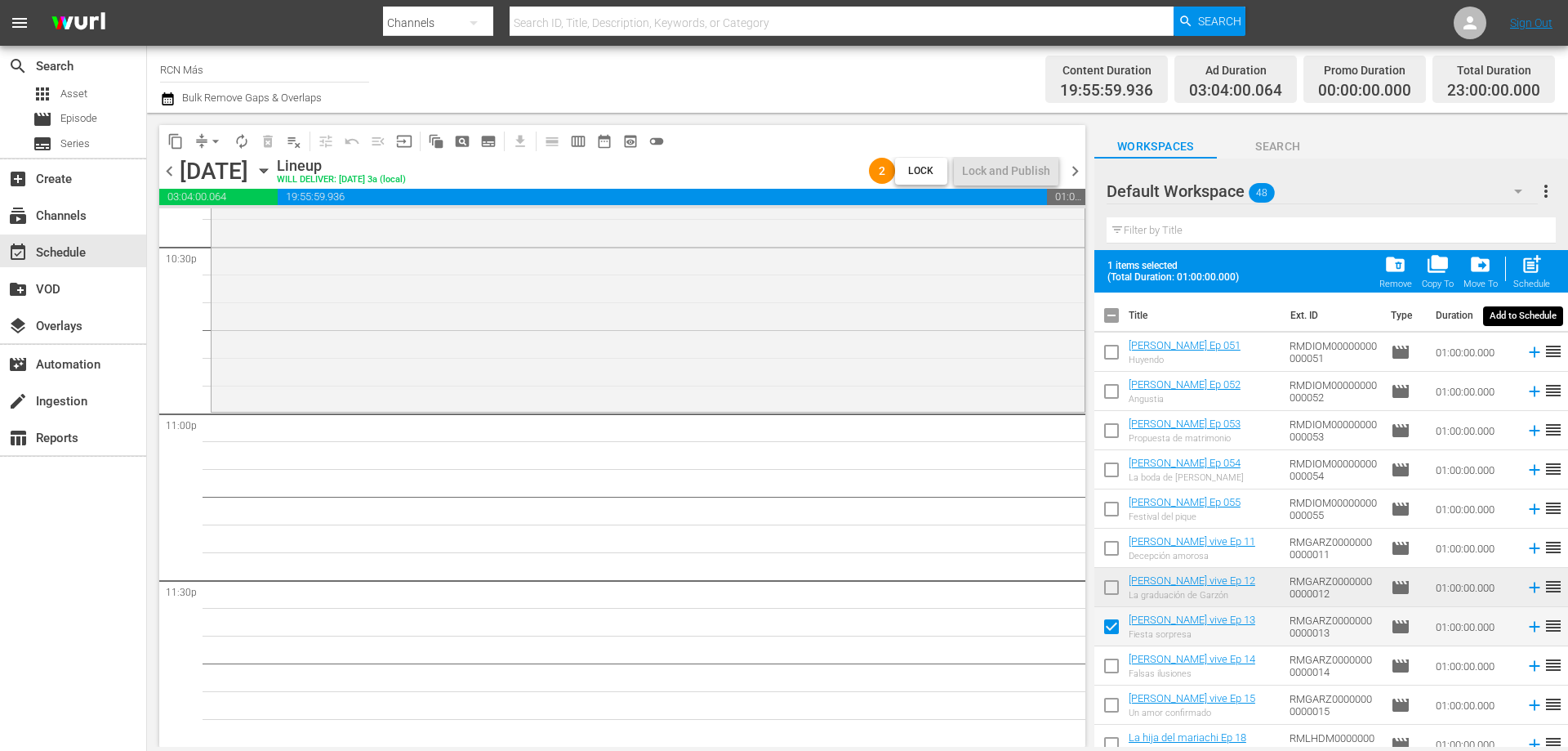
click at [1532, 270] on span "post_add" at bounding box center [1532, 264] width 22 height 22
checkbox input "false"
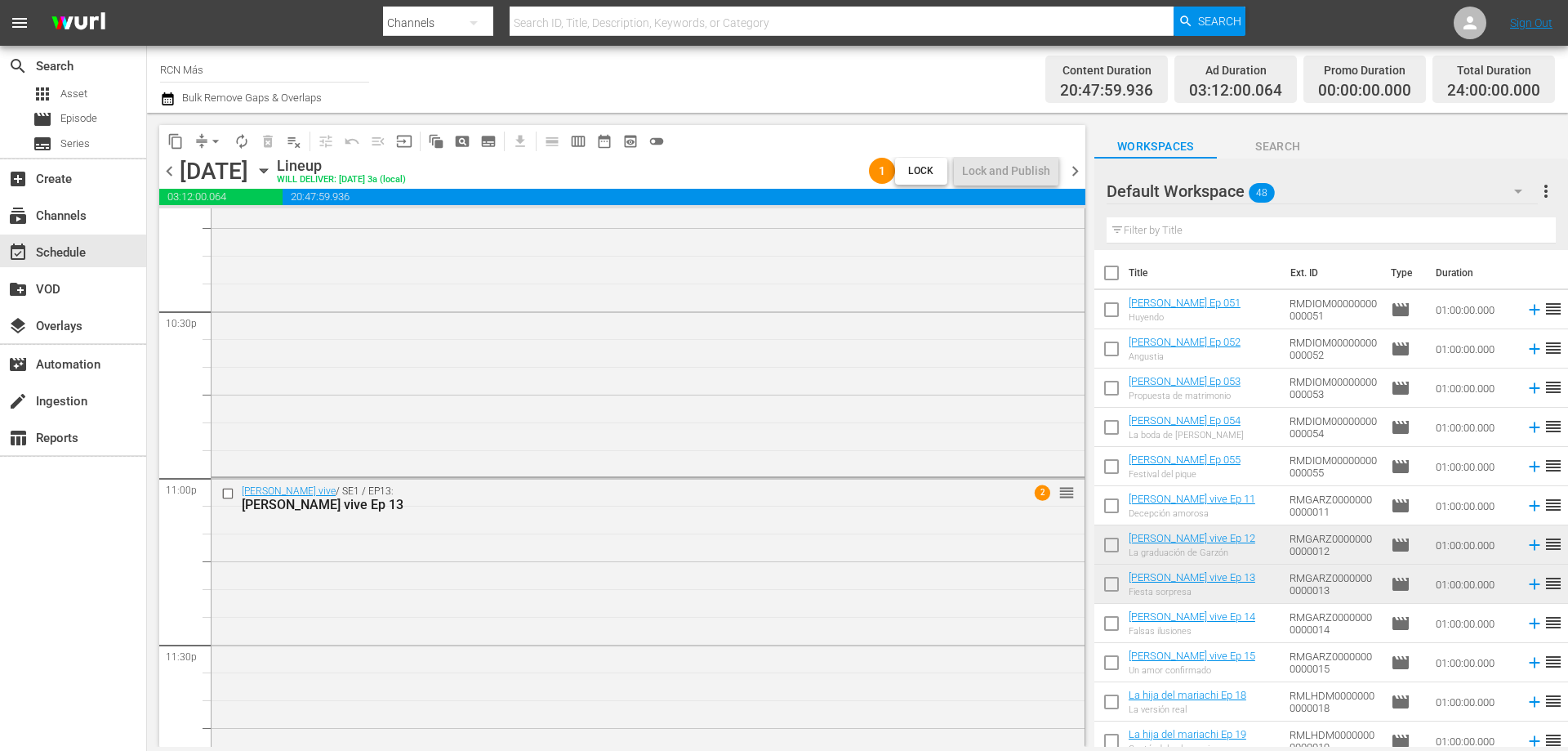
scroll to position [7460, 0]
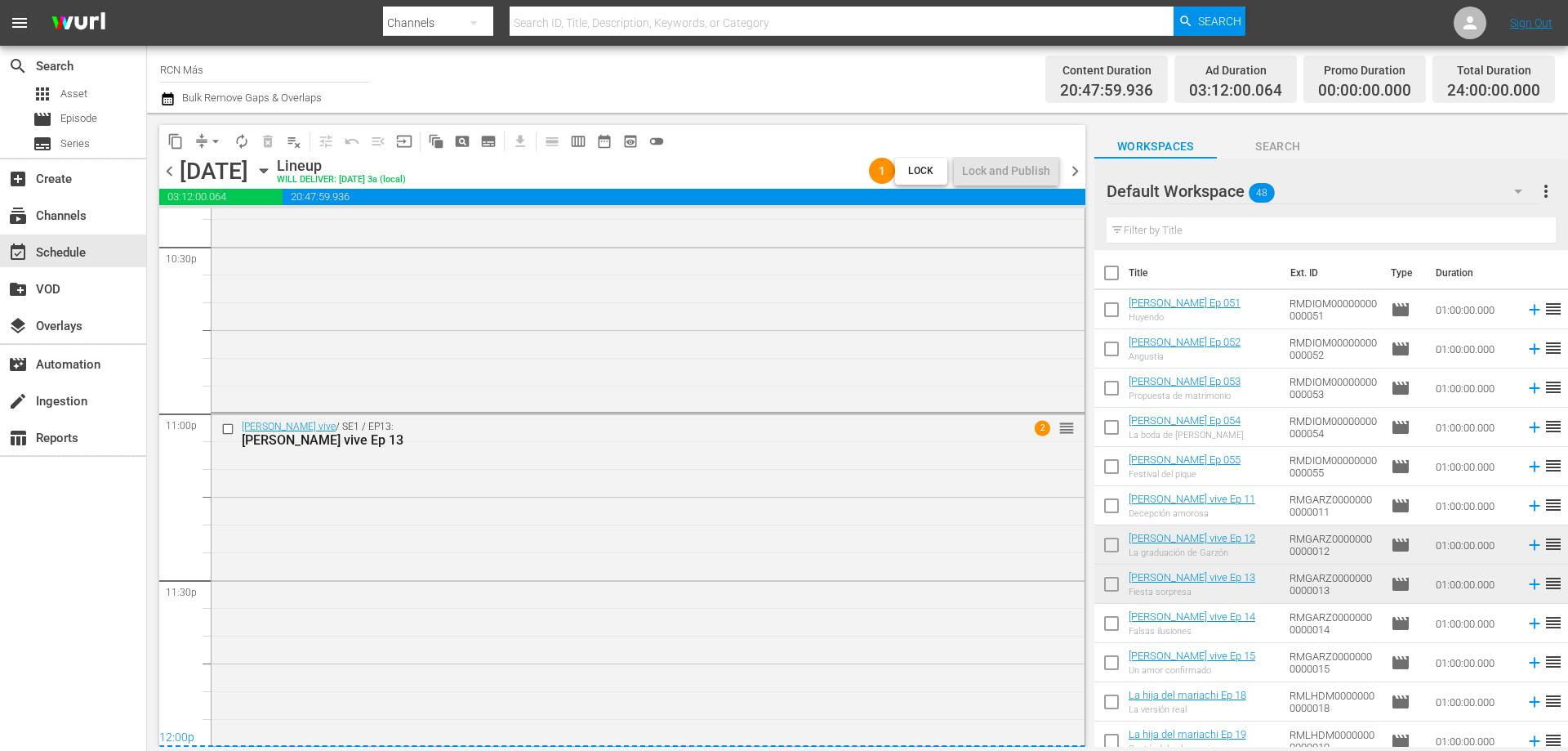
click at [1081, 166] on span "chevron_right" at bounding box center [1075, 171] width 21 height 21
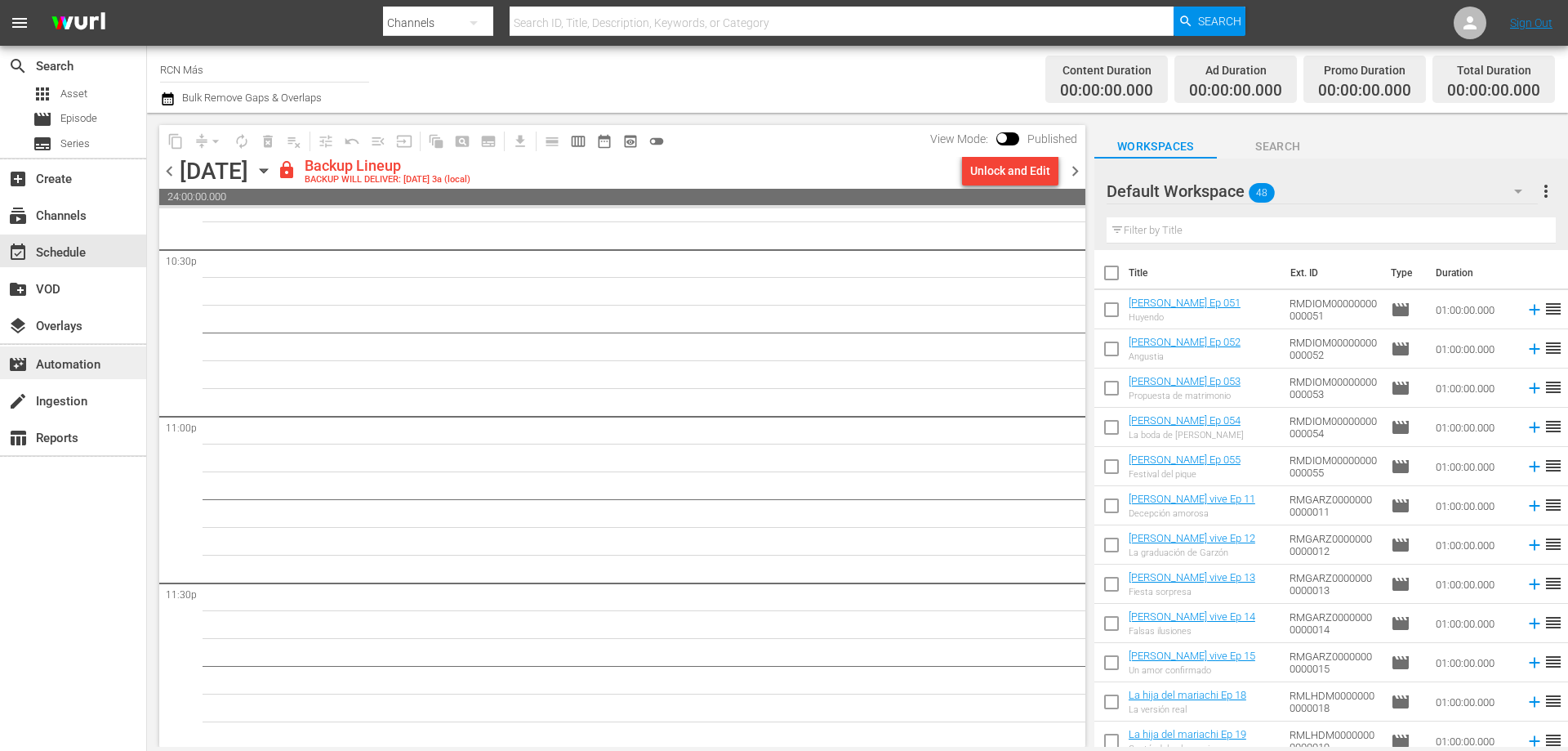
scroll to position [7460, 0]
click at [1018, 165] on div "Unlock and Edit" at bounding box center [1010, 171] width 80 height 30
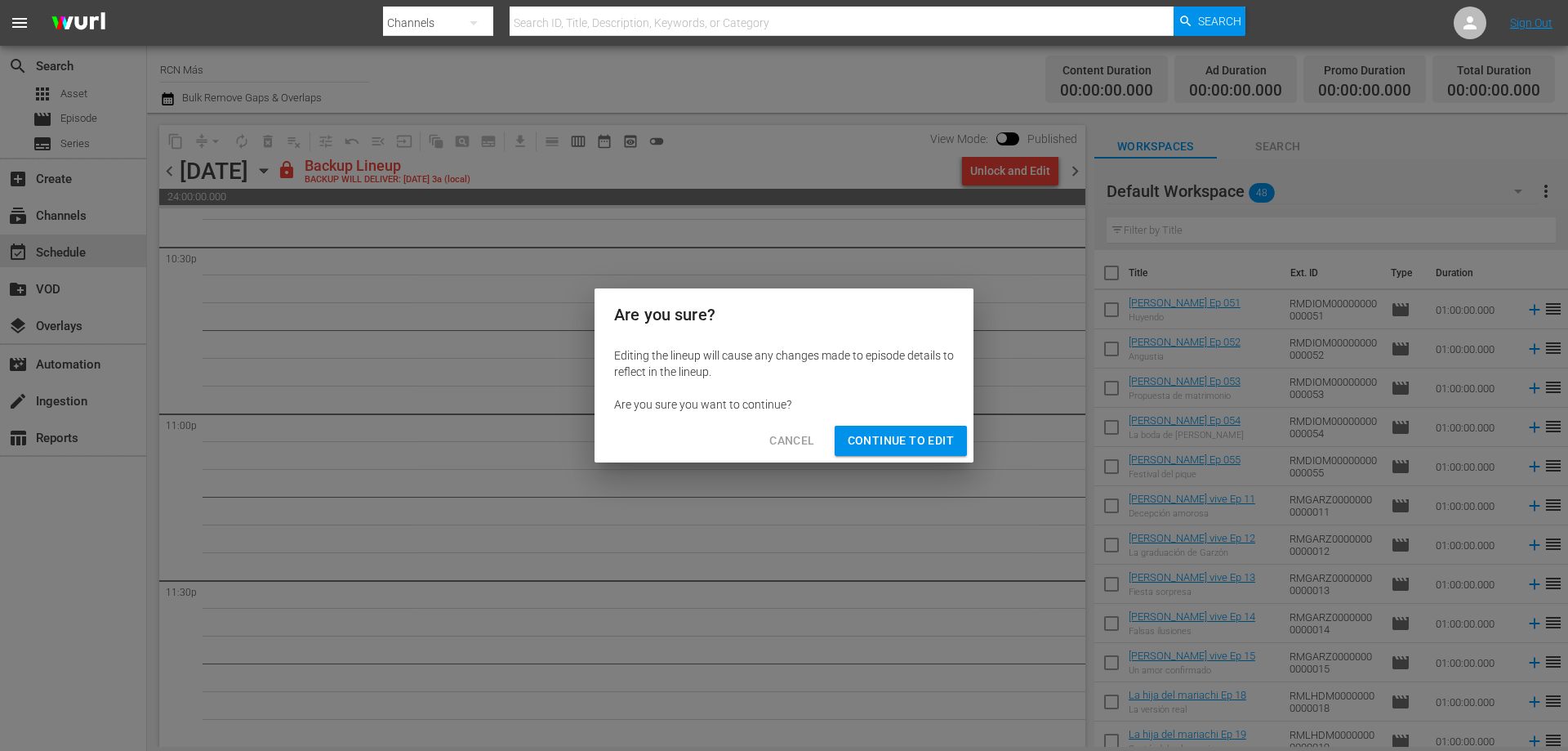
click at [896, 437] on span "Continue to Edit" at bounding box center [901, 440] width 106 height 21
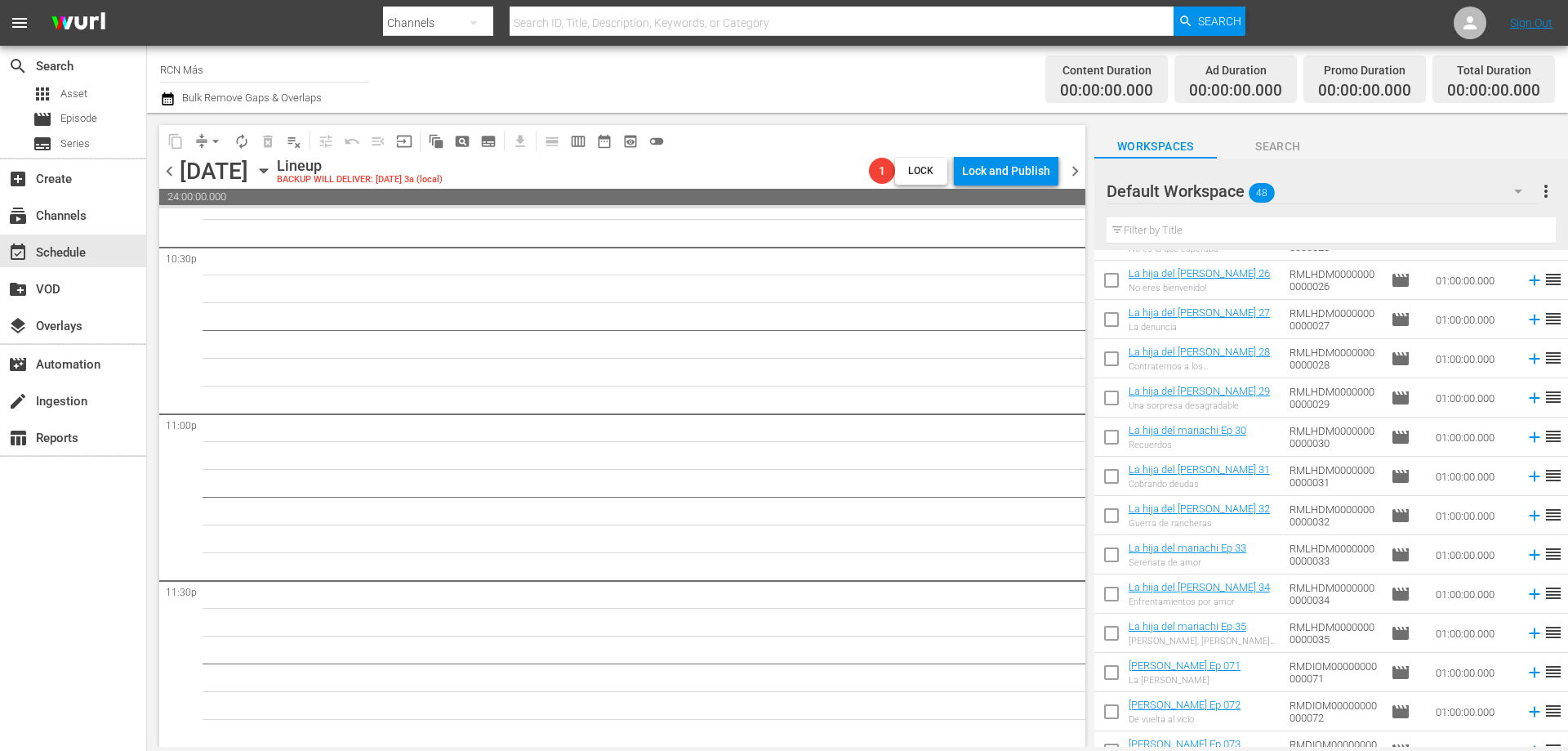
scroll to position [745, 0]
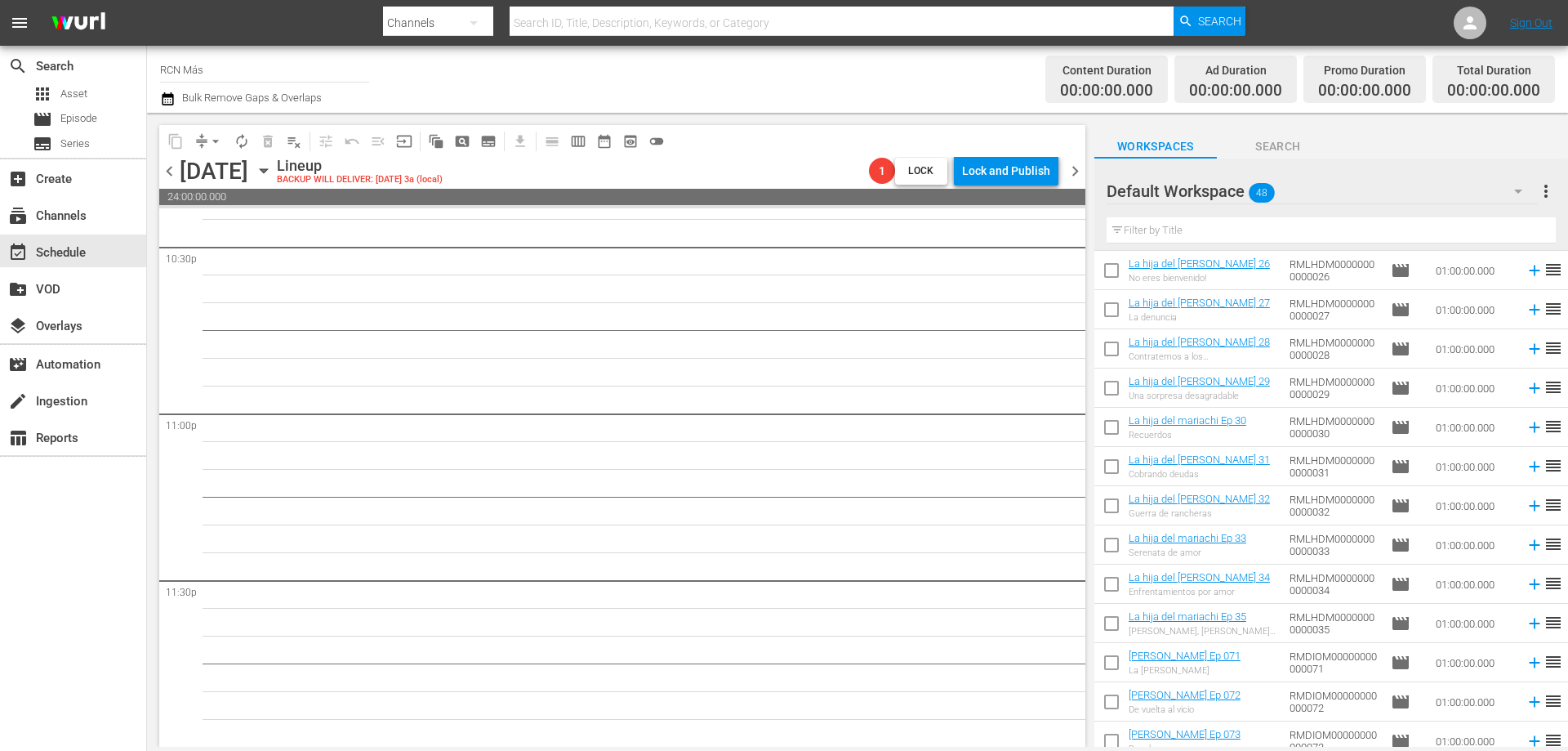
click at [1104, 543] on input "checkbox" at bounding box center [1111, 548] width 34 height 34
checkbox input "true"
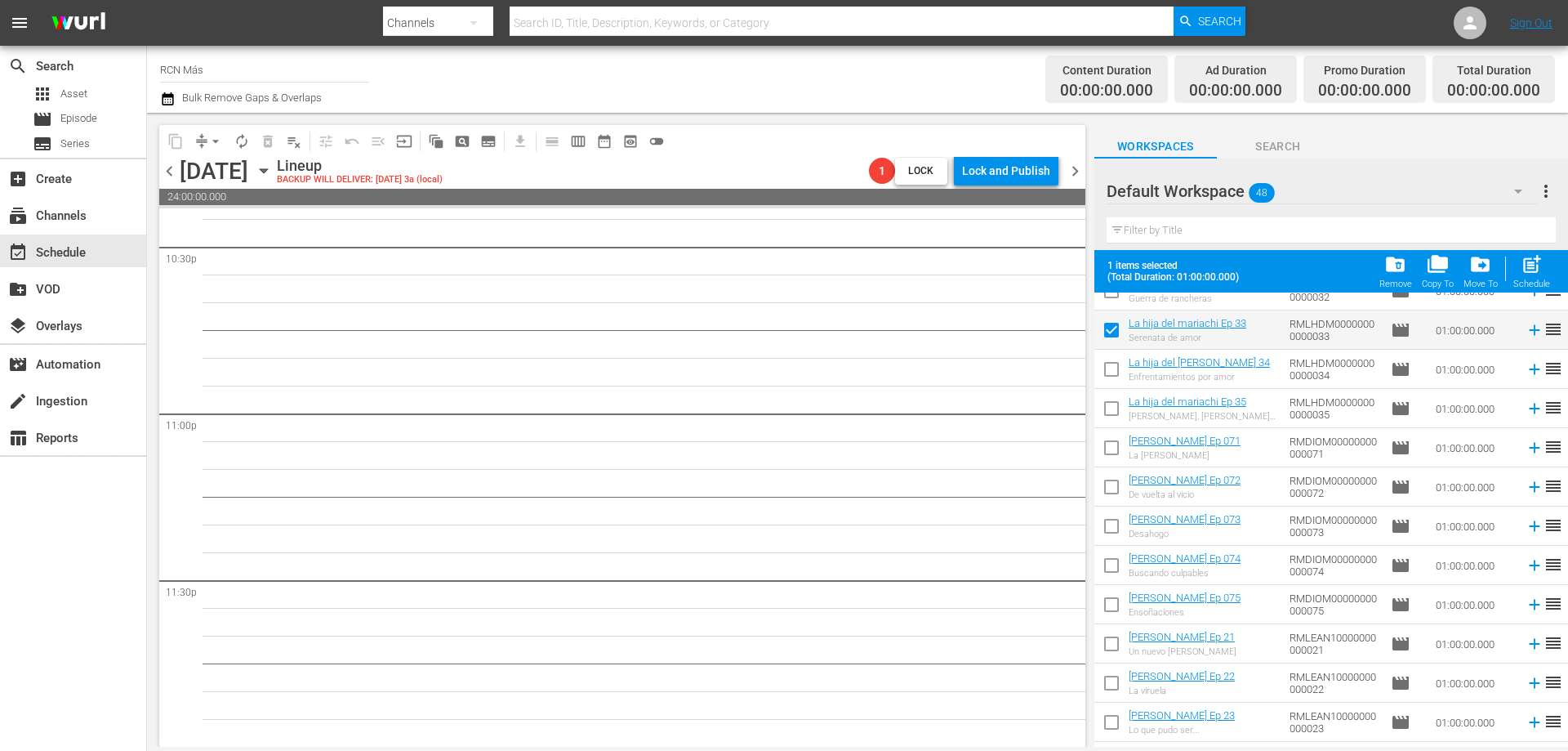
scroll to position [1010, 0]
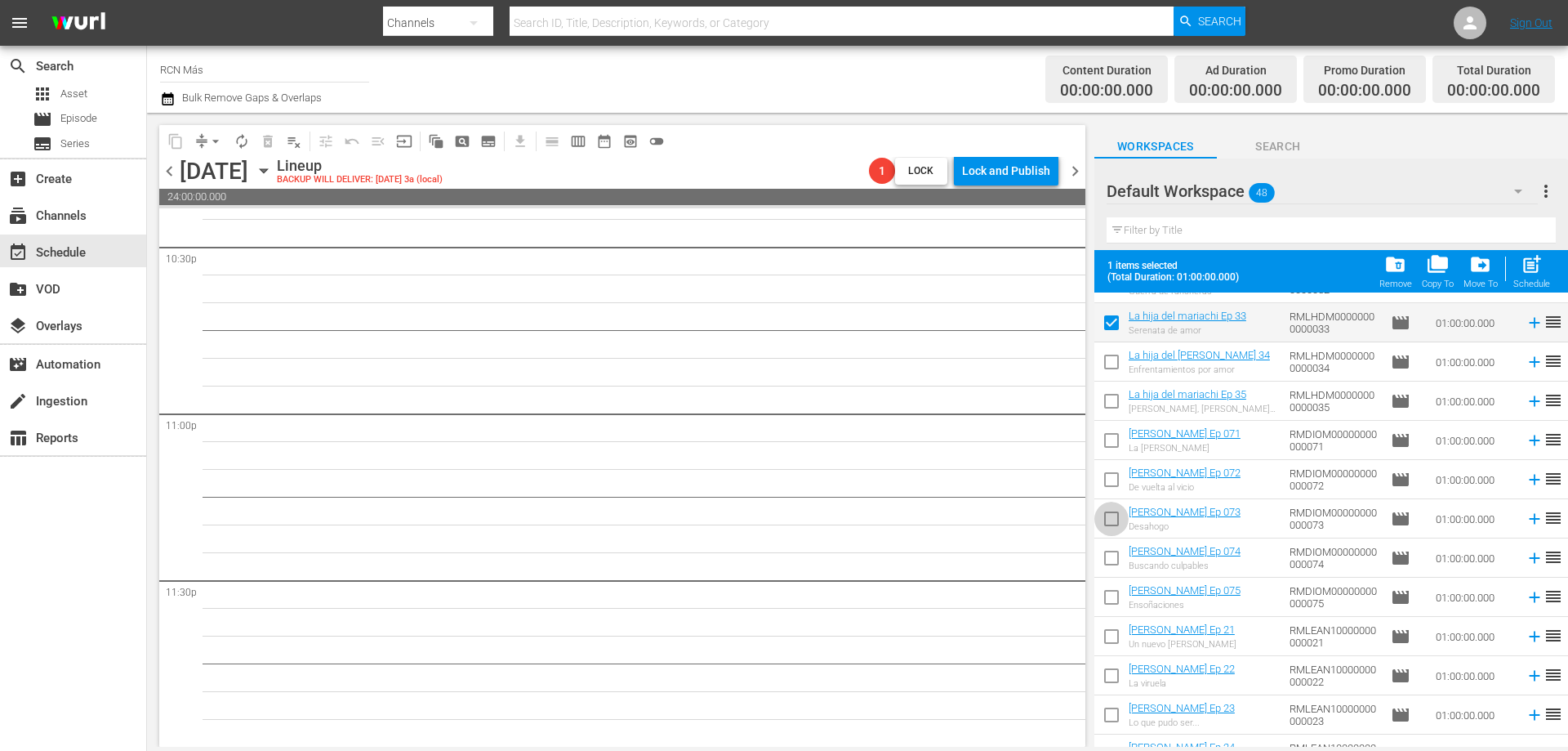
click at [1112, 522] on input "checkbox" at bounding box center [1111, 521] width 34 height 34
checkbox input "true"
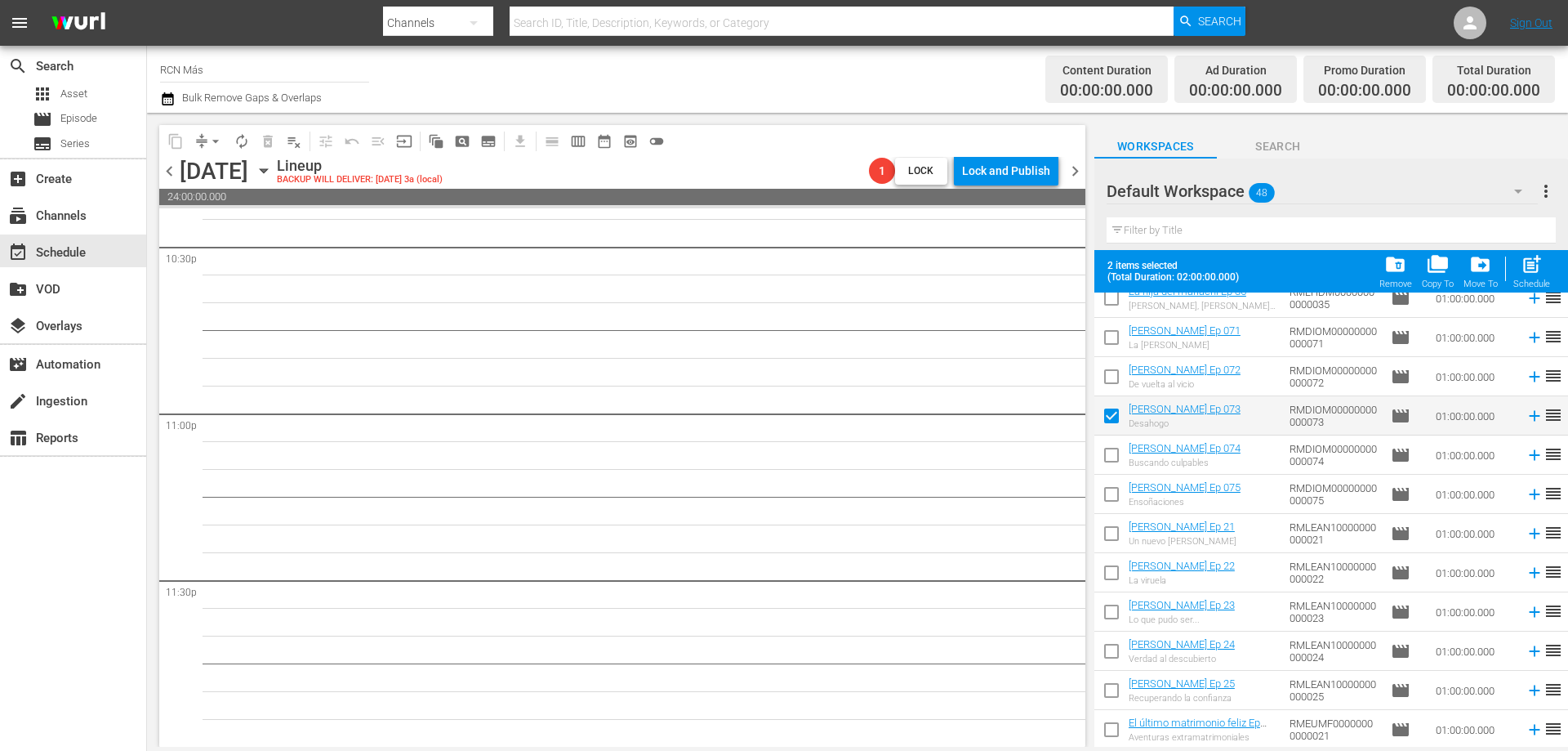
scroll to position [1160, 0]
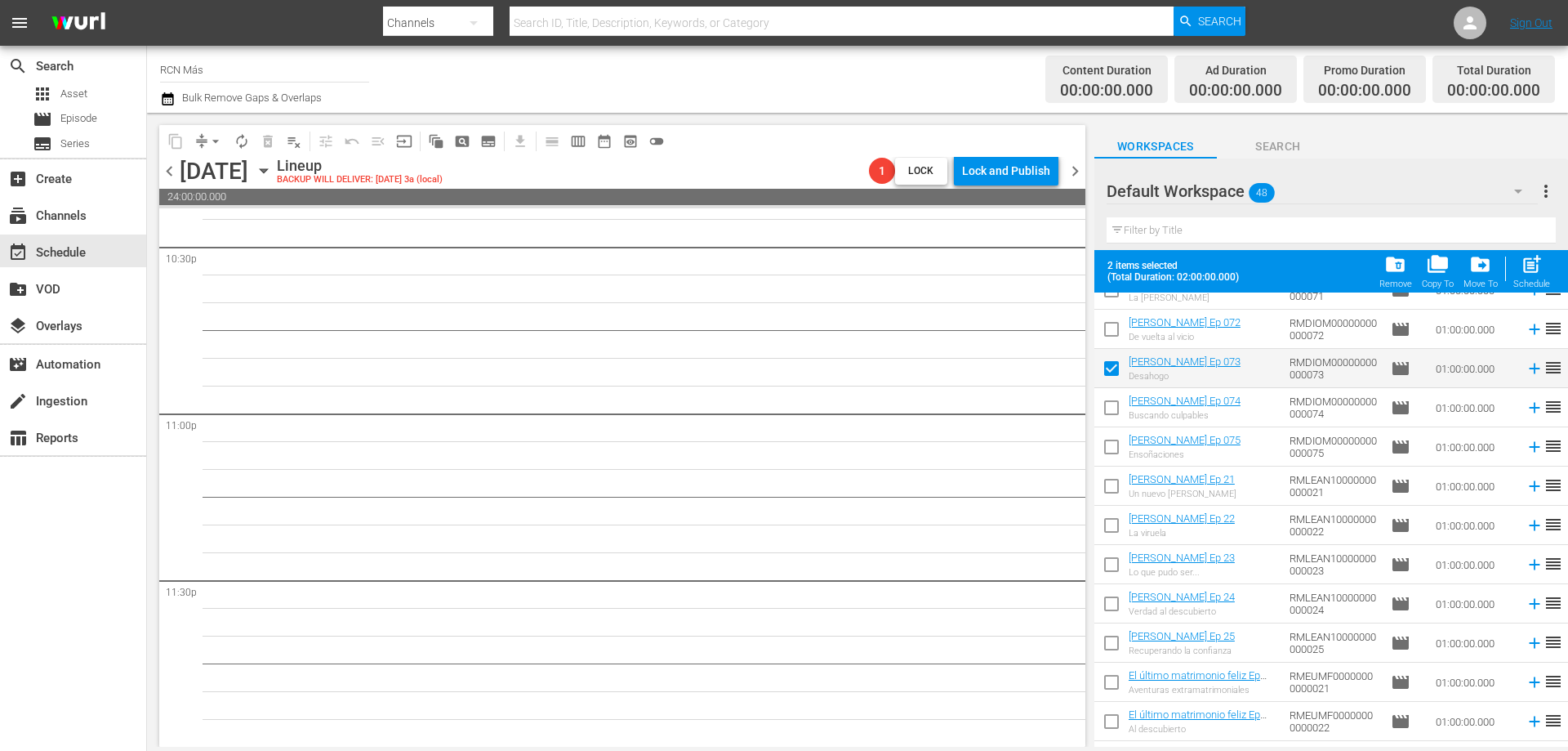
click at [1102, 564] on input "checkbox" at bounding box center [1111, 567] width 34 height 34
checkbox input "true"
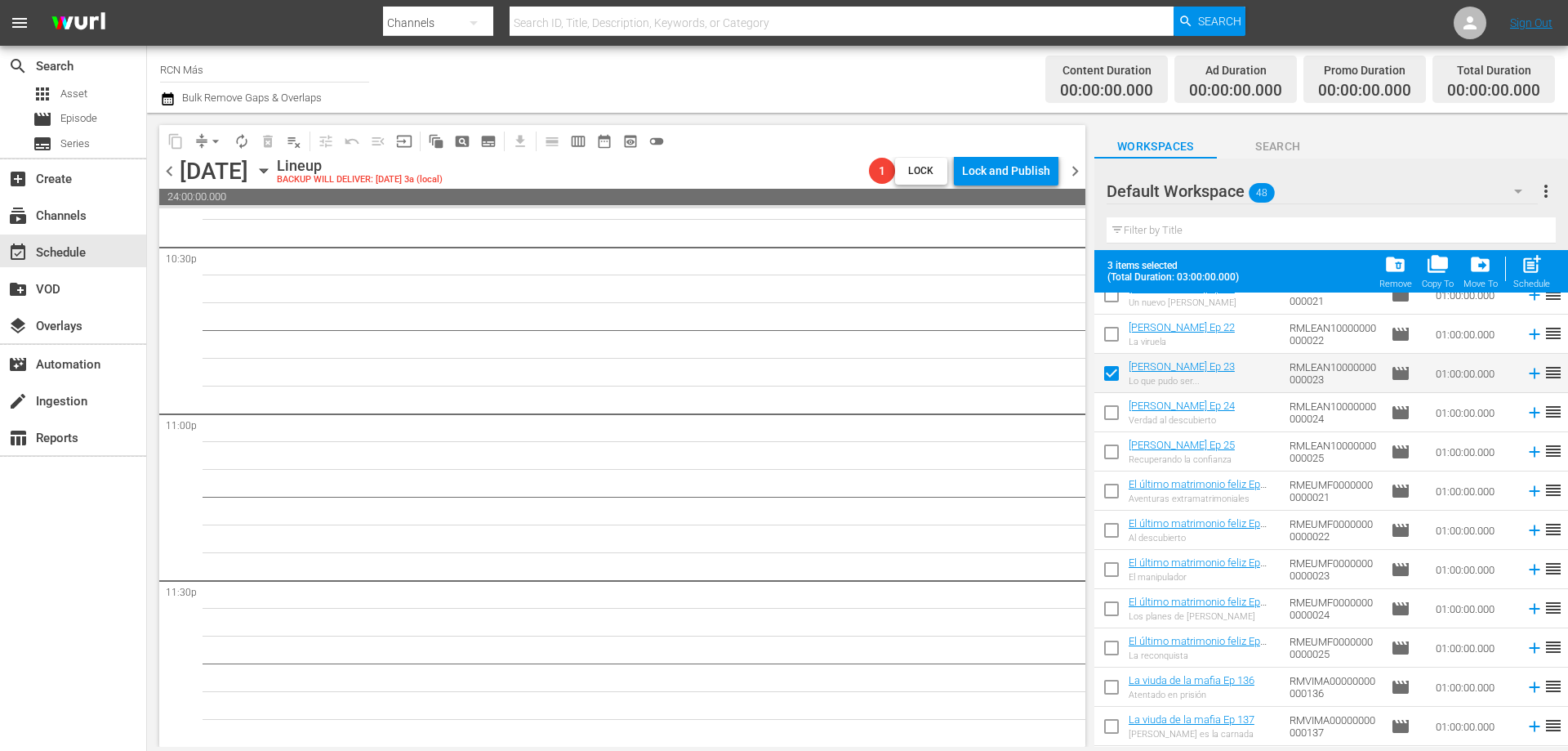
scroll to position [1354, 0]
click at [1113, 563] on input "checkbox" at bounding box center [1111, 569] width 34 height 34
checkbox input "true"
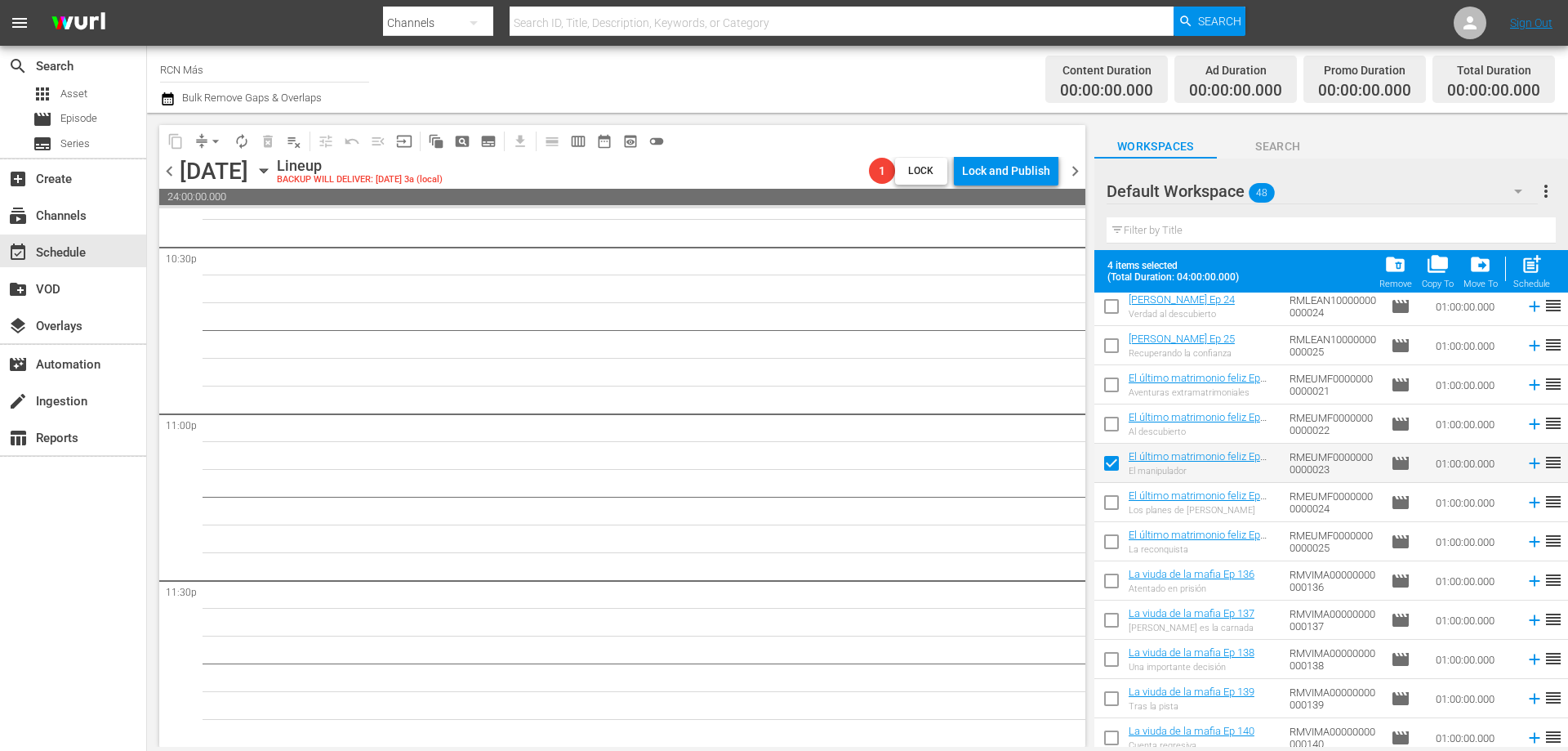
scroll to position [1466, 0]
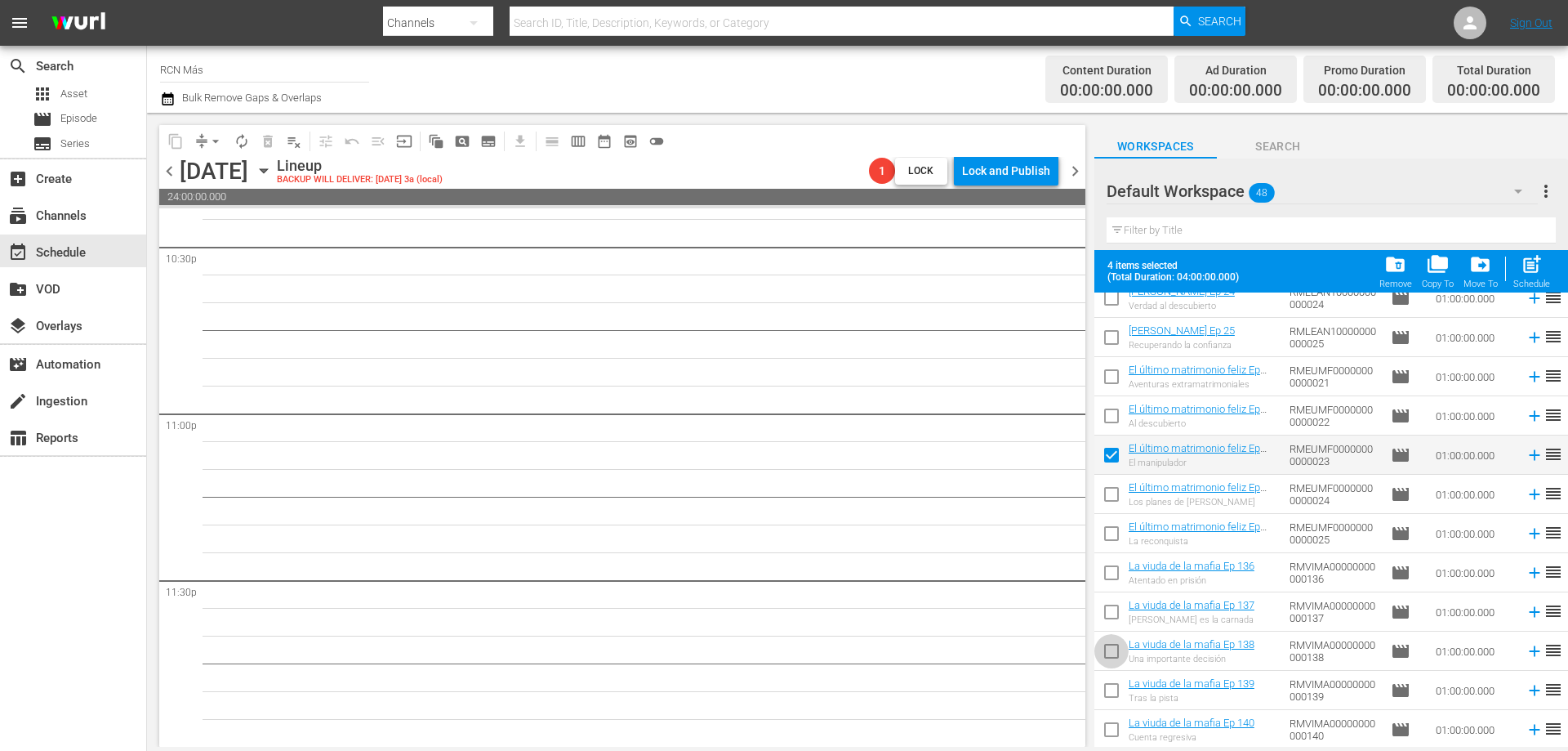
click at [1103, 657] on input "checkbox" at bounding box center [1111, 653] width 34 height 34
checkbox input "true"
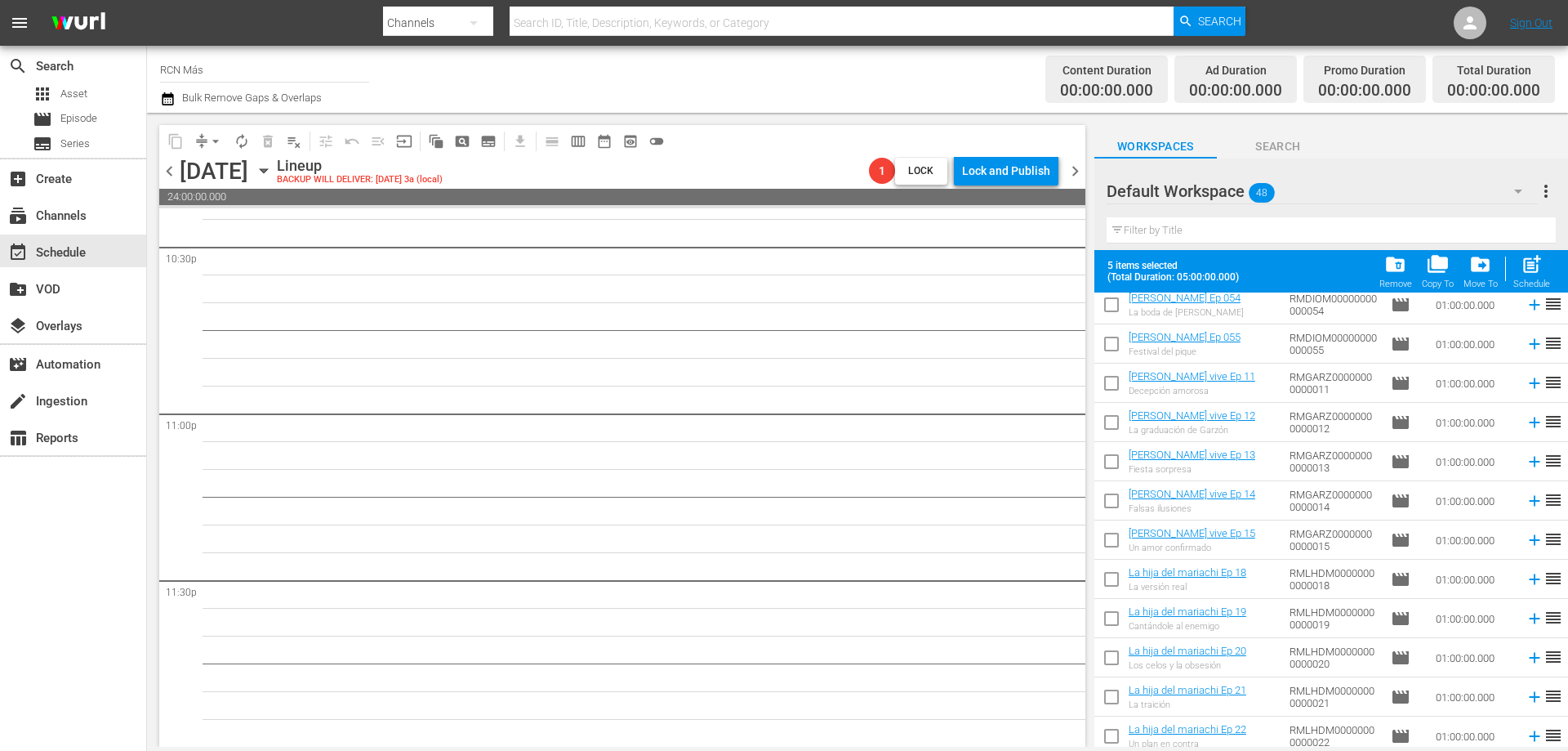
scroll to position [0, 0]
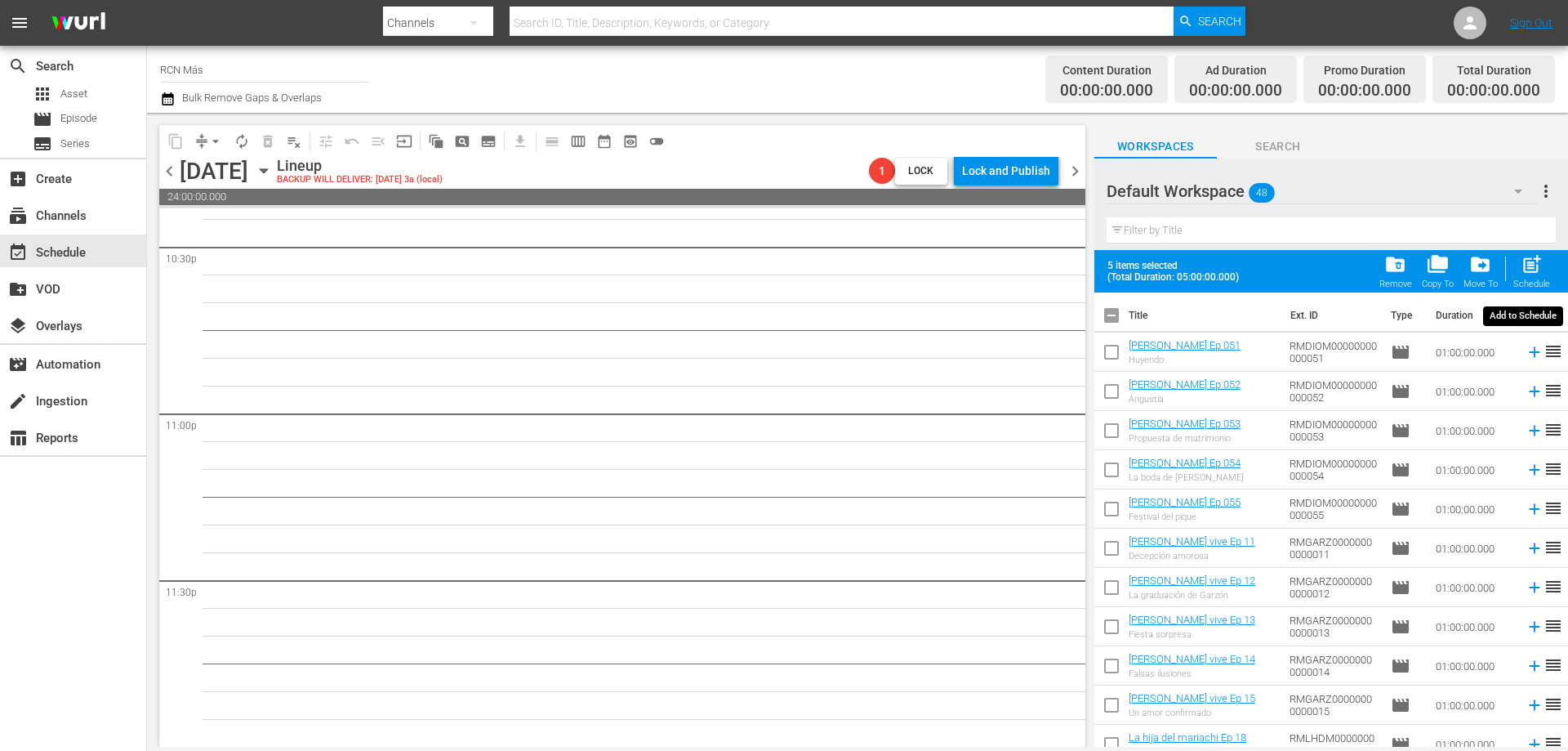
click at [1524, 265] on span "post_add" at bounding box center [1532, 264] width 22 height 22
checkbox input "false"
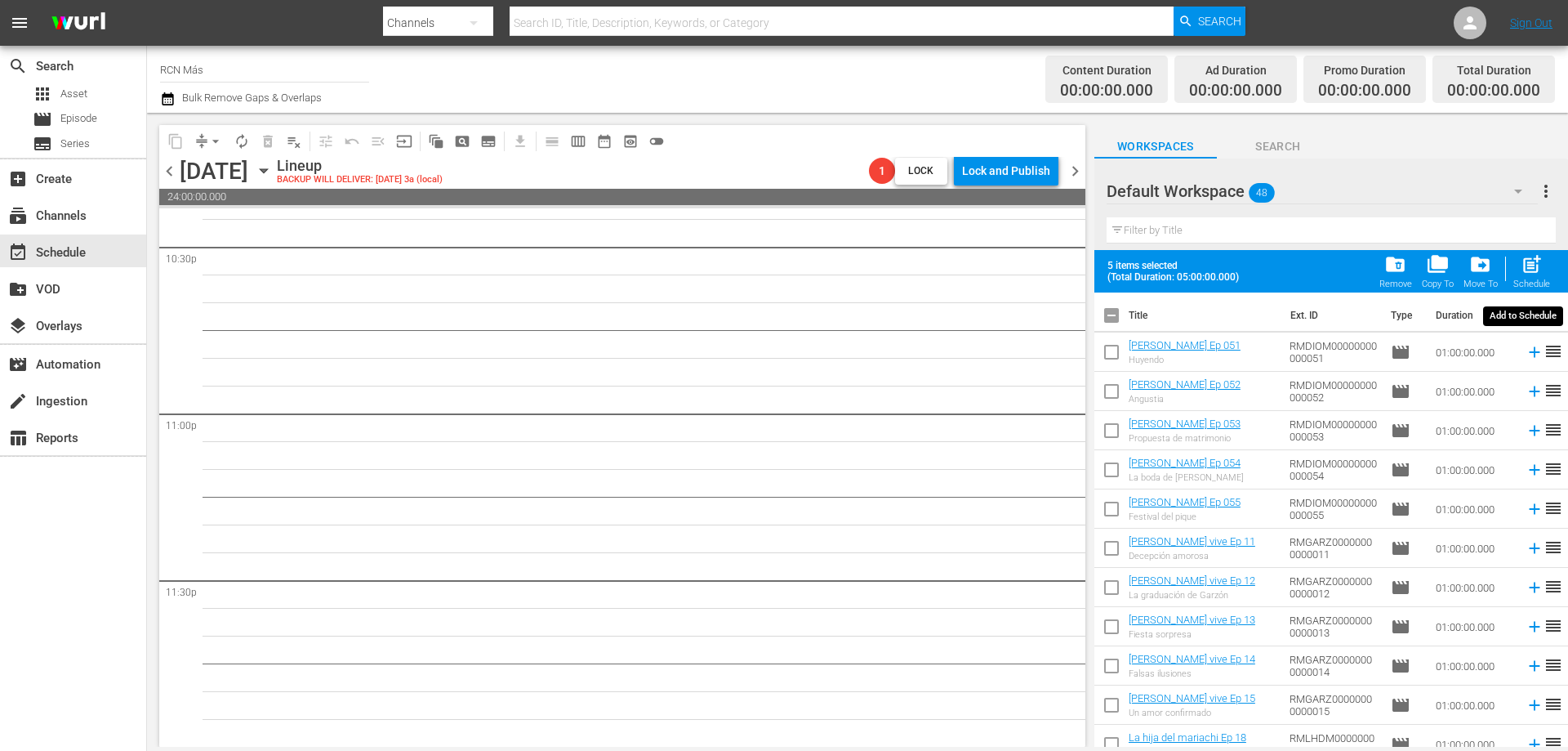
checkbox input "false"
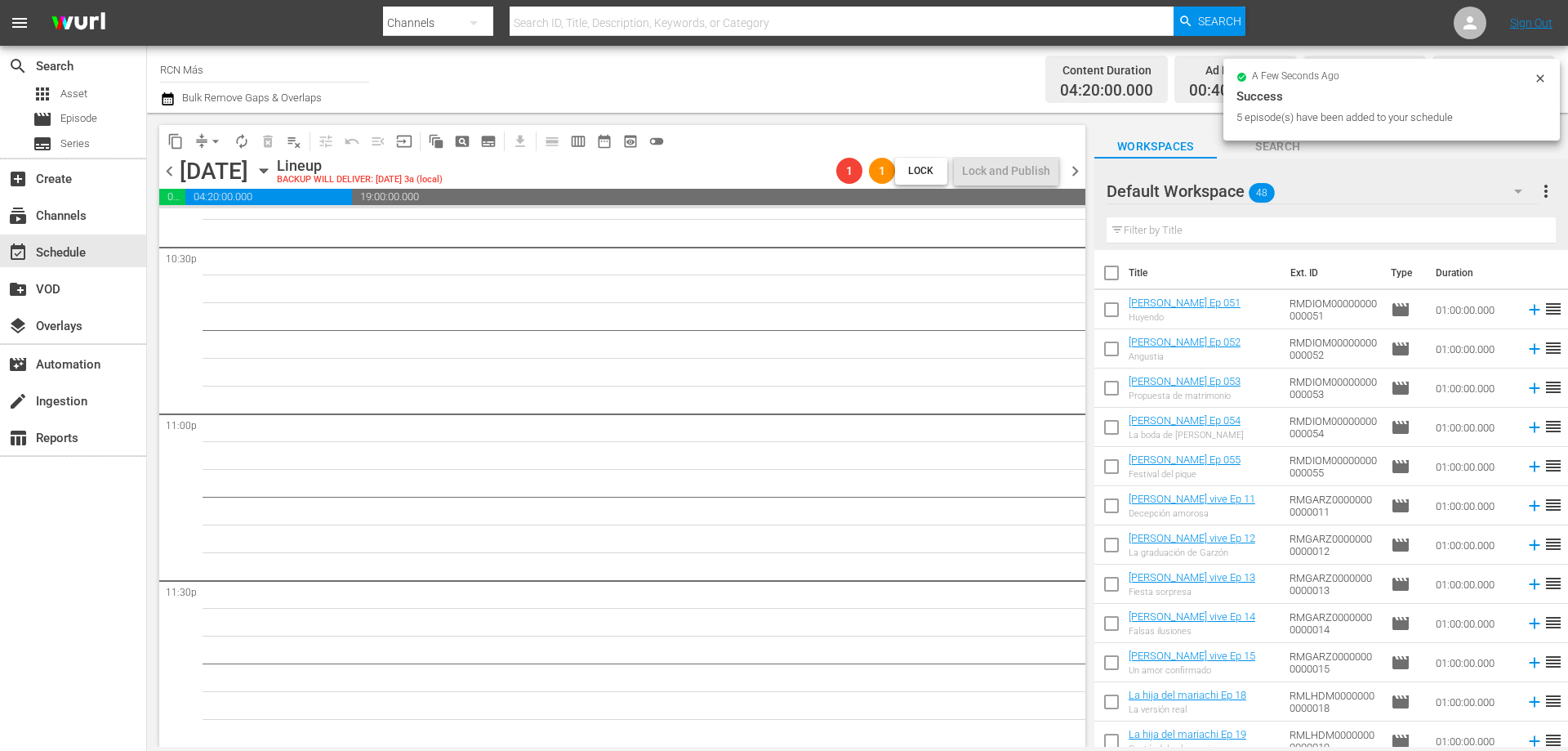
scroll to position [21, 0]
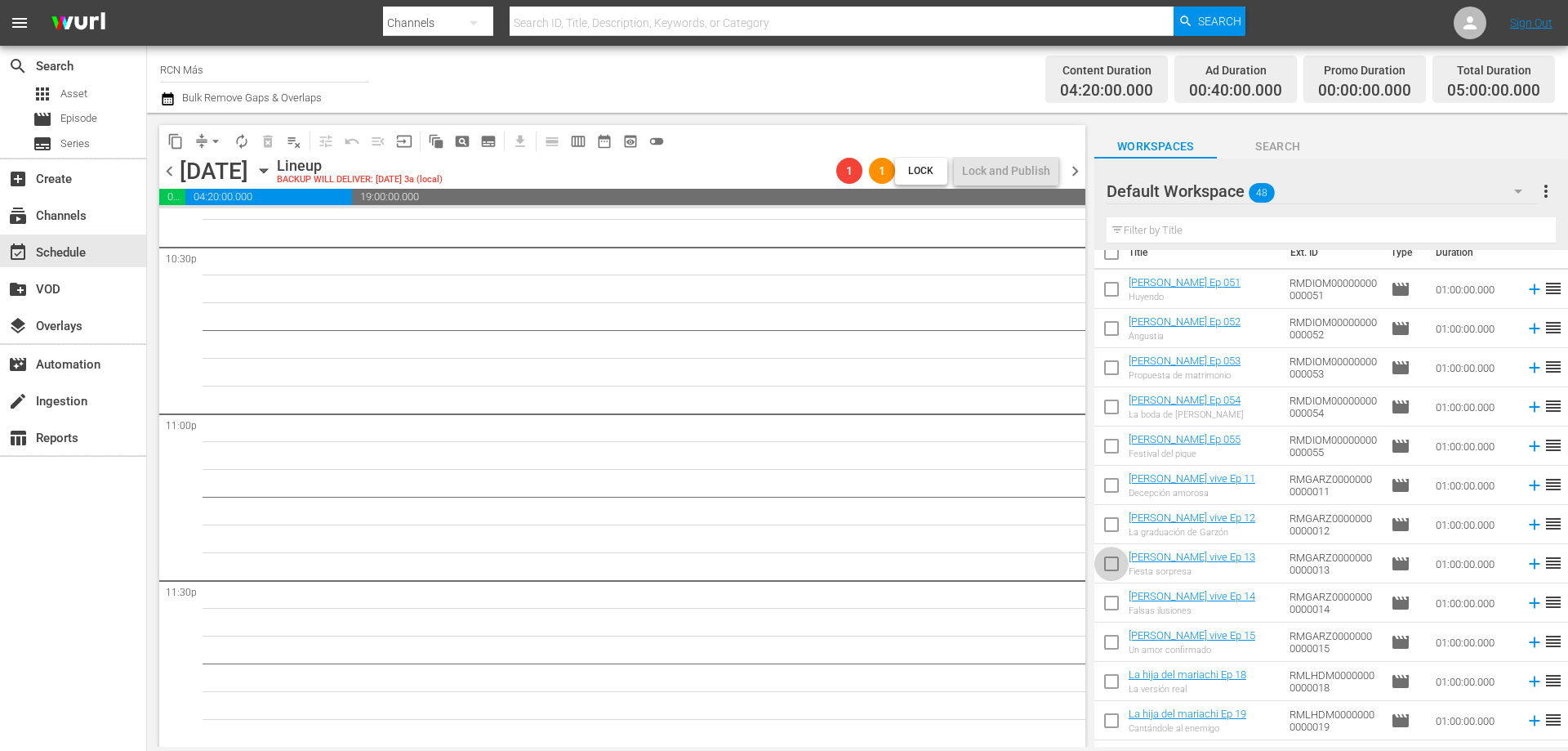
click at [1114, 566] on input "checkbox" at bounding box center [1111, 567] width 34 height 34
checkbox input "true"
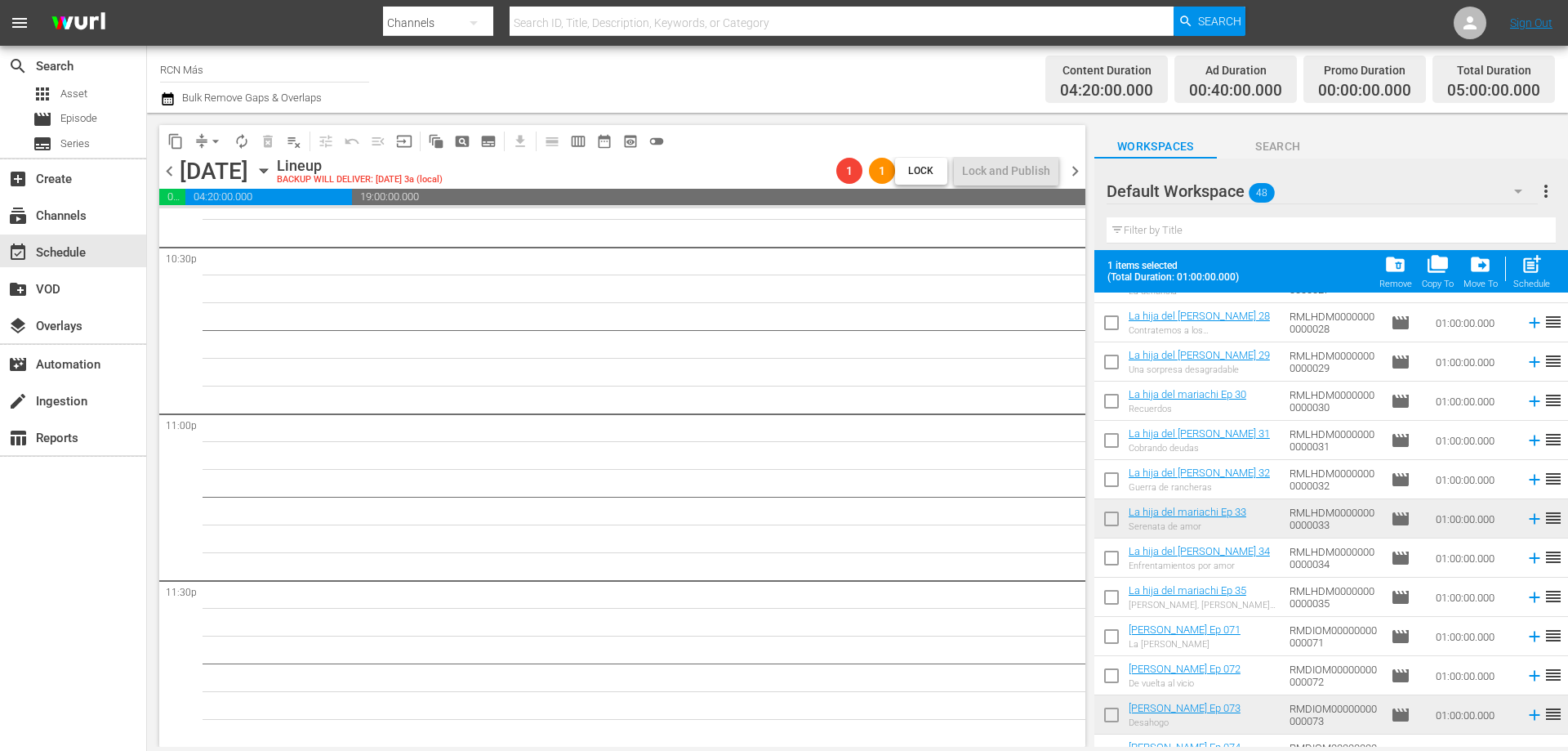
scroll to position [831, 0]
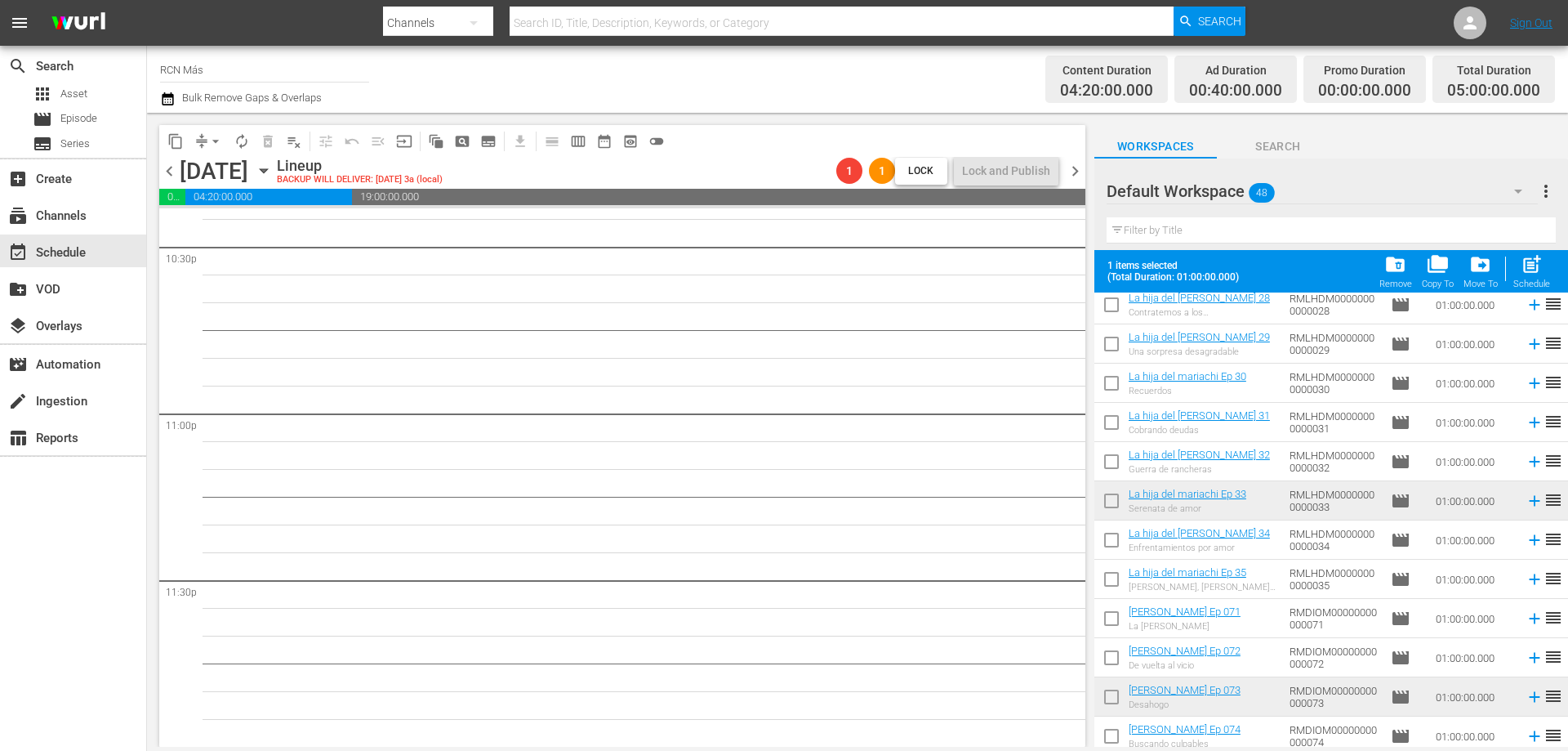
click at [1116, 507] on input "checkbox" at bounding box center [1111, 504] width 34 height 34
checkbox input "true"
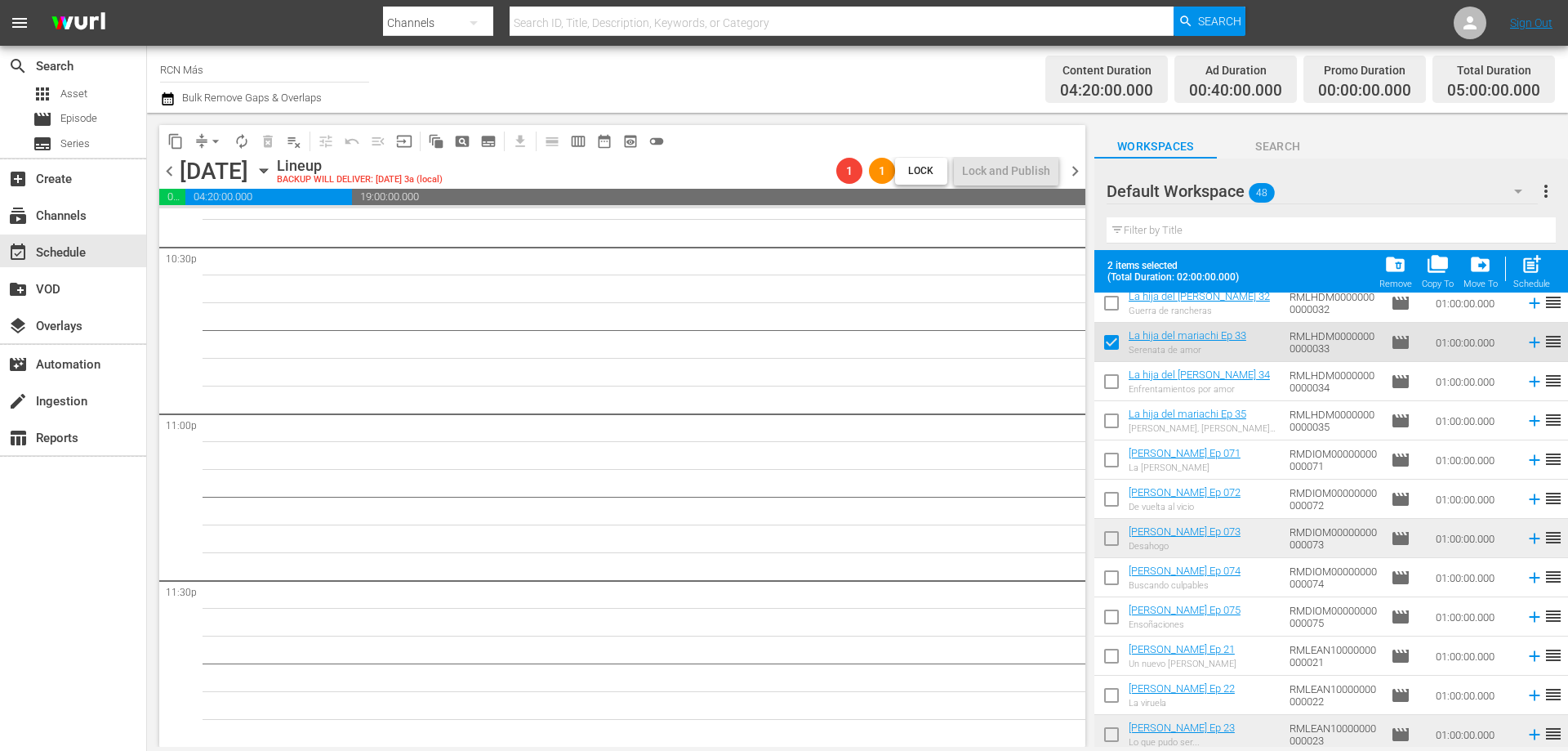
scroll to position [1012, 0]
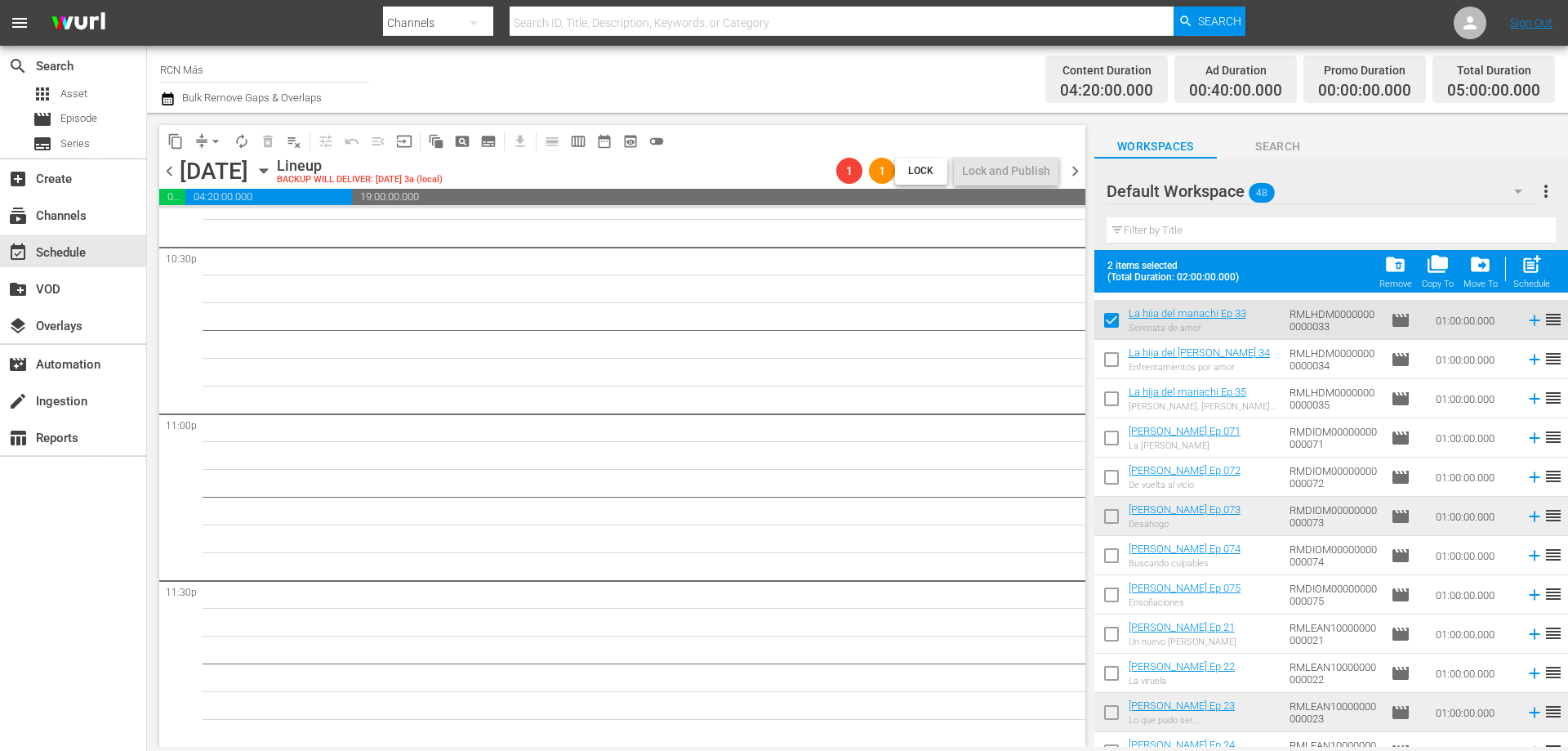
click at [1102, 517] on input "checkbox" at bounding box center [1111, 519] width 34 height 34
checkbox input "true"
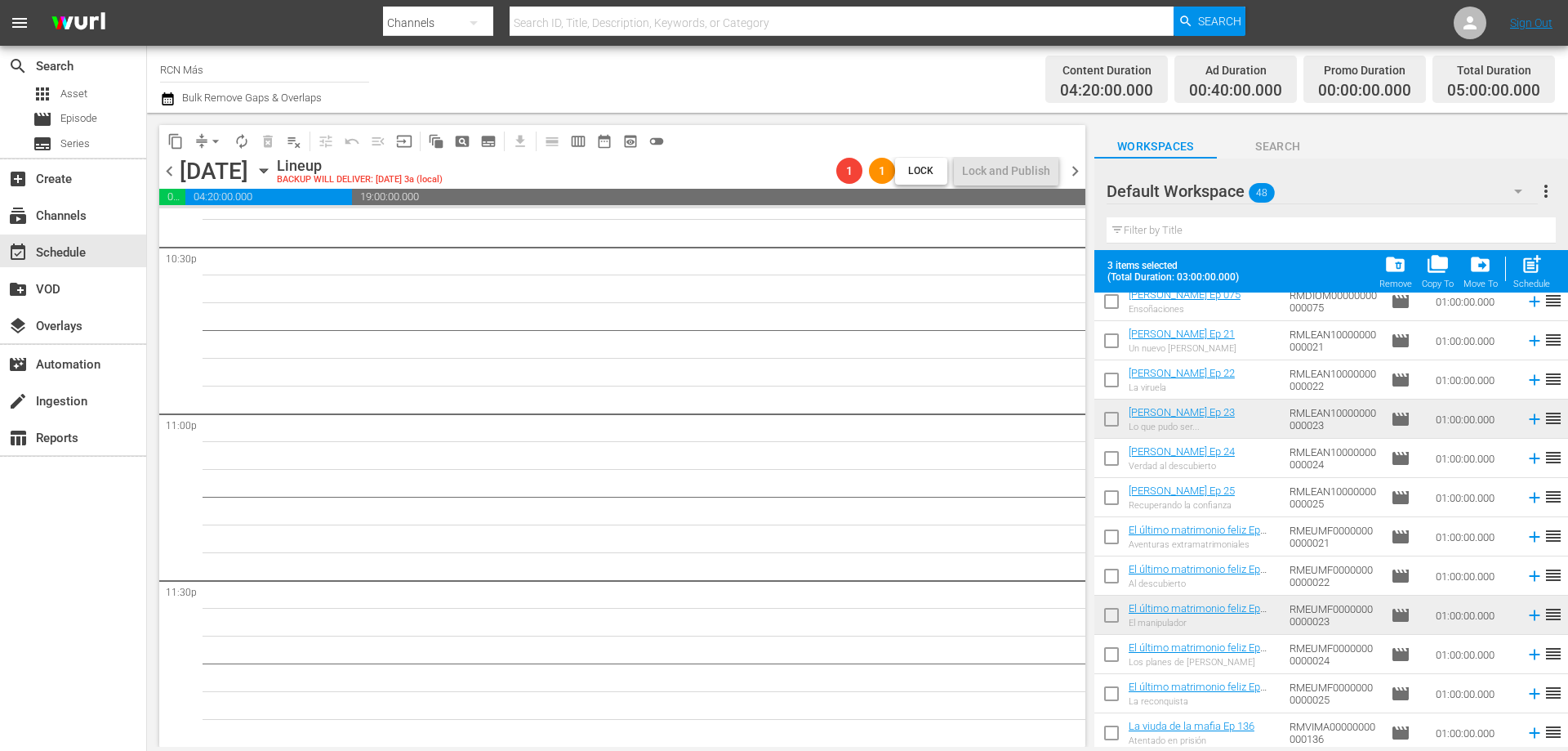
scroll to position [1309, 0]
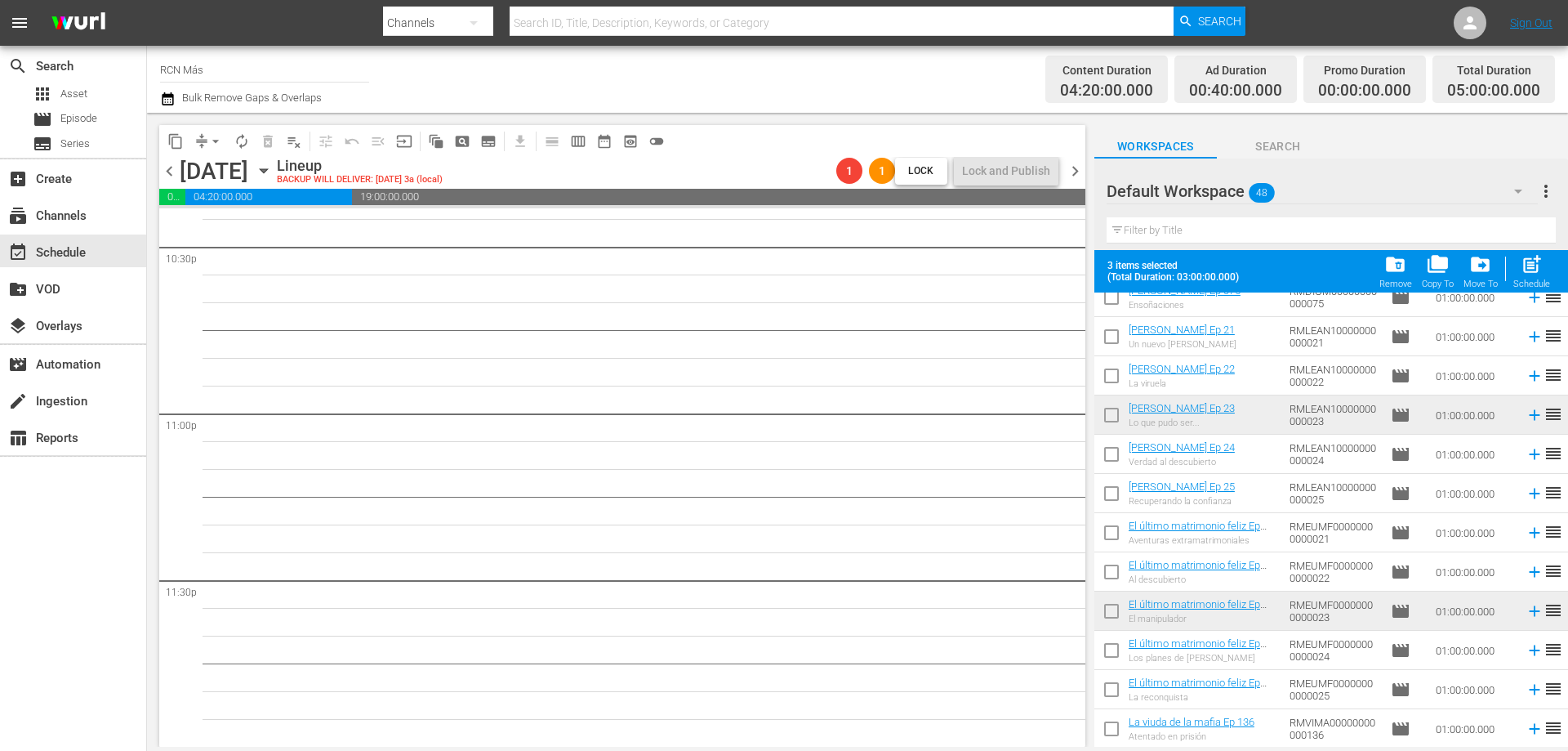
click at [1111, 419] on input "checkbox" at bounding box center [1111, 418] width 34 height 34
checkbox input "true"
click at [1105, 605] on input "checkbox" at bounding box center [1111, 614] width 34 height 34
checkbox input "true"
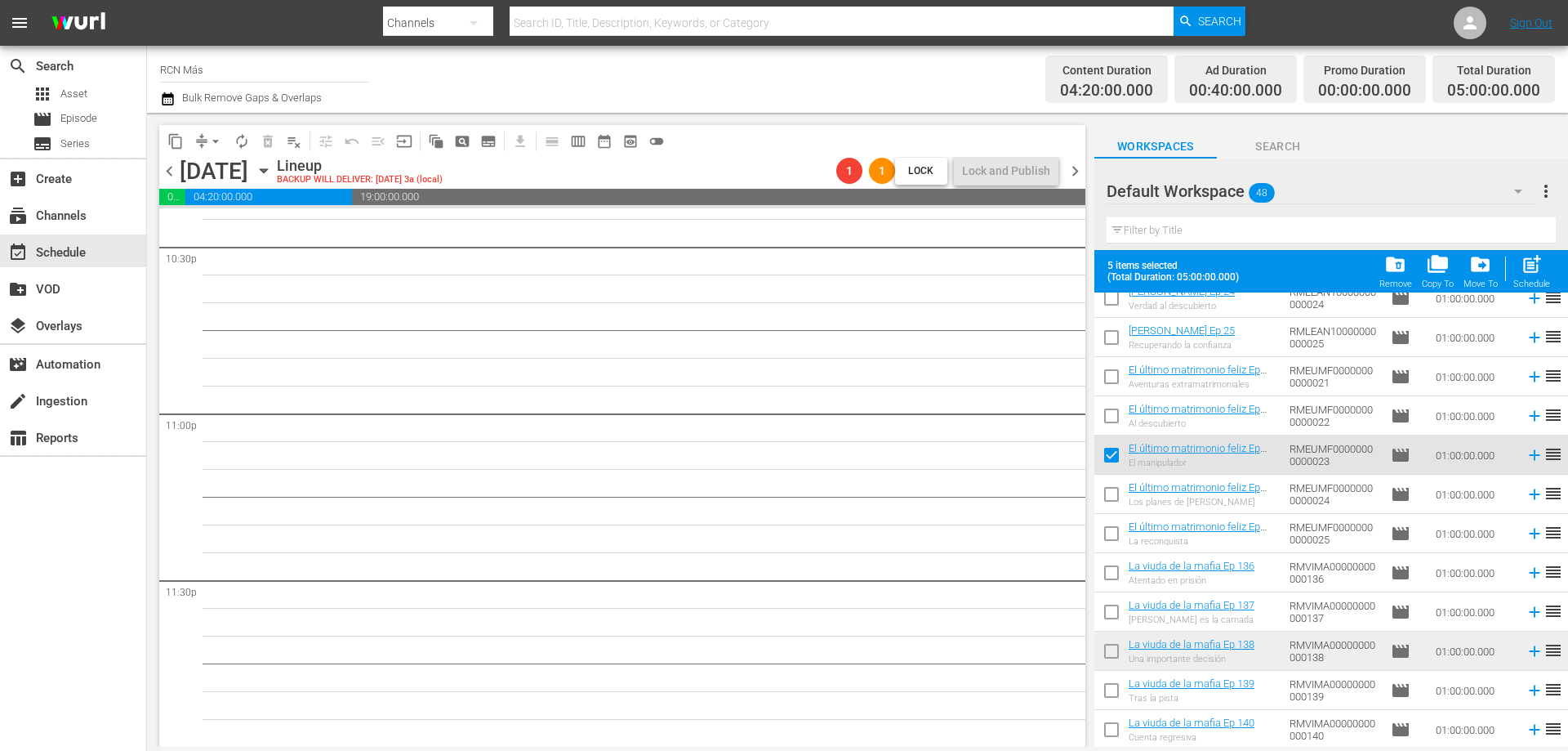
click at [1113, 652] on input "checkbox" at bounding box center [1111, 653] width 34 height 34
checkbox input "true"
click at [1542, 271] on span "post_add" at bounding box center [1532, 264] width 22 height 22
checkbox input "false"
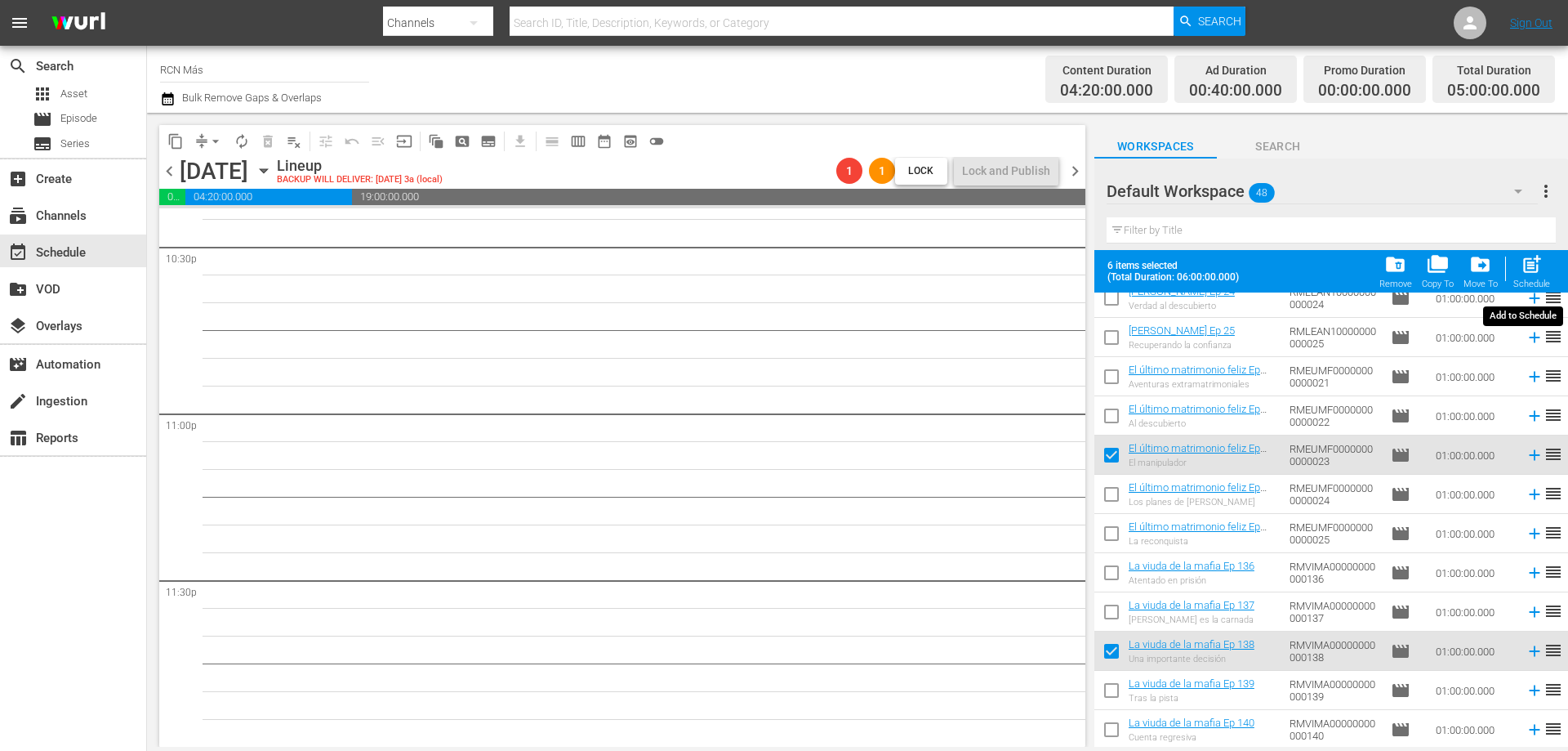
checkbox input "false"
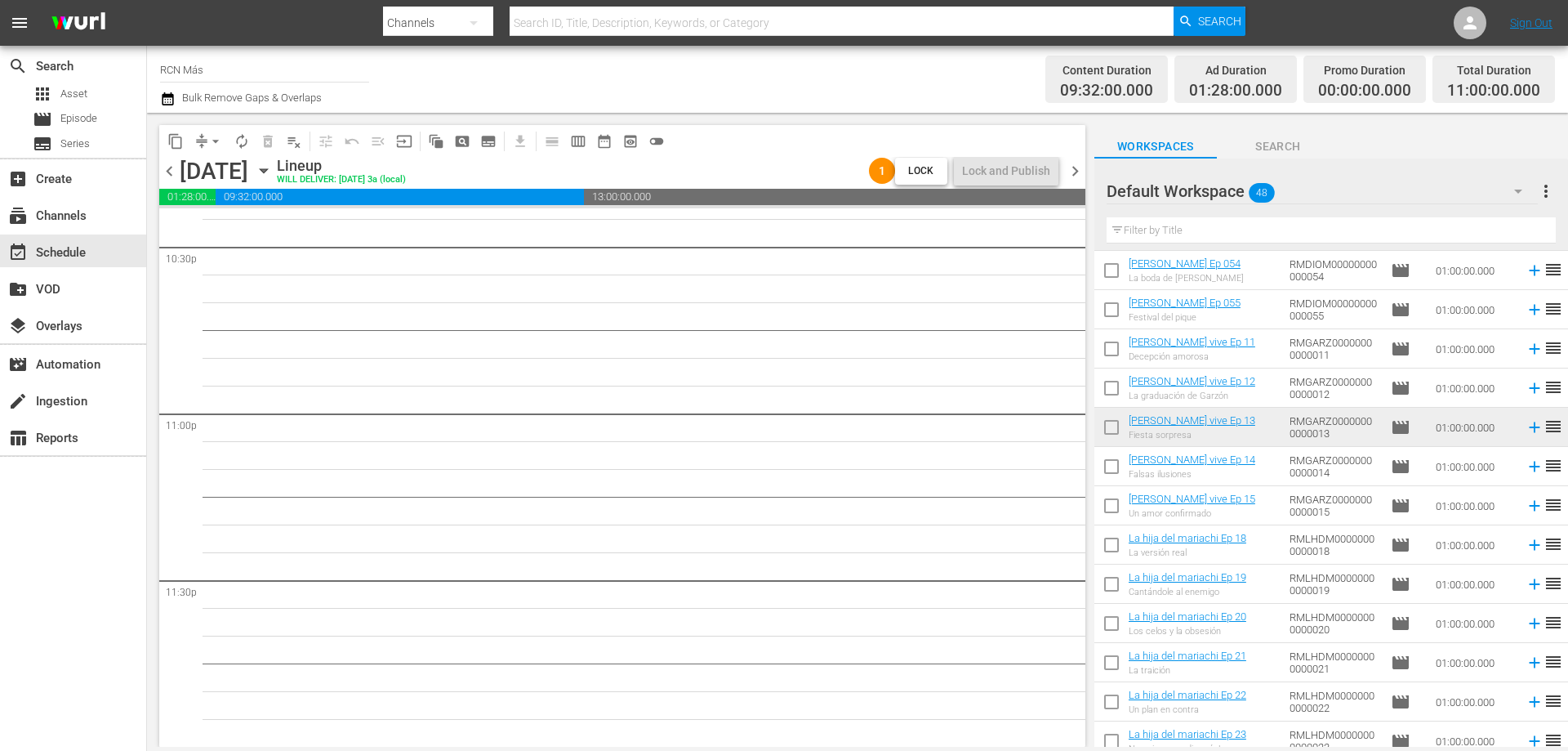
scroll to position [0, 0]
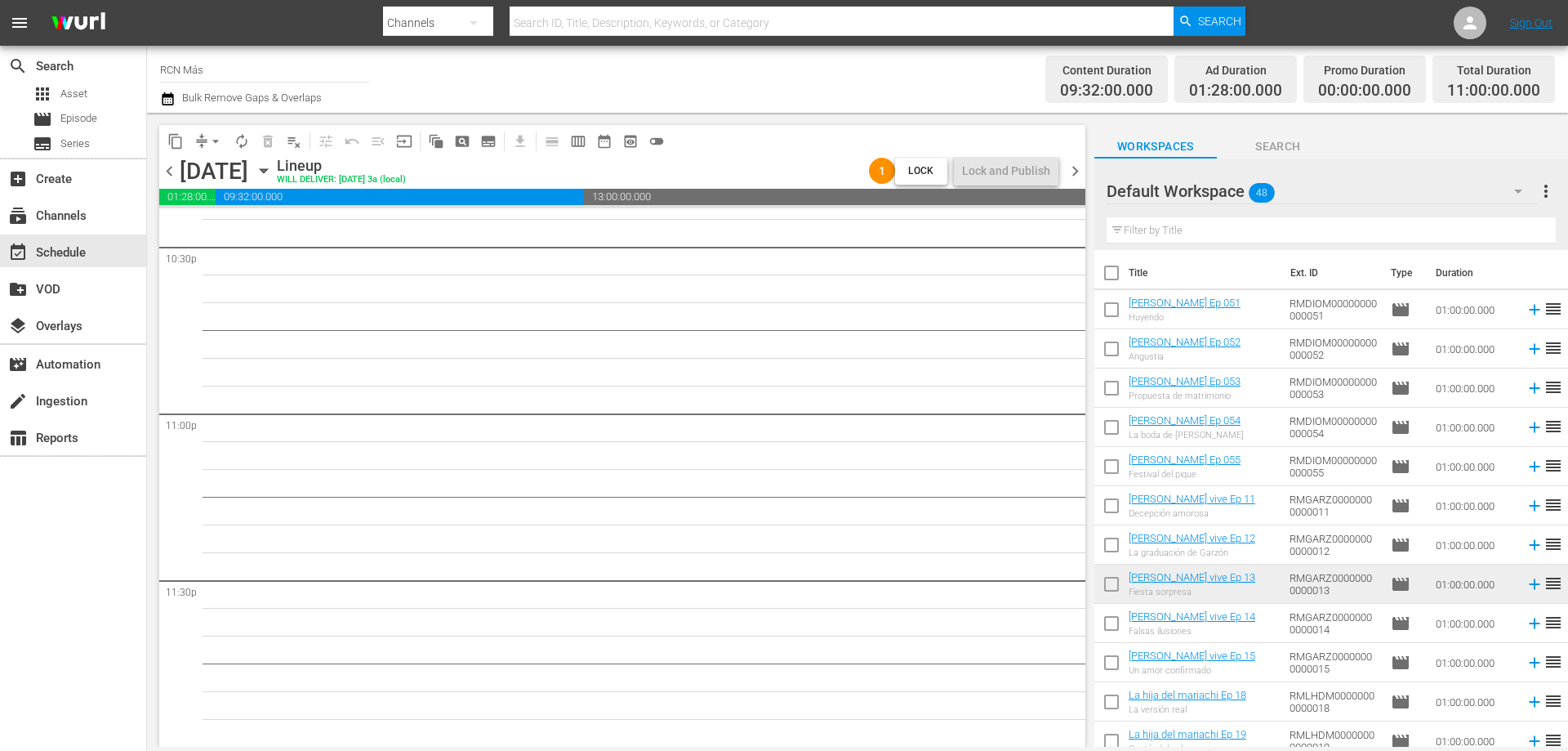
click at [1107, 586] on input "checkbox" at bounding box center [1111, 586] width 34 height 34
checkbox input "true"
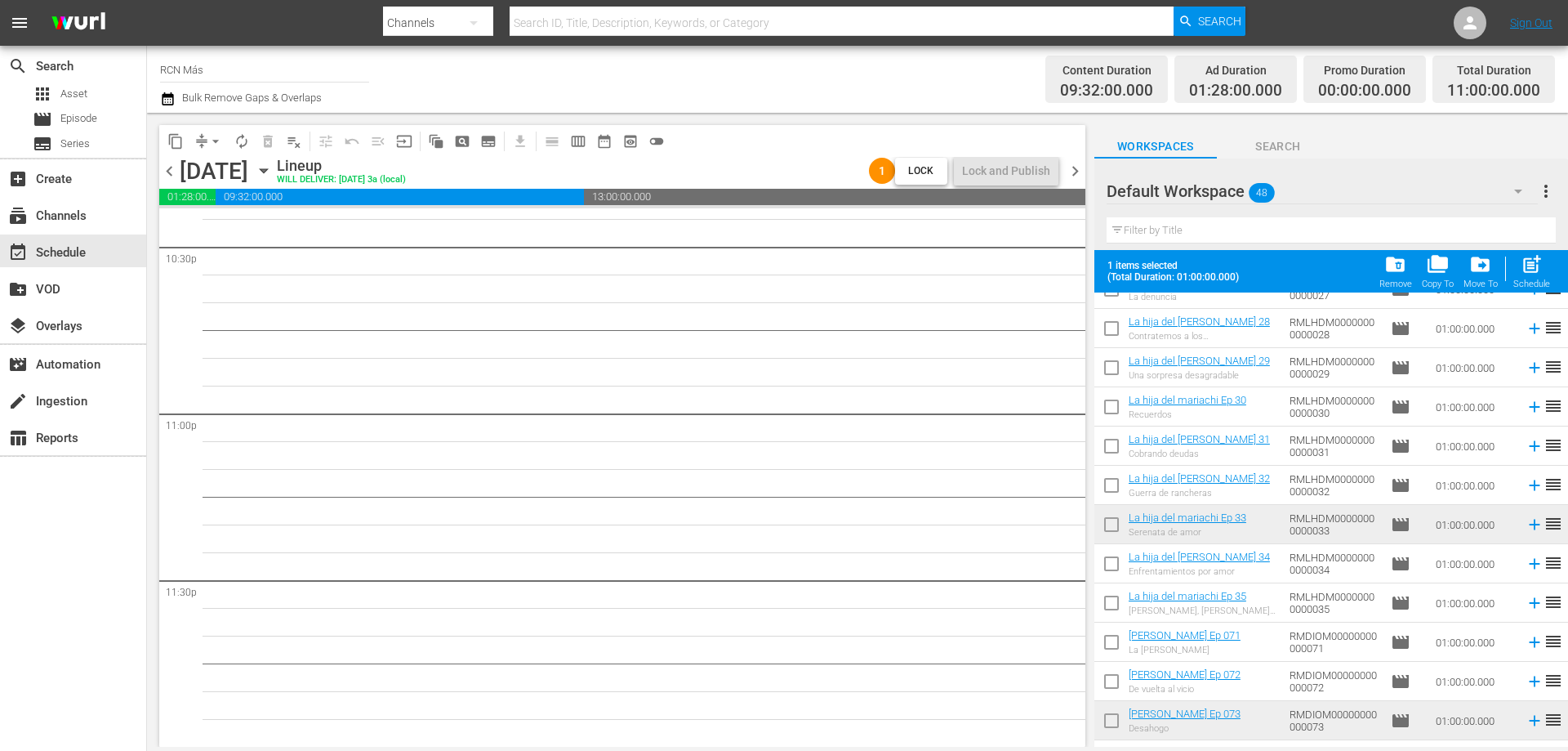
scroll to position [826, 0]
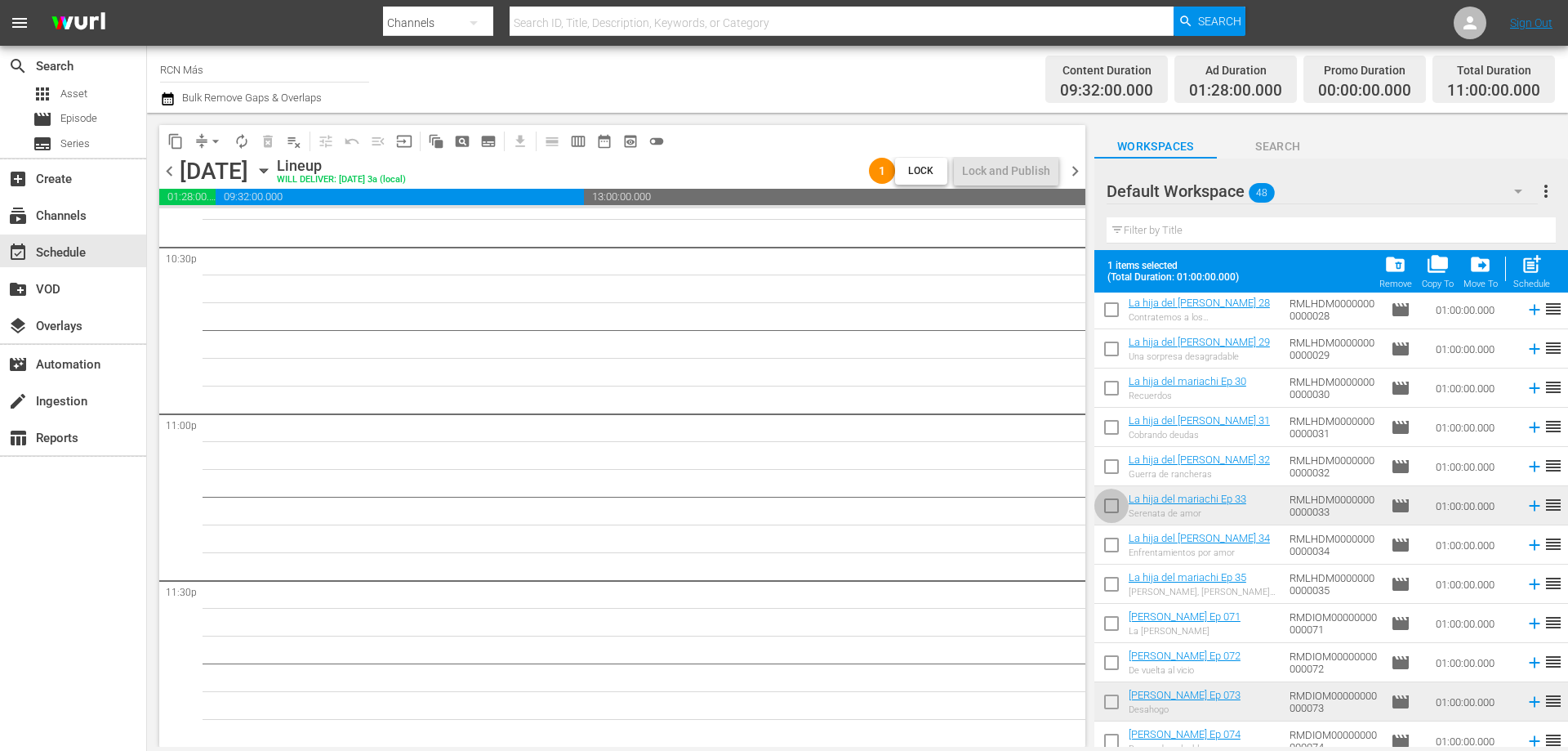
click at [1116, 507] on input "checkbox" at bounding box center [1111, 509] width 34 height 34
checkbox input "true"
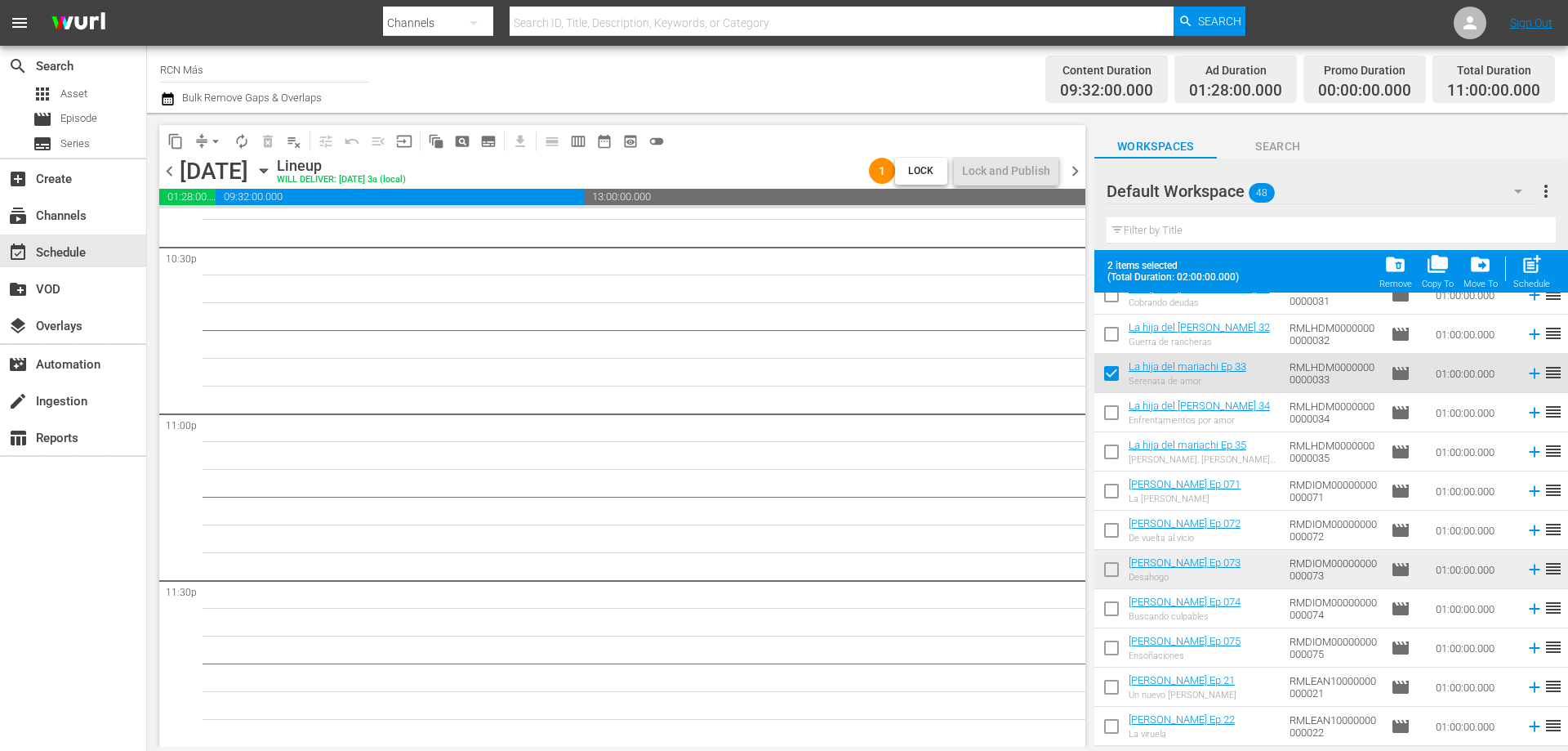
scroll to position [992, 0]
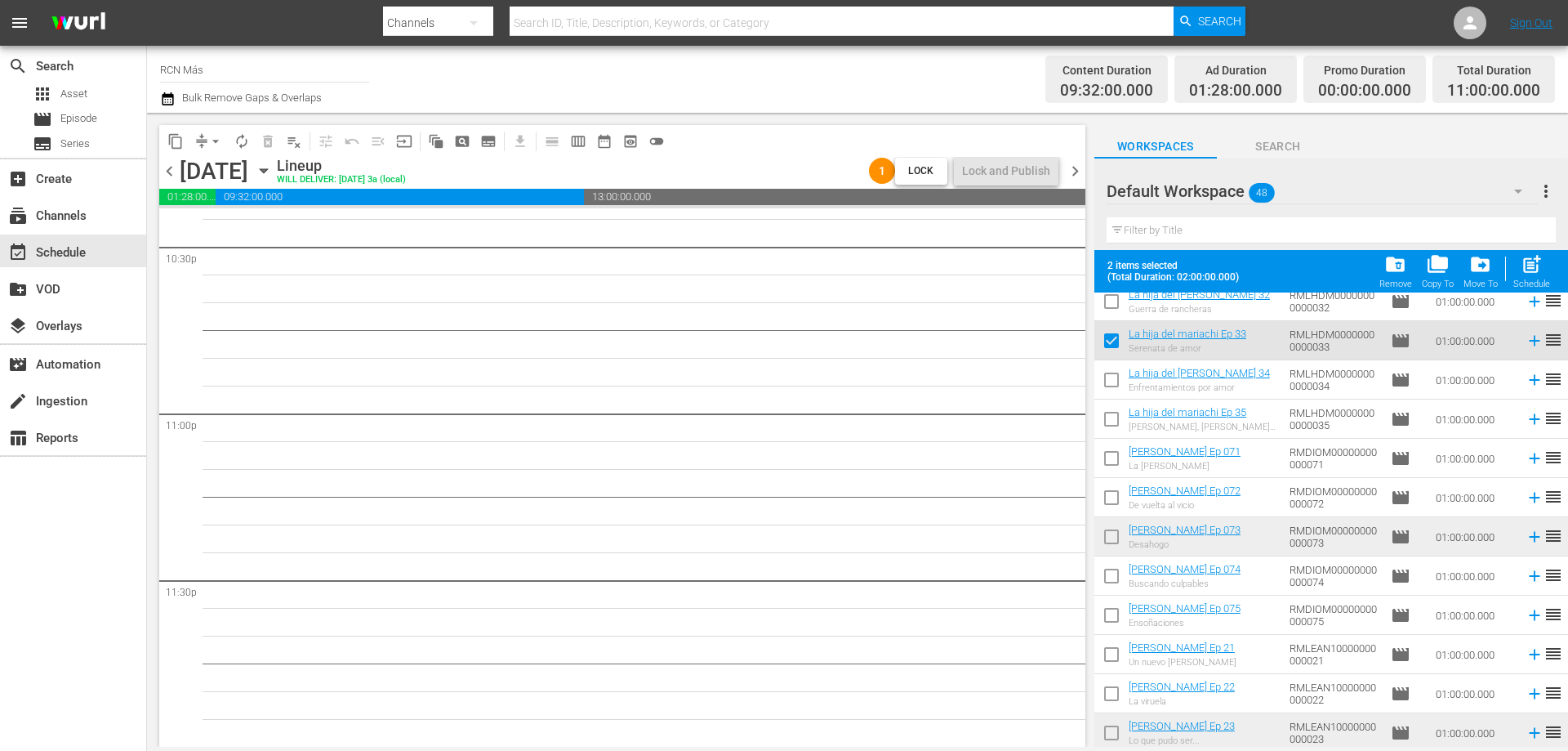
click at [1111, 538] on input "checkbox" at bounding box center [1111, 539] width 34 height 34
checkbox input "true"
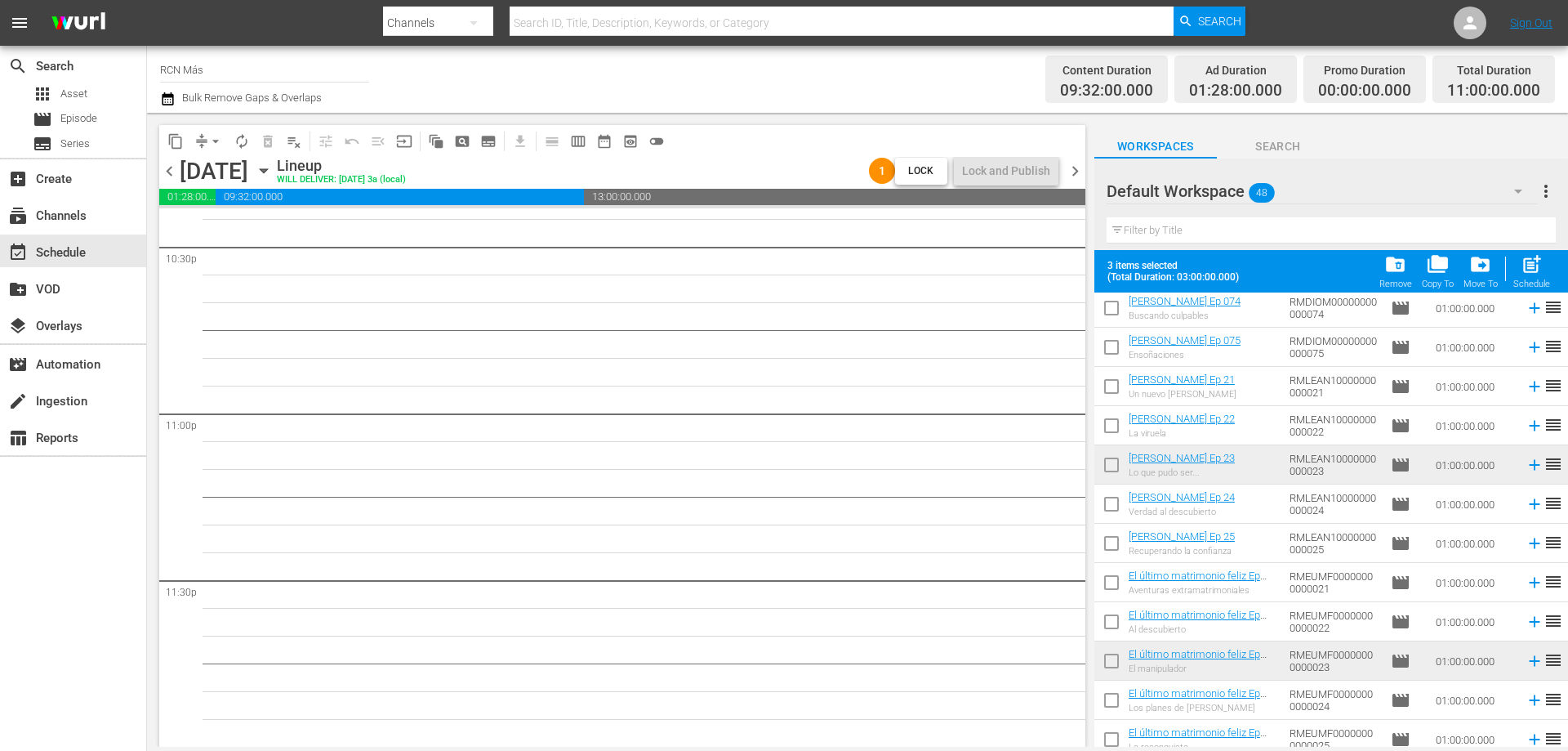
scroll to position [1264, 0]
click at [1121, 466] on input "checkbox" at bounding box center [1111, 463] width 34 height 34
checkbox input "true"
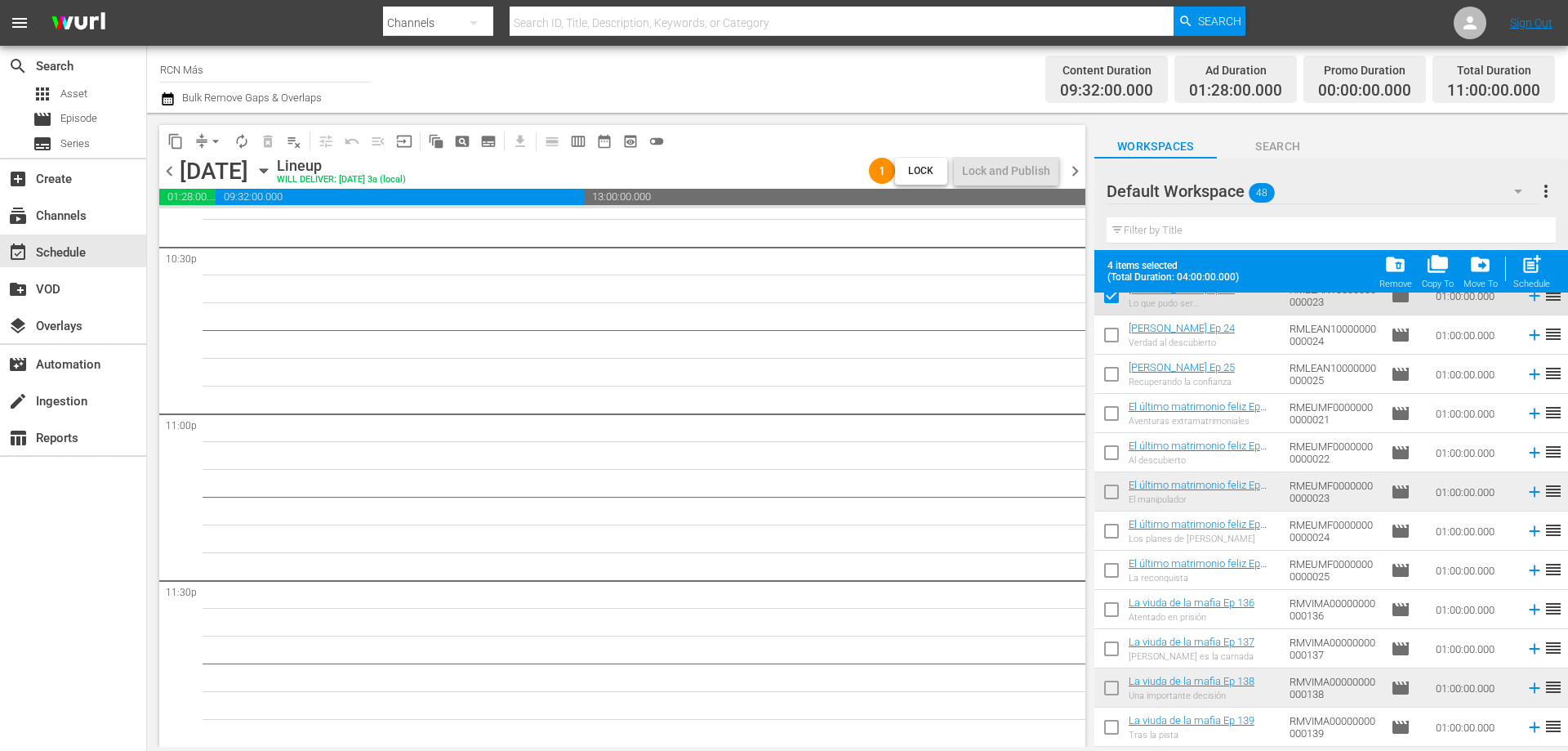
scroll to position [1466, 0]
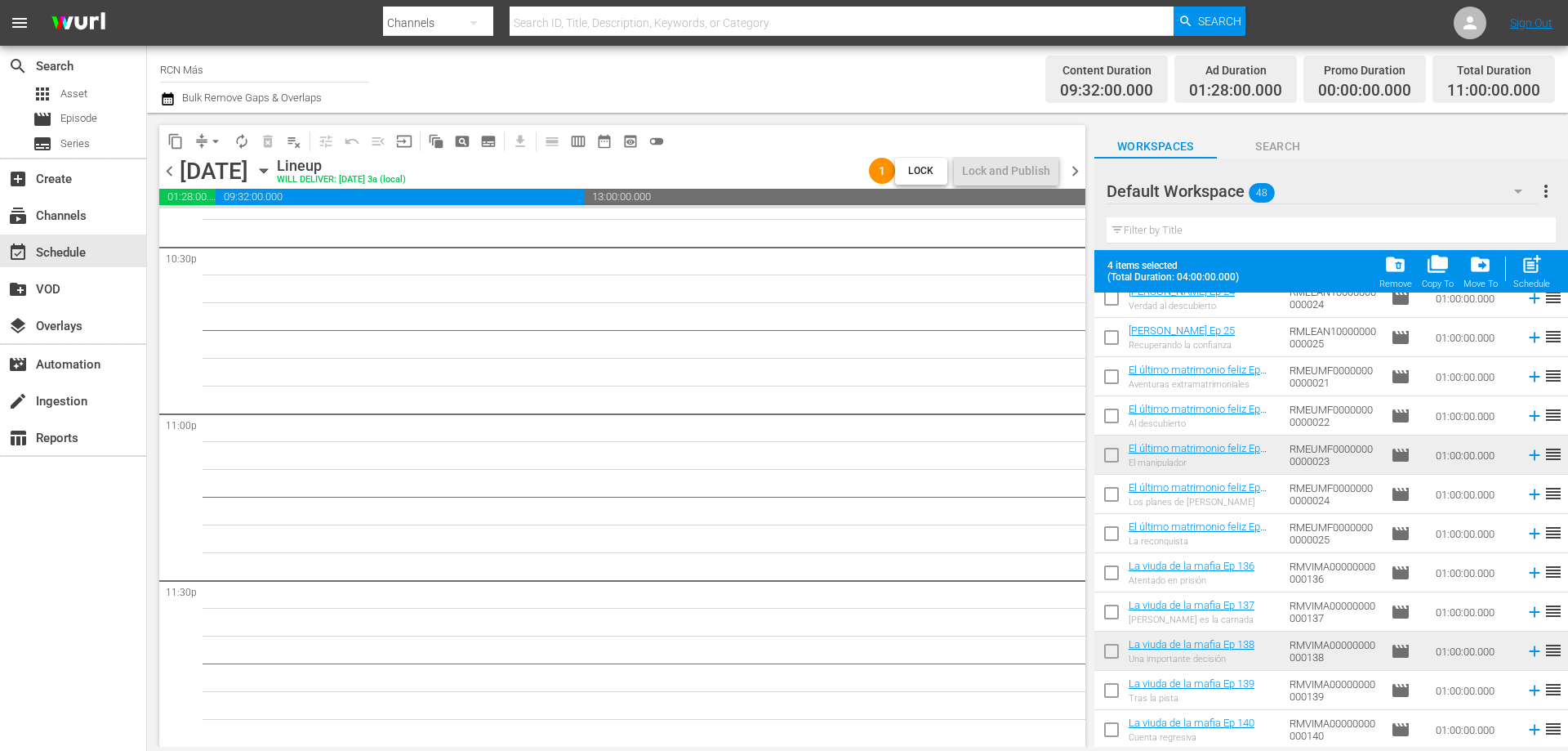
click at [1113, 455] on input "checkbox" at bounding box center [1111, 457] width 34 height 34
checkbox input "true"
click at [1107, 651] on input "checkbox" at bounding box center [1111, 653] width 34 height 34
checkbox input "true"
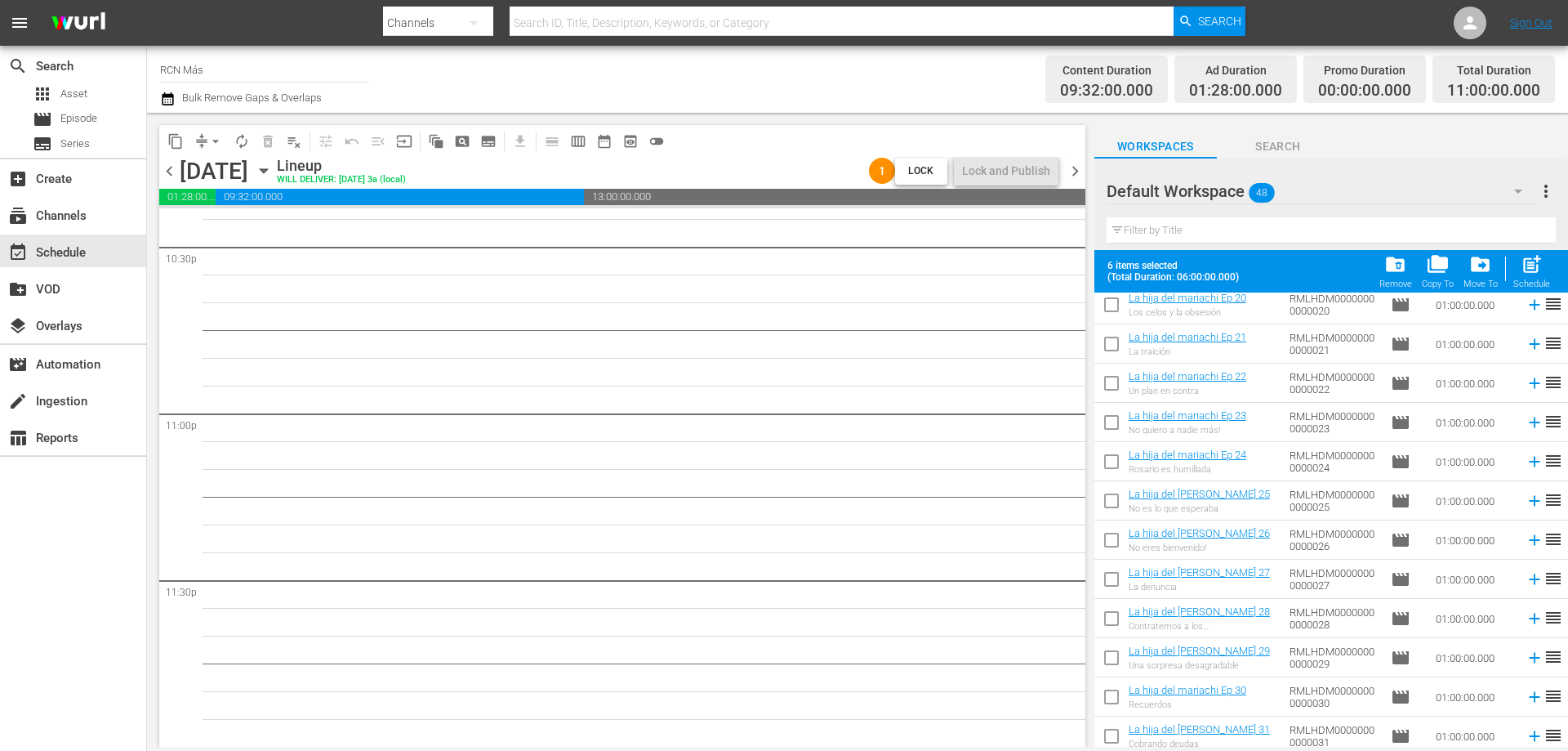
scroll to position [0, 0]
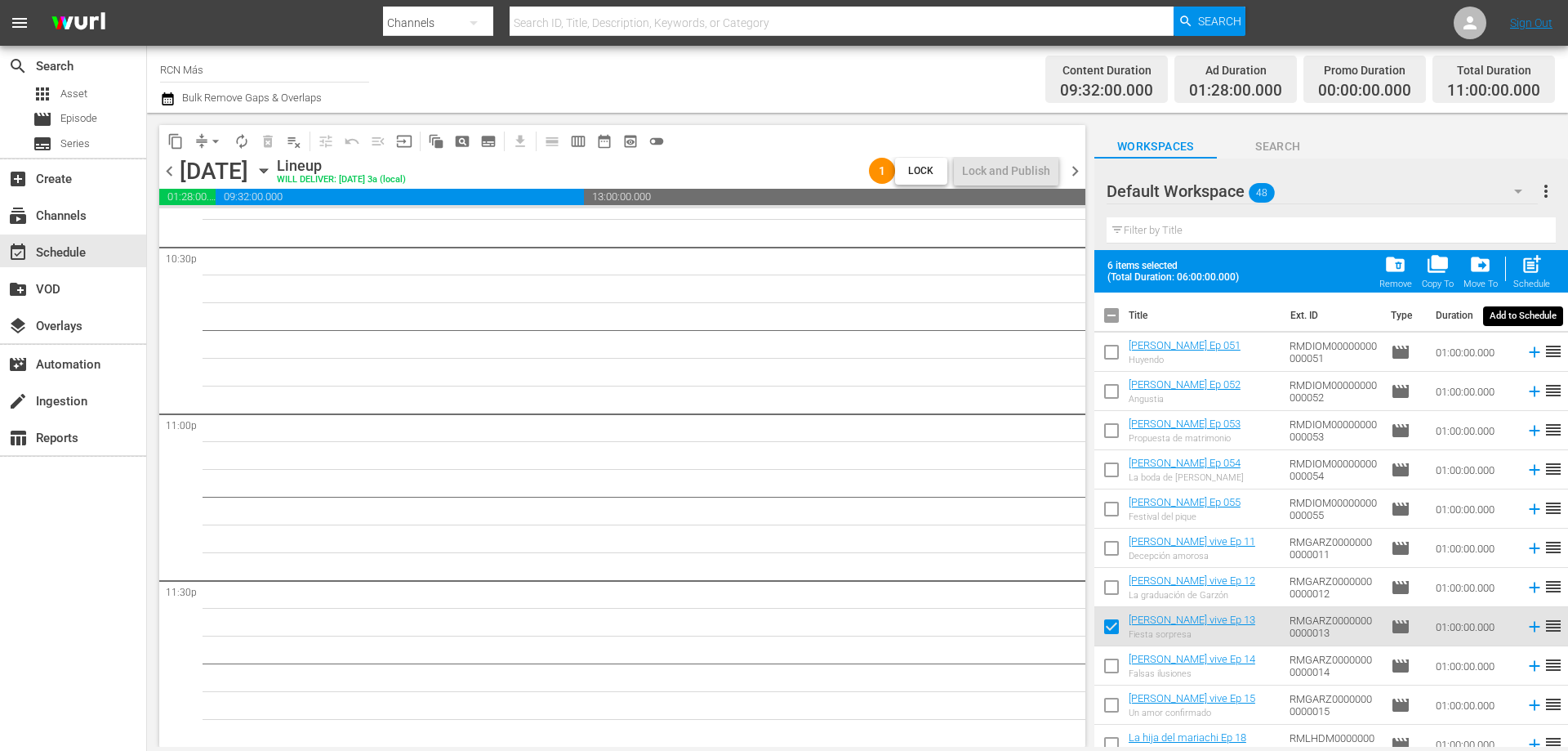
click at [1534, 270] on span "post_add" at bounding box center [1532, 264] width 22 height 22
checkbox input "false"
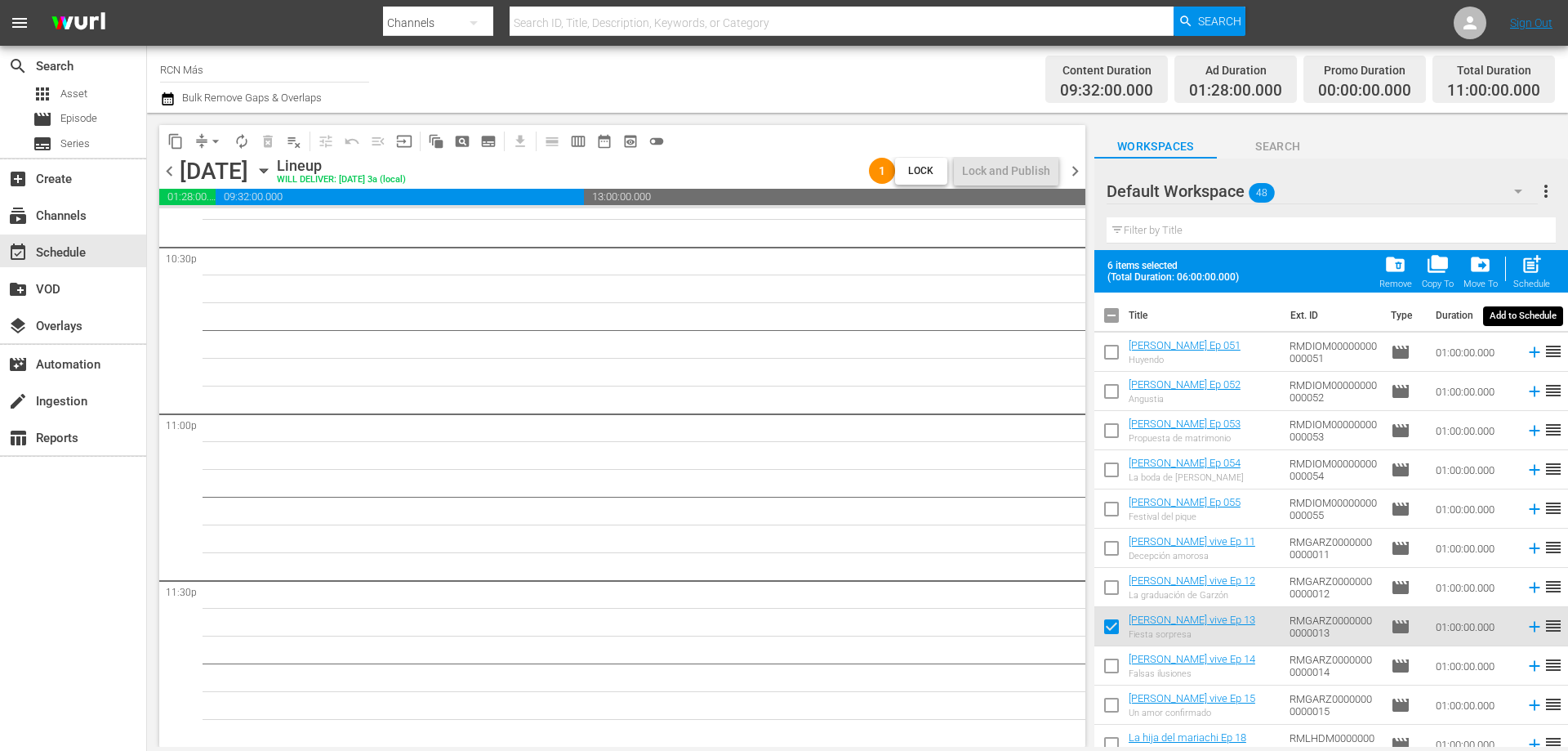
checkbox input "false"
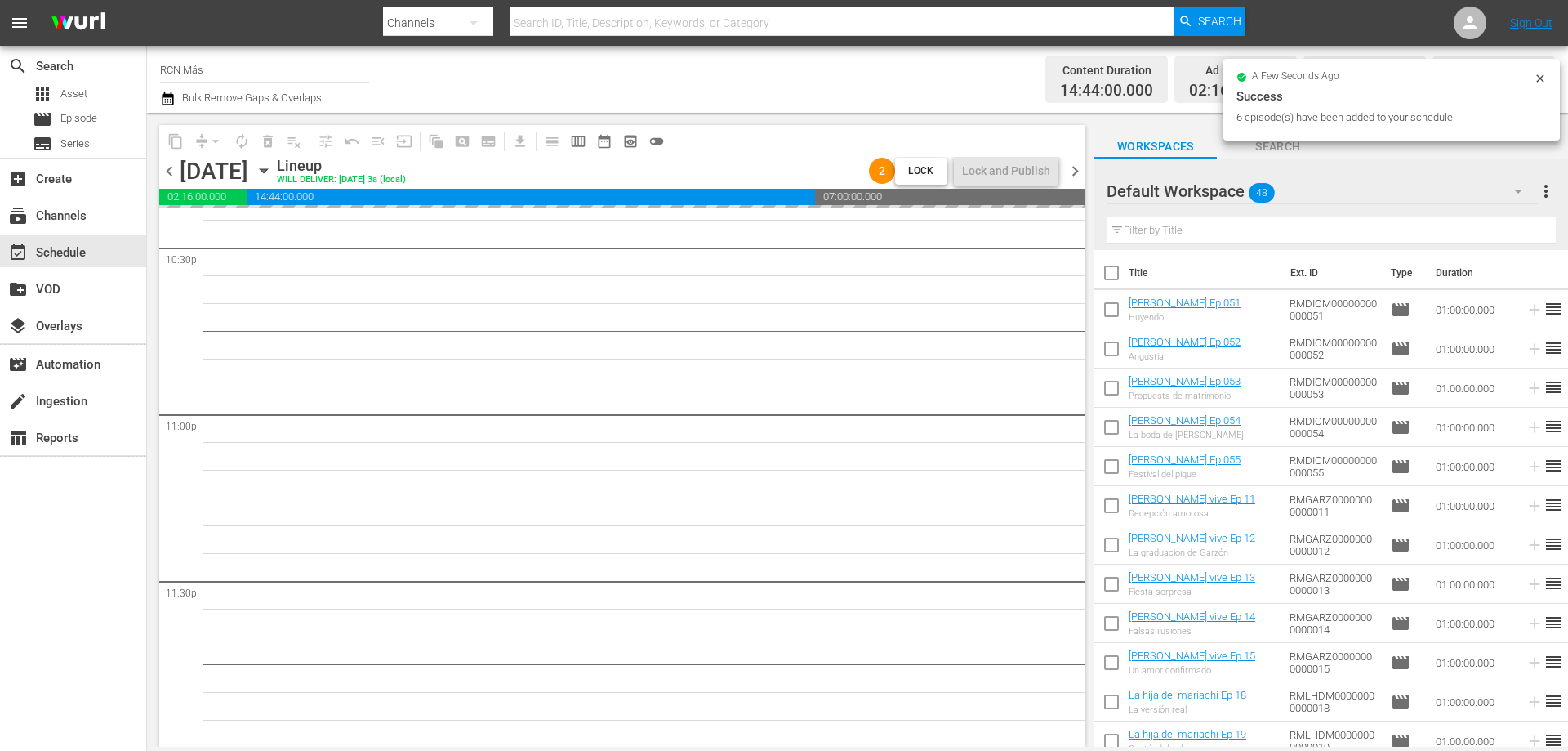
scroll to position [7460, 0]
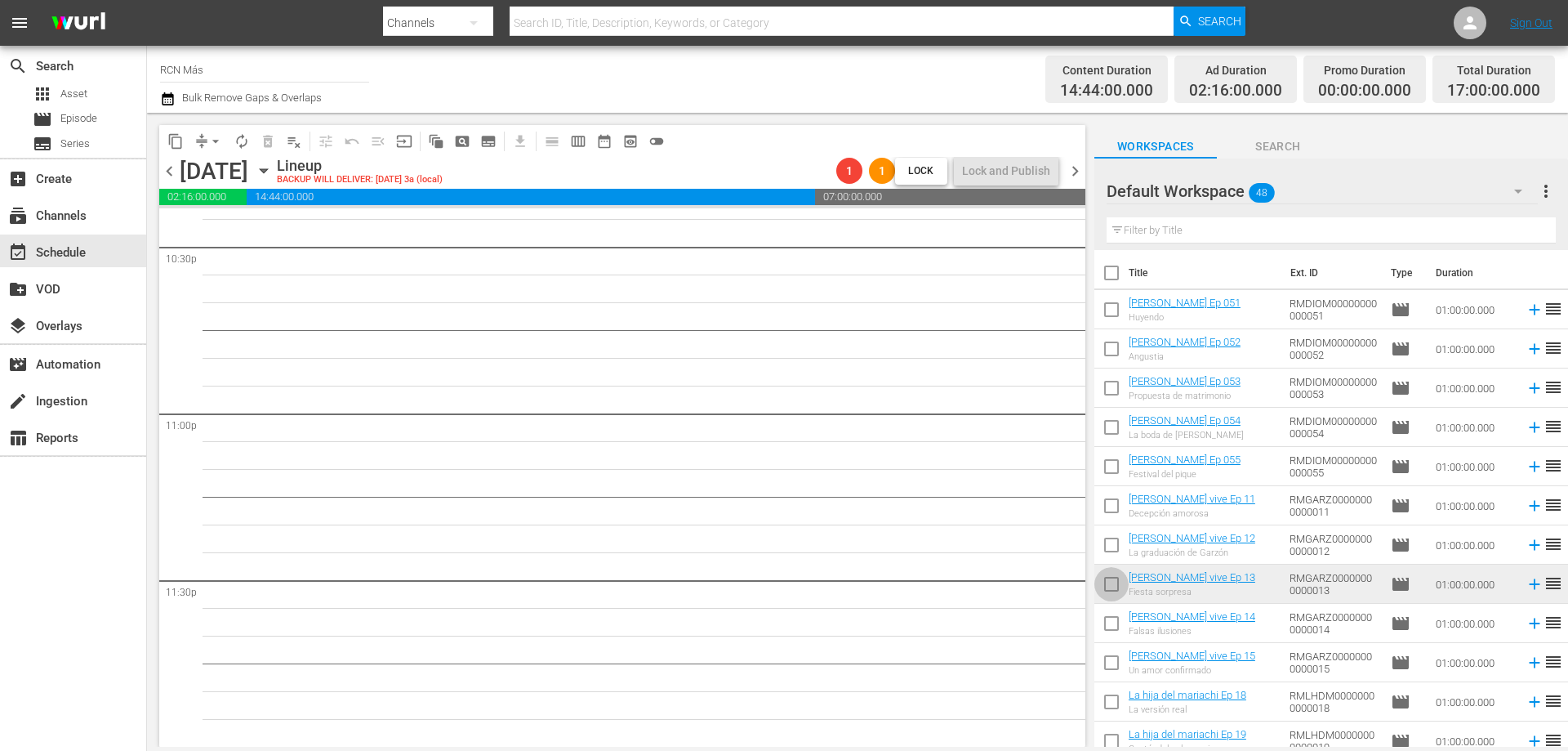
click at [1112, 590] on input "checkbox" at bounding box center [1111, 586] width 34 height 34
checkbox input "true"
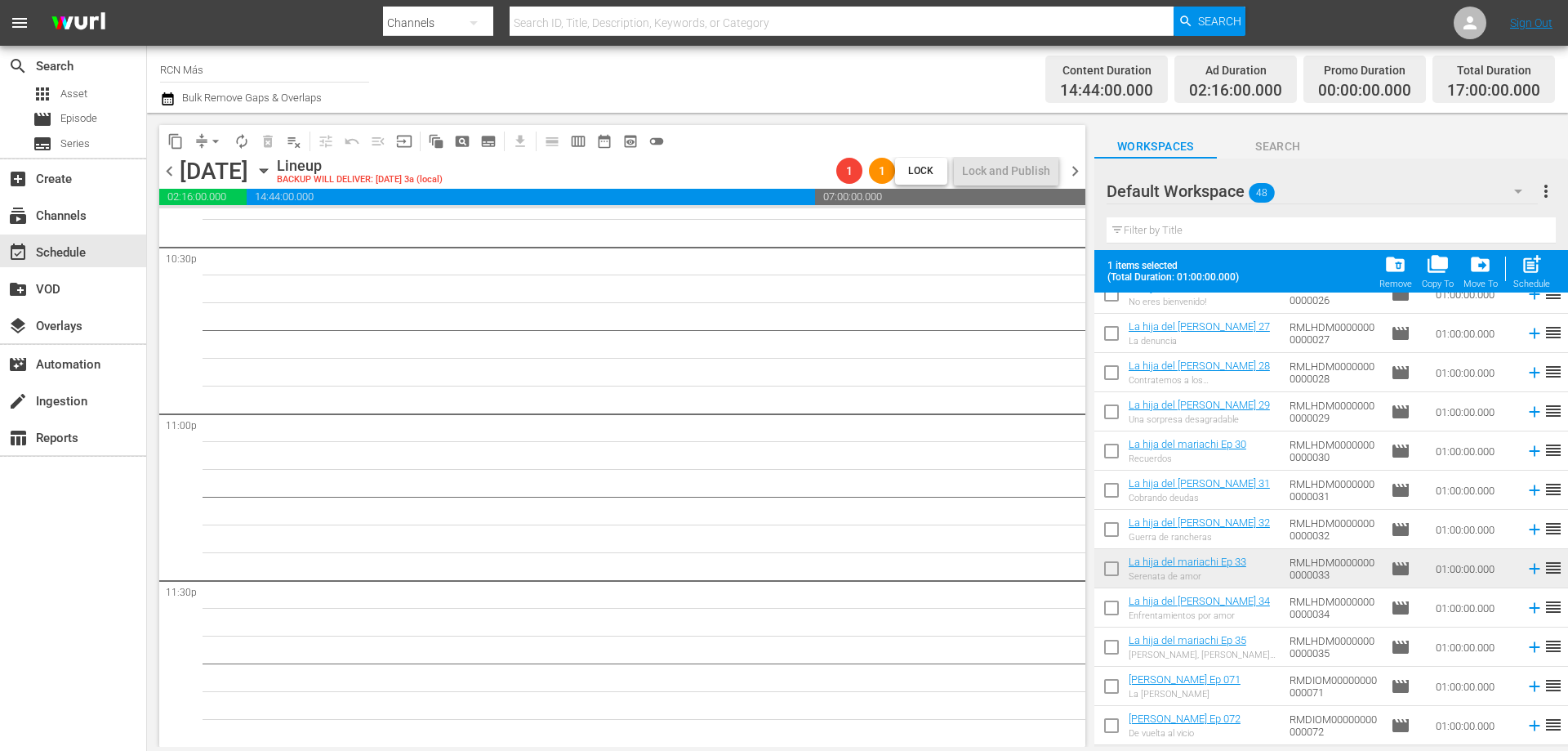
scroll to position [771, 0]
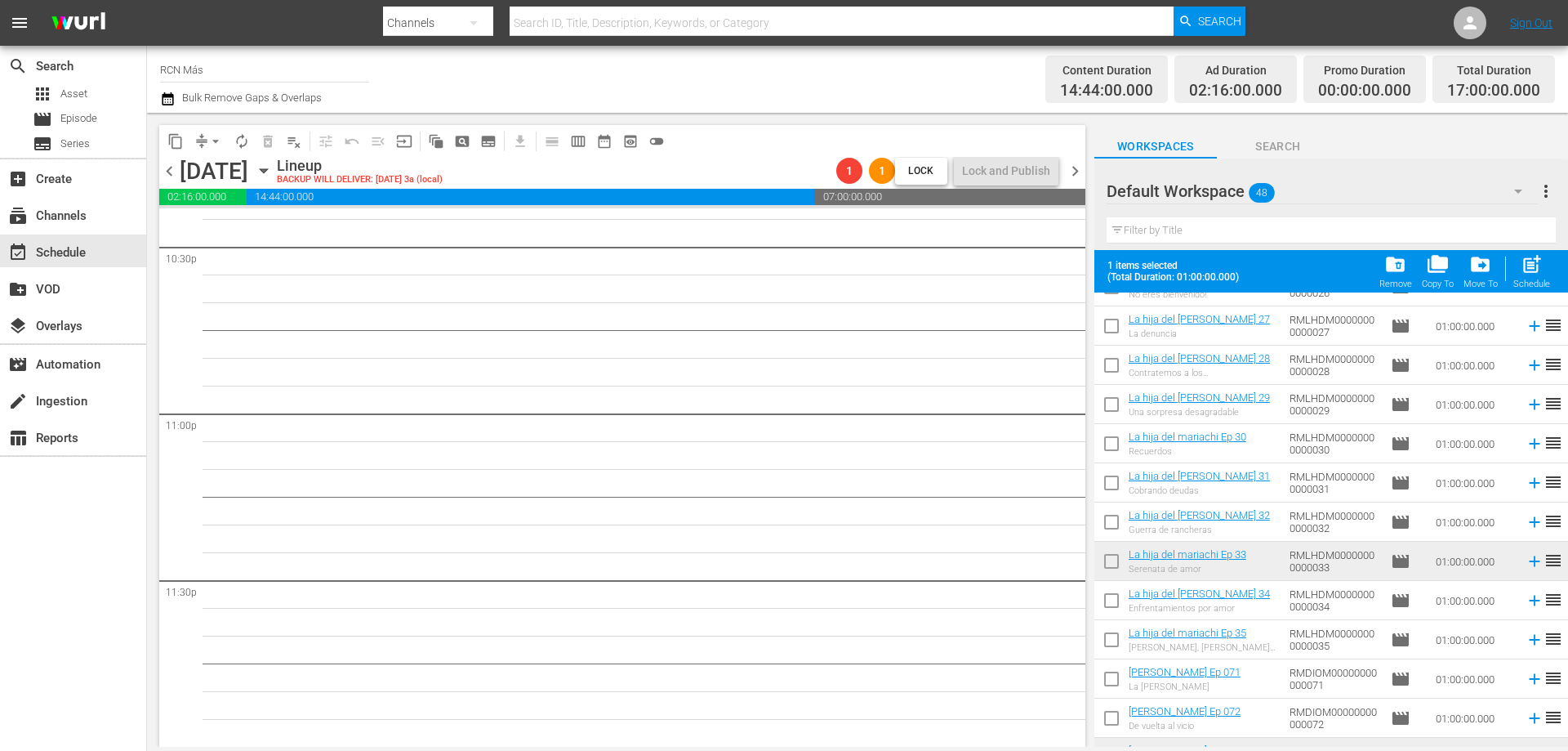
click at [1109, 561] on input "checkbox" at bounding box center [1111, 564] width 34 height 34
checkbox input "true"
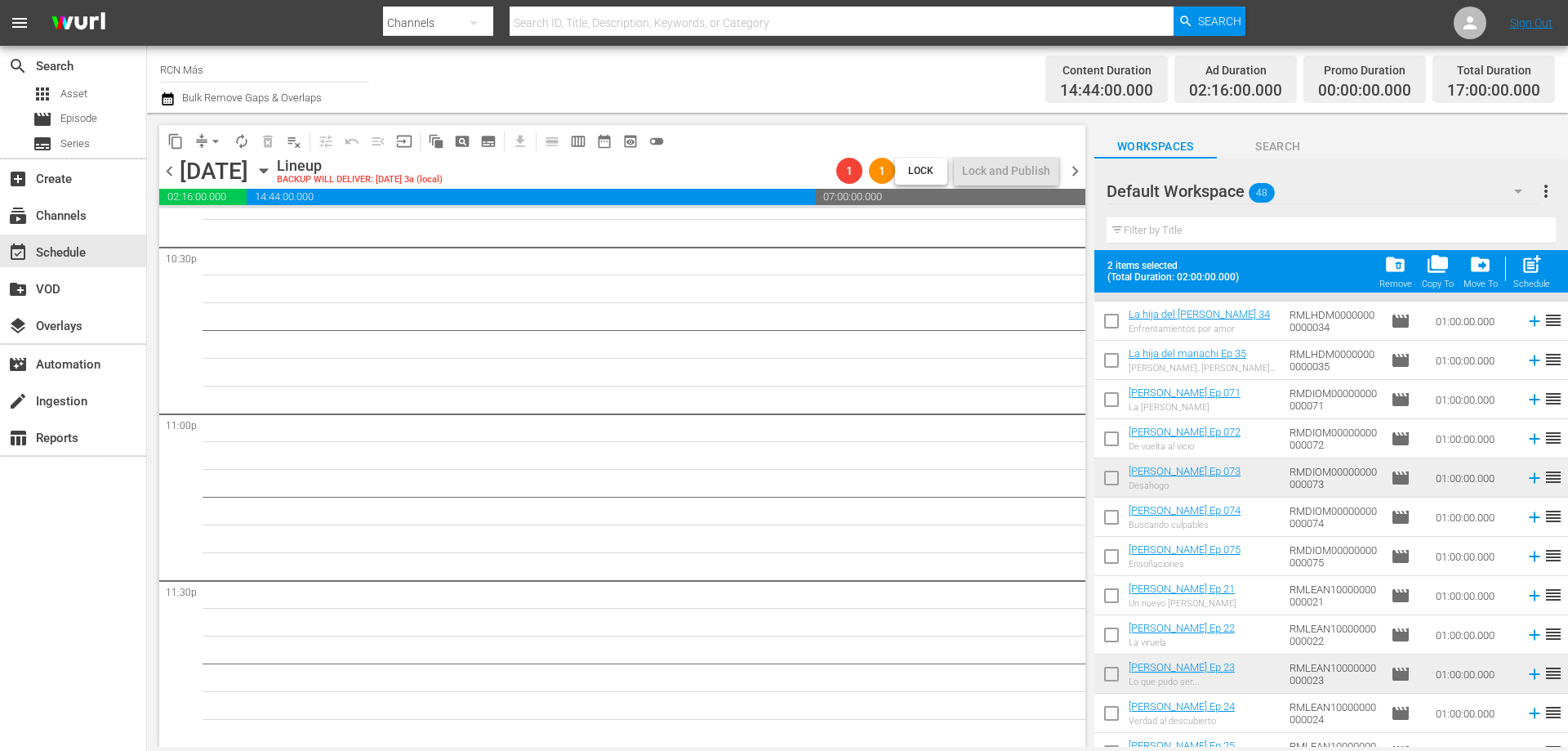
scroll to position [1083, 0]
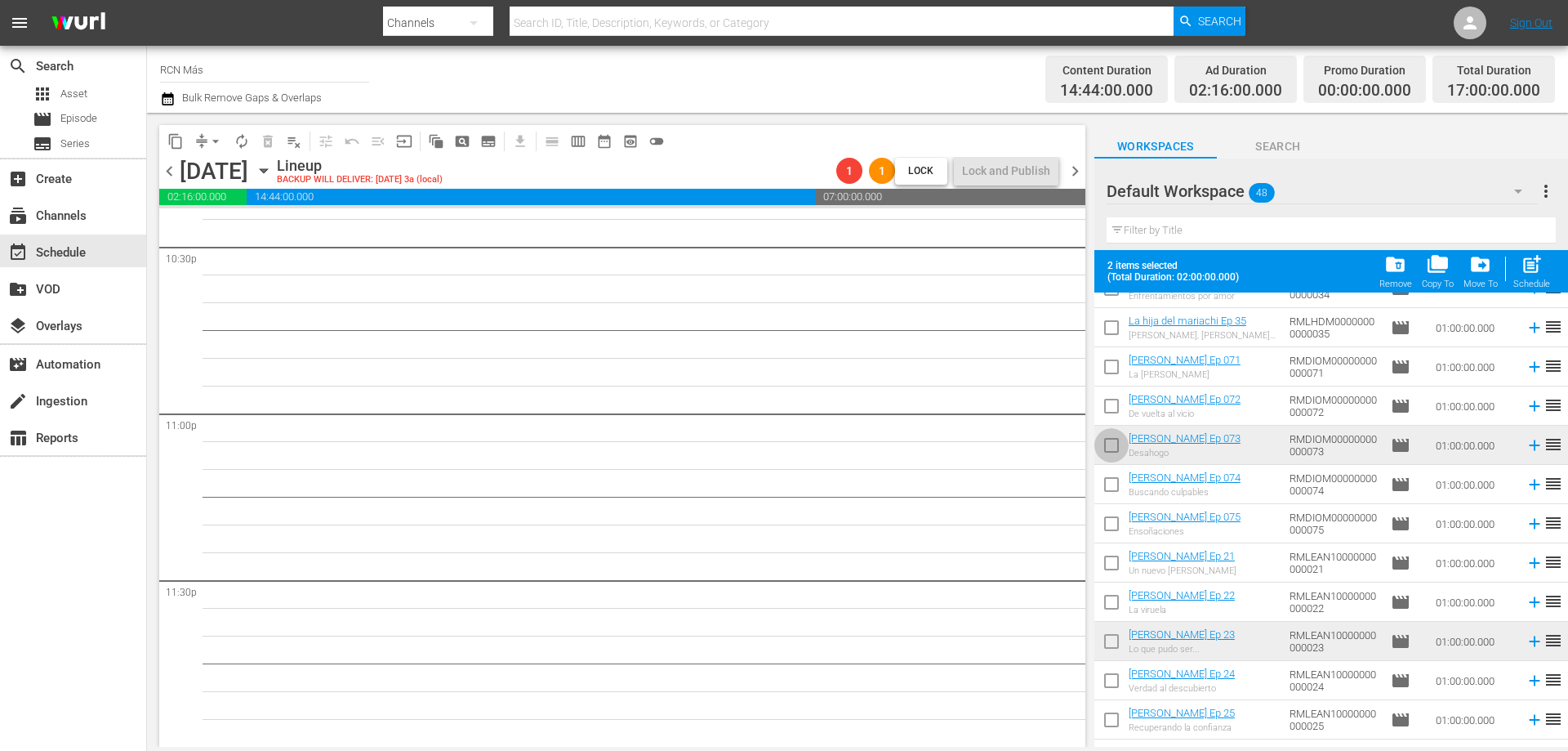
click at [1105, 450] on input "checkbox" at bounding box center [1111, 447] width 34 height 34
checkbox input "true"
drag, startPoint x: 1107, startPoint y: 644, endPoint x: 1088, endPoint y: 622, distance: 29.1
click at [1105, 645] on input "checkbox" at bounding box center [1111, 643] width 34 height 34
checkbox input "true"
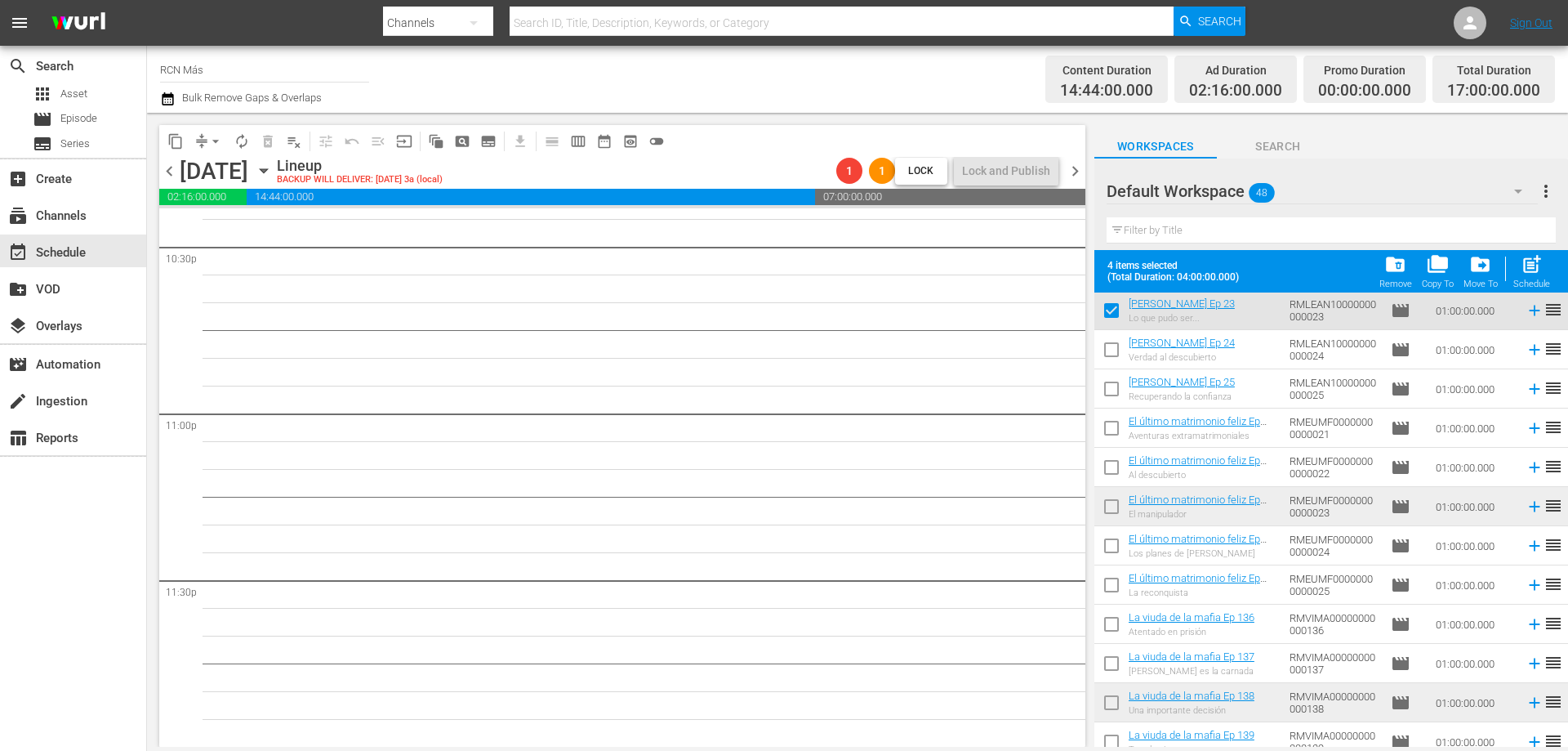
scroll to position [1421, 0]
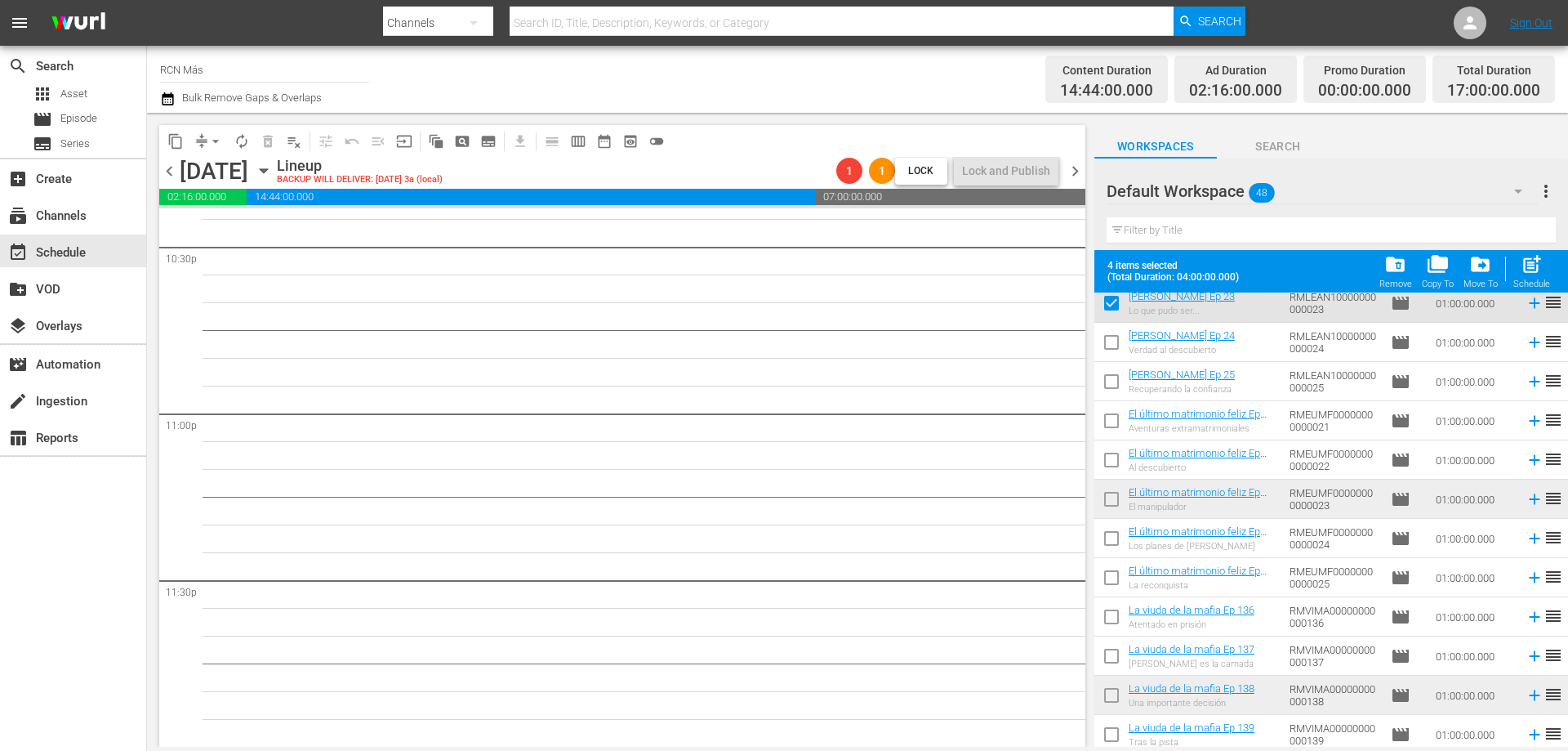
click at [1111, 500] on input "checkbox" at bounding box center [1111, 502] width 34 height 34
checkbox input "true"
click at [1107, 696] on input "checkbox" at bounding box center [1111, 698] width 34 height 34
checkbox input "true"
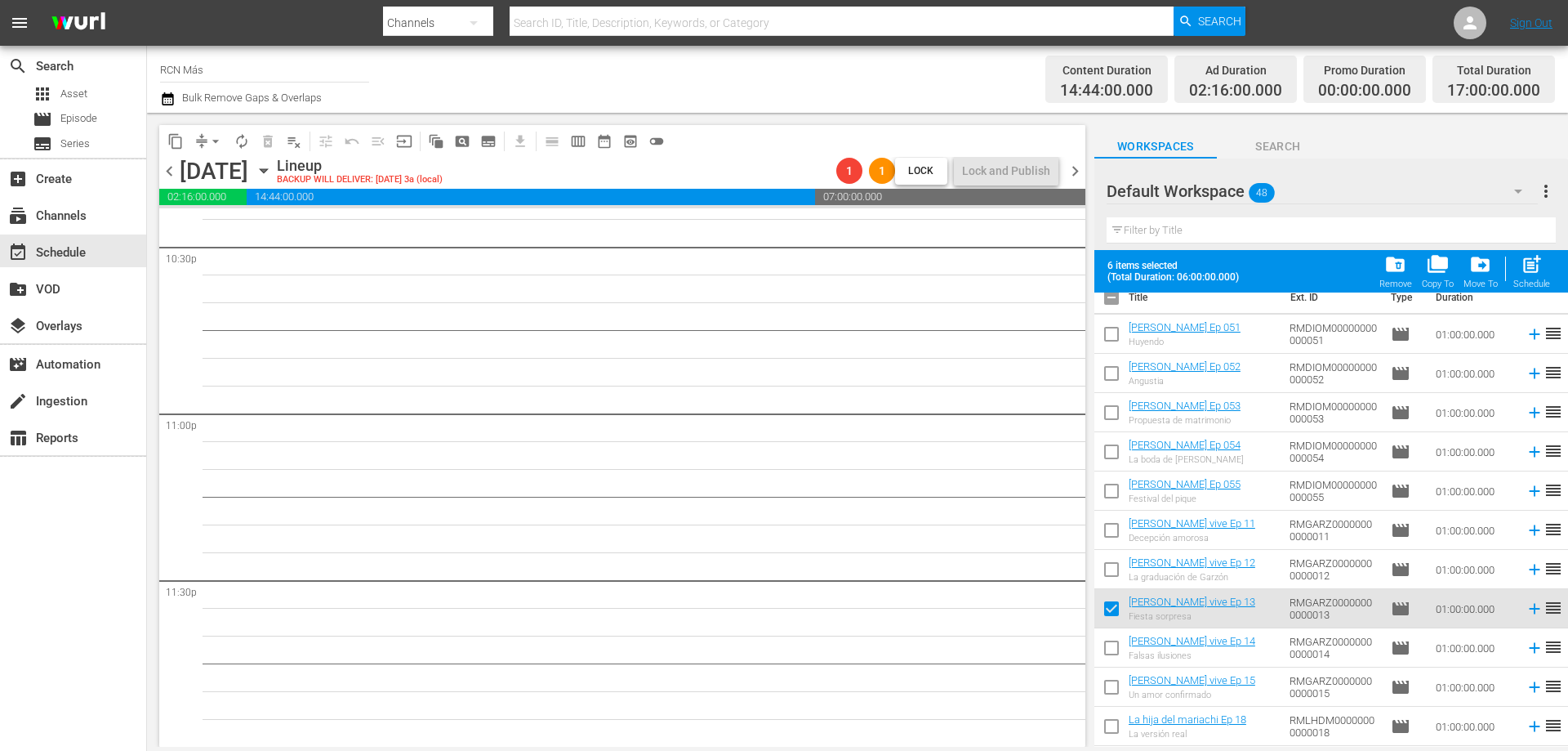
scroll to position [0, 0]
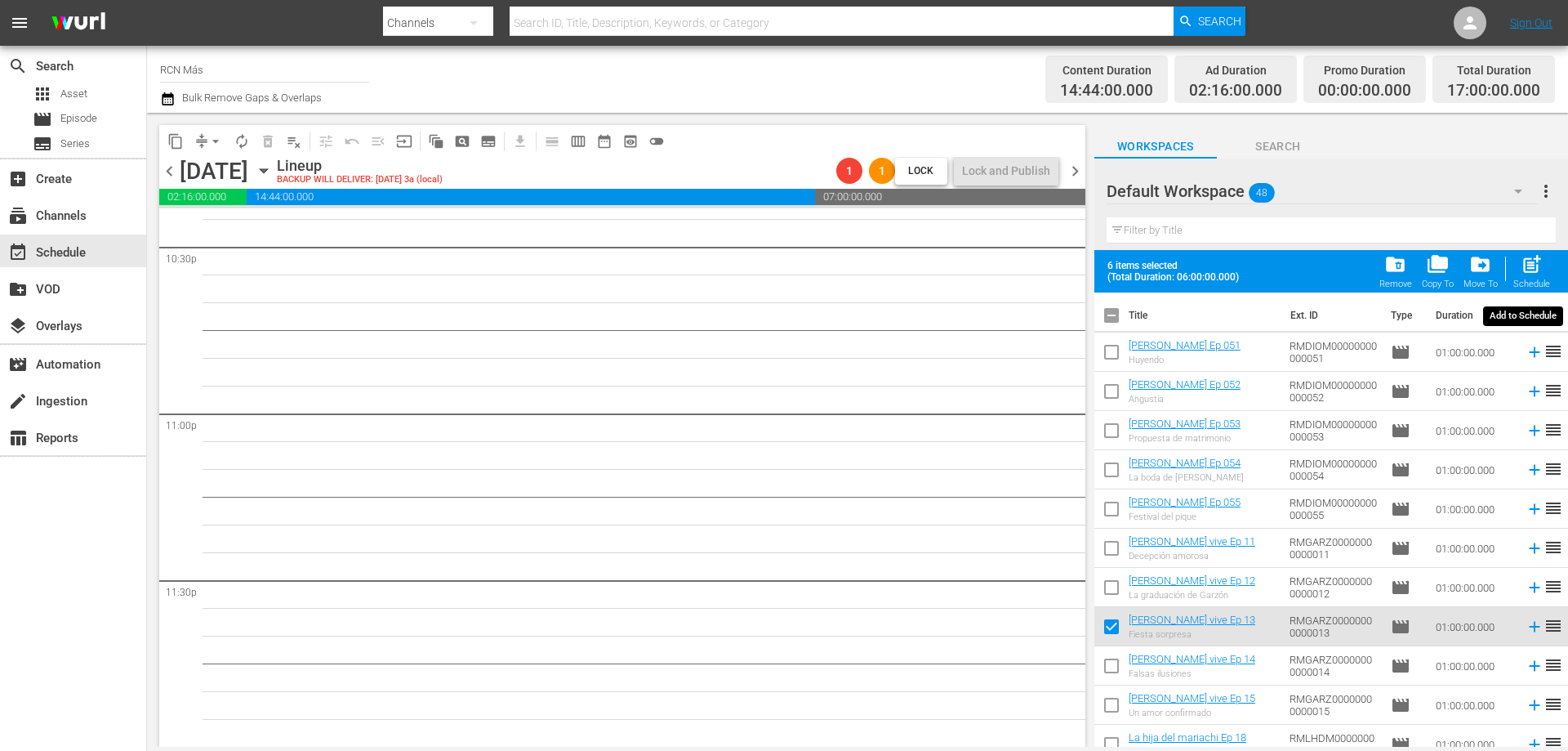
click at [1527, 271] on span "post_add" at bounding box center [1532, 264] width 22 height 22
checkbox input "false"
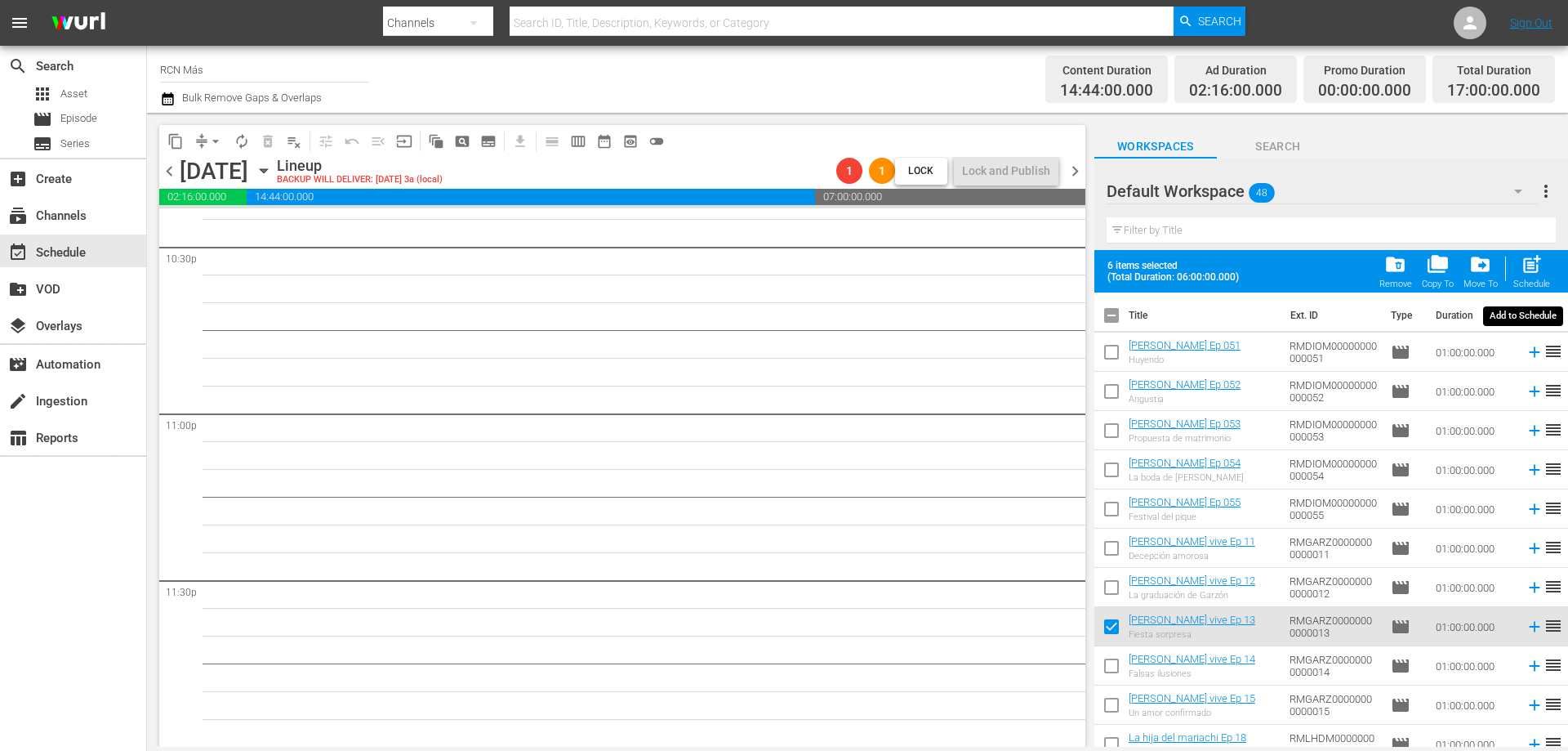
checkbox input "false"
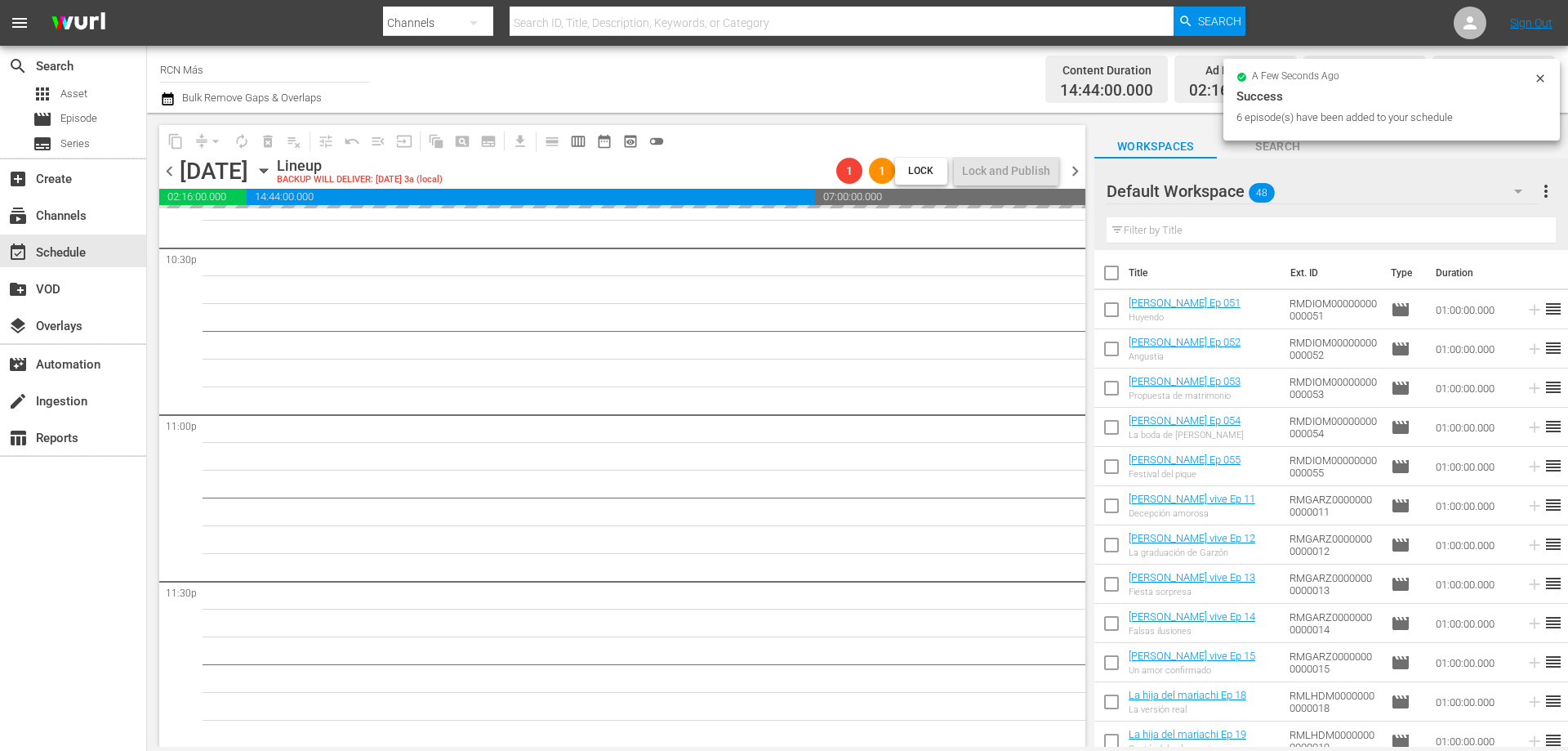
scroll to position [7460, 0]
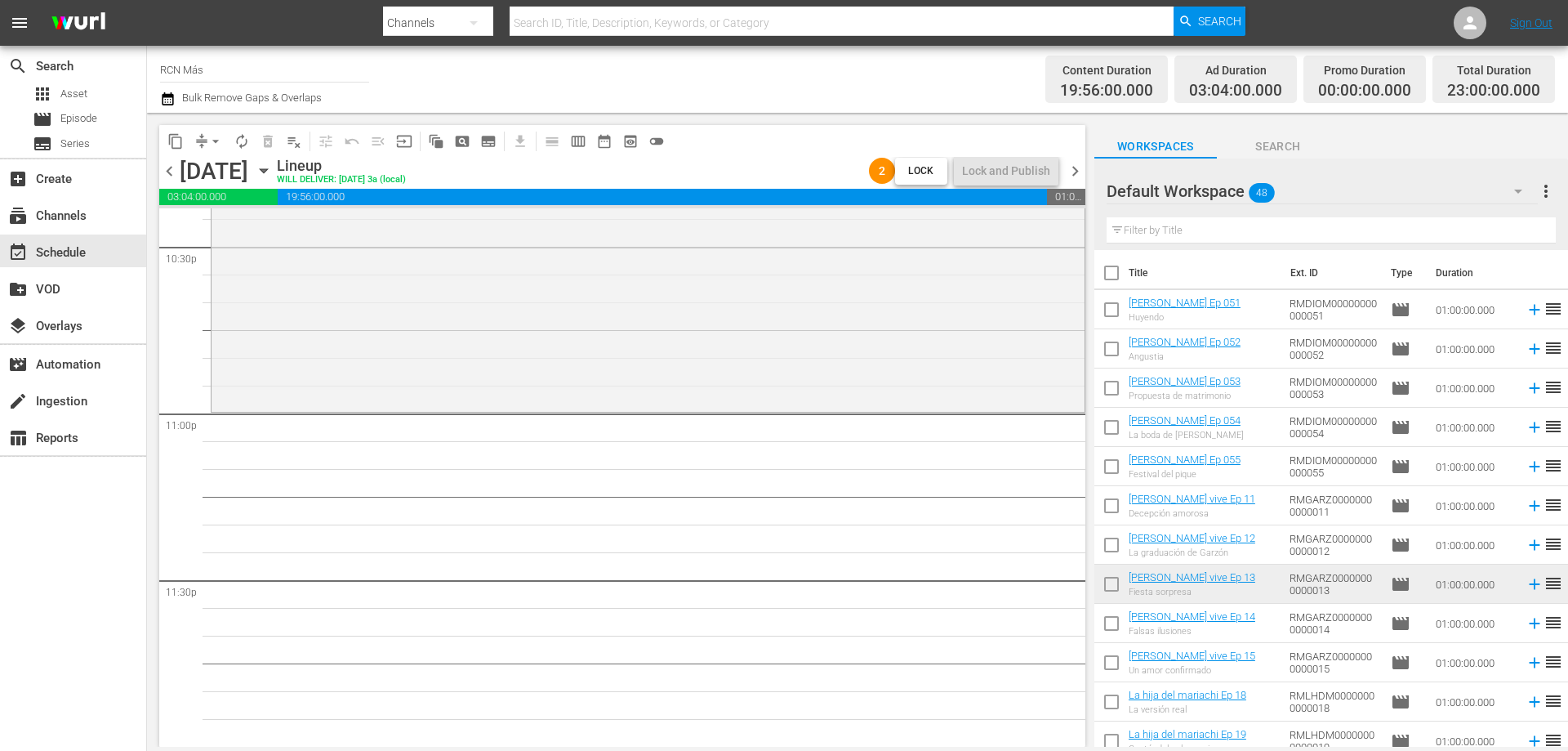
click at [1107, 624] on input "checkbox" at bounding box center [1111, 626] width 34 height 34
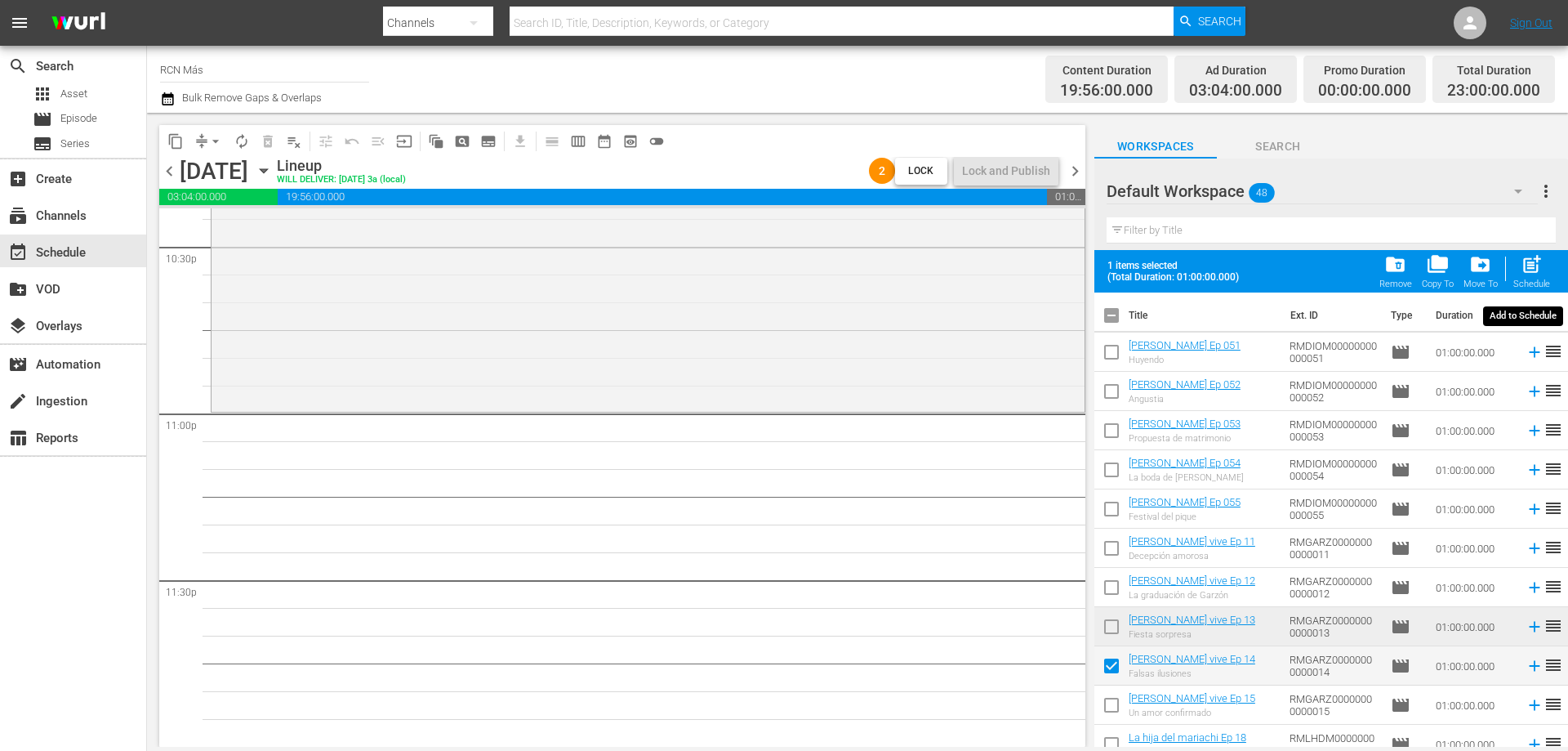
click at [1536, 275] on span "post_add" at bounding box center [1532, 264] width 22 height 22
checkbox input "false"
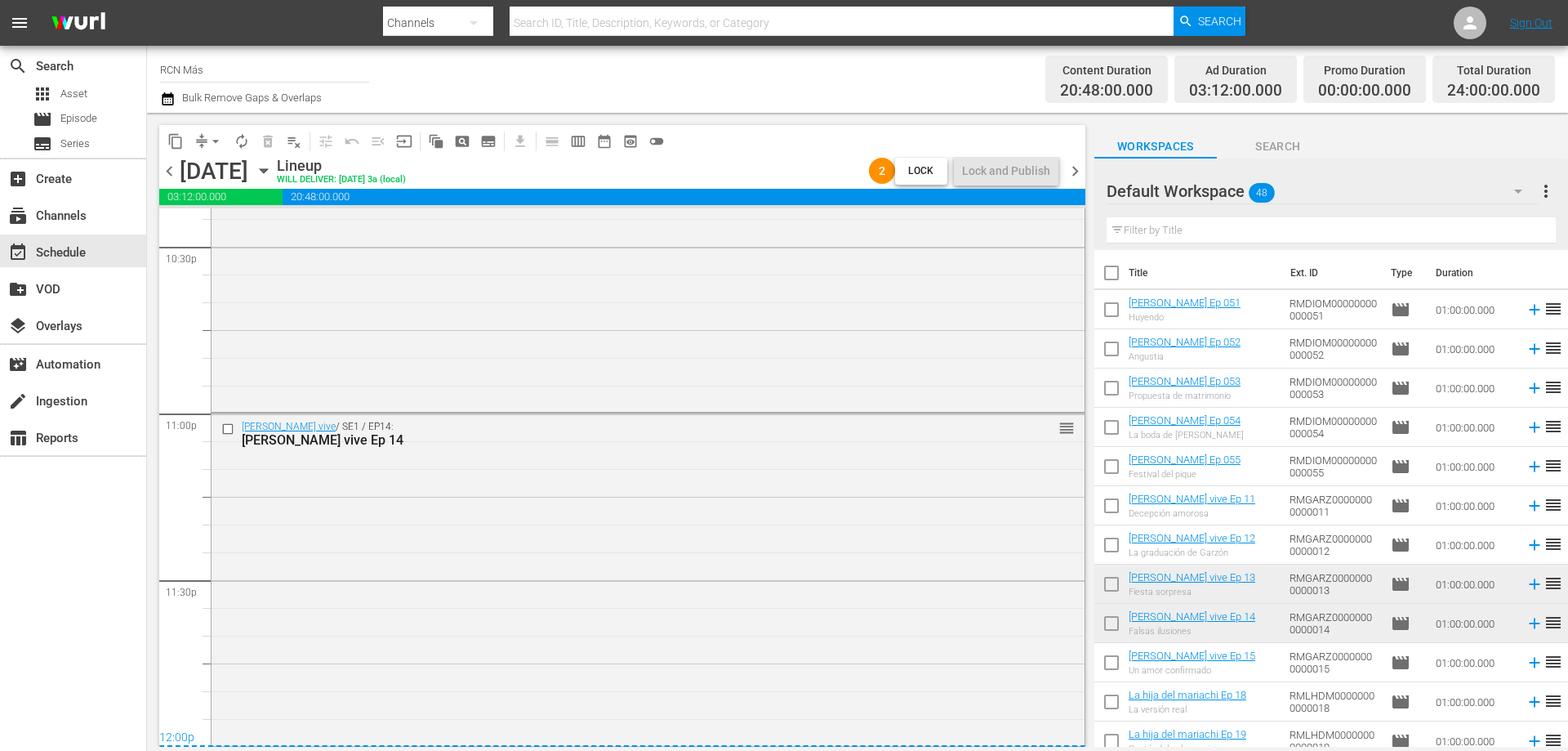
click at [1070, 170] on span "chevron_right" at bounding box center [1075, 171] width 21 height 21
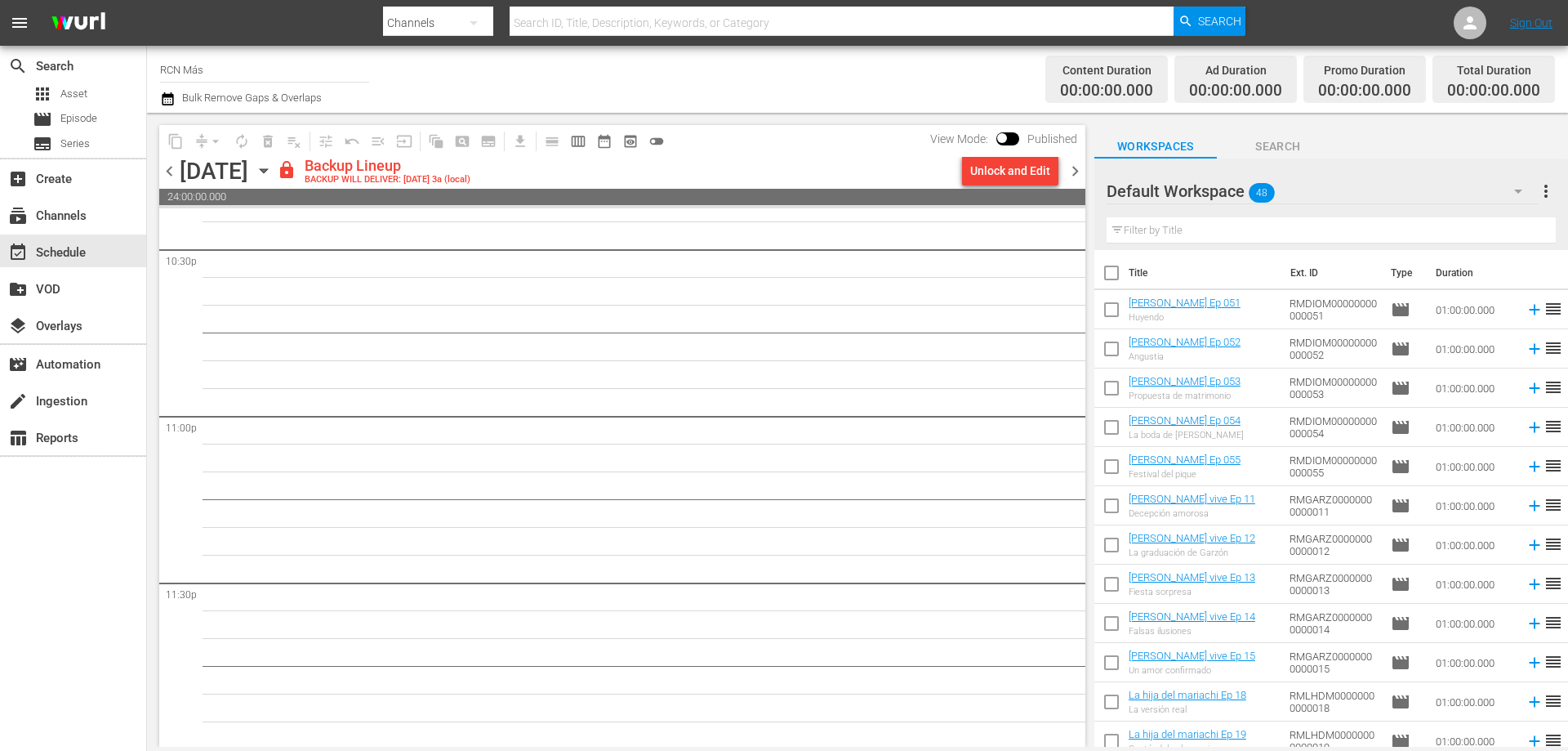
scroll to position [7460, 0]
